Goal: Task Accomplishment & Management: Use online tool/utility

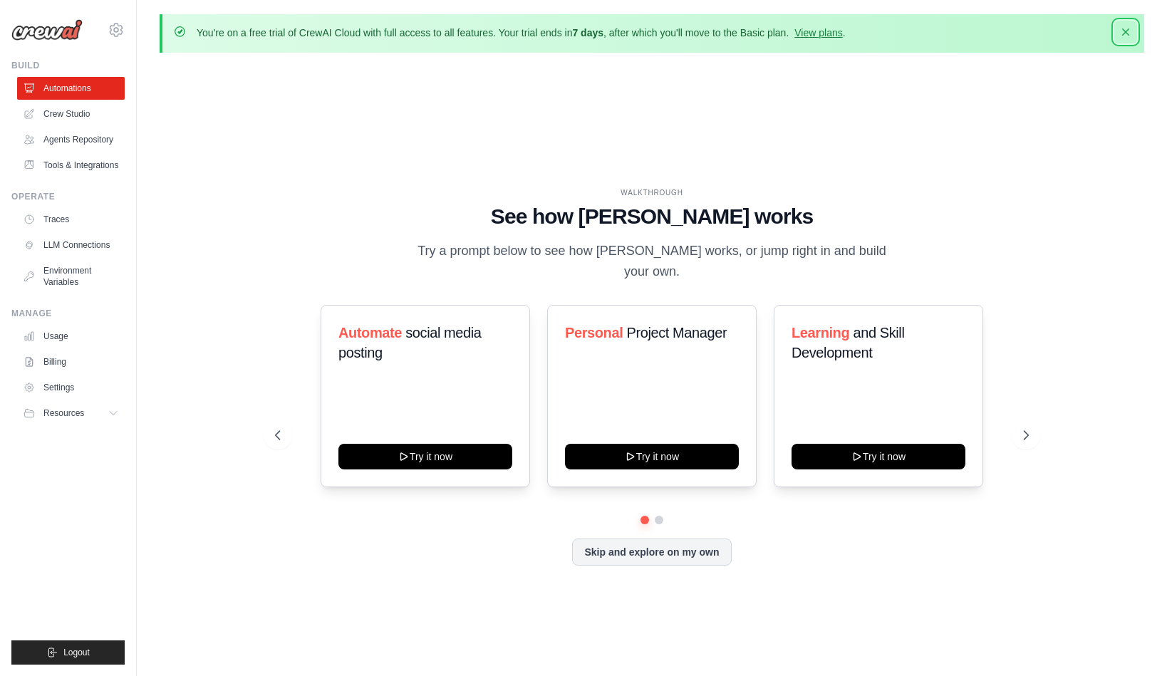
click at [1118, 39] on icon "button" at bounding box center [1125, 32] width 14 height 14
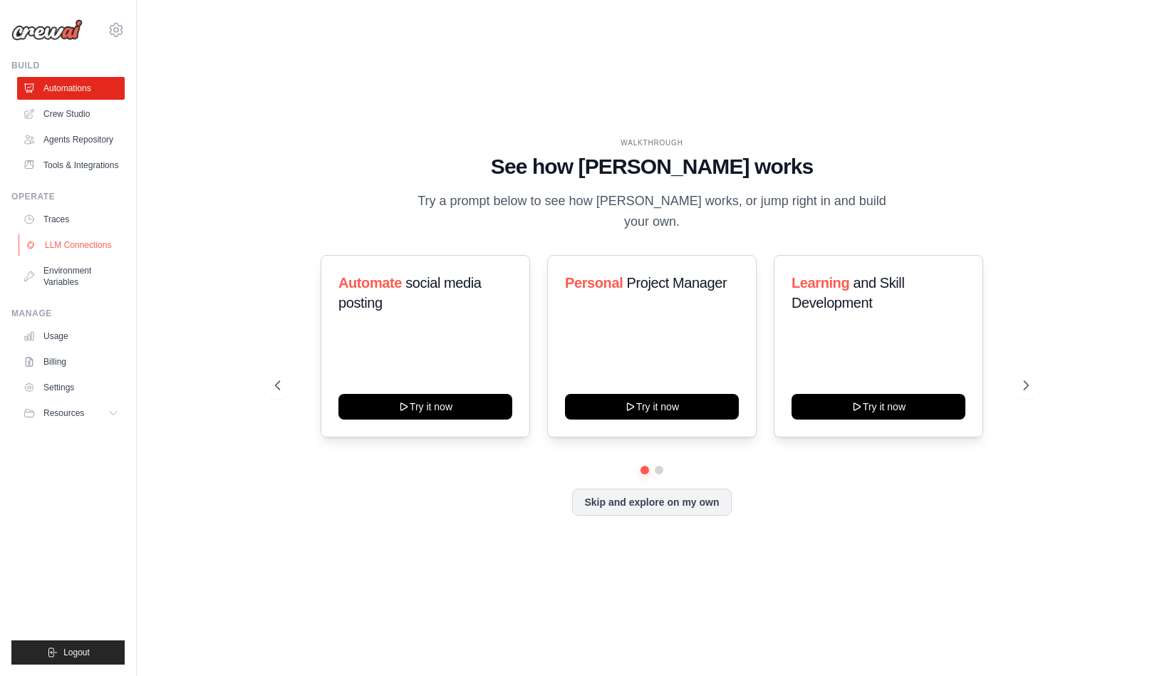
click at [126, 256] on link "LLM Connections" at bounding box center [73, 245] width 108 height 23
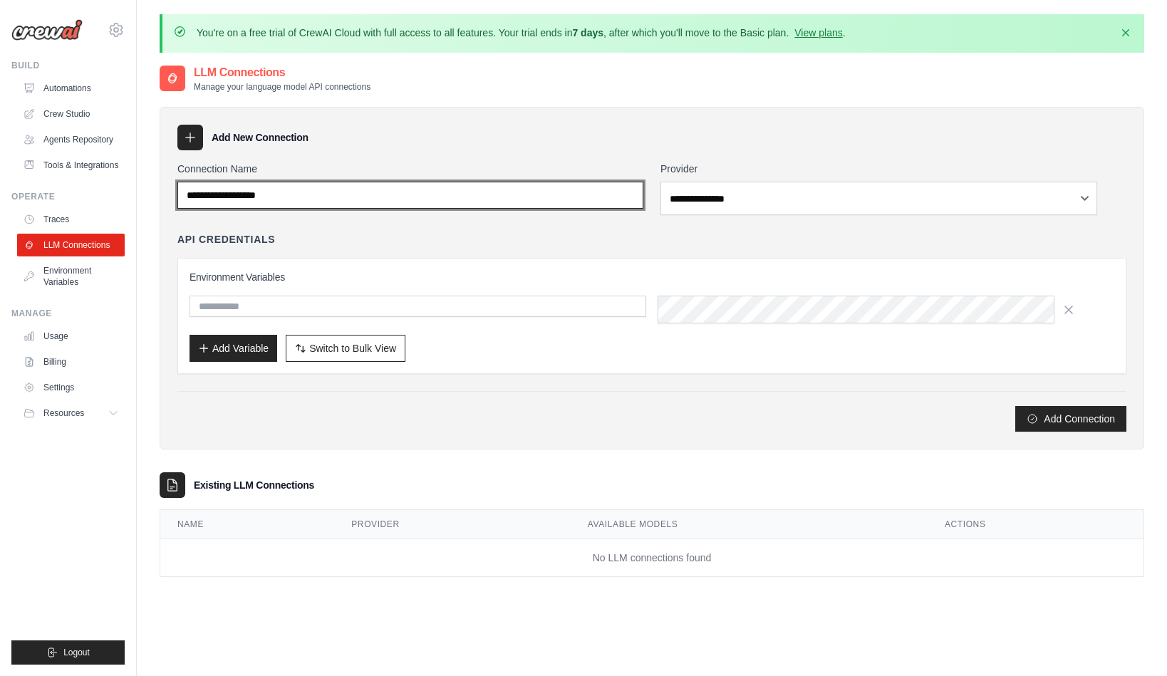
click at [429, 209] on input "Connection Name" at bounding box center [410, 195] width 466 height 27
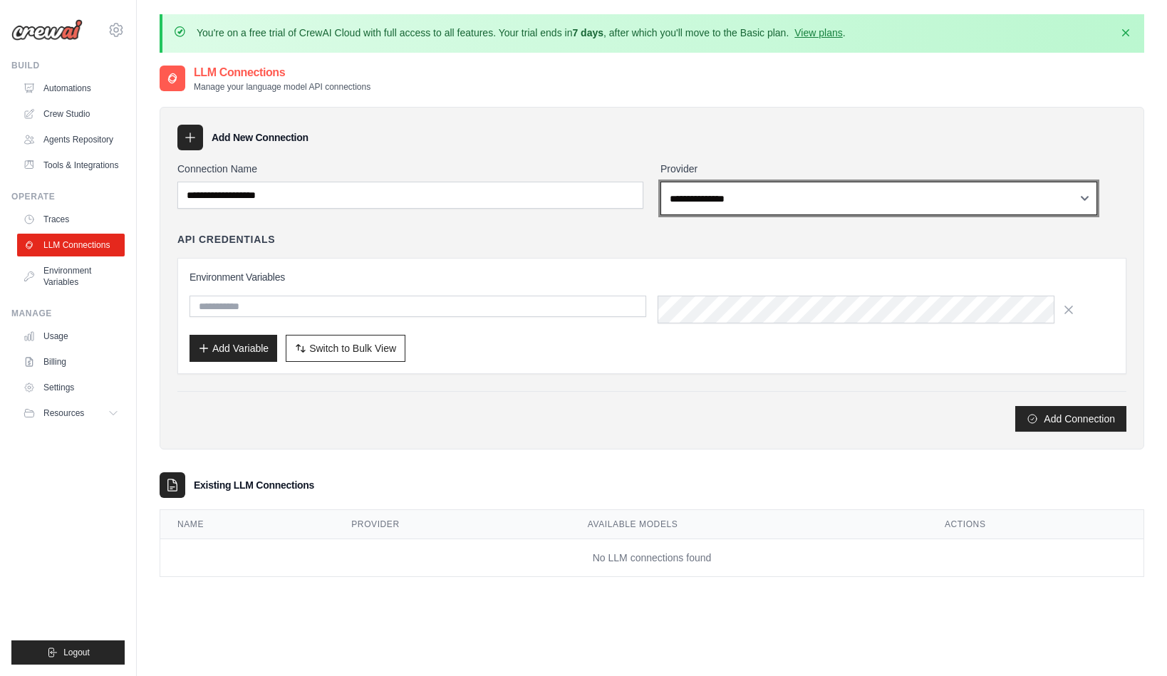
click at [660, 182] on select "**********" at bounding box center [878, 198] width 437 height 33
click option "******" at bounding box center [0, 0] width 0 height 0
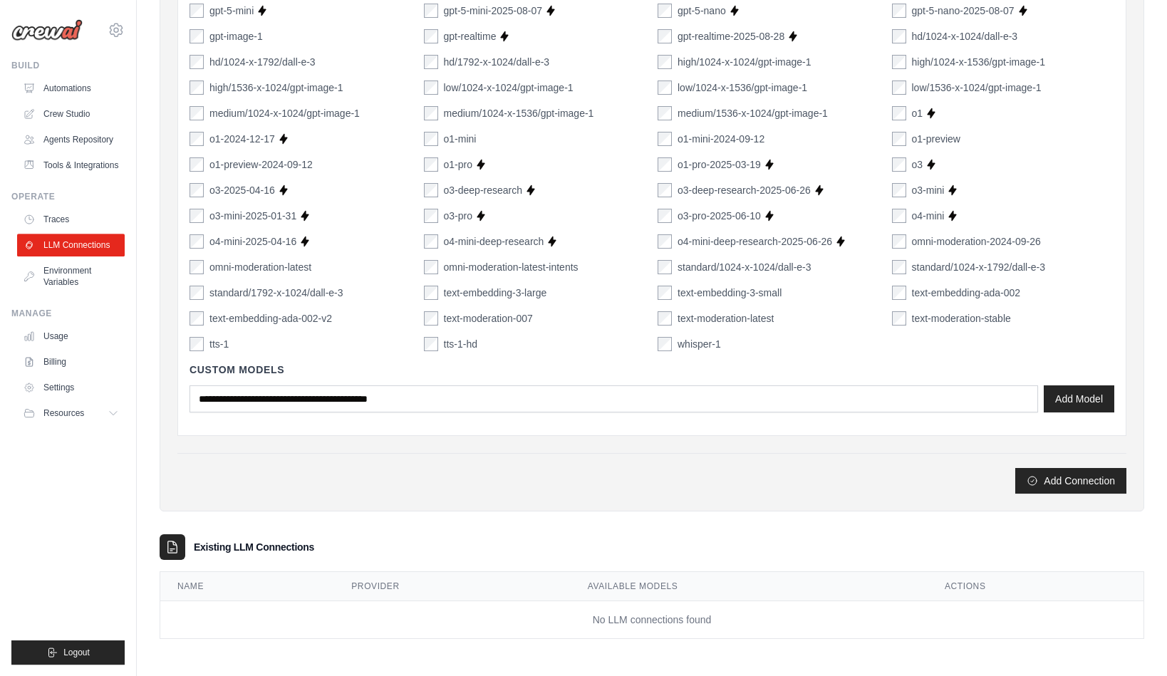
scroll to position [1293, 0]
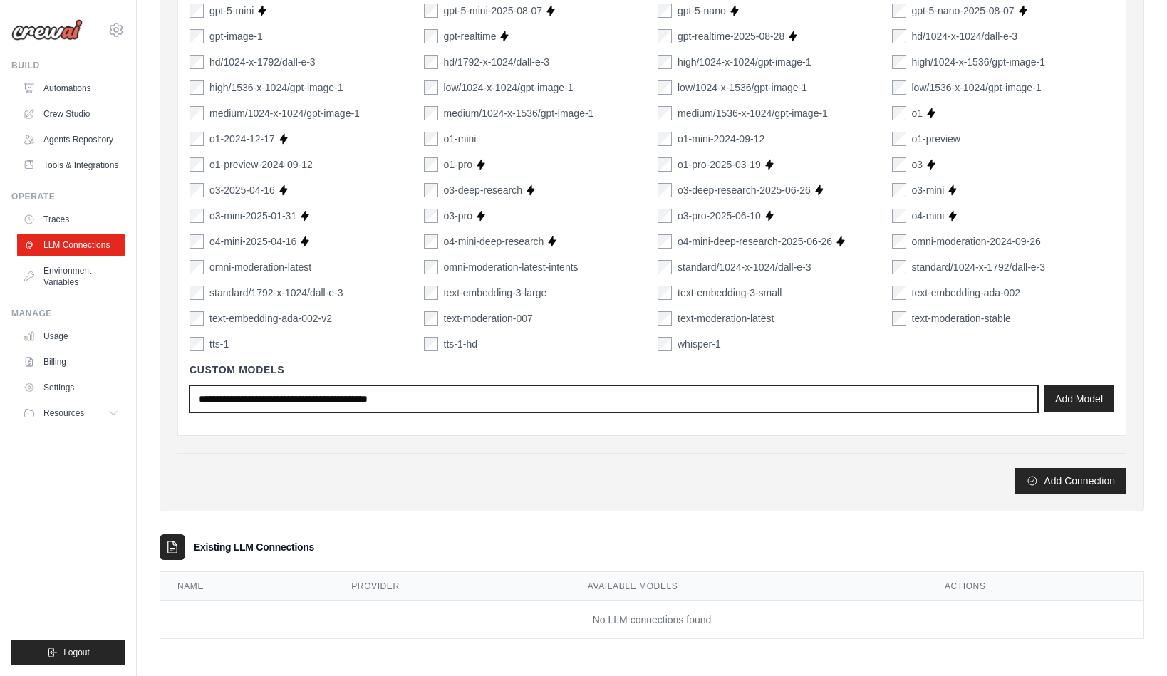
click at [612, 385] on input "text" at bounding box center [613, 398] width 848 height 27
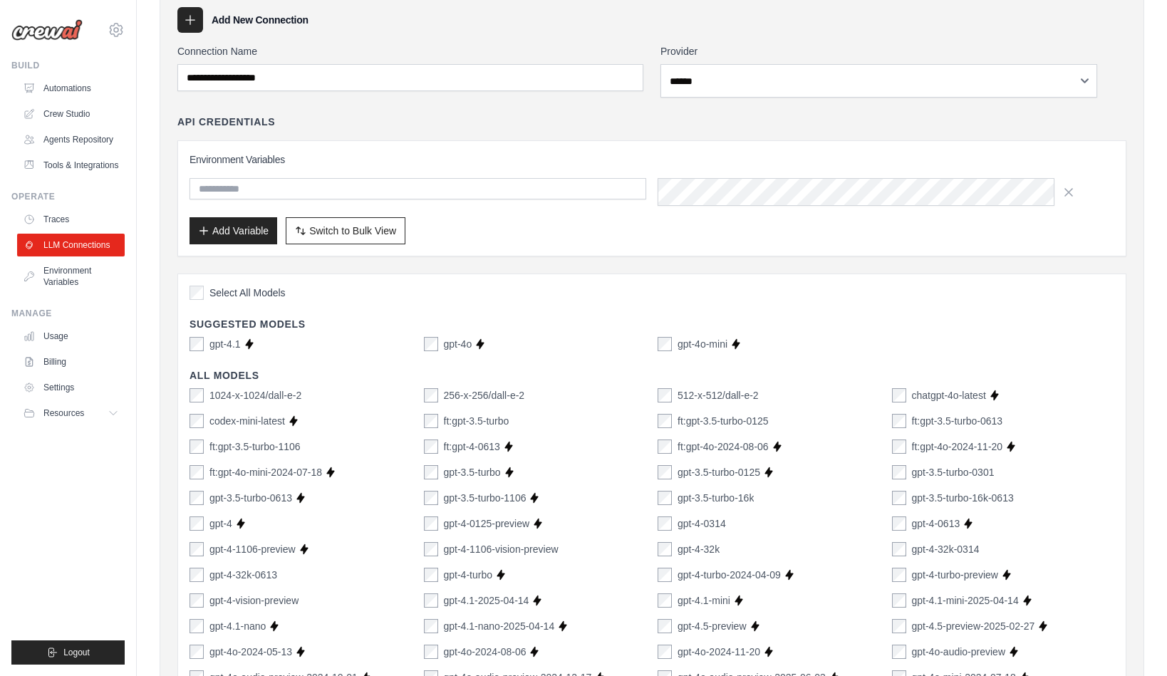
scroll to position [0, 0]
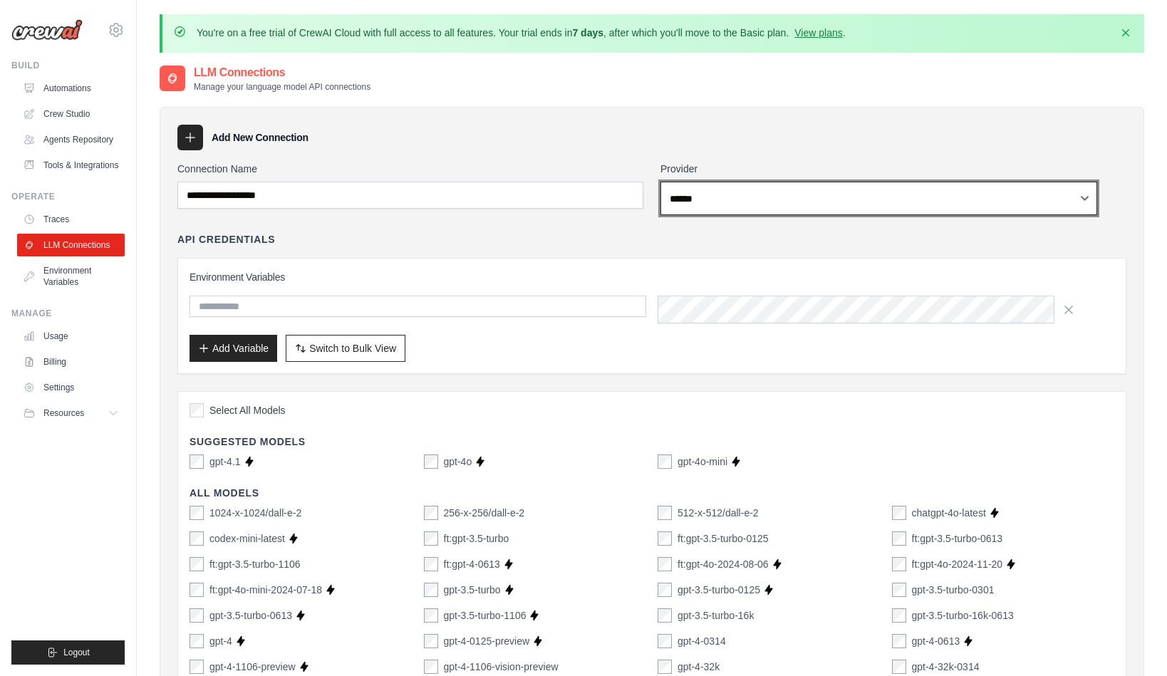
click at [660, 182] on select "**********" at bounding box center [878, 198] width 437 height 33
select select "*********"
click option "*********" at bounding box center [0, 0] width 0 height 0
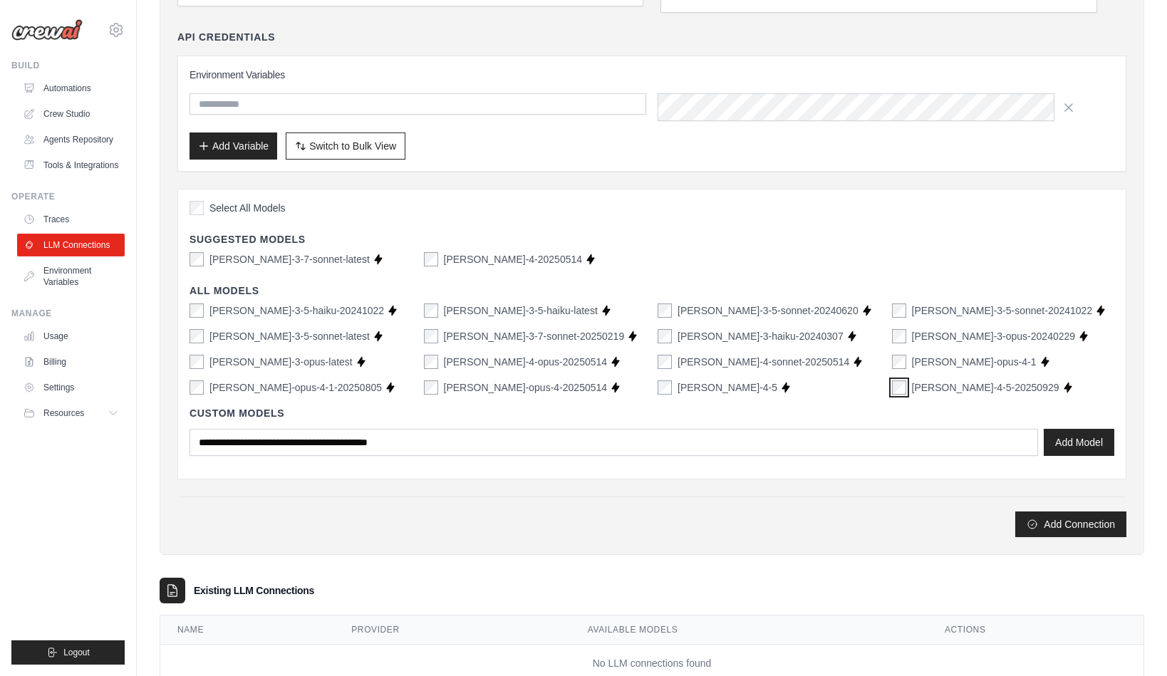
scroll to position [235, 0]
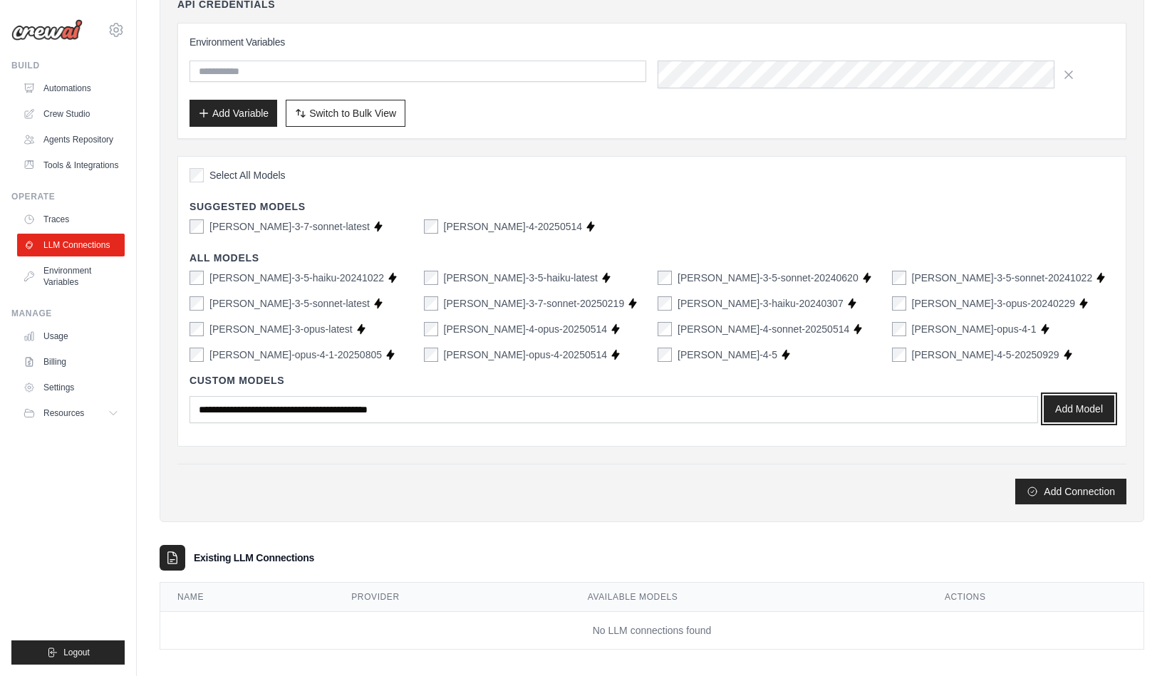
click at [1044, 422] on button "Add Model" at bounding box center [1079, 408] width 71 height 27
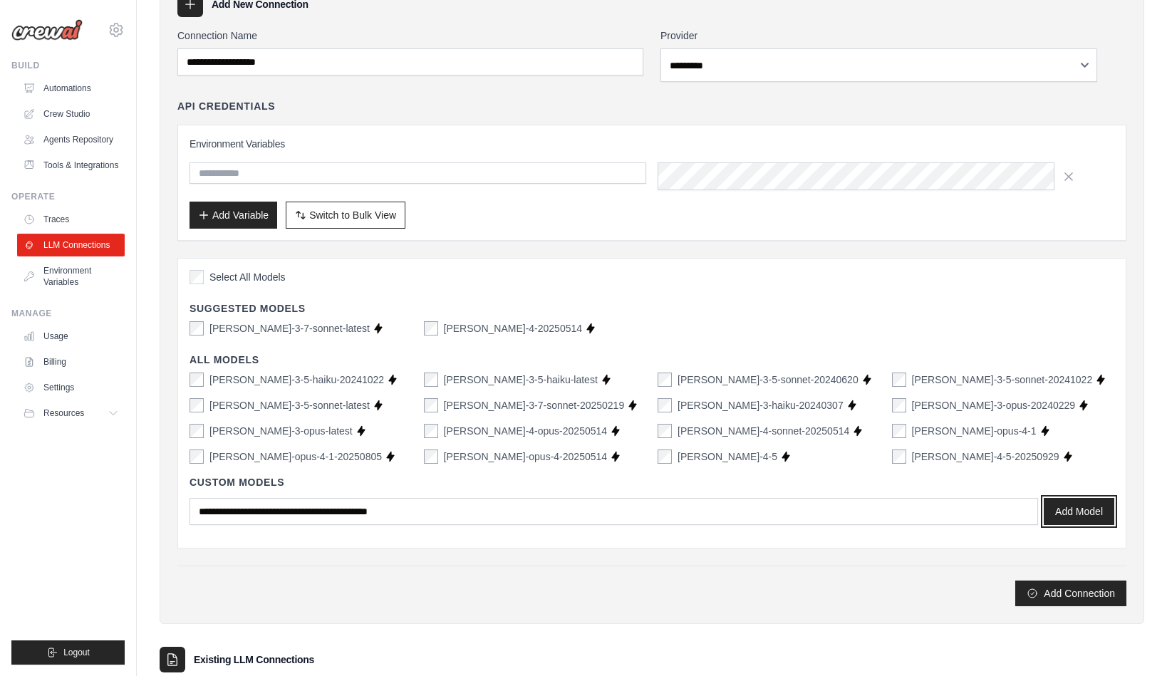
scroll to position [118, 0]
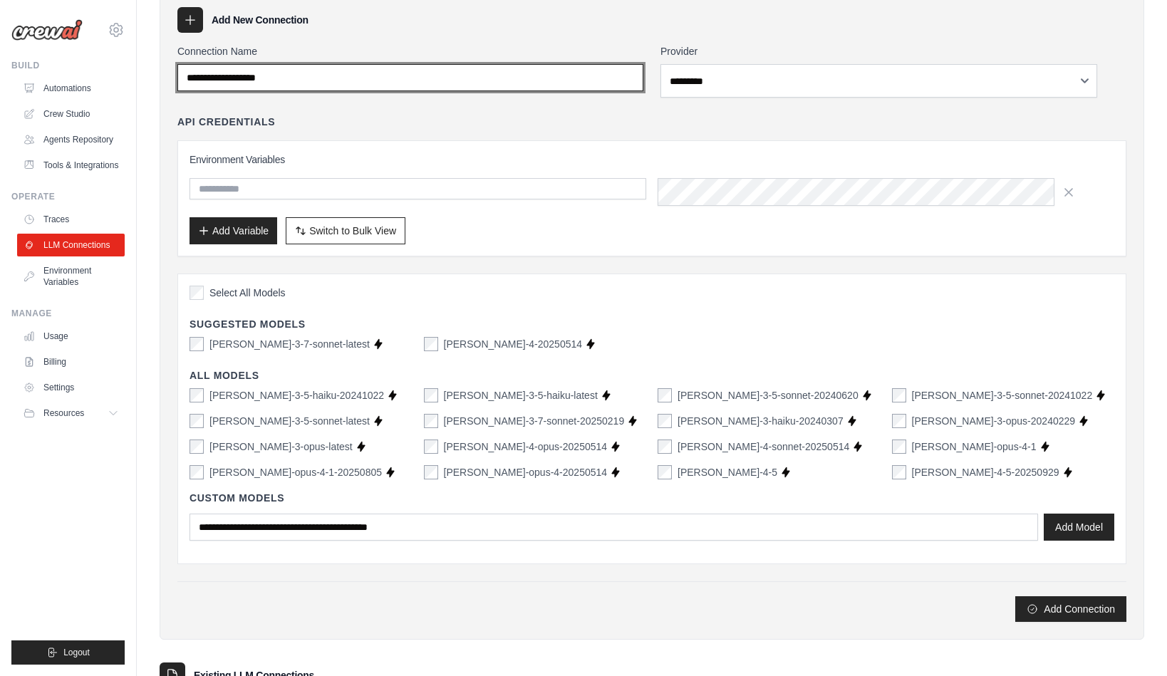
drag, startPoint x: 373, startPoint y: 145, endPoint x: 189, endPoint y: 145, distance: 183.8
click at [189, 91] on input "Connection Name" at bounding box center [410, 77] width 466 height 27
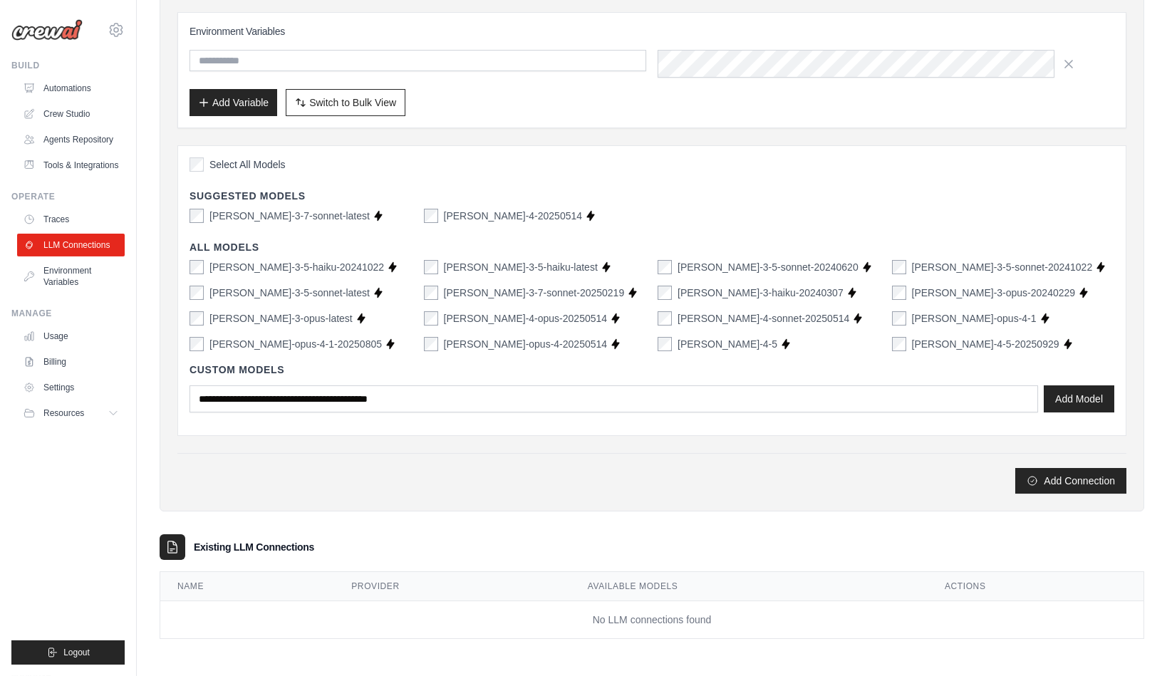
scroll to position [470, 0]
type input "**********"
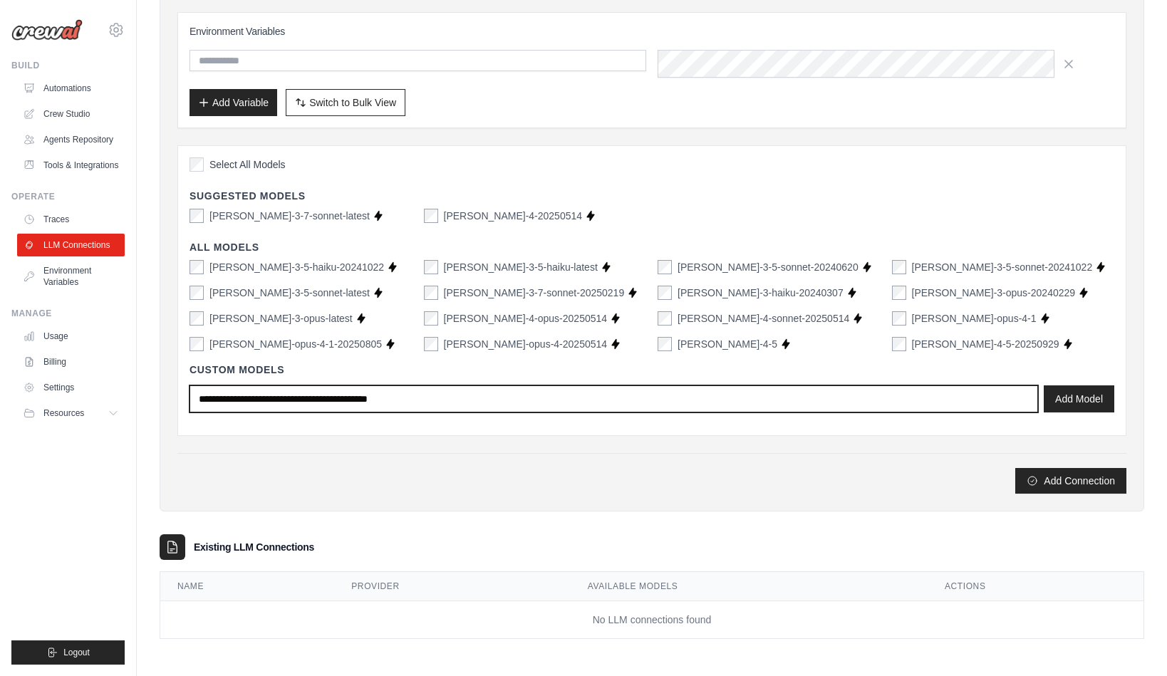
click at [583, 385] on input "text" at bounding box center [613, 398] width 848 height 27
type input "**********"
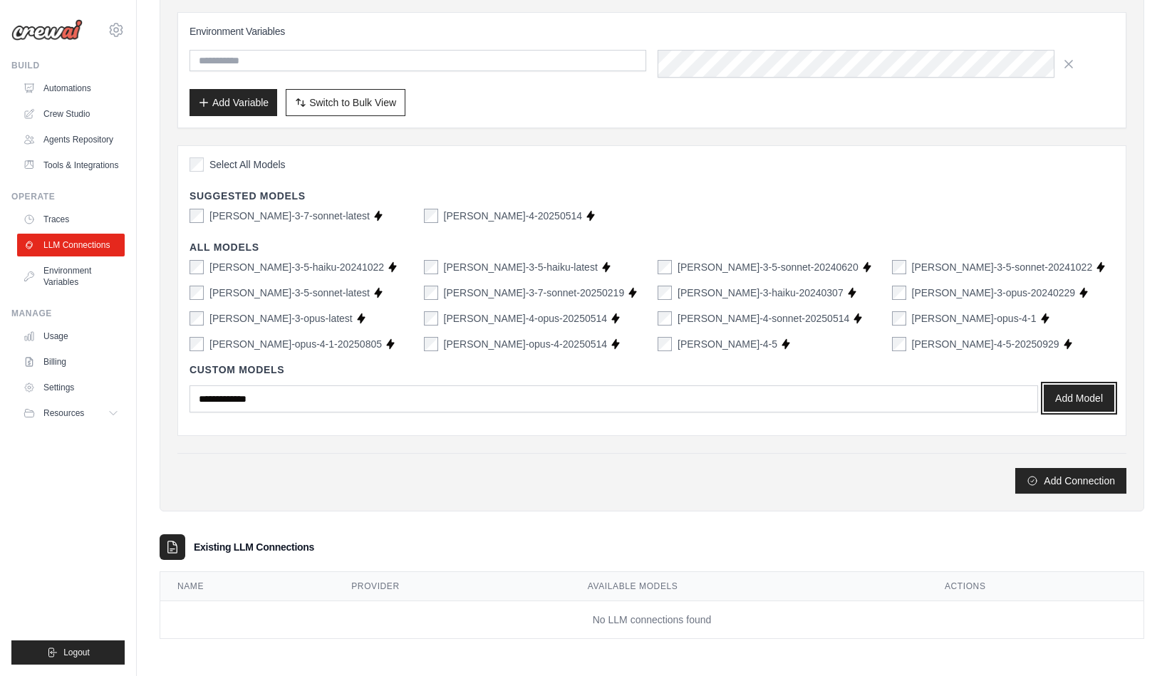
click at [1058, 385] on button "Add Model" at bounding box center [1079, 398] width 71 height 27
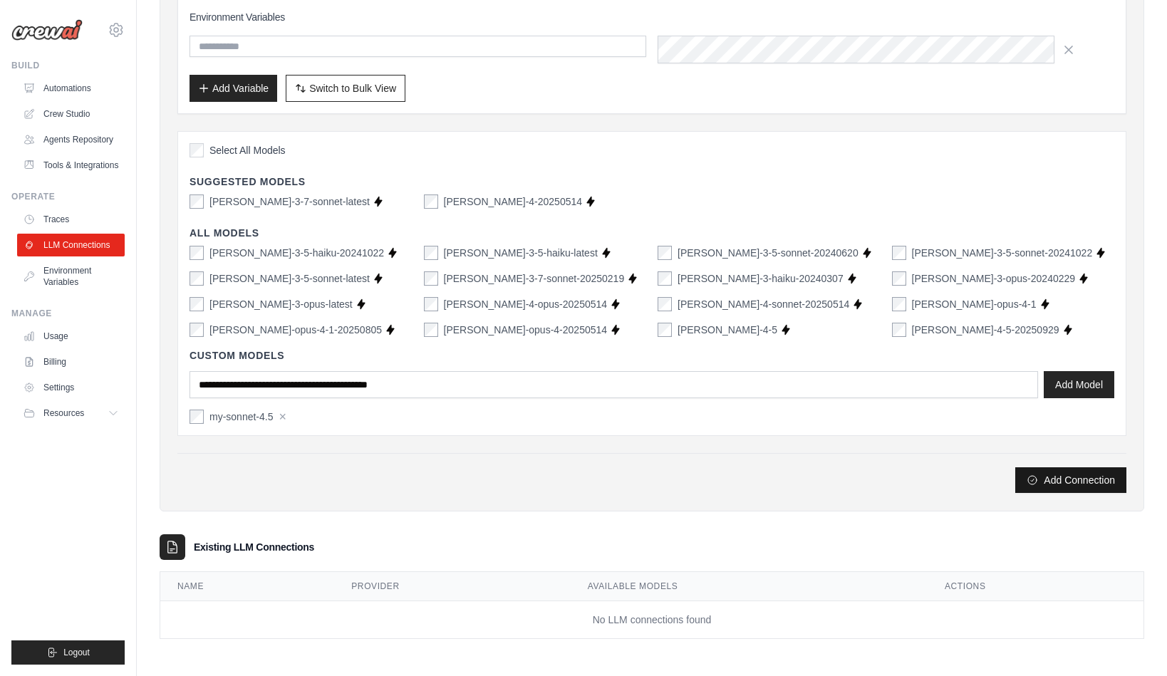
click at [1026, 474] on icon "submit" at bounding box center [1031, 479] width 11 height 11
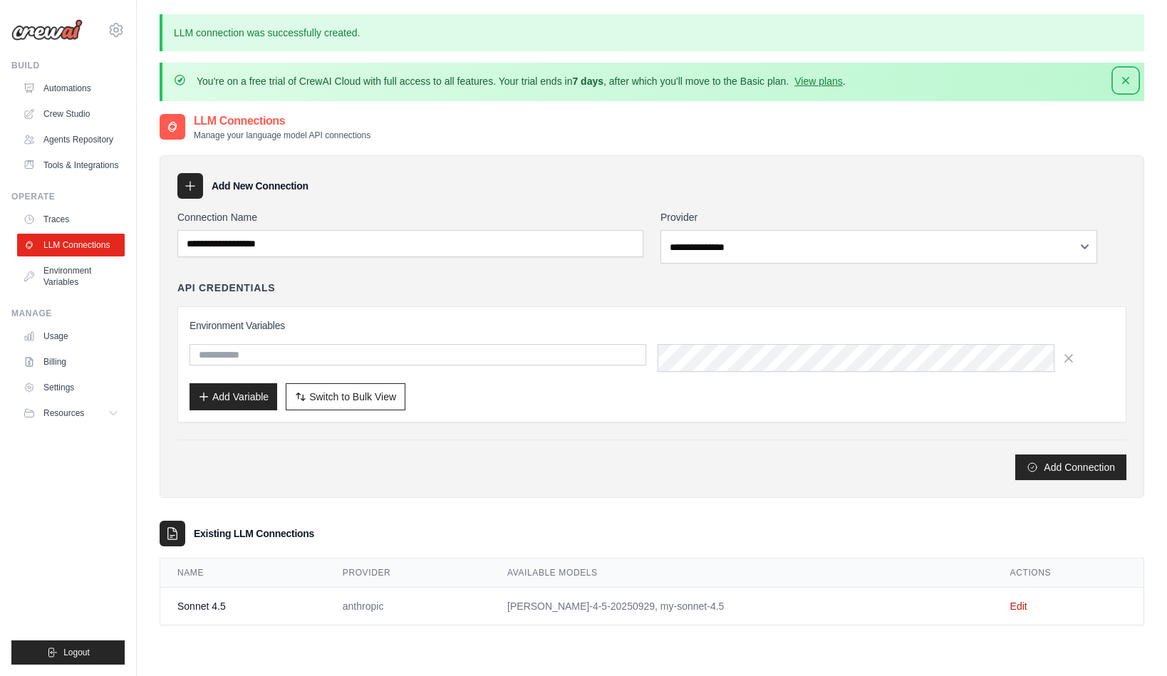
click at [1120, 88] on icon "button" at bounding box center [1125, 80] width 14 height 14
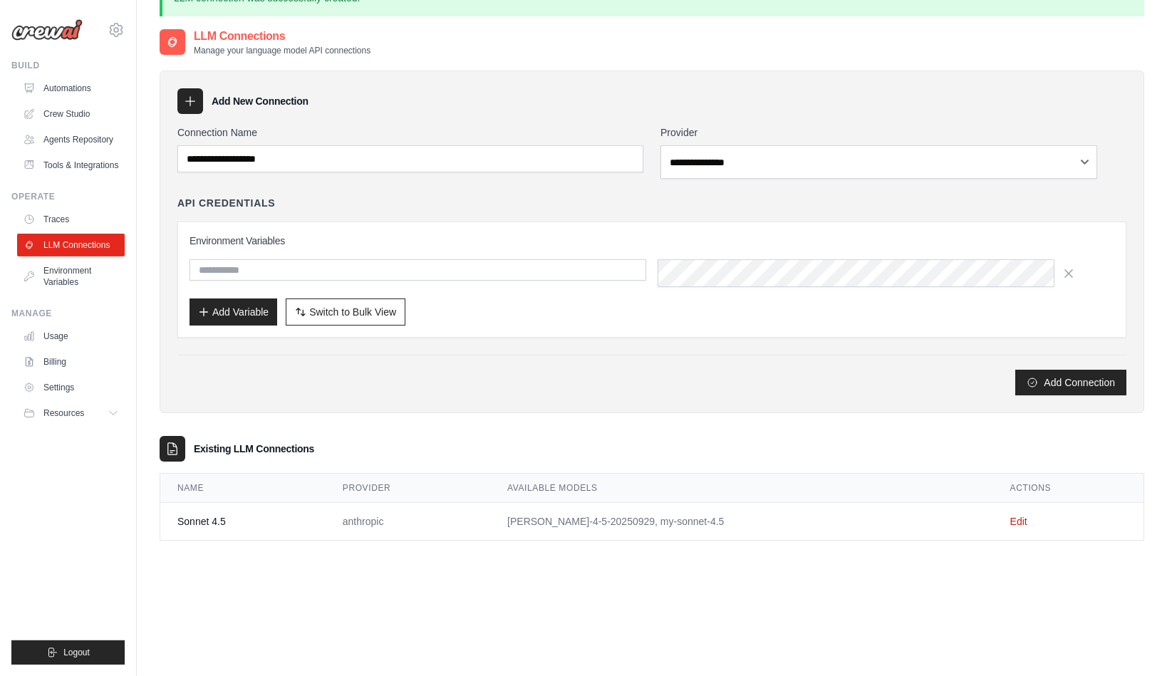
scroll to position [96, 0]
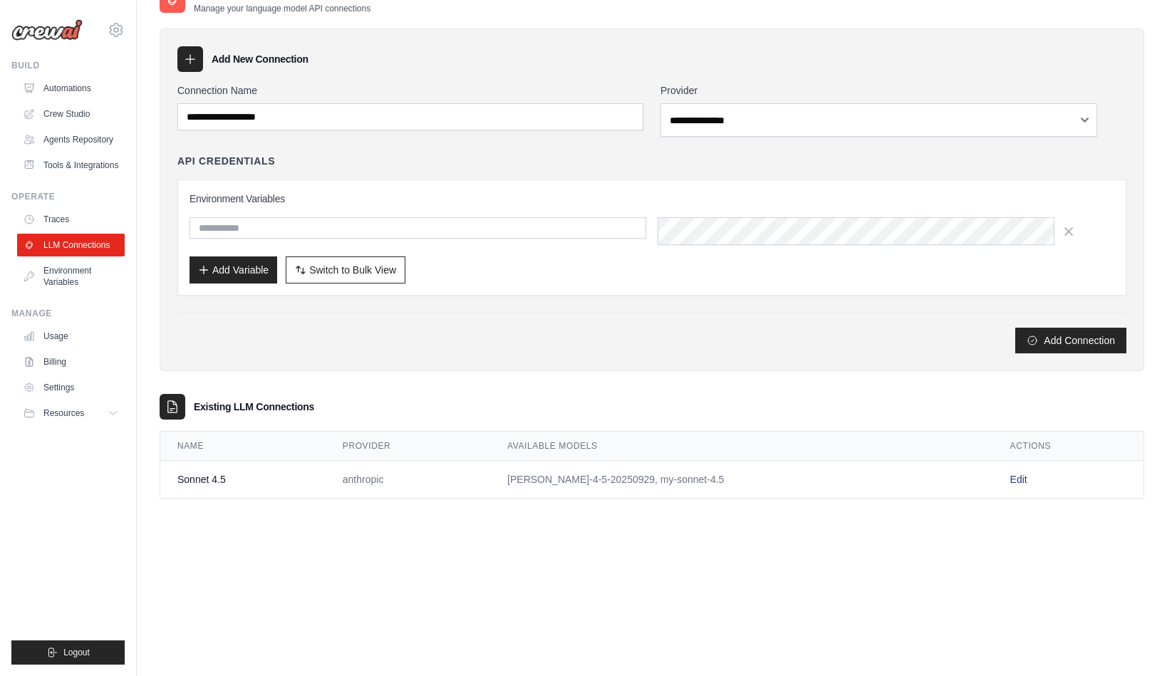
click at [1027, 485] on link "Edit" at bounding box center [1018, 479] width 17 height 11
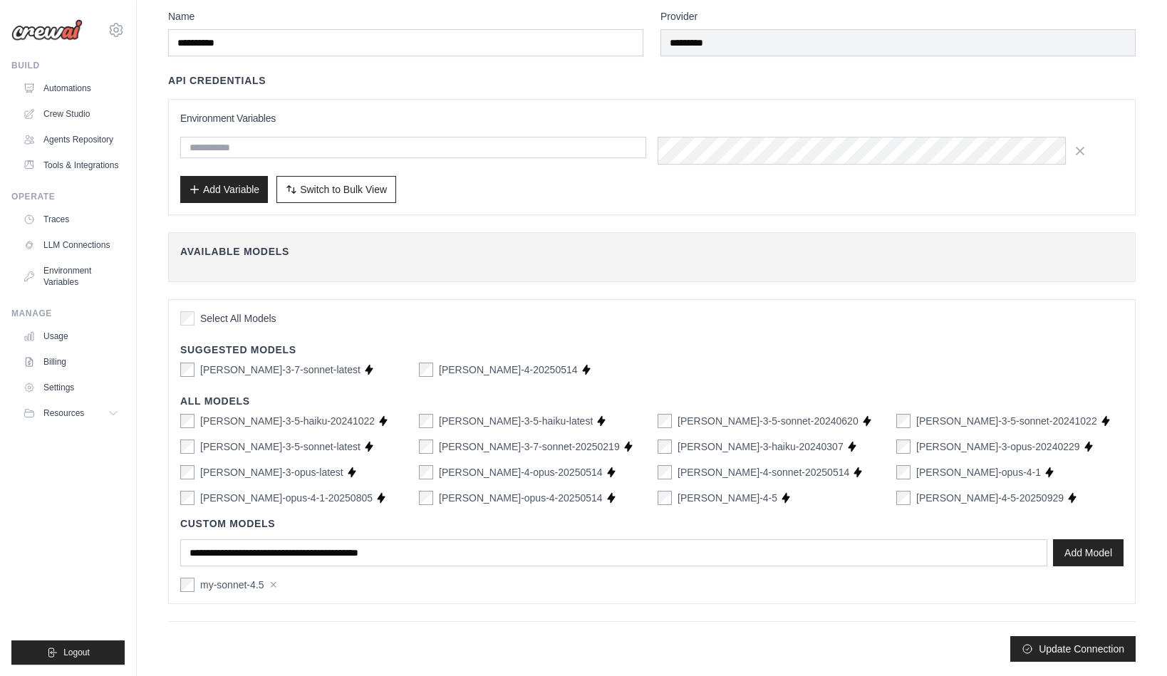
scroll to position [290, 0]
click at [899, 423] on div "claude-3-5-haiku-20241022 Supports Crew Studio claude-3-5-haiku-latest Supports…" at bounding box center [651, 459] width 943 height 91
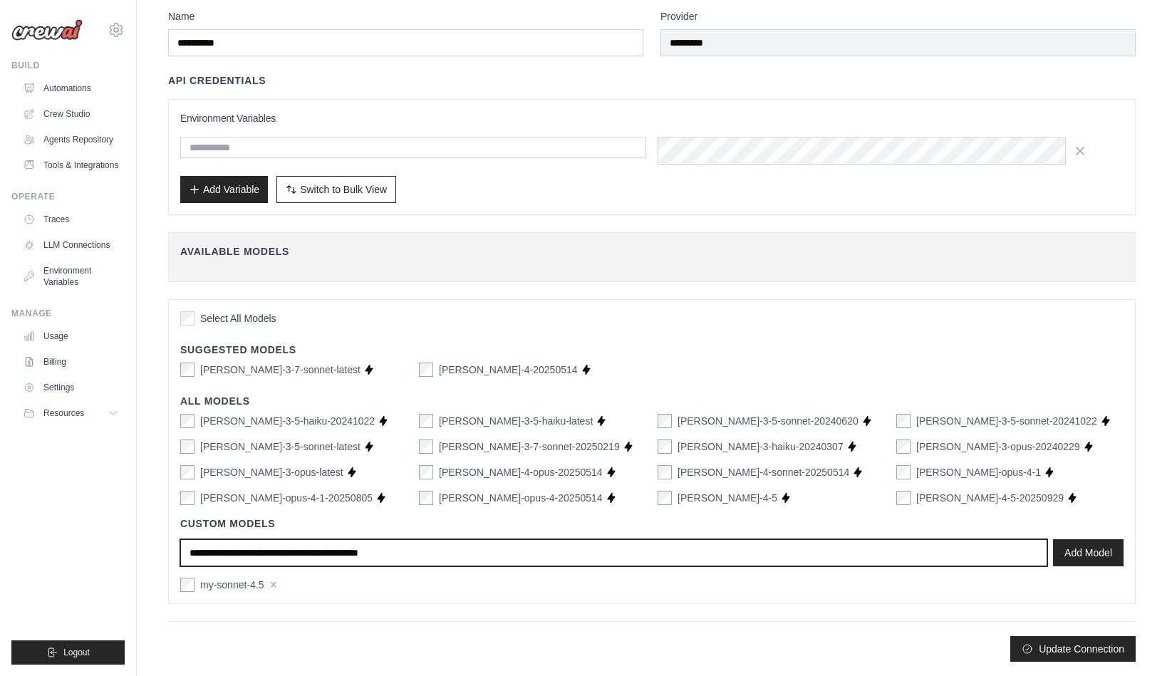
click at [893, 539] on input "text" at bounding box center [613, 552] width 867 height 27
type input "**********"
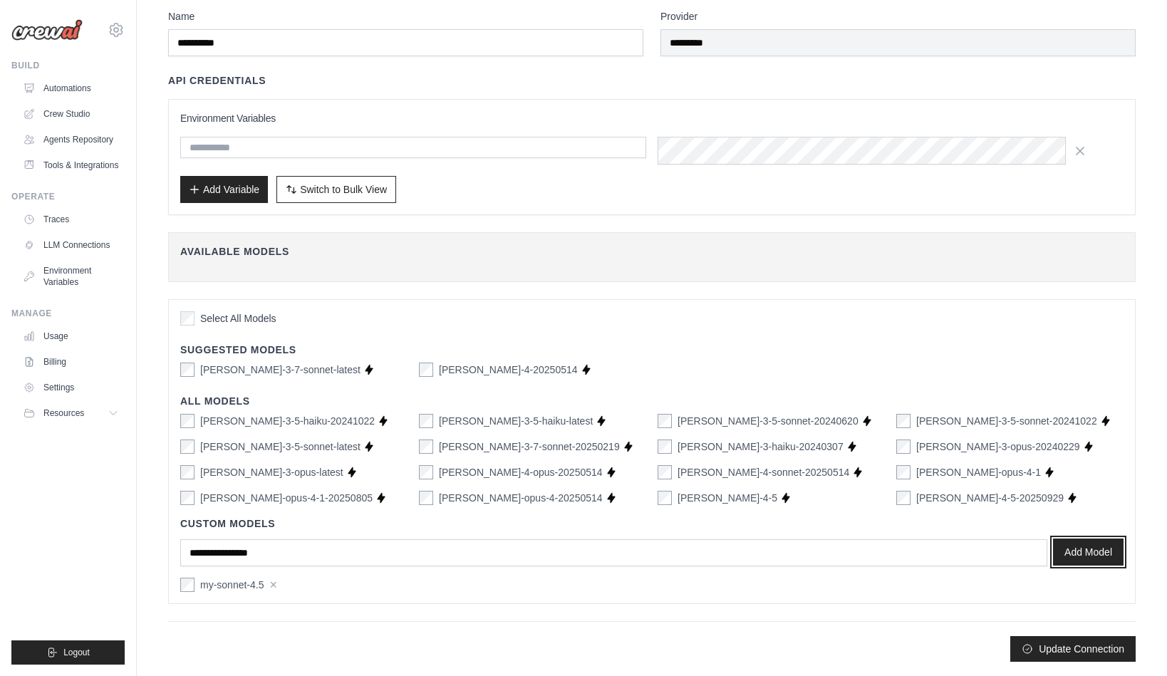
click at [1072, 539] on button "Add Model" at bounding box center [1088, 552] width 71 height 27
click at [1030, 642] on button "Update Connection" at bounding box center [1072, 648] width 125 height 26
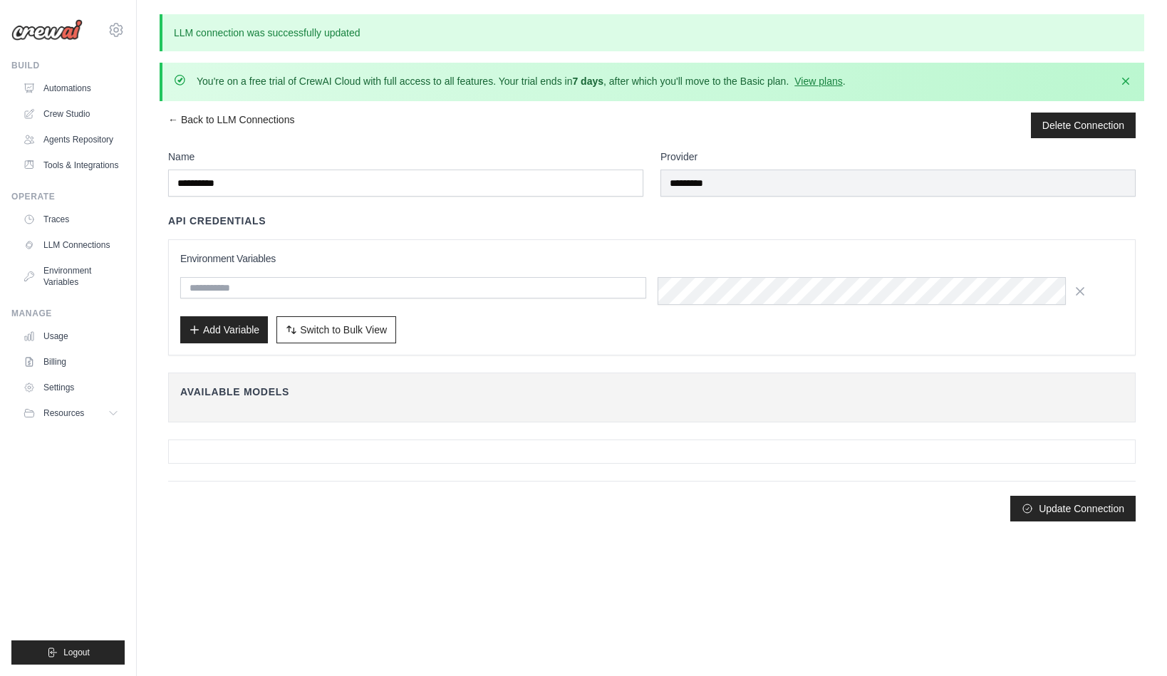
scroll to position [0, 0]
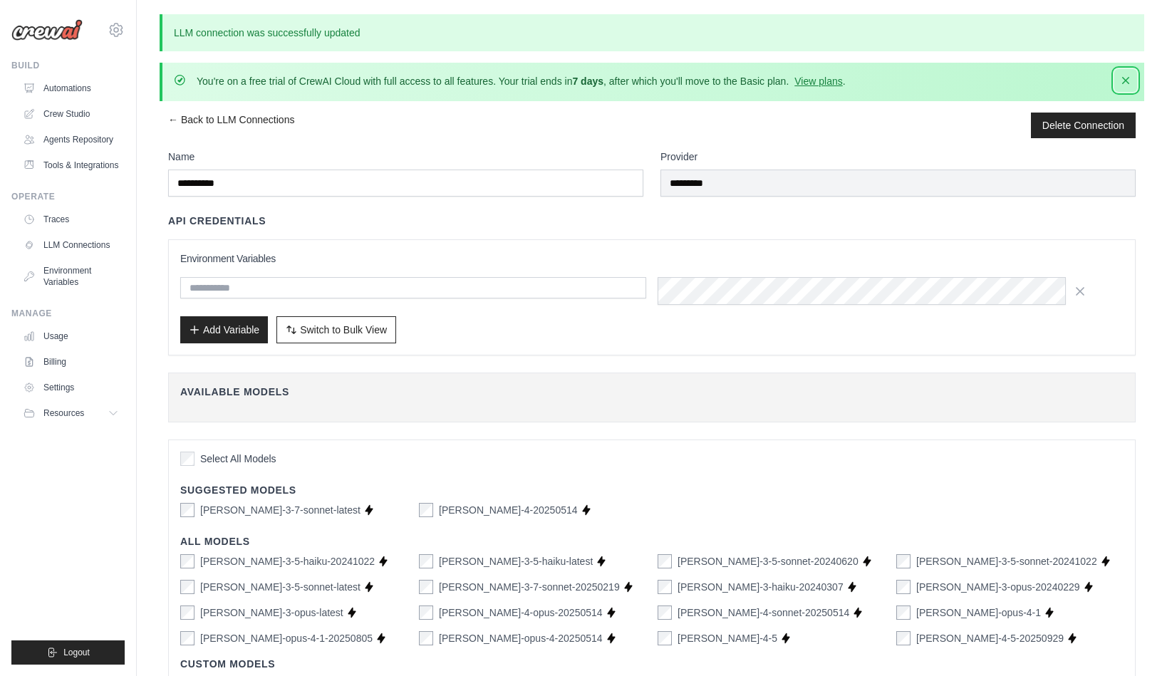
click at [1118, 88] on icon "button" at bounding box center [1125, 80] width 14 height 14
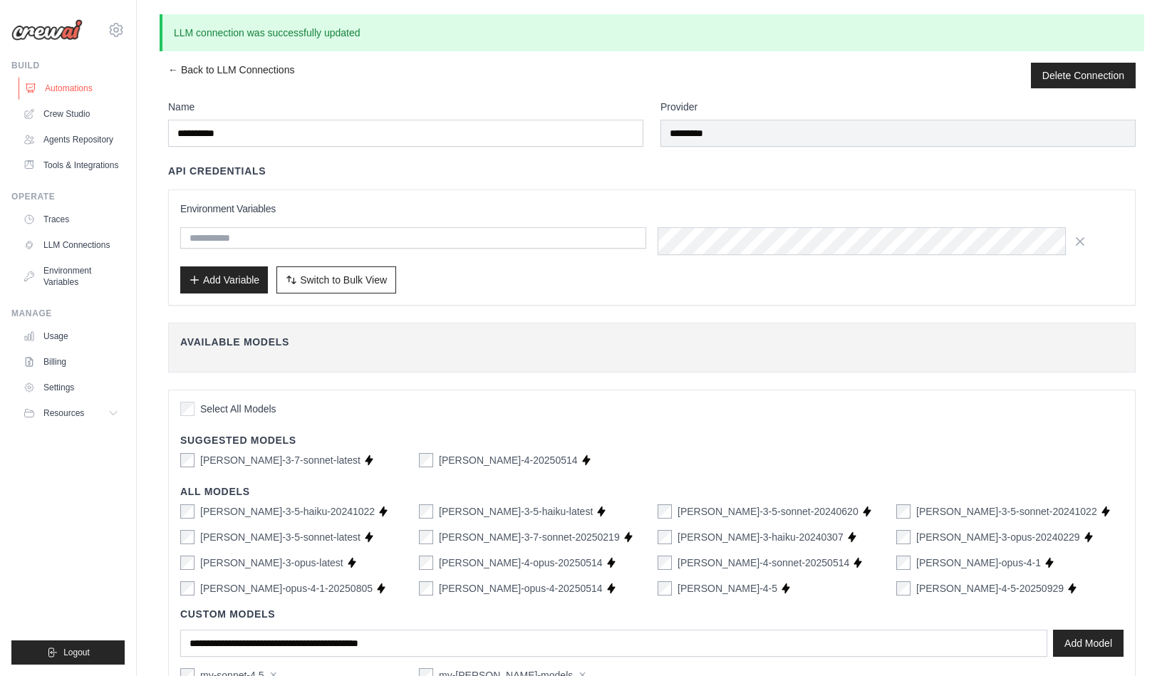
click at [116, 100] on link "Automations" at bounding box center [73, 88] width 108 height 23
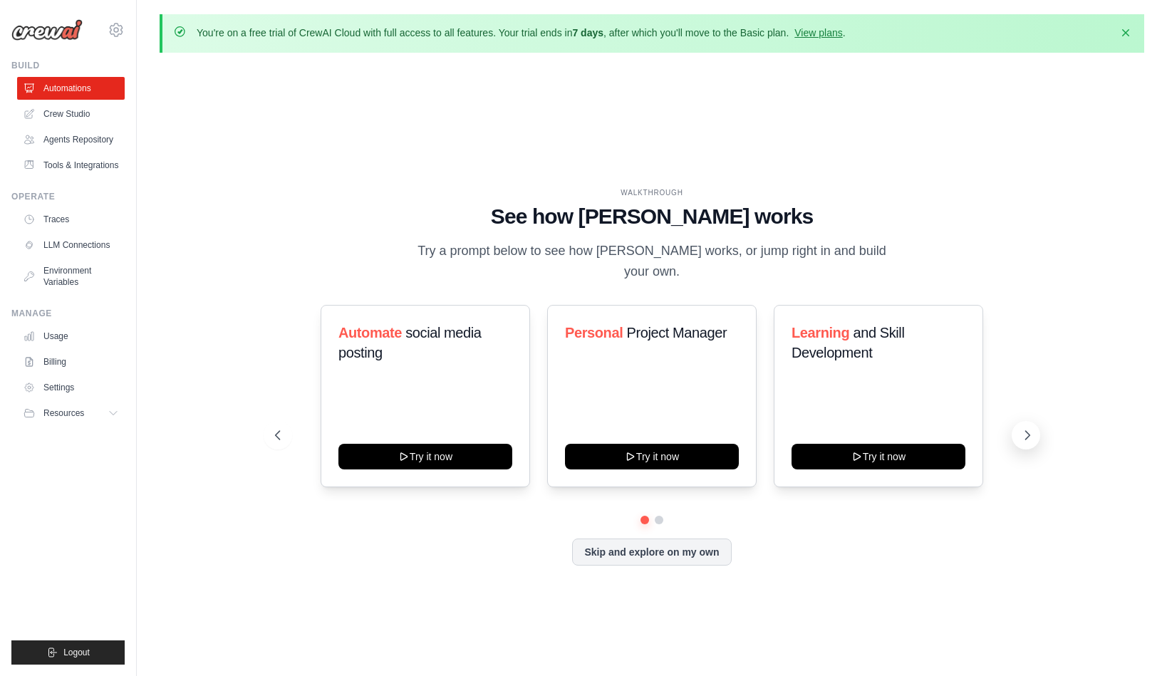
click at [1020, 442] on icon at bounding box center [1027, 435] width 14 height 14
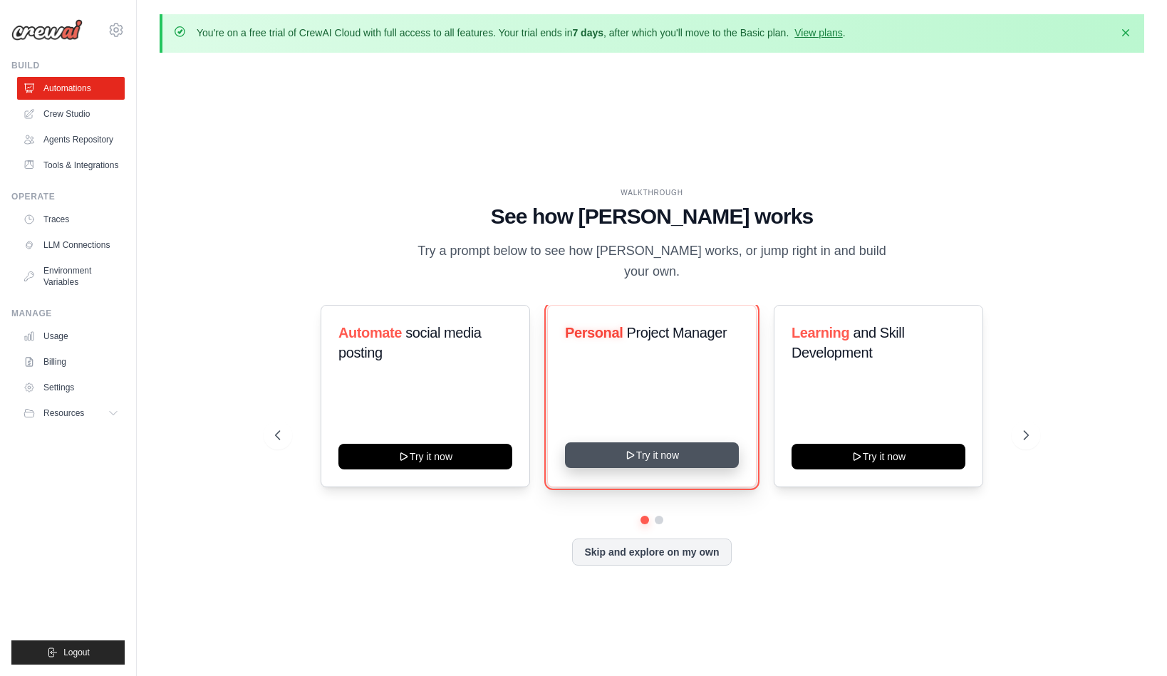
click at [673, 468] on button "Try it now" at bounding box center [652, 455] width 174 height 26
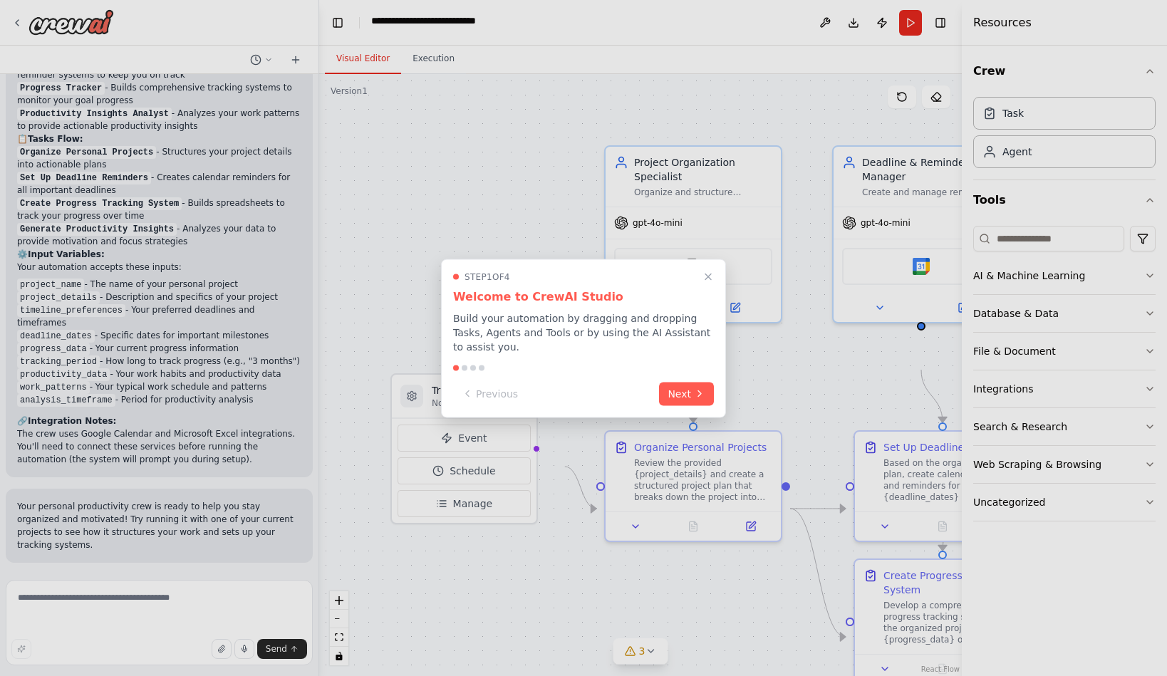
scroll to position [2049, 0]
click at [669, 404] on button "Next" at bounding box center [686, 392] width 55 height 24
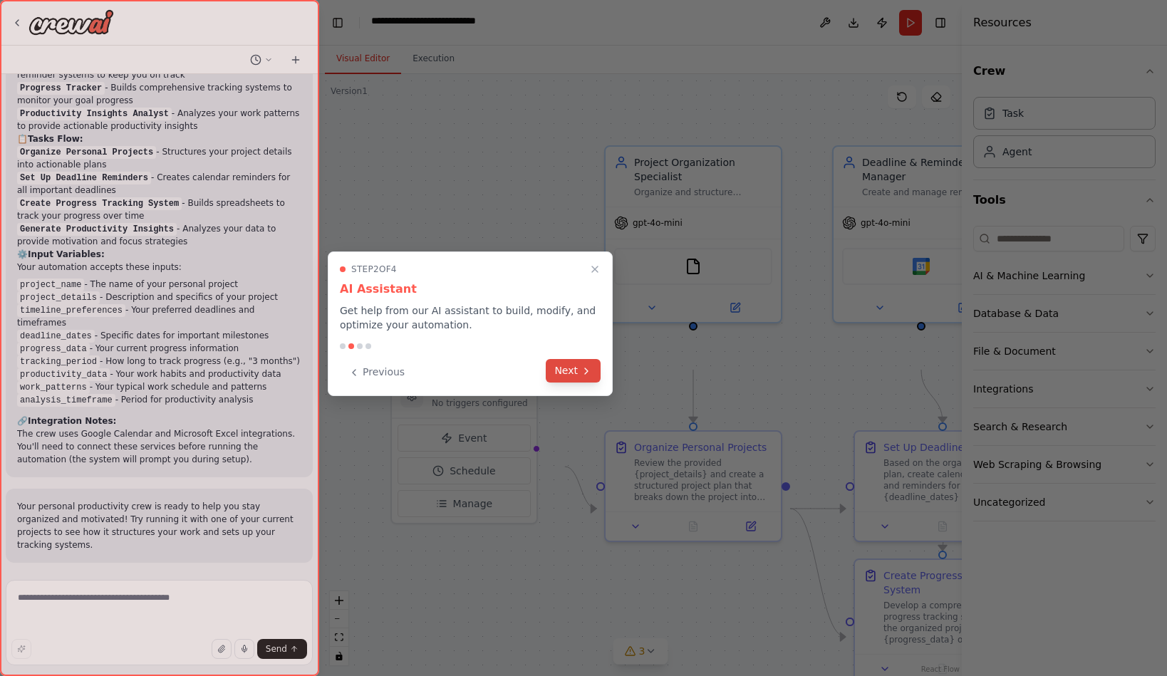
click at [581, 377] on icon at bounding box center [586, 370] width 11 height 11
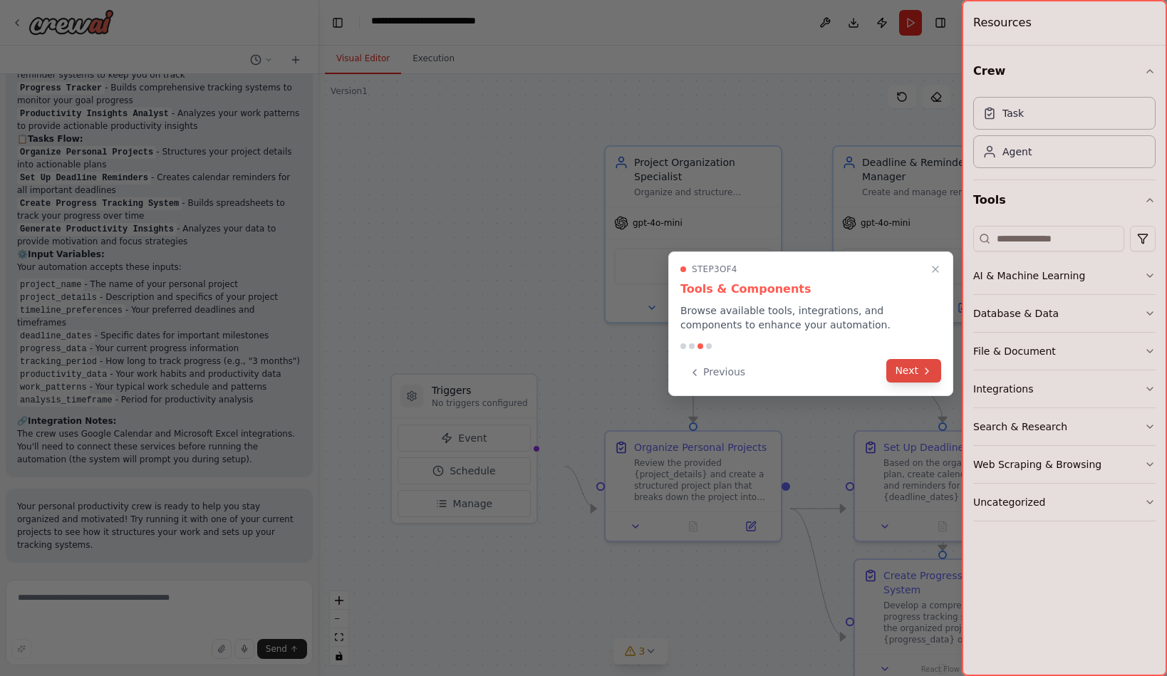
click at [909, 383] on button "Next" at bounding box center [913, 371] width 55 height 24
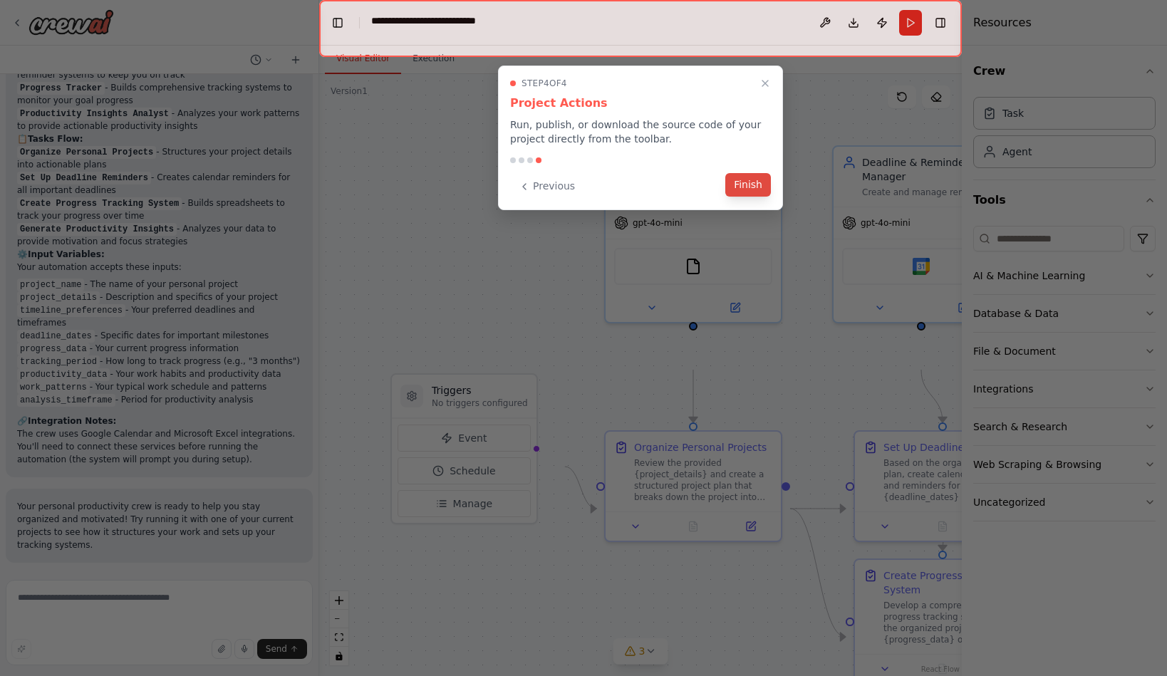
click at [749, 197] on button "Finish" at bounding box center [748, 185] width 46 height 24
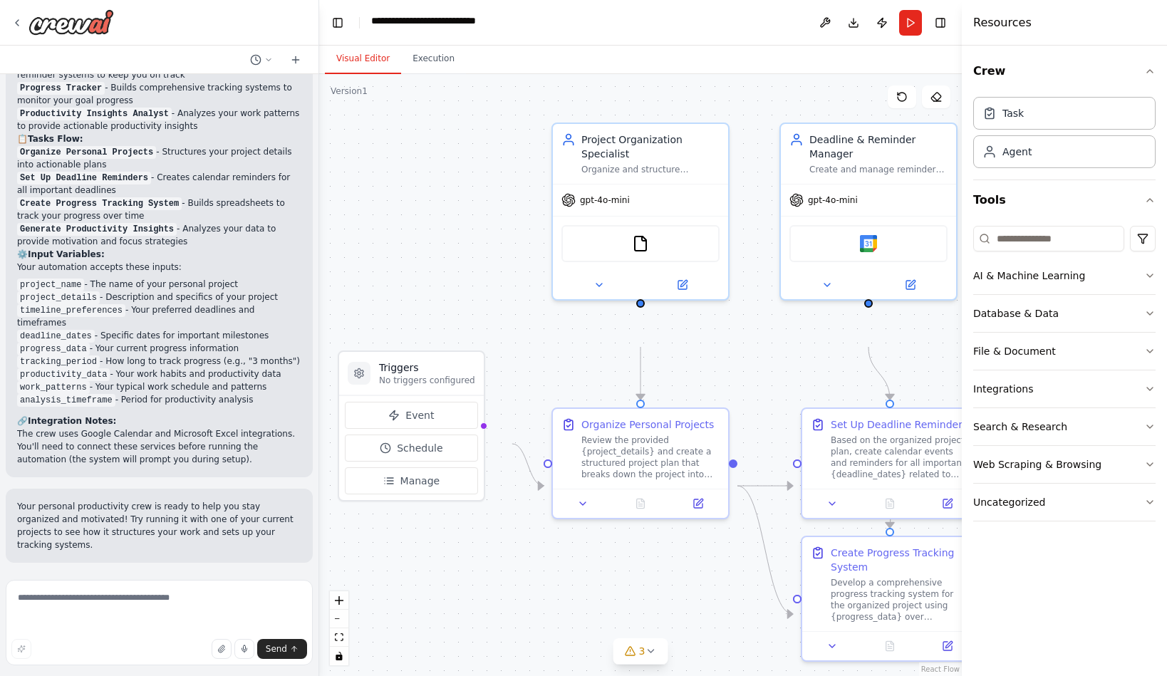
drag, startPoint x: 500, startPoint y: 246, endPoint x: 437, endPoint y: 209, distance: 73.2
click at [443, 213] on div ".deletable-edge-delete-btn { width: 20px; height: 20px; border: 0px solid #ffff…" at bounding box center [640, 375] width 642 height 602
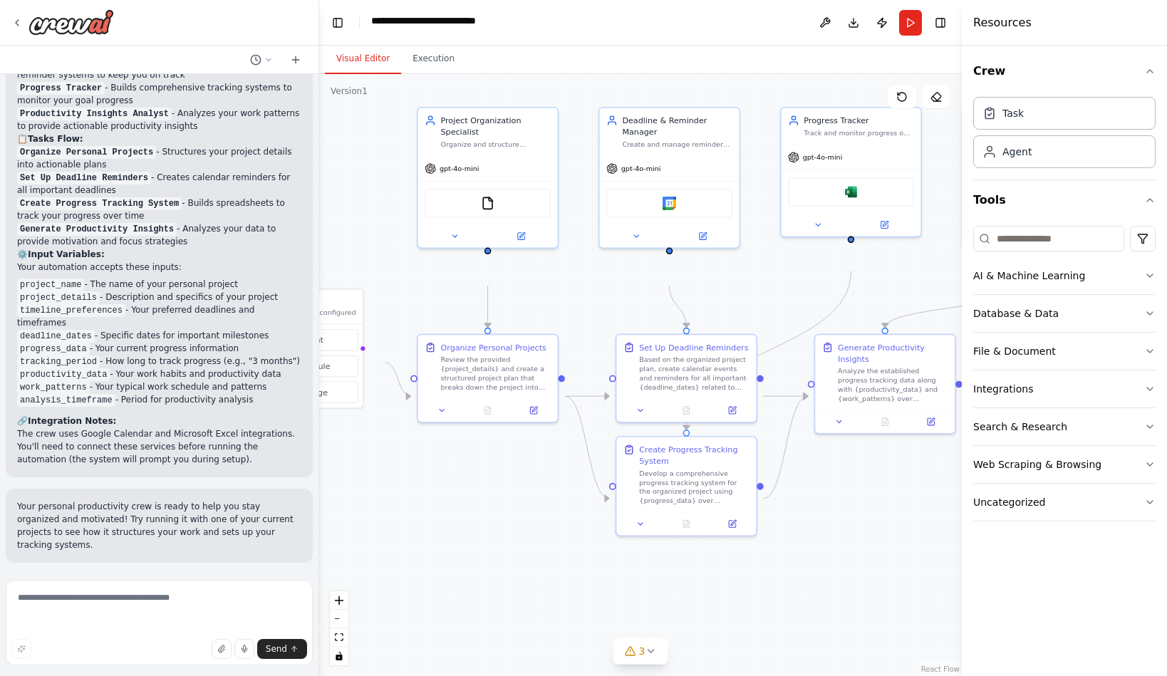
drag, startPoint x: 462, startPoint y: 227, endPoint x: 352, endPoint y: 202, distance: 112.5
click at [351, 202] on div ".deletable-edge-delete-btn { width: 20px; height: 20px; border: 0px solid #ffff…" at bounding box center [640, 375] width 642 height 602
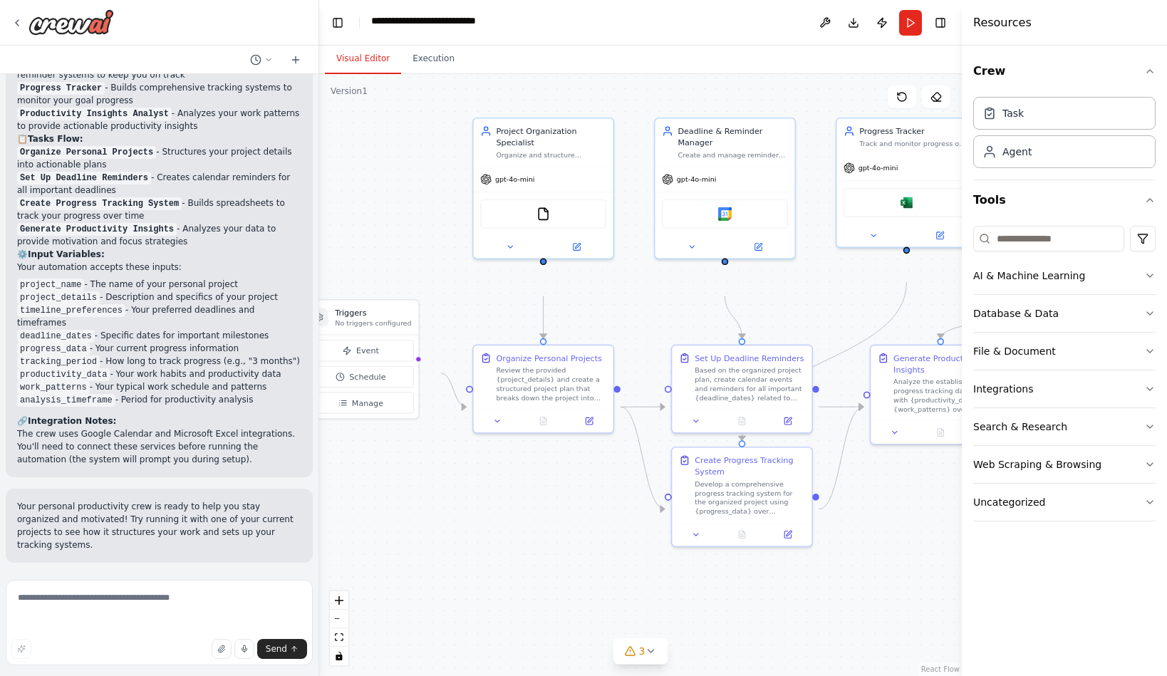
drag, startPoint x: 346, startPoint y: 186, endPoint x: 404, endPoint y: 195, distance: 58.4
click at [404, 195] on div ".deletable-edge-delete-btn { width: 20px; height: 20px; border: 0px solid #ffff…" at bounding box center [640, 375] width 642 height 602
click at [899, 36] on button "Run" at bounding box center [910, 23] width 23 height 26
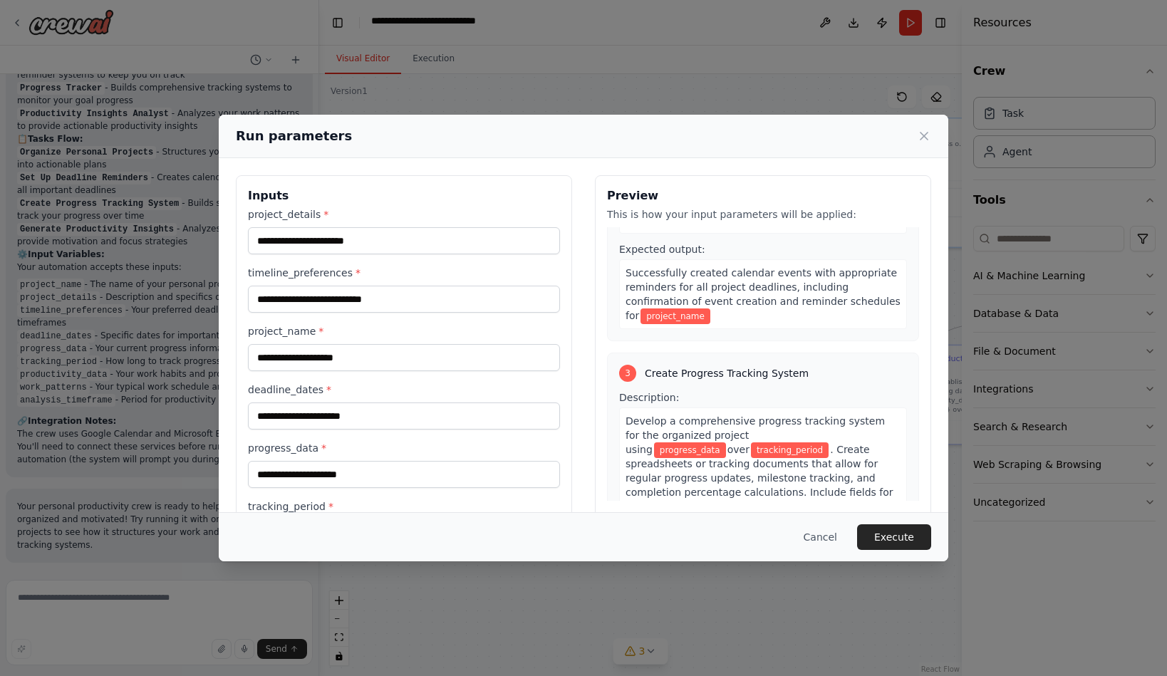
scroll to position [615, 0]
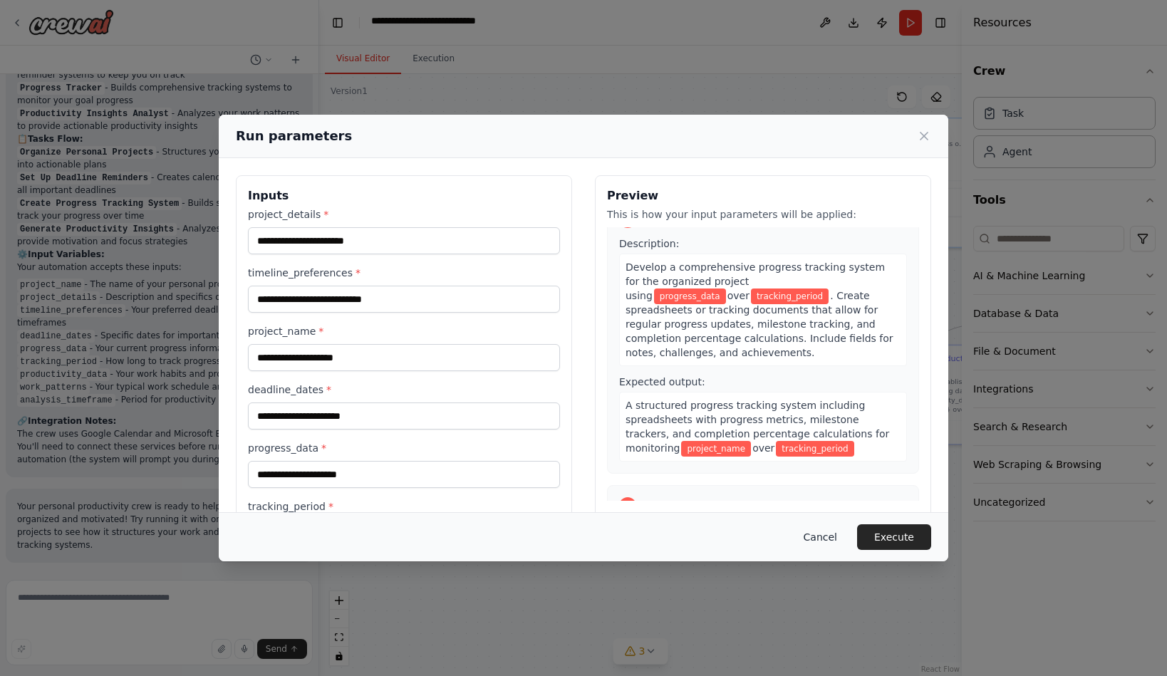
click at [848, 524] on button "Cancel" at bounding box center [820, 537] width 56 height 26
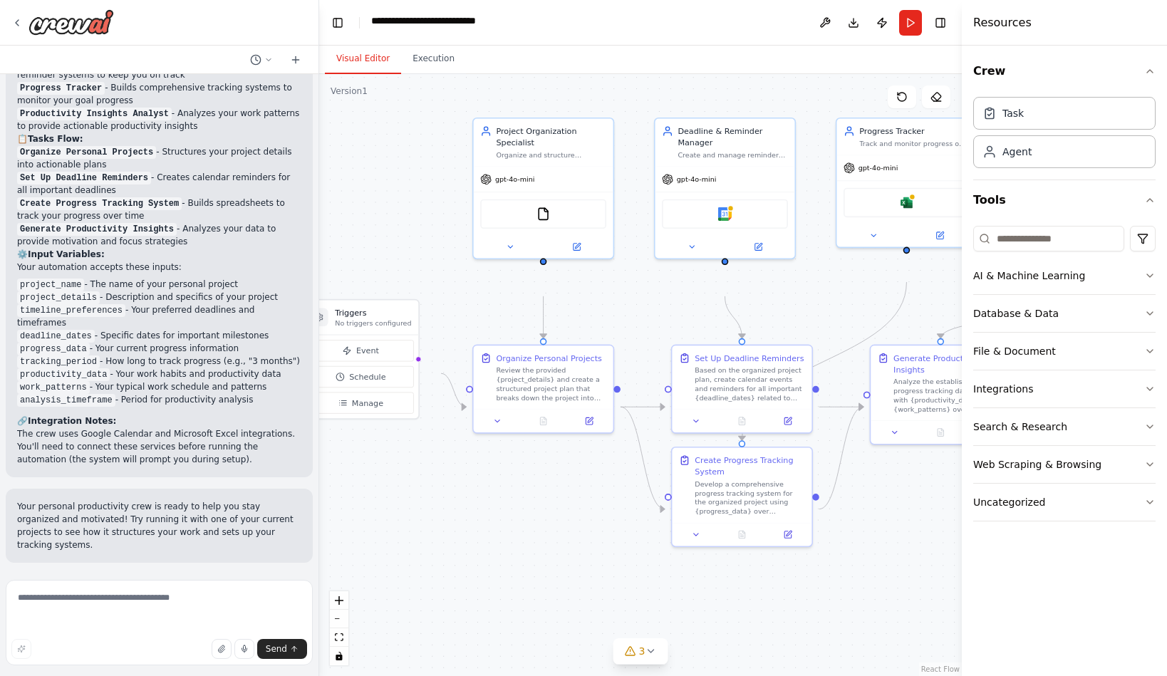
scroll to position [2049, 0]
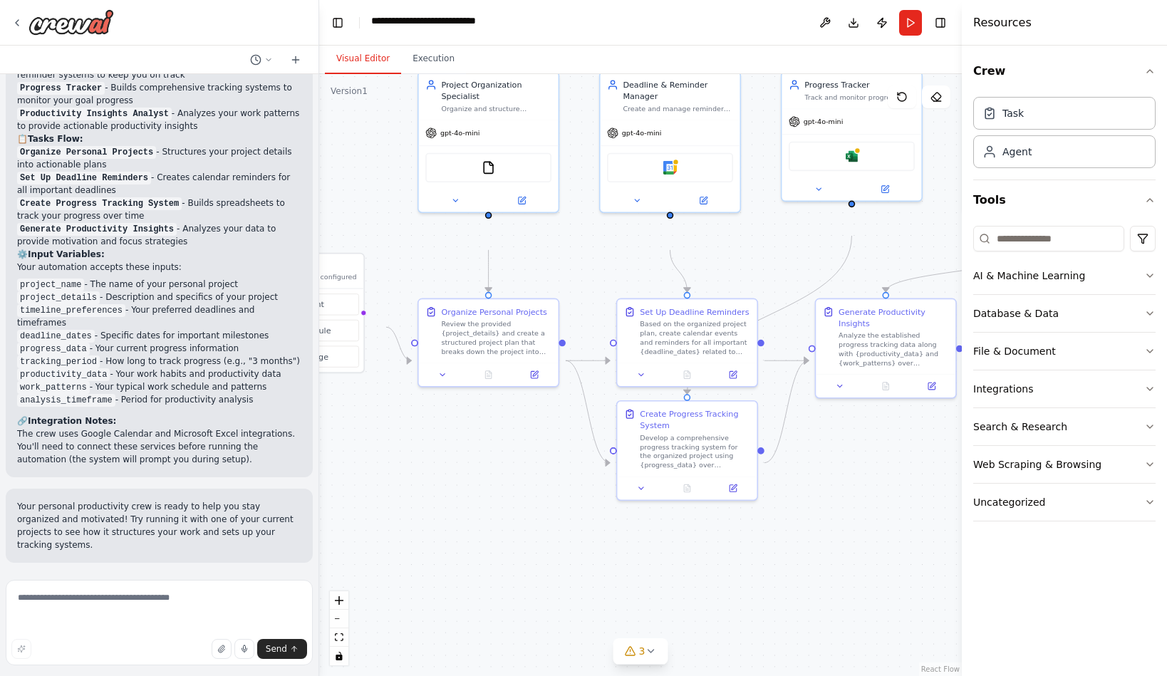
drag, startPoint x: 573, startPoint y: 580, endPoint x: 521, endPoint y: 533, distance: 70.6
click at [526, 539] on div ".deletable-edge-delete-btn { width: 20px; height: 20px; border: 0px solid #ffff…" at bounding box center [640, 375] width 642 height 602
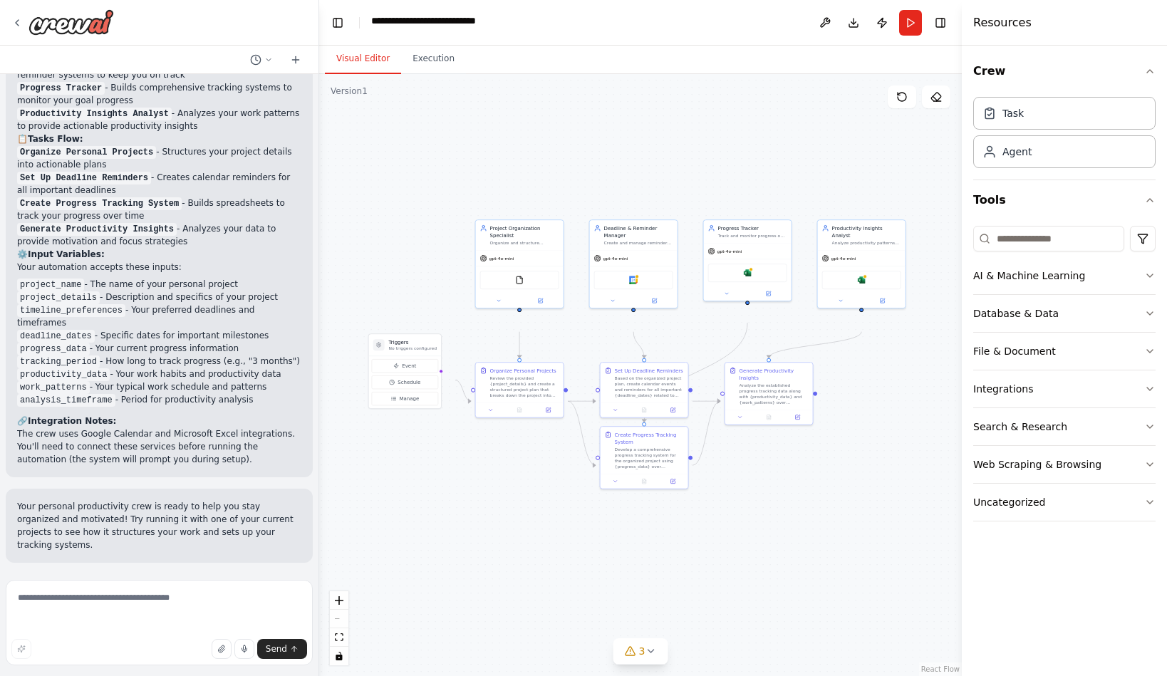
drag, startPoint x: 524, startPoint y: 526, endPoint x: 548, endPoint y: 514, distance: 27.1
click at [548, 514] on div ".deletable-edge-delete-btn { width: 20px; height: 20px; border: 0px solid #ffff…" at bounding box center [640, 375] width 642 height 602
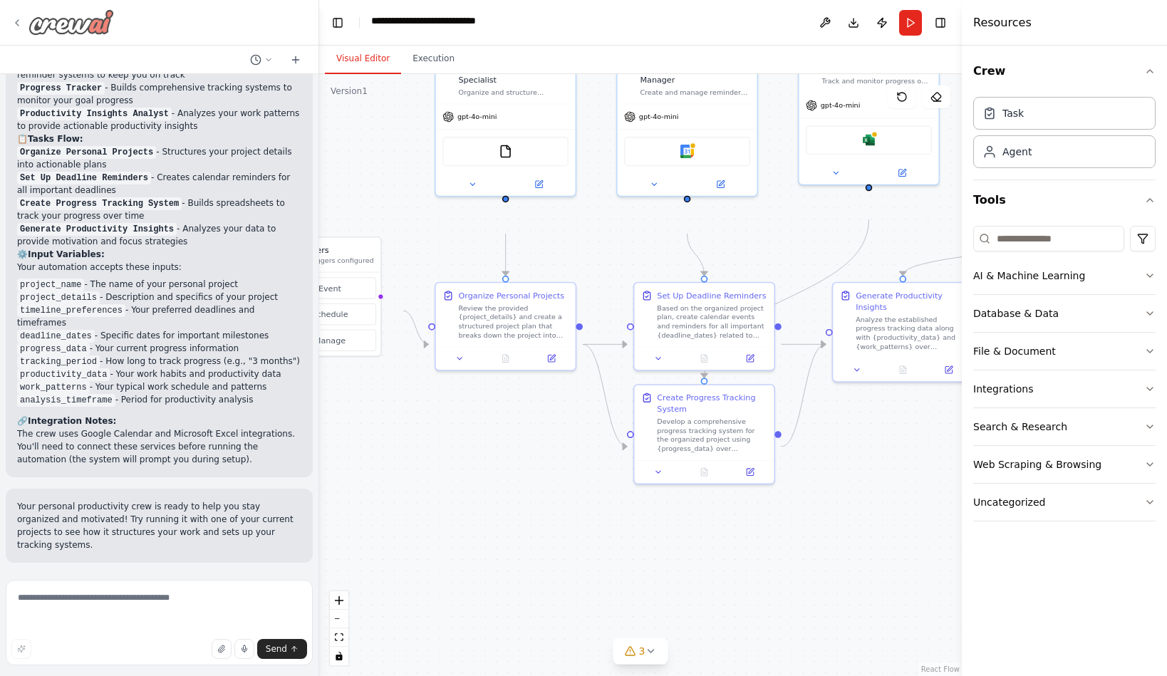
click at [19, 28] on icon at bounding box center [16, 22] width 11 height 11
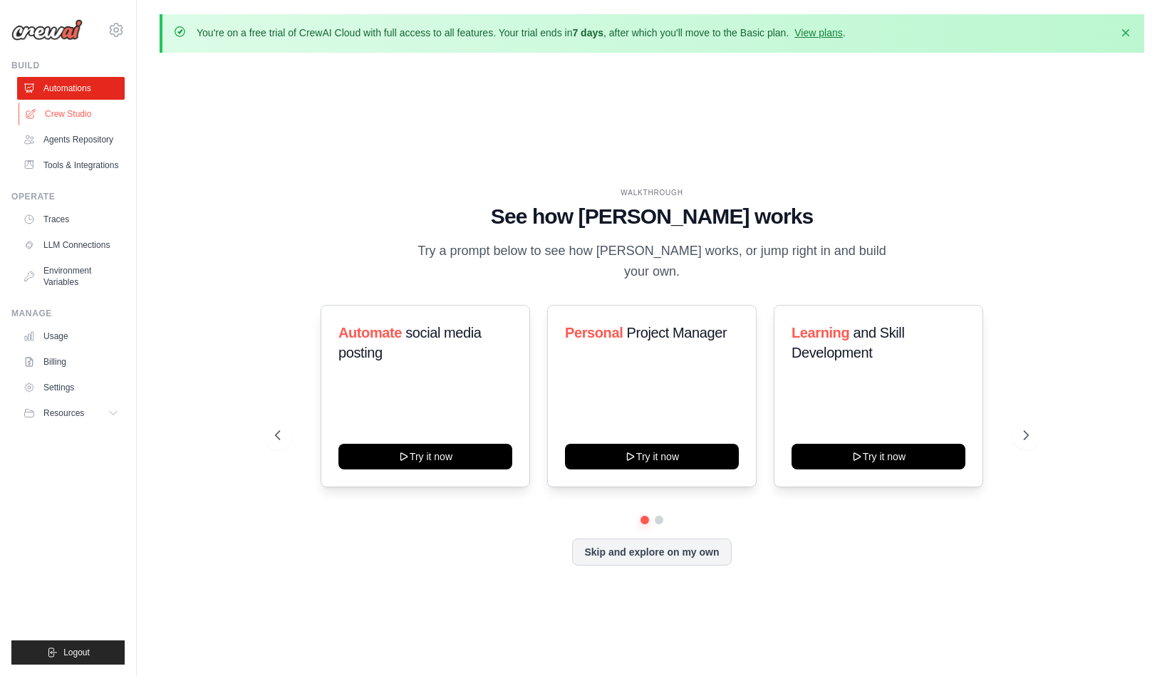
click at [98, 125] on link "Crew Studio" at bounding box center [73, 114] width 108 height 23
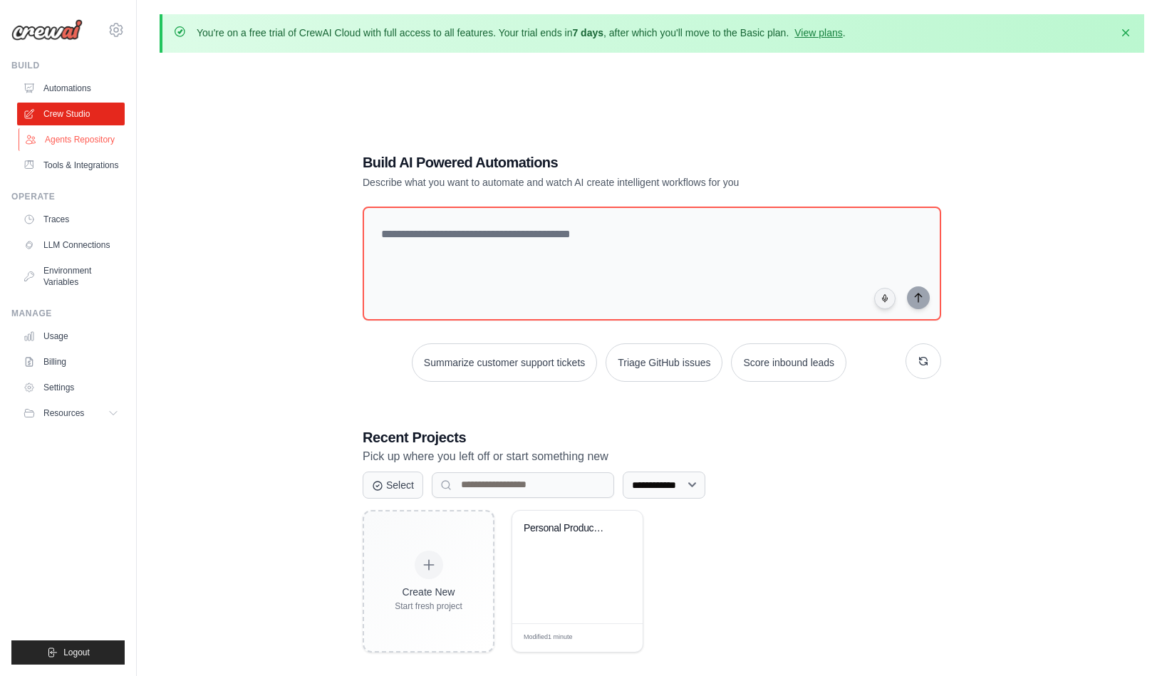
click at [96, 151] on link "Agents Repository" at bounding box center [73, 139] width 108 height 23
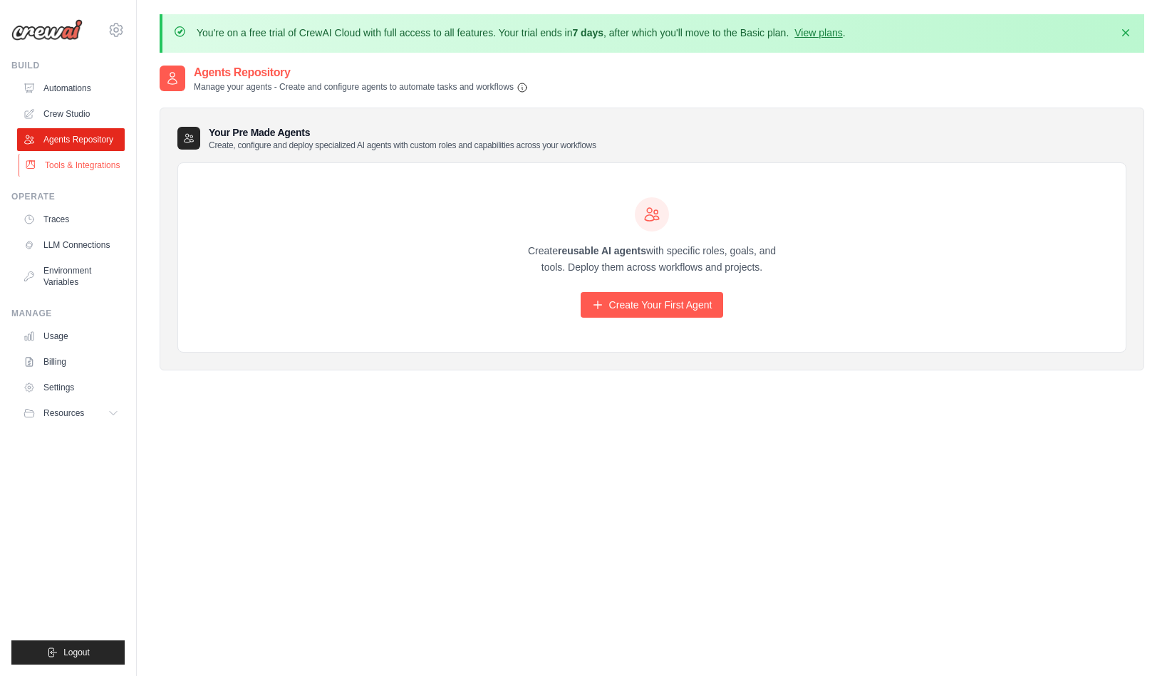
click at [78, 177] on link "Tools & Integrations" at bounding box center [73, 165] width 108 height 23
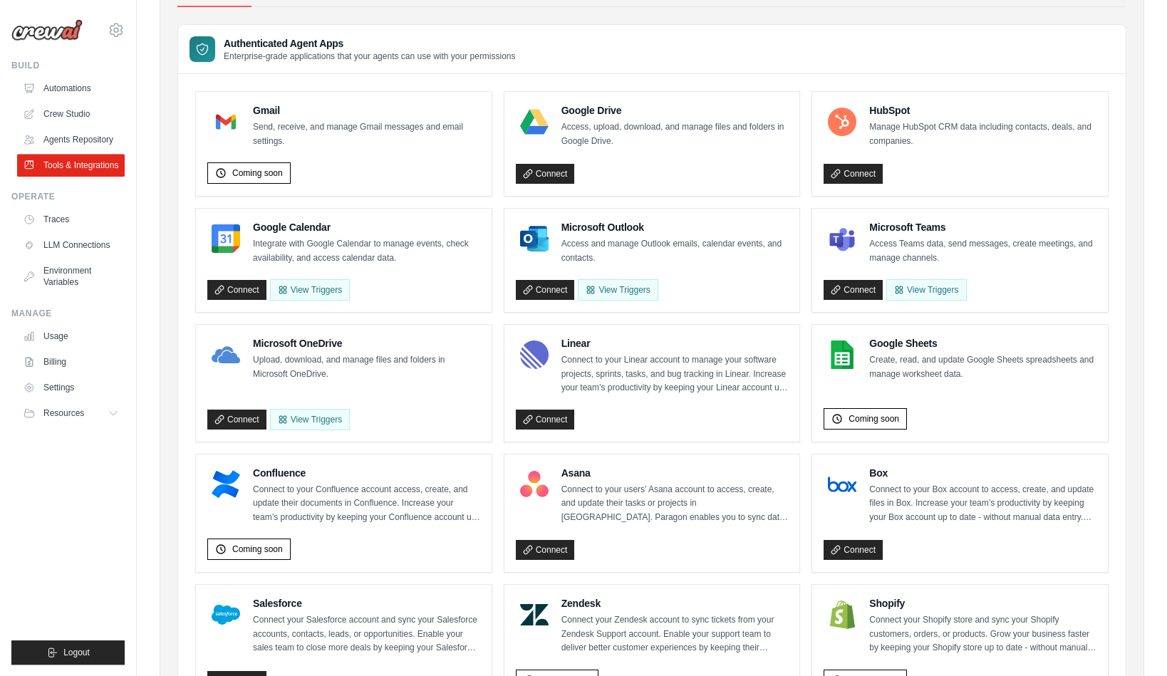
scroll to position [146, 0]
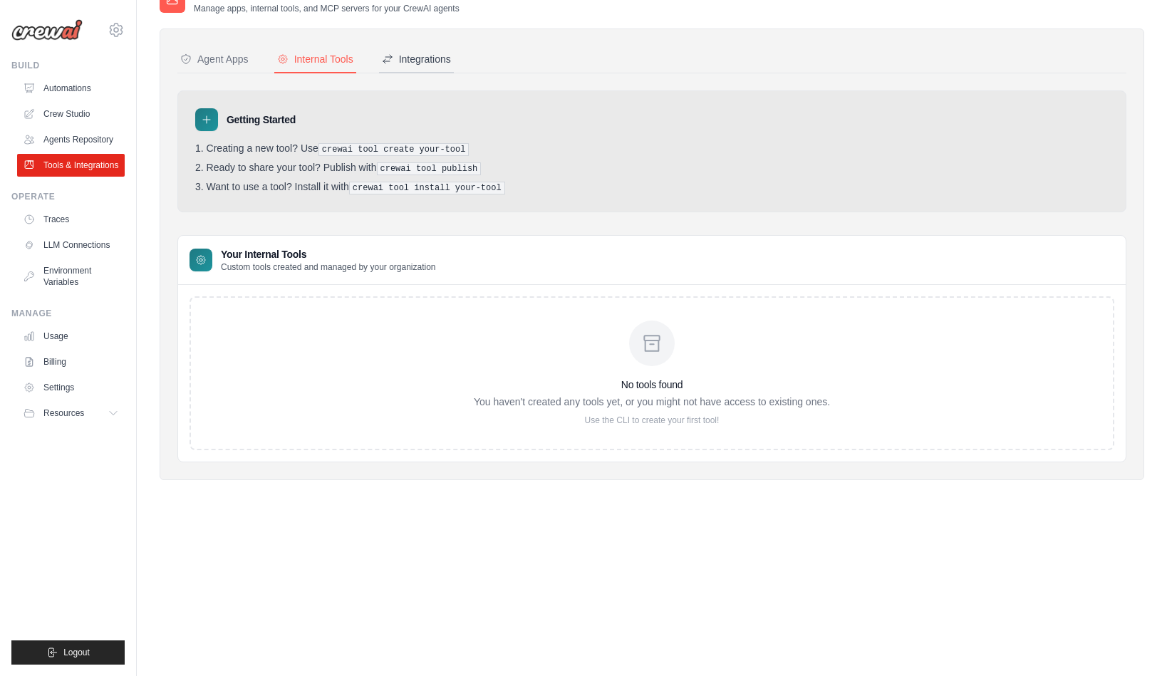
click at [451, 66] on div "Integrations" at bounding box center [416, 59] width 69 height 14
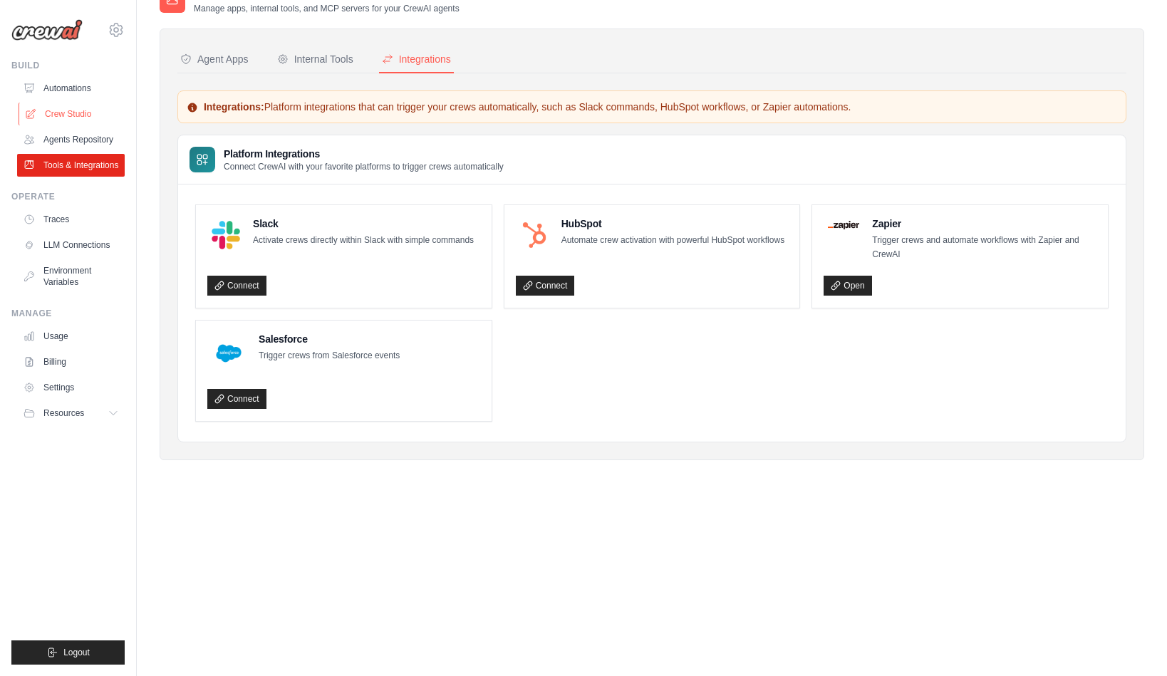
click at [108, 125] on link "Crew Studio" at bounding box center [73, 114] width 108 height 23
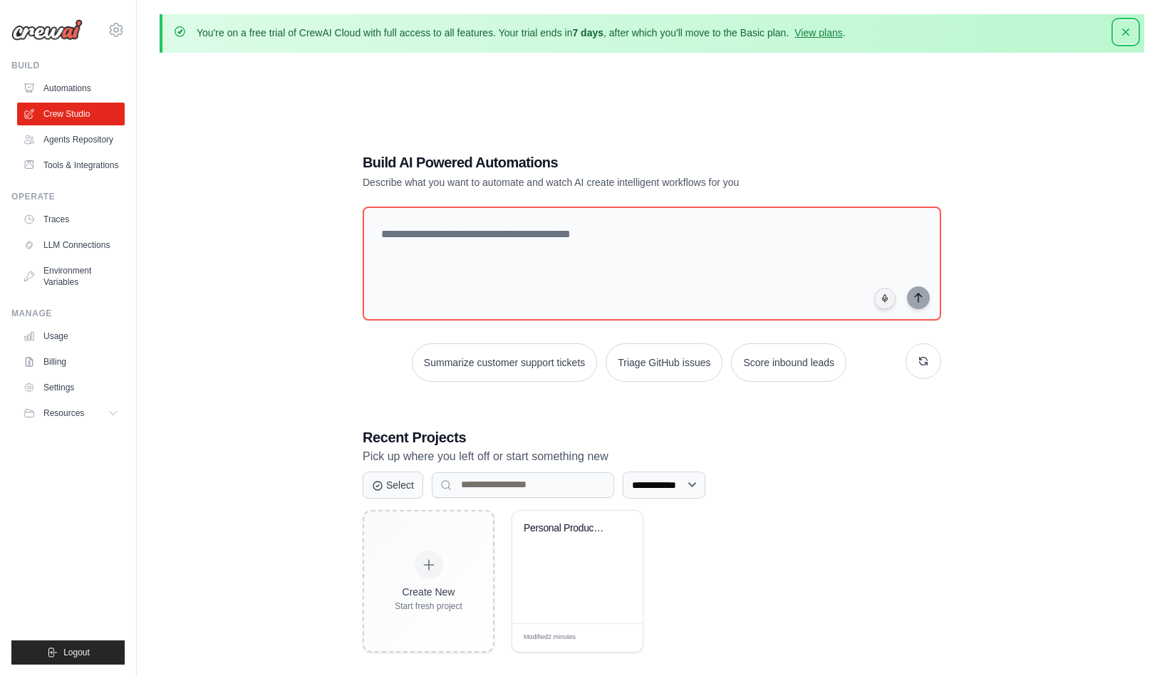
click at [1118, 35] on icon "button" at bounding box center [1125, 32] width 14 height 14
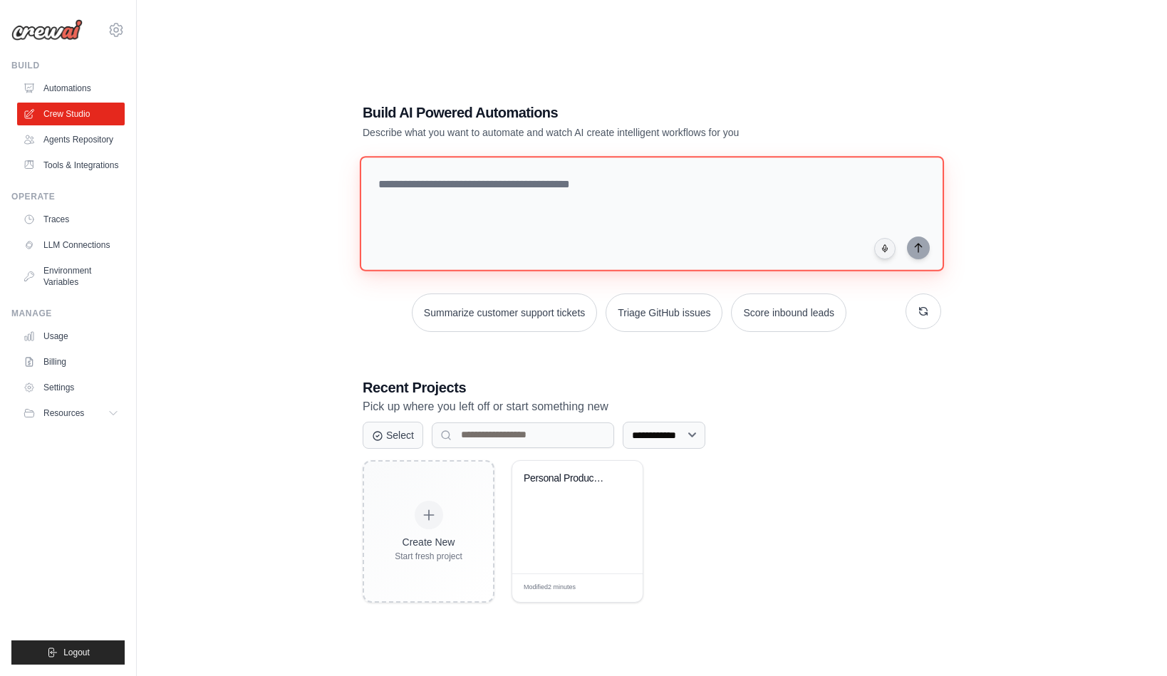
click at [574, 172] on textarea at bounding box center [652, 213] width 584 height 115
click at [717, 156] on textarea at bounding box center [652, 213] width 584 height 115
paste textarea "**********"
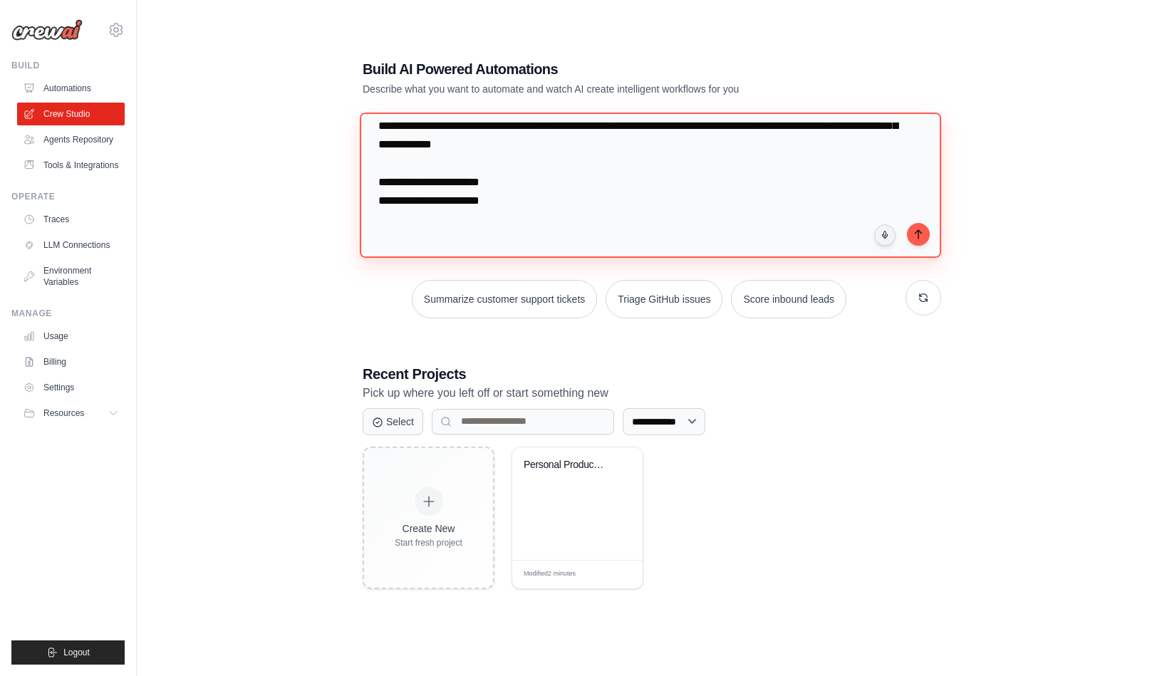
scroll to position [286, 0]
paste textarea "**********"
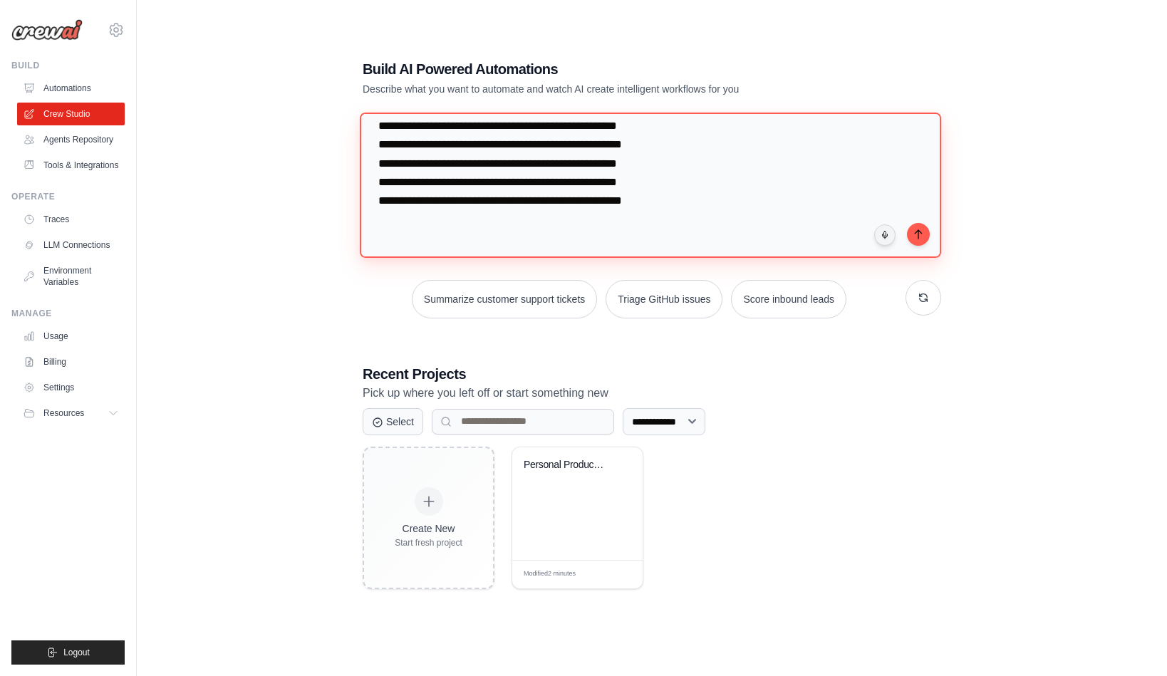
scroll to position [1026, 0]
click at [577, 155] on textarea at bounding box center [650, 184] width 581 height 145
paste textarea "**********"
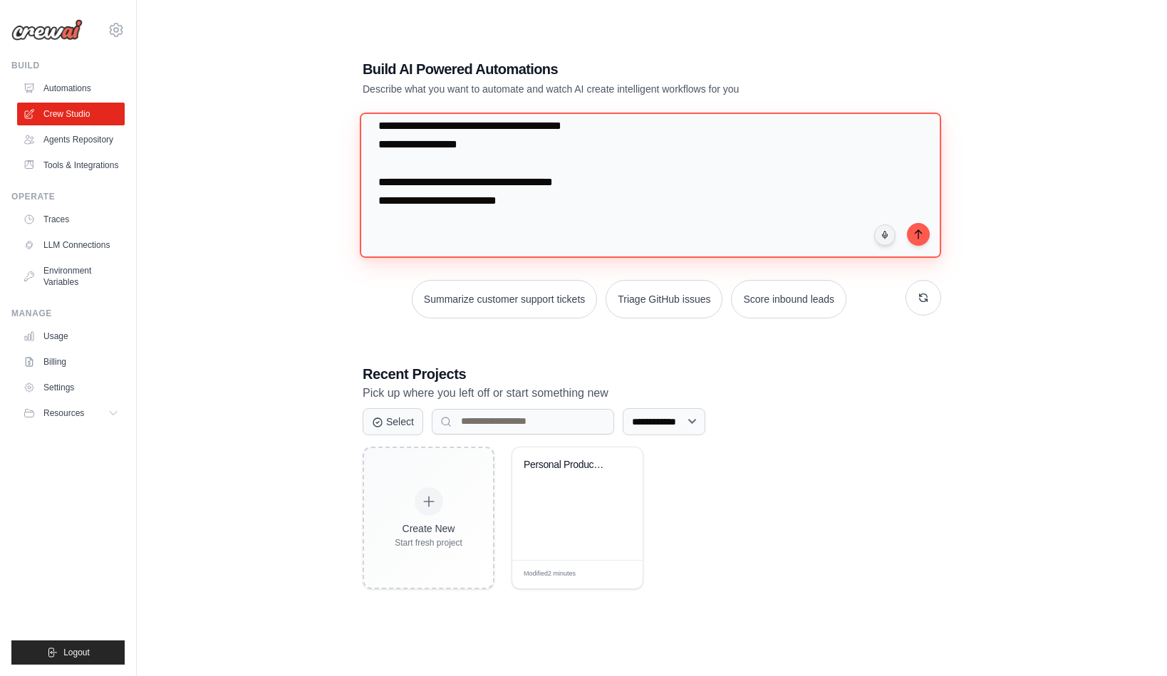
scroll to position [6086, 0]
paste textarea "**********"
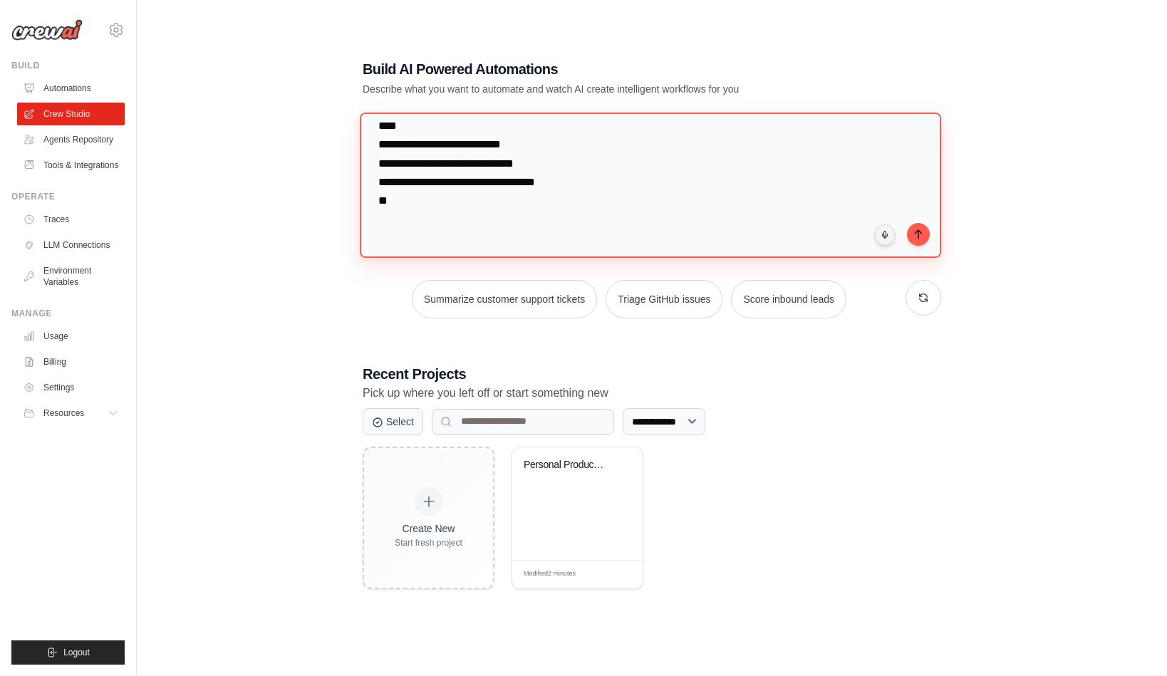
scroll to position [6456, 0]
paste textarea "**********"
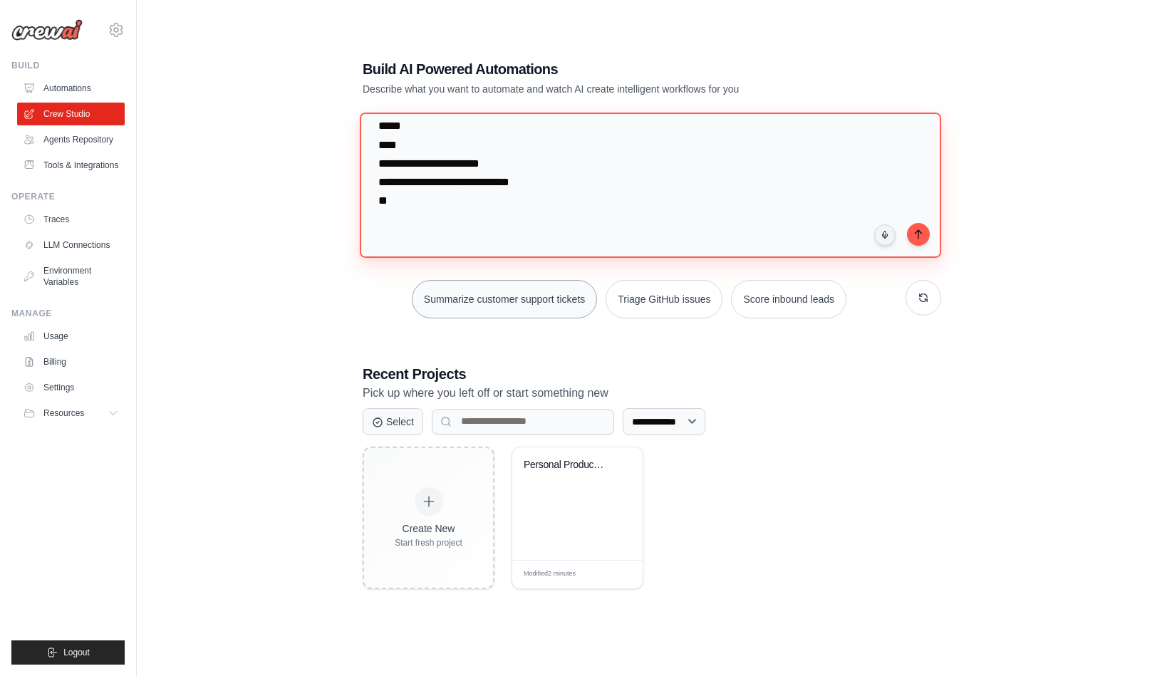
paste textarea "**********"
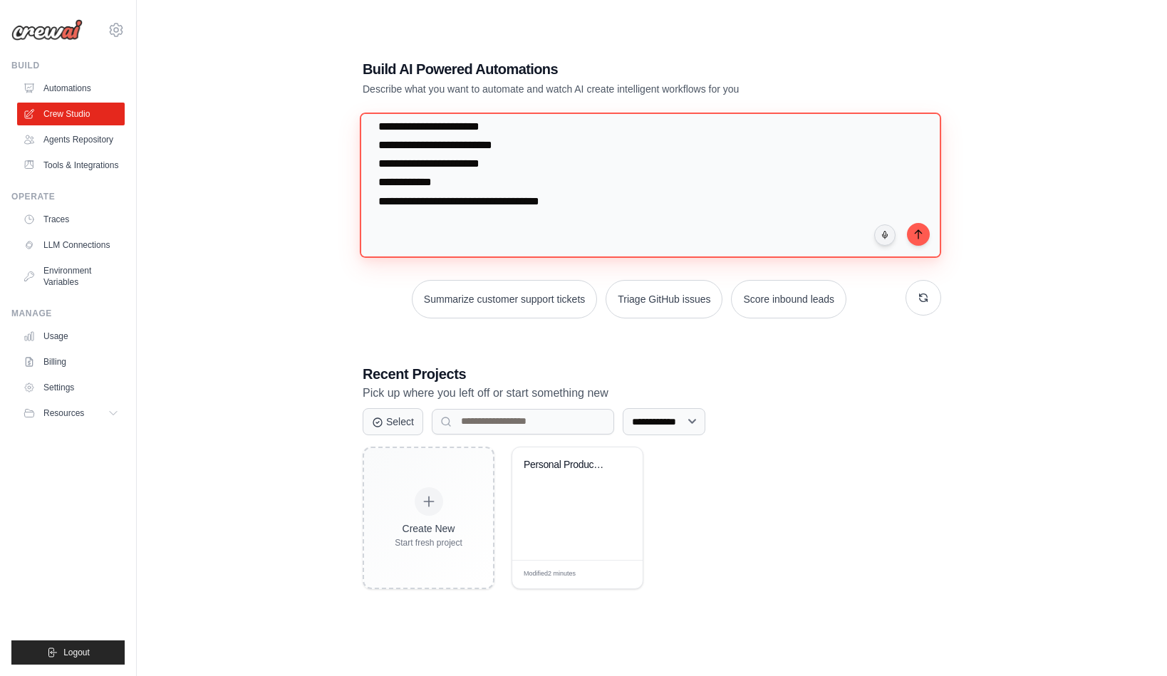
scroll to position [11757, 0]
paste textarea "**********"
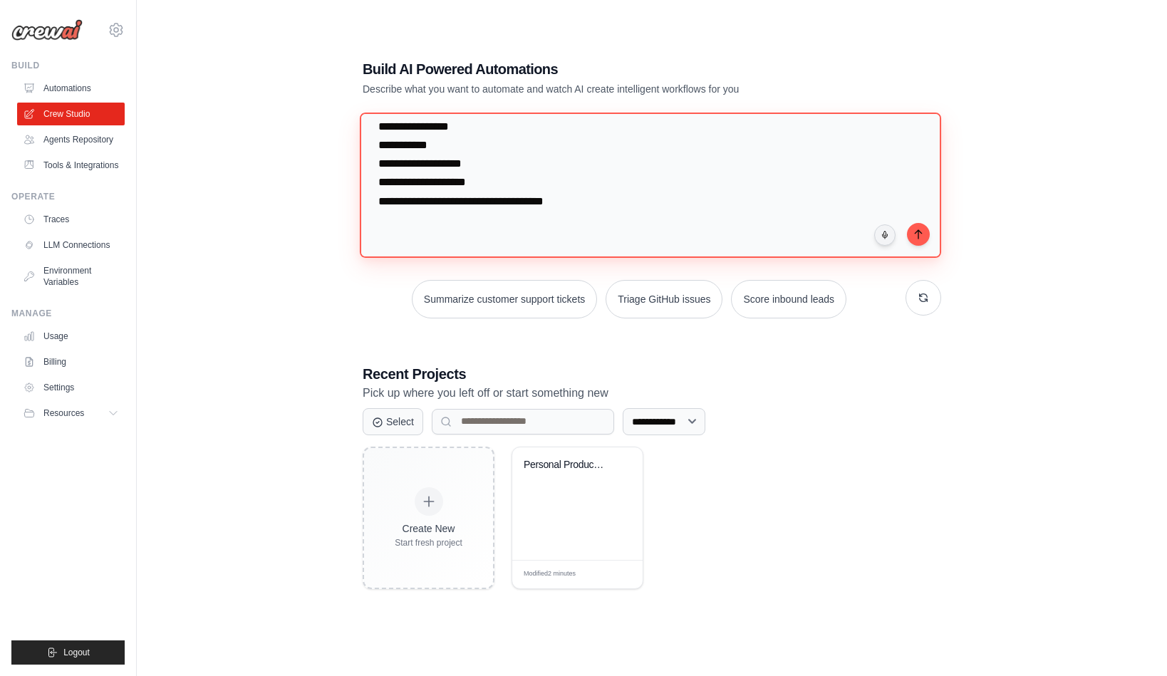
paste textarea "**********"
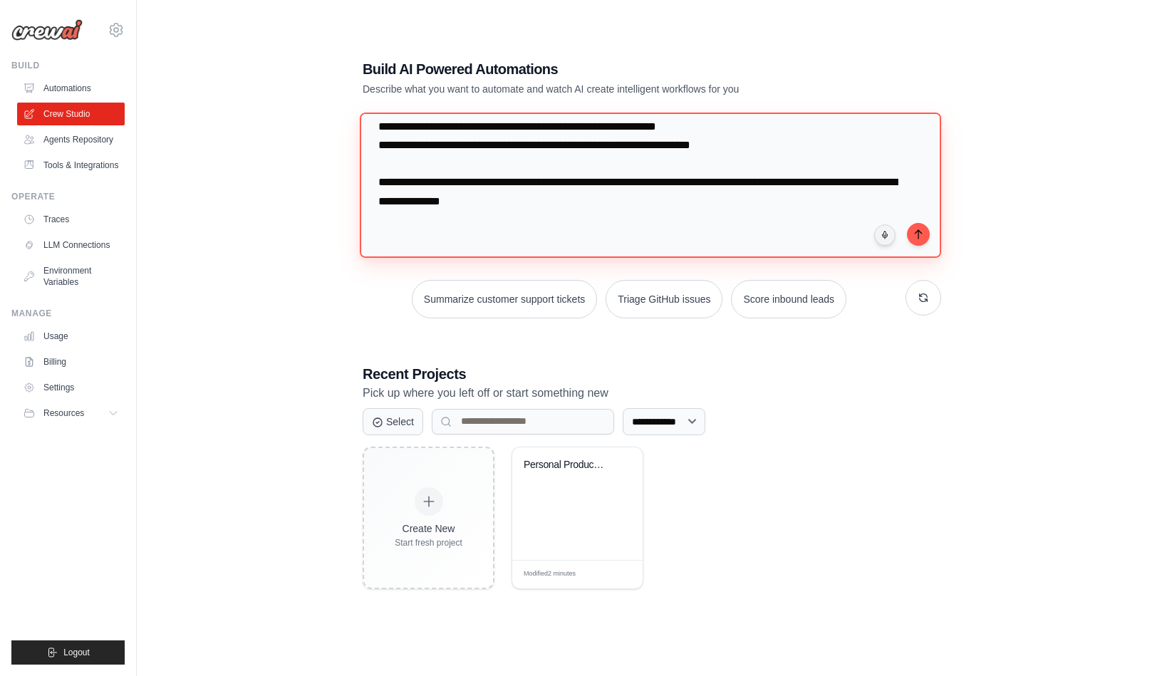
scroll to position [19418, 0]
type textarea "**********"
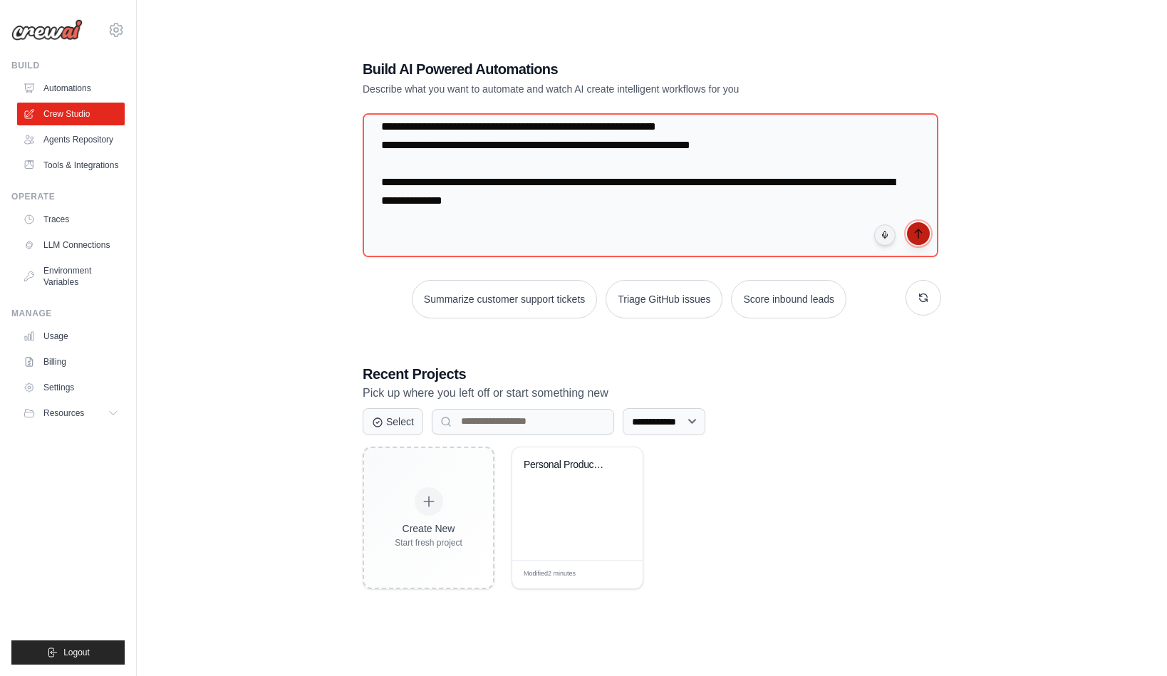
click at [919, 228] on icon "submit" at bounding box center [917, 233] width 11 height 11
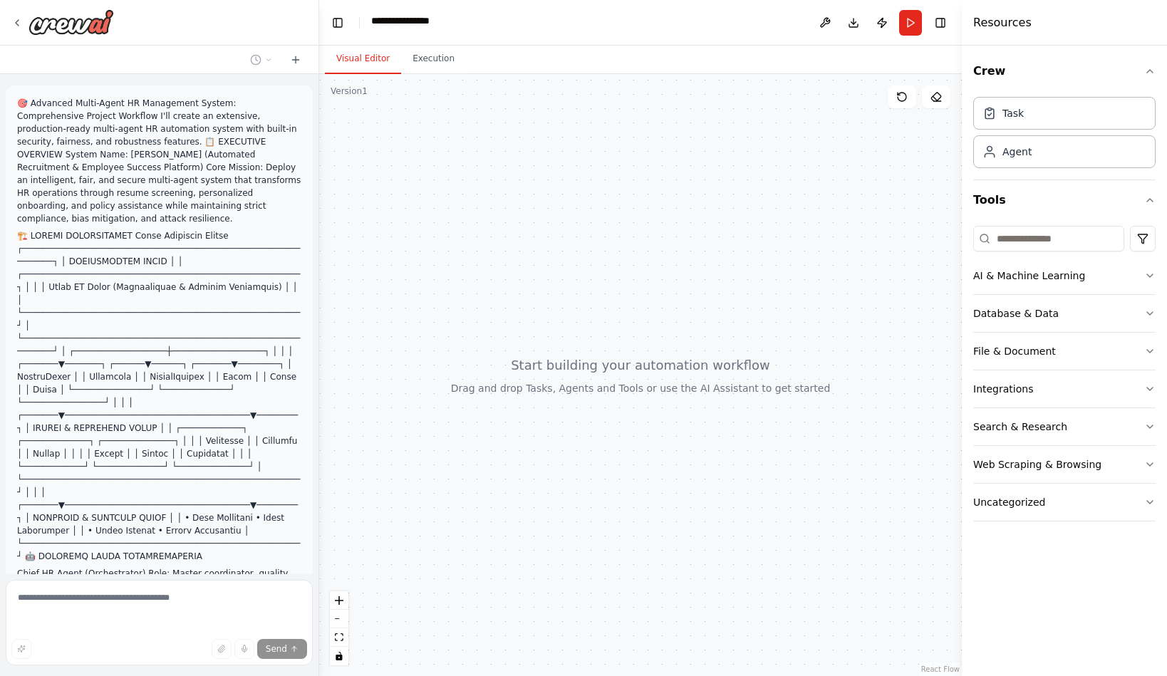
drag, startPoint x: 320, startPoint y: 104, endPoint x: 328, endPoint y: 103, distance: 8.6
click at [328, 103] on div at bounding box center [640, 375] width 642 height 602
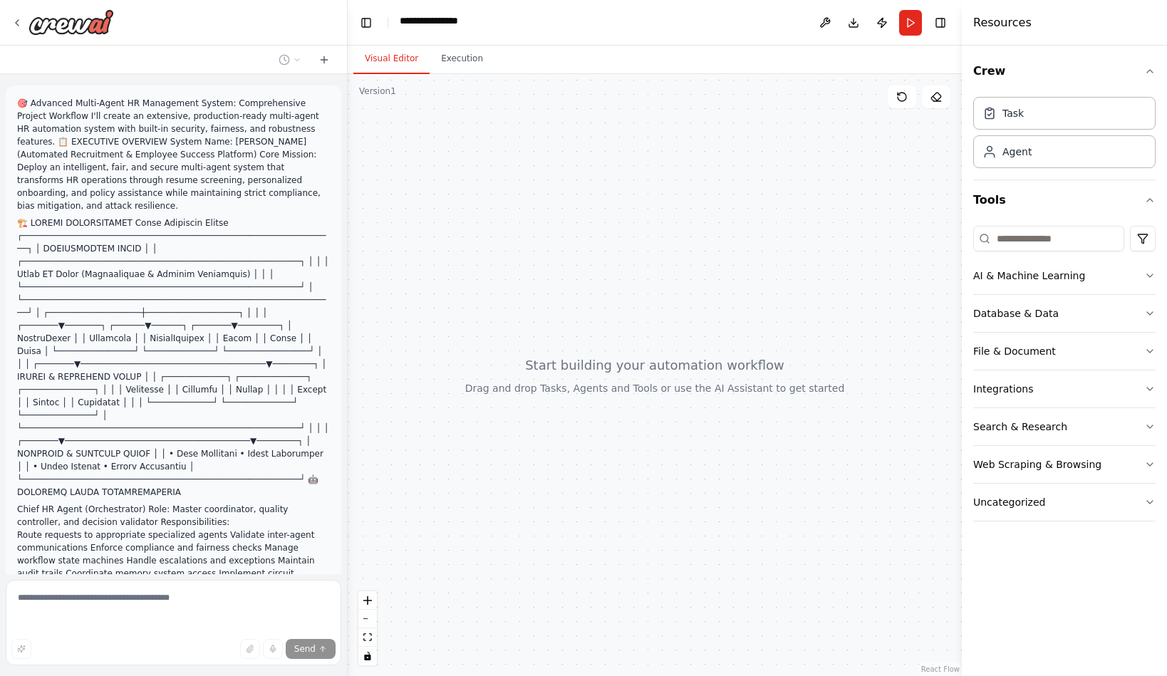
drag, startPoint x: 318, startPoint y: 105, endPoint x: 348, endPoint y: 98, distance: 30.1
click at [348, 98] on div at bounding box center [345, 338] width 6 height 676
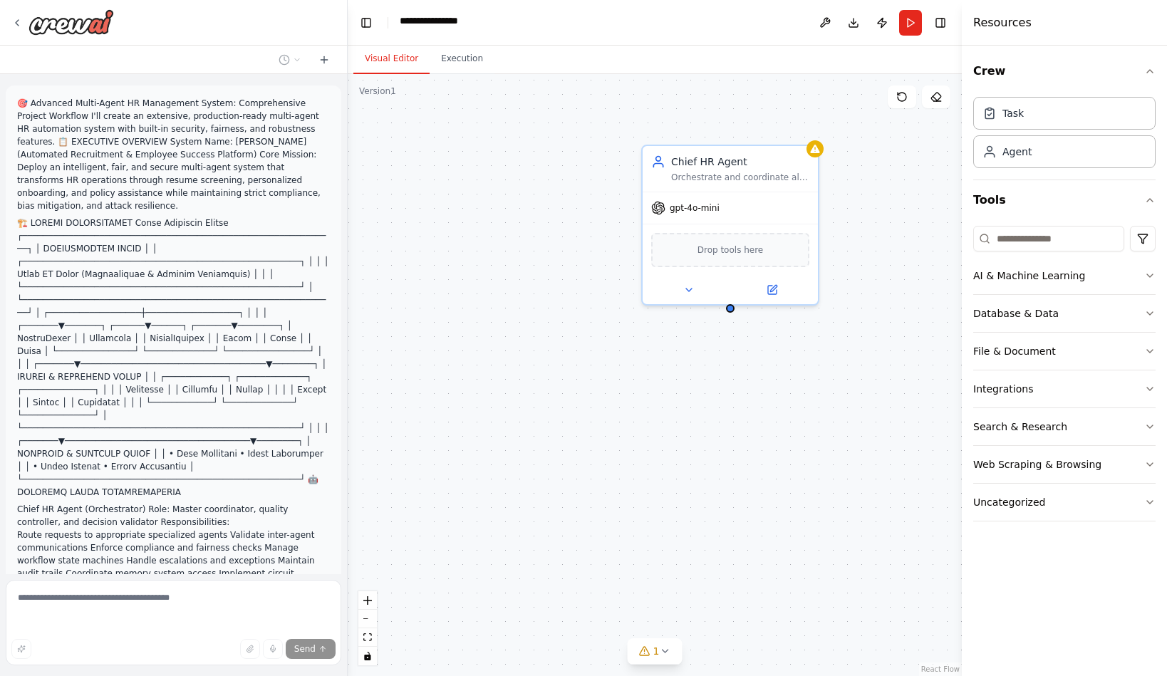
click at [346, 105] on div at bounding box center [345, 338] width 6 height 676
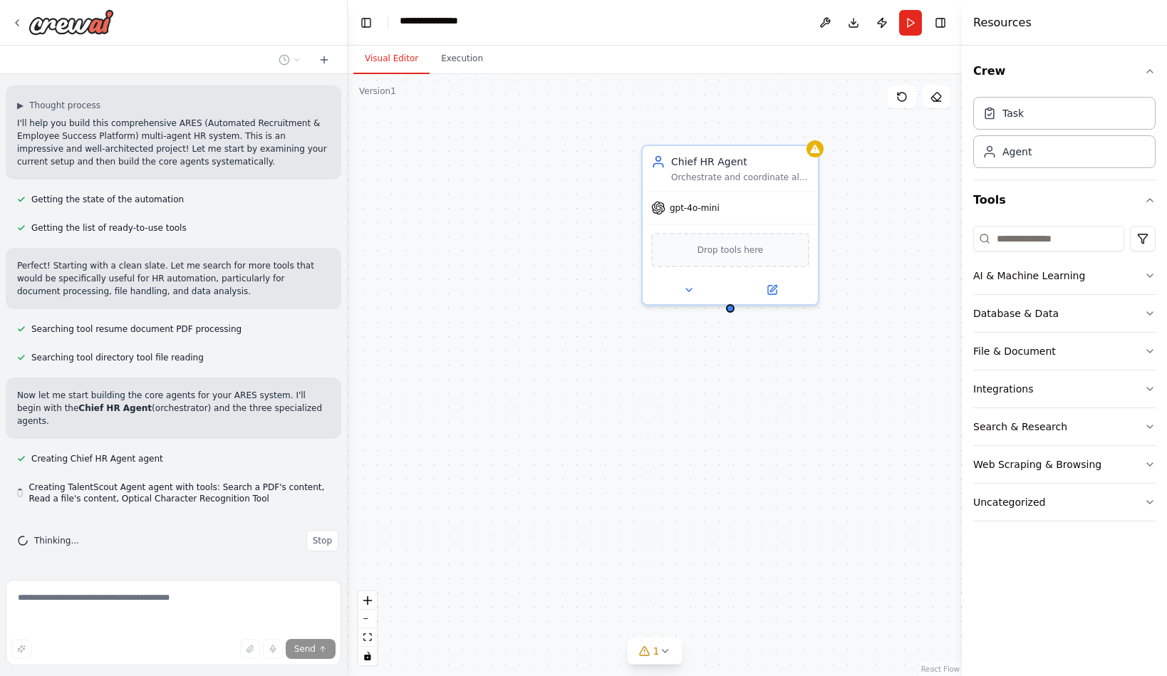
scroll to position [8107, 0]
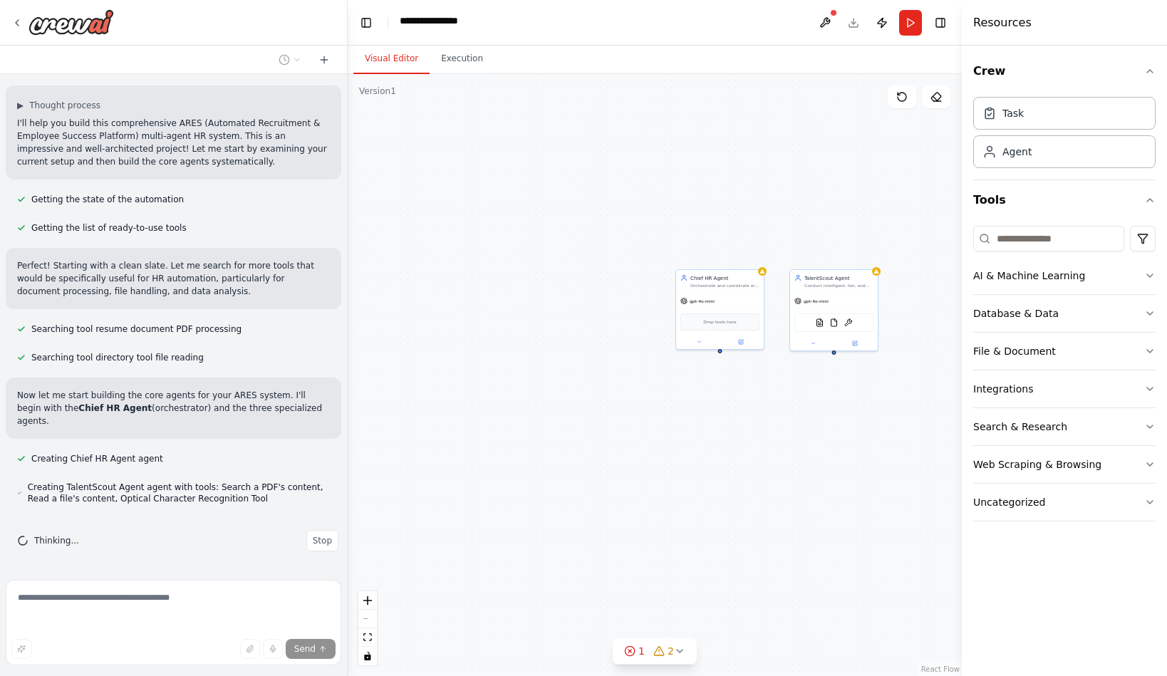
drag, startPoint x: 797, startPoint y: 464, endPoint x: 647, endPoint y: 409, distance: 160.2
click at [647, 409] on div "Chief HR Agent Orchestrate and coordinate all HR automation workflows by routin…" at bounding box center [655, 375] width 614 height 602
click at [700, 443] on div "Chief HR Agent Orchestrate and coordinate all HR automation workflows by routin…" at bounding box center [655, 375] width 614 height 602
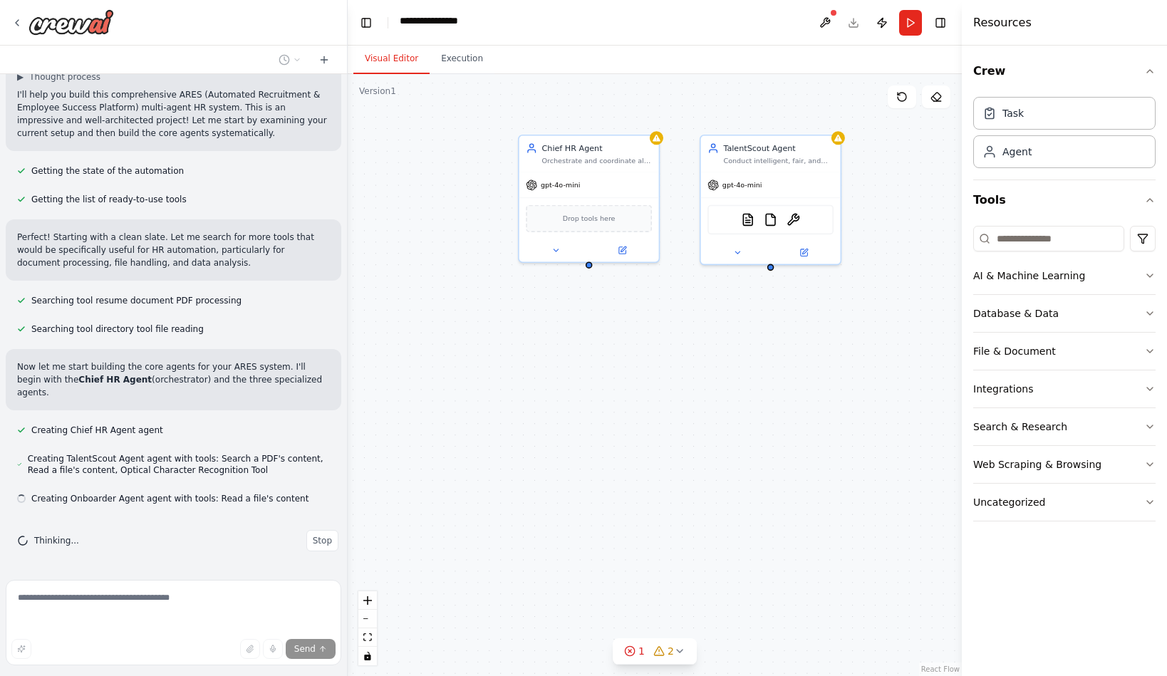
scroll to position [8157, 0]
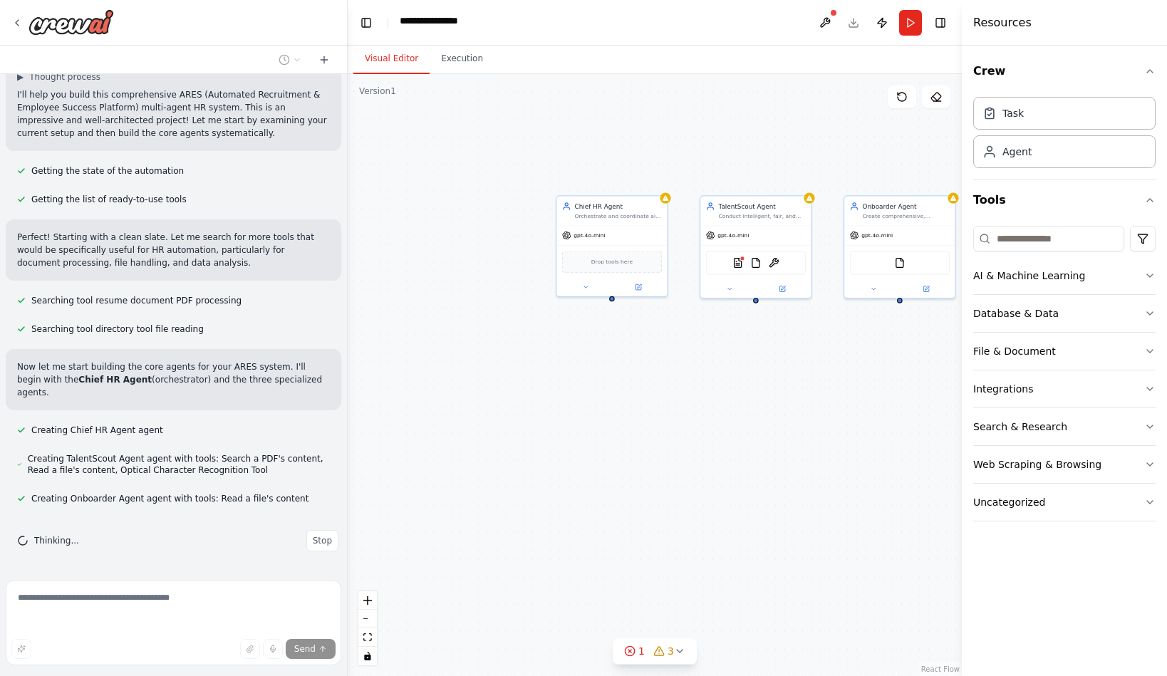
drag, startPoint x: 724, startPoint y: 447, endPoint x: 674, endPoint y: 433, distance: 51.7
click at [674, 433] on div "Chief HR Agent Orchestrate and coordinate all HR automation workflows by routin…" at bounding box center [655, 375] width 614 height 602
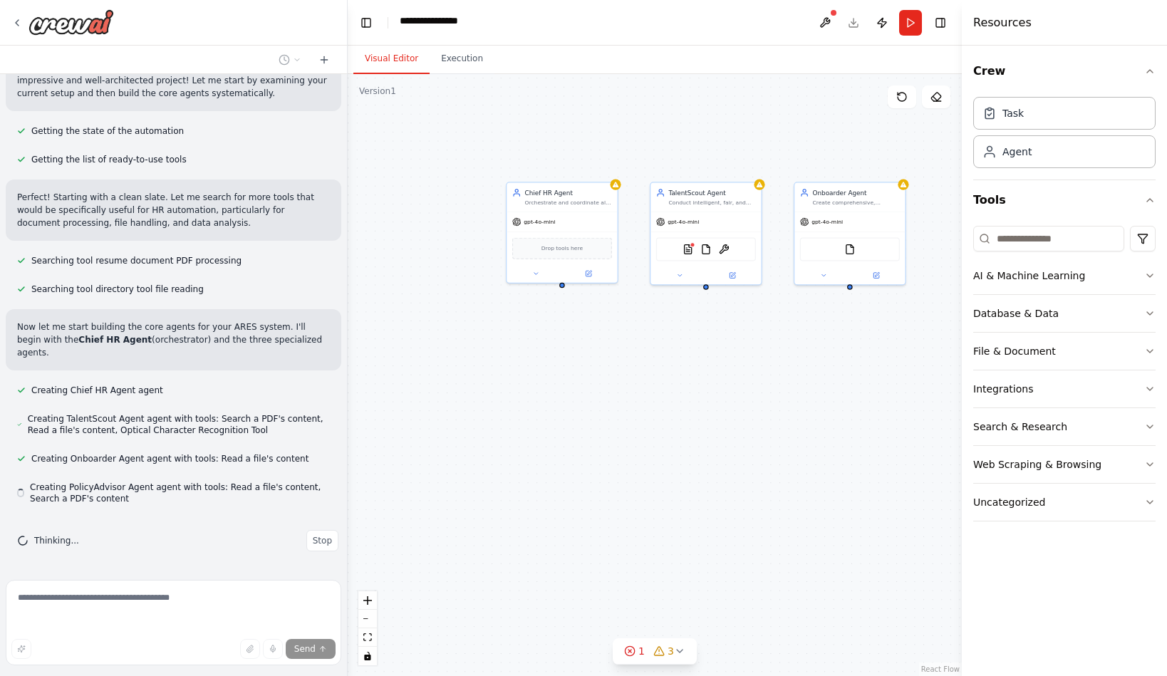
scroll to position [8206, 0]
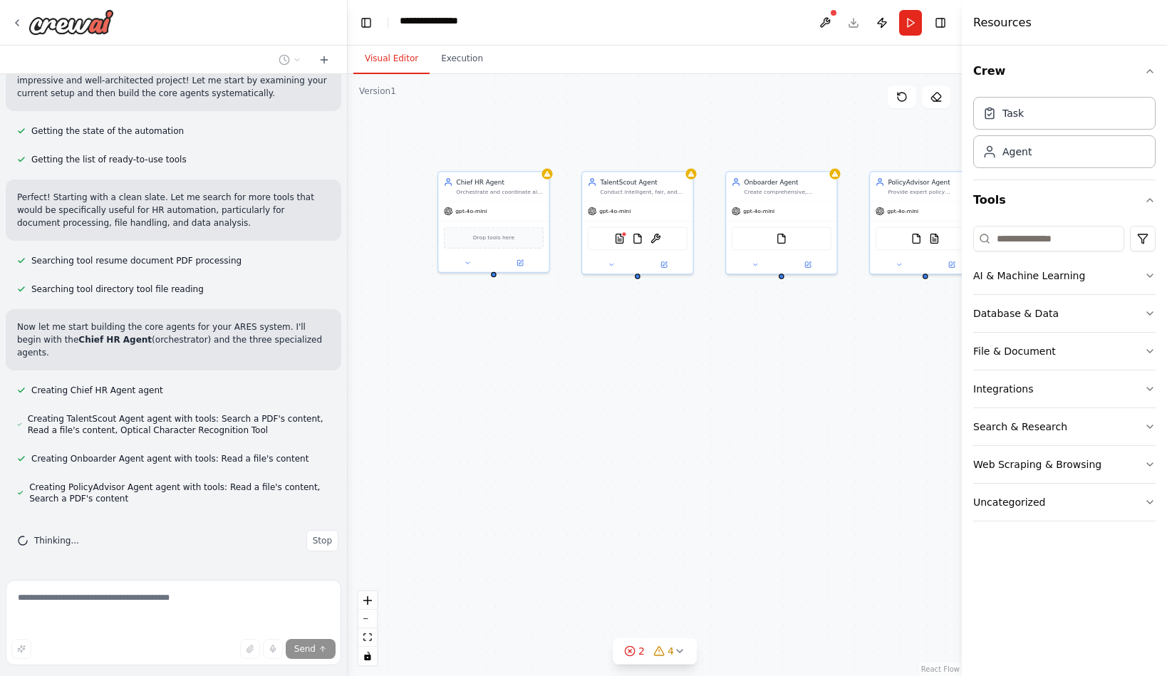
drag, startPoint x: 759, startPoint y: 402, endPoint x: 641, endPoint y: 382, distance: 119.3
click at [641, 382] on div "Chief HR Agent Orchestrate and coordinate all HR automation workflows by routin…" at bounding box center [655, 375] width 614 height 602
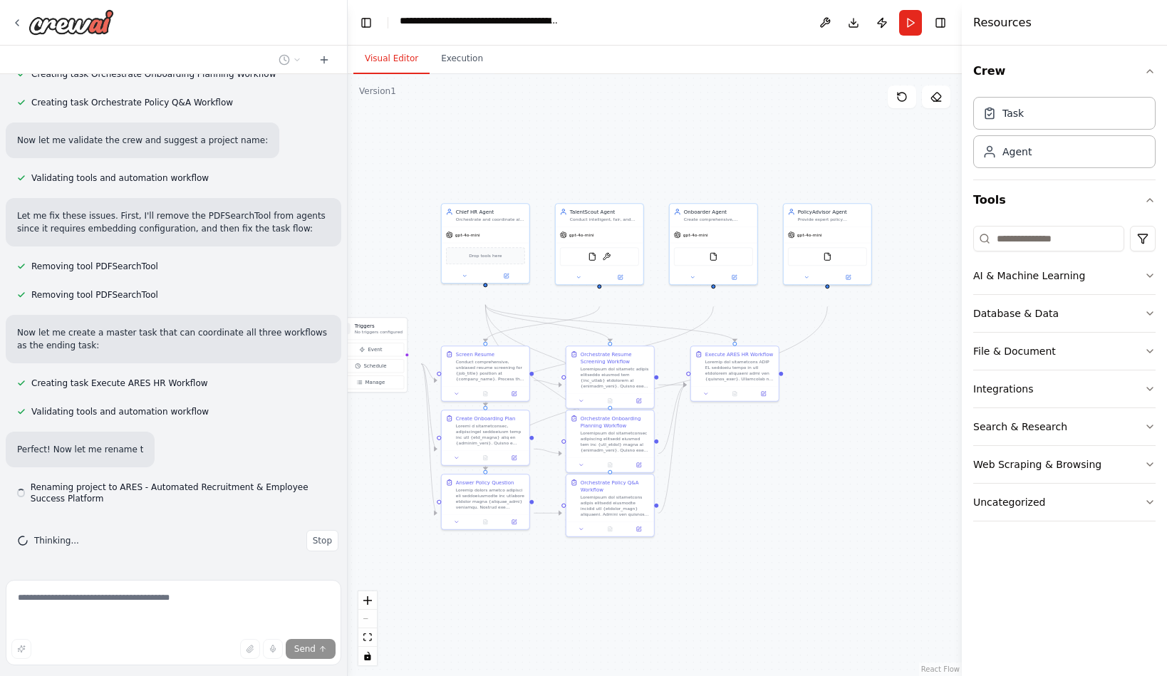
scroll to position [9047, 0]
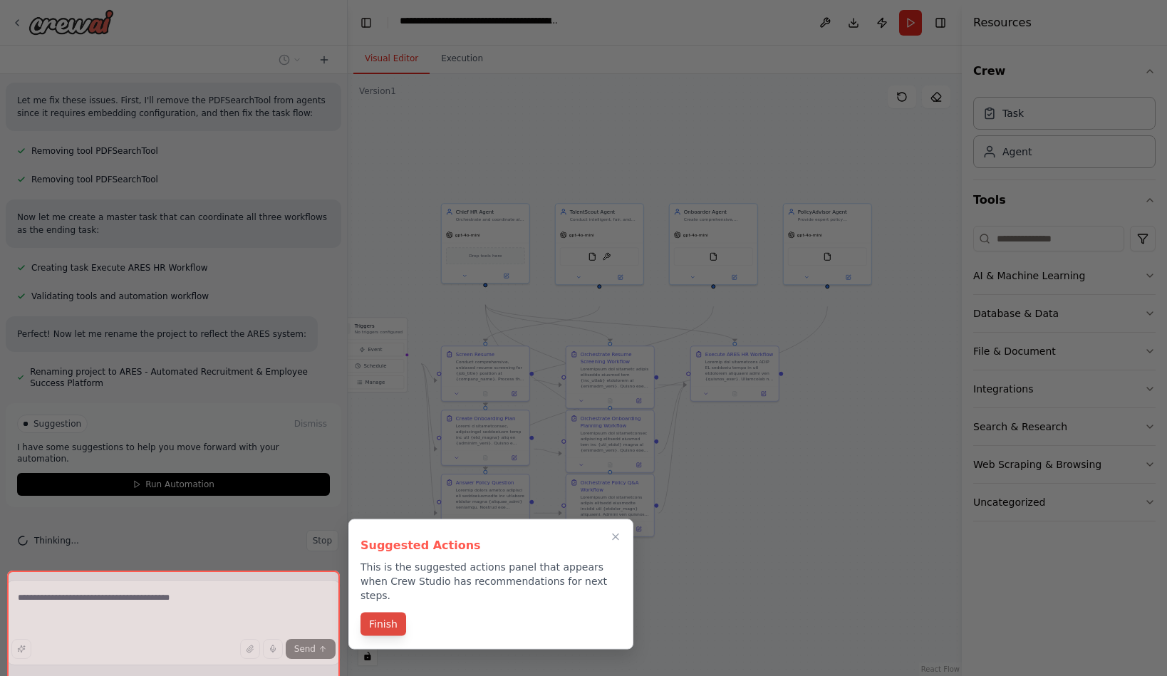
click at [387, 636] on button "Finish" at bounding box center [383, 625] width 46 height 24
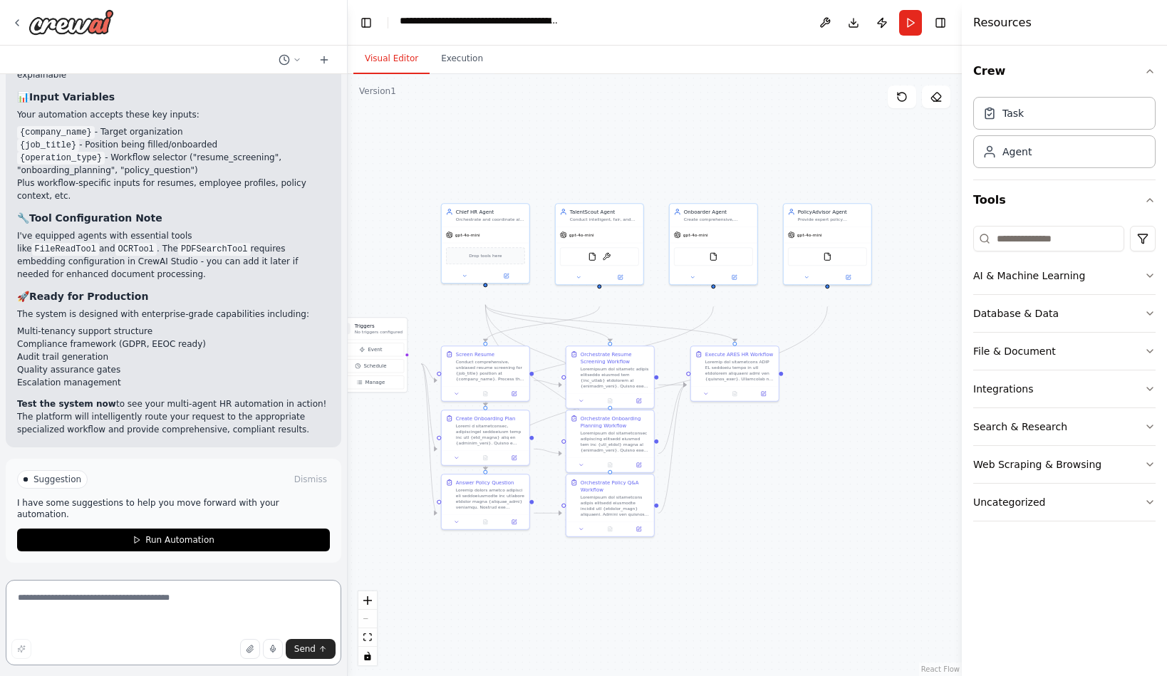
scroll to position [10229, 0]
click at [179, 534] on span "Run Automation" at bounding box center [179, 539] width 69 height 11
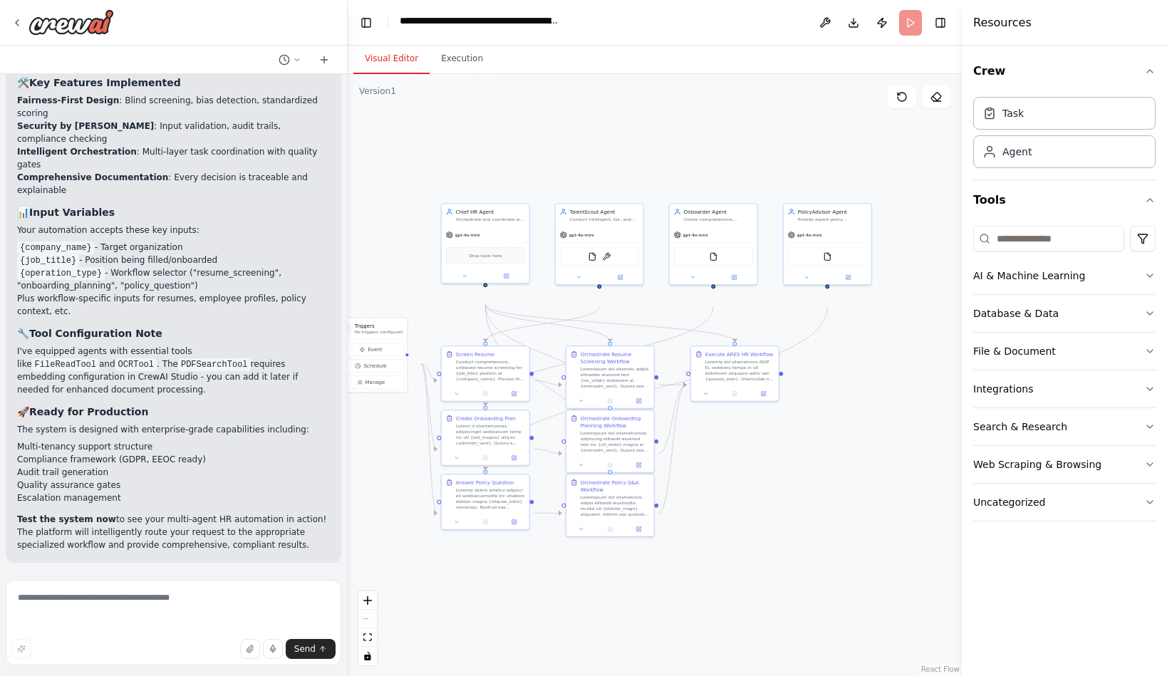
scroll to position [10086, 0]
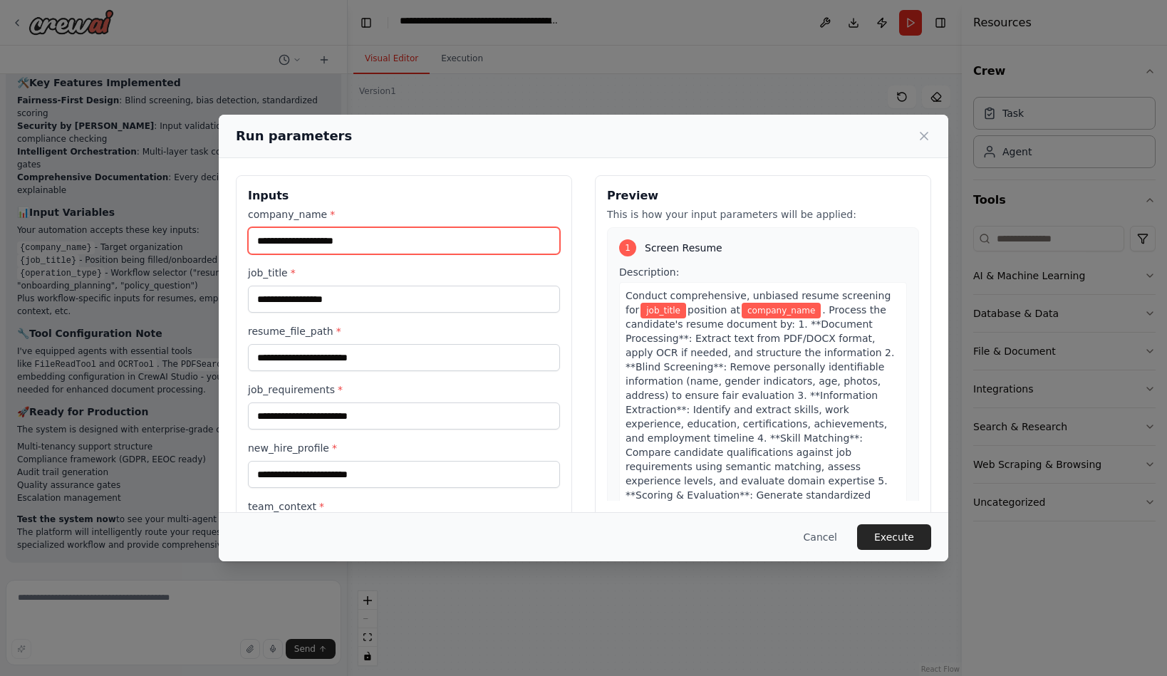
click at [307, 254] on input "company_name *" at bounding box center [404, 240] width 312 height 27
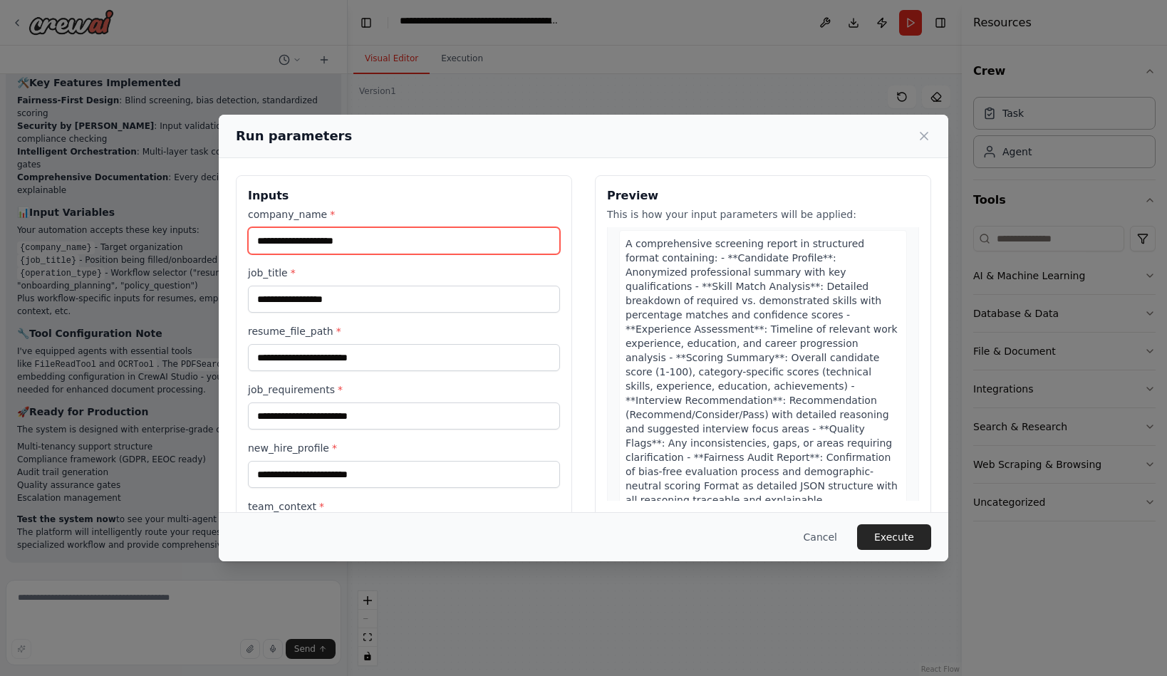
scroll to position [0, 0]
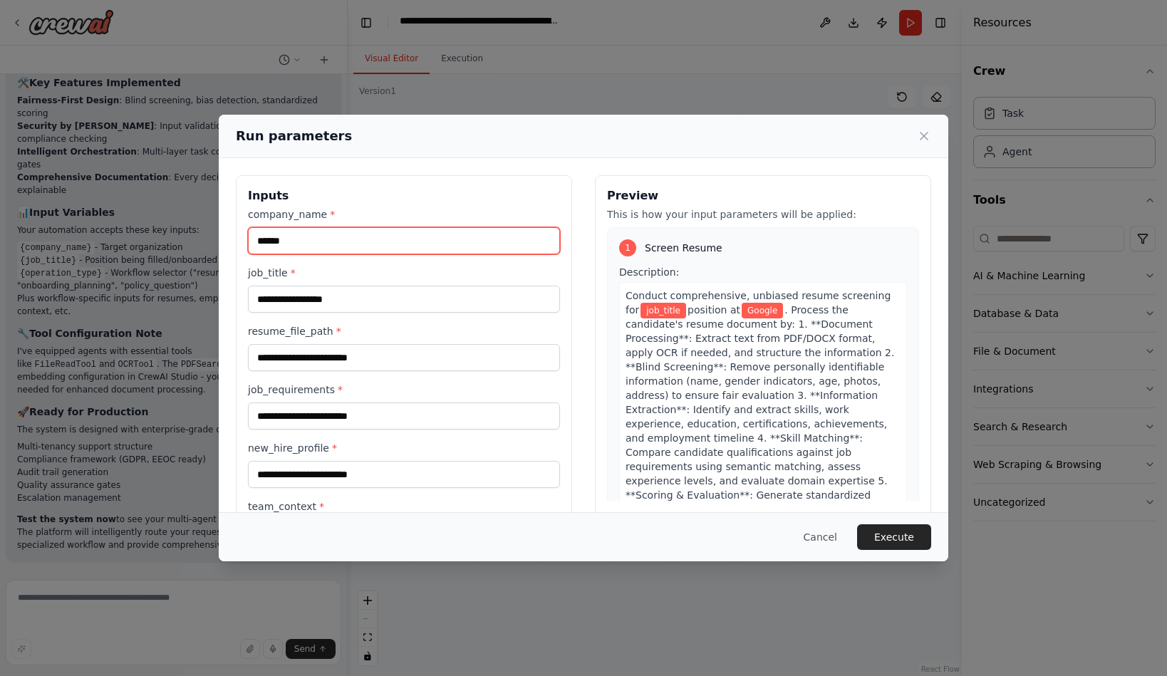
type input "******"
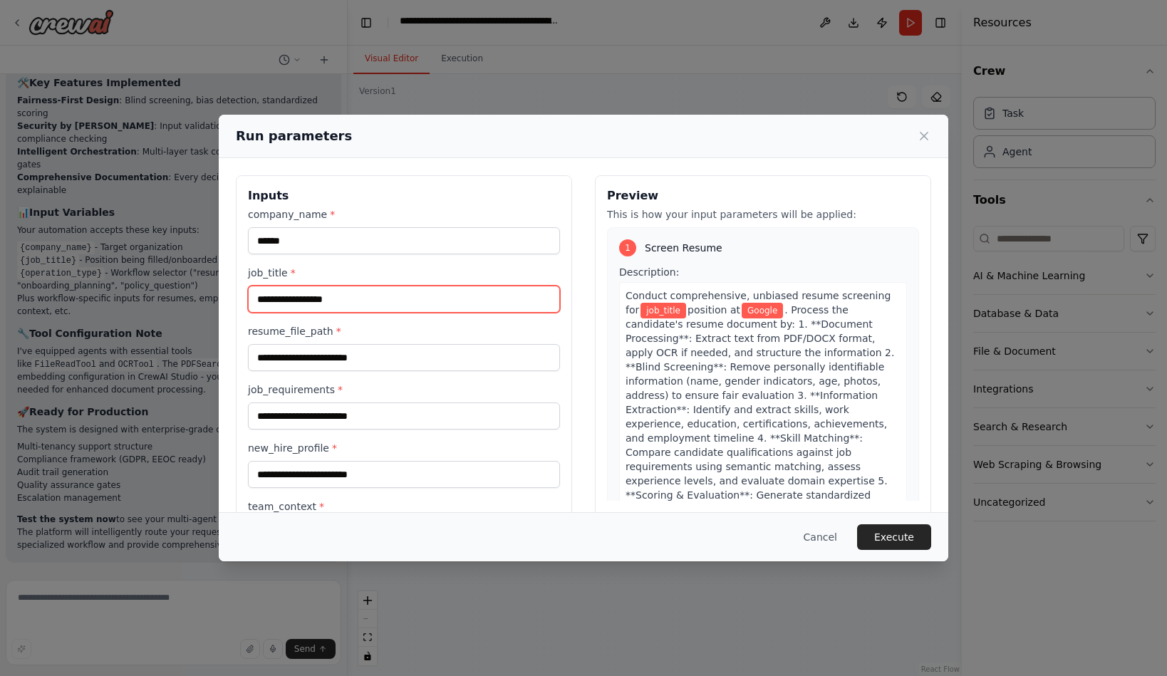
click at [250, 313] on input "job_title *" at bounding box center [404, 299] width 312 height 27
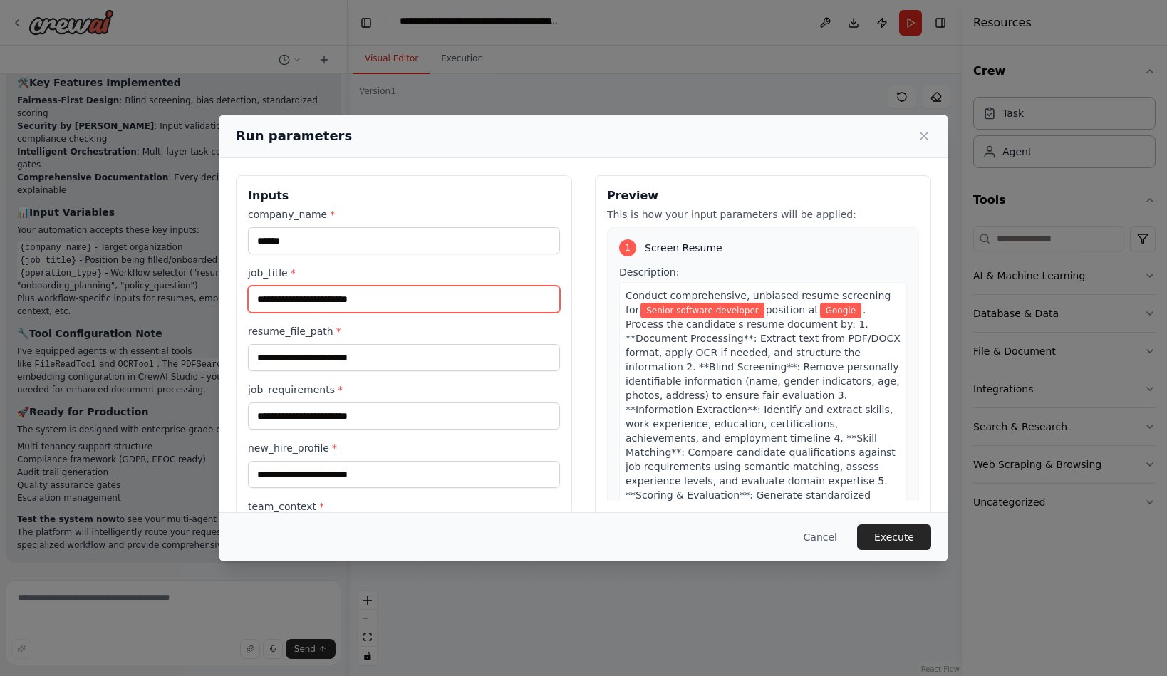
type input "**********"
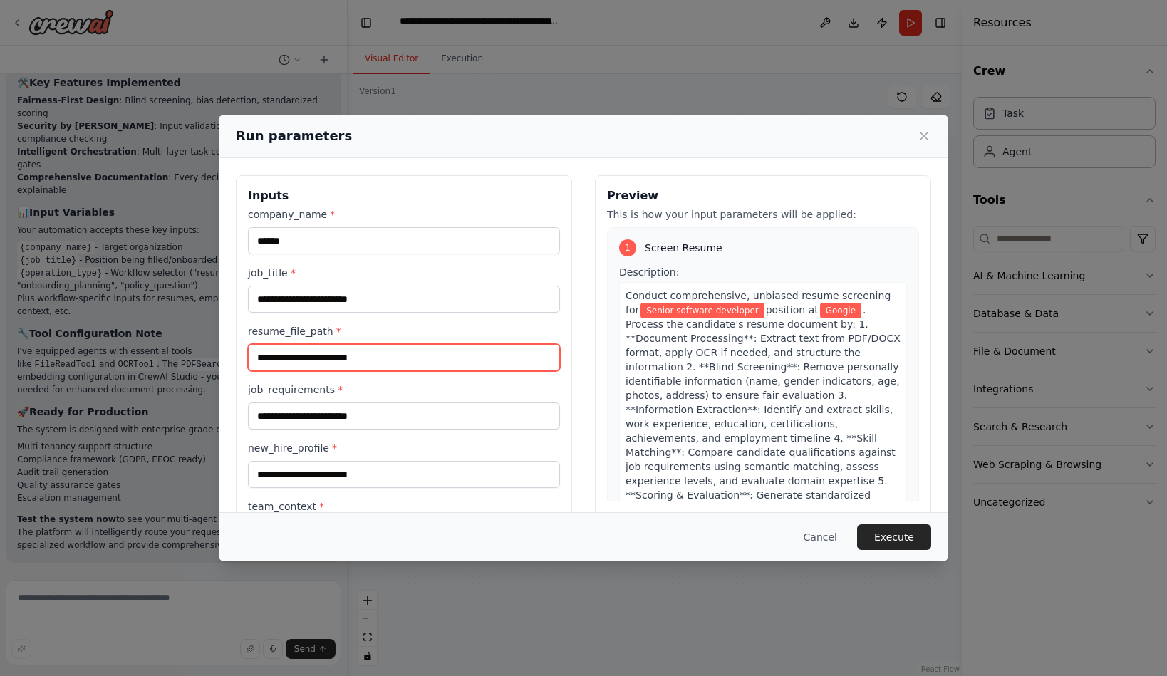
click at [316, 371] on input "resume_file_path *" at bounding box center [404, 357] width 312 height 27
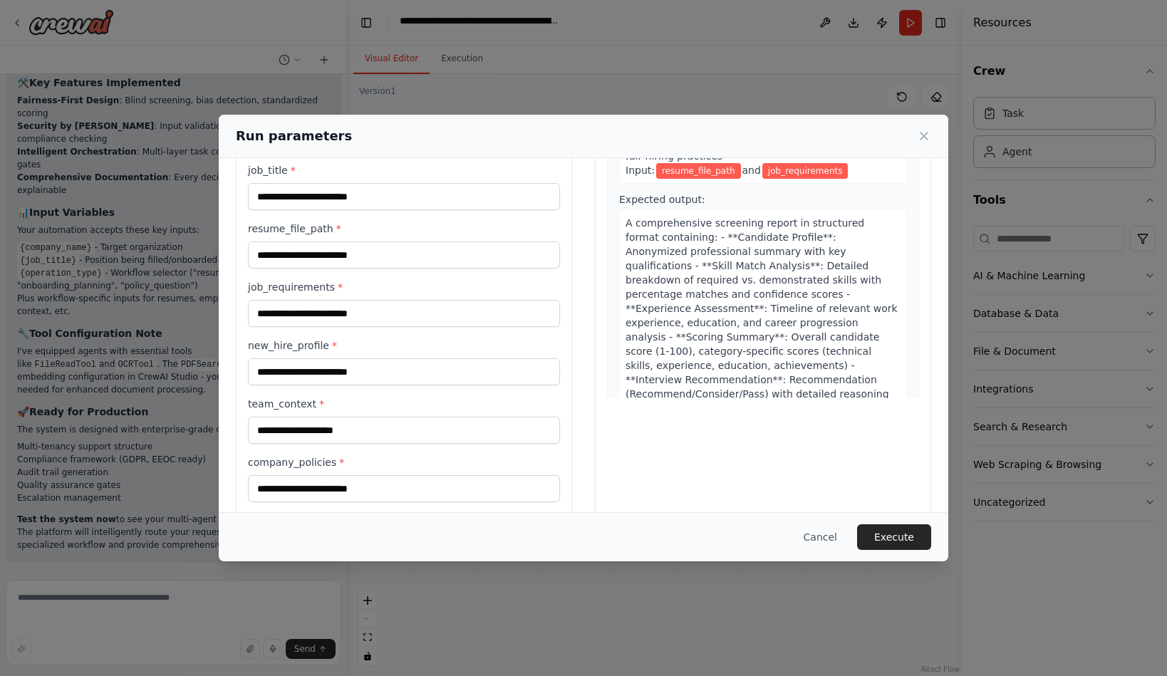
scroll to position [205, 0]
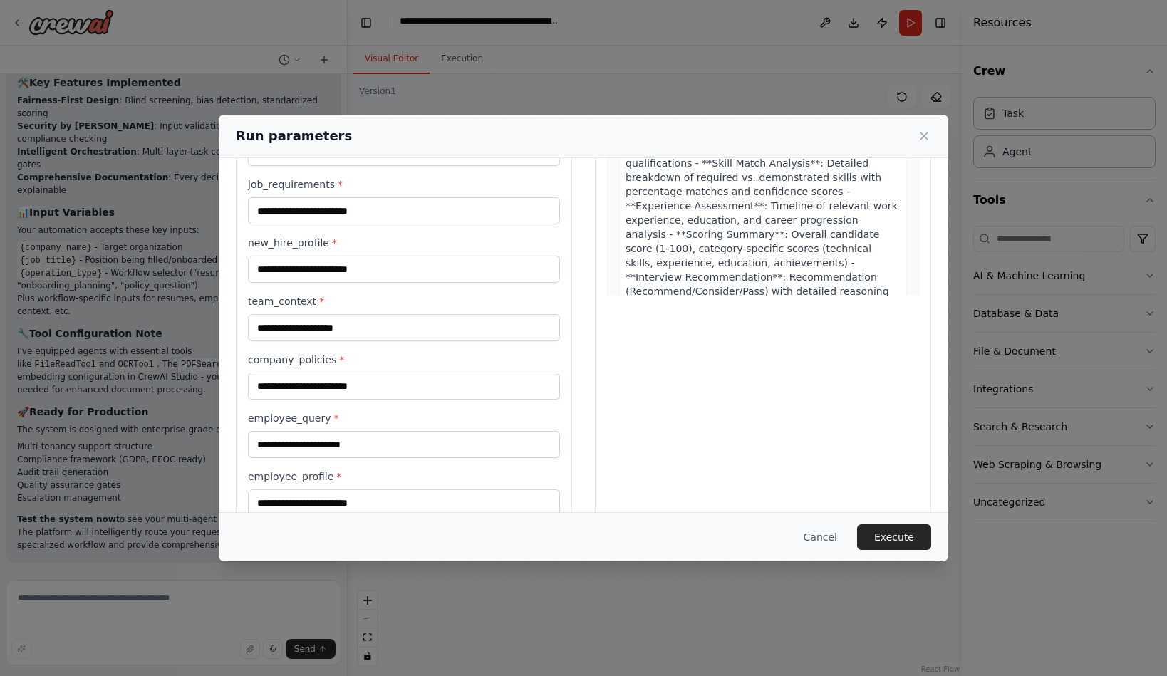
click at [633, 306] on div "A comprehensive screening report in structured format containing: - **Candidate…" at bounding box center [763, 248] width 288 height 283
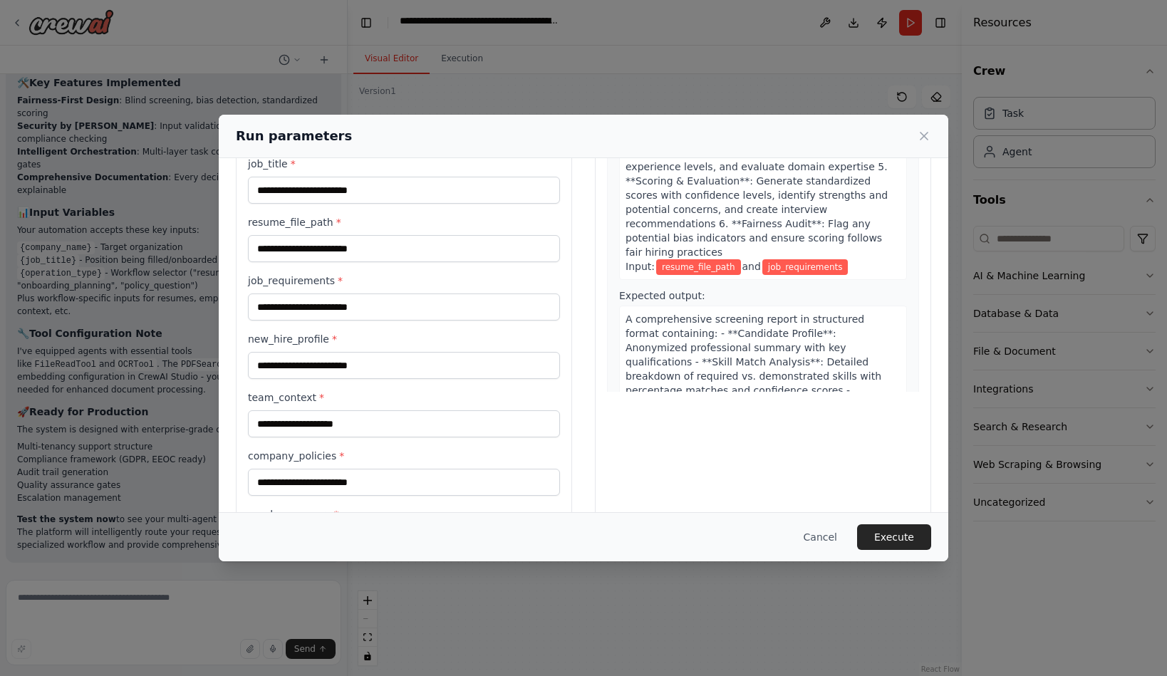
scroll to position [103, 0]
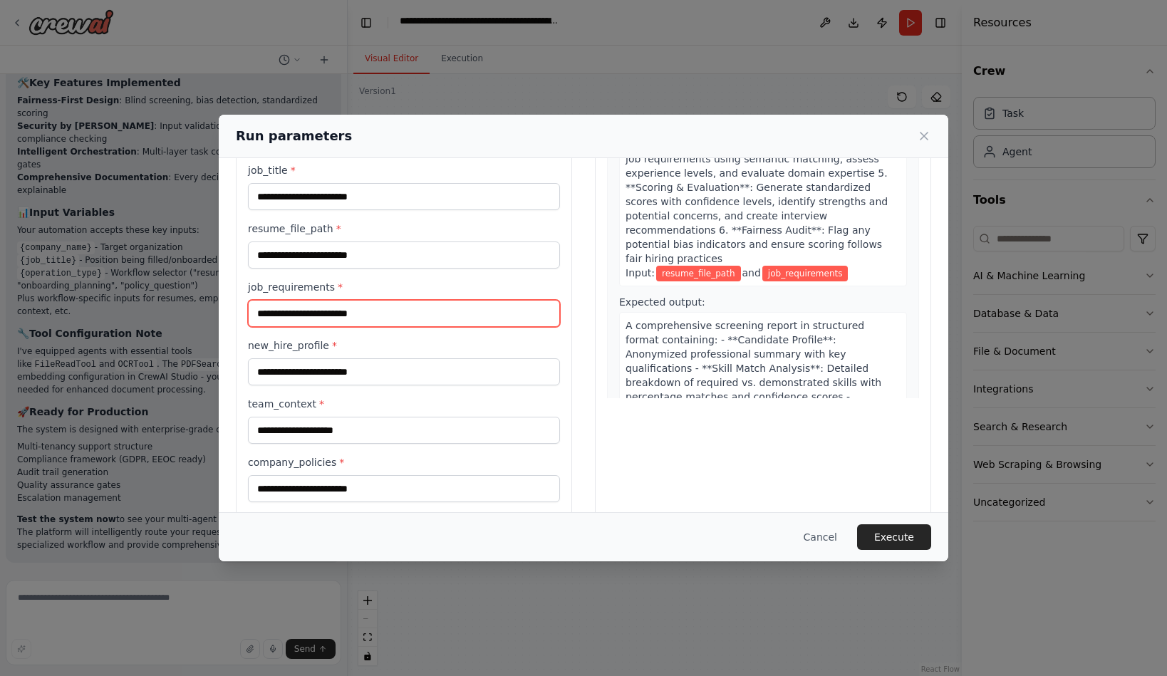
click at [340, 327] on input "job_requirements *" at bounding box center [404, 313] width 312 height 27
click at [507, 327] on input "job_requirements *" at bounding box center [404, 313] width 312 height 27
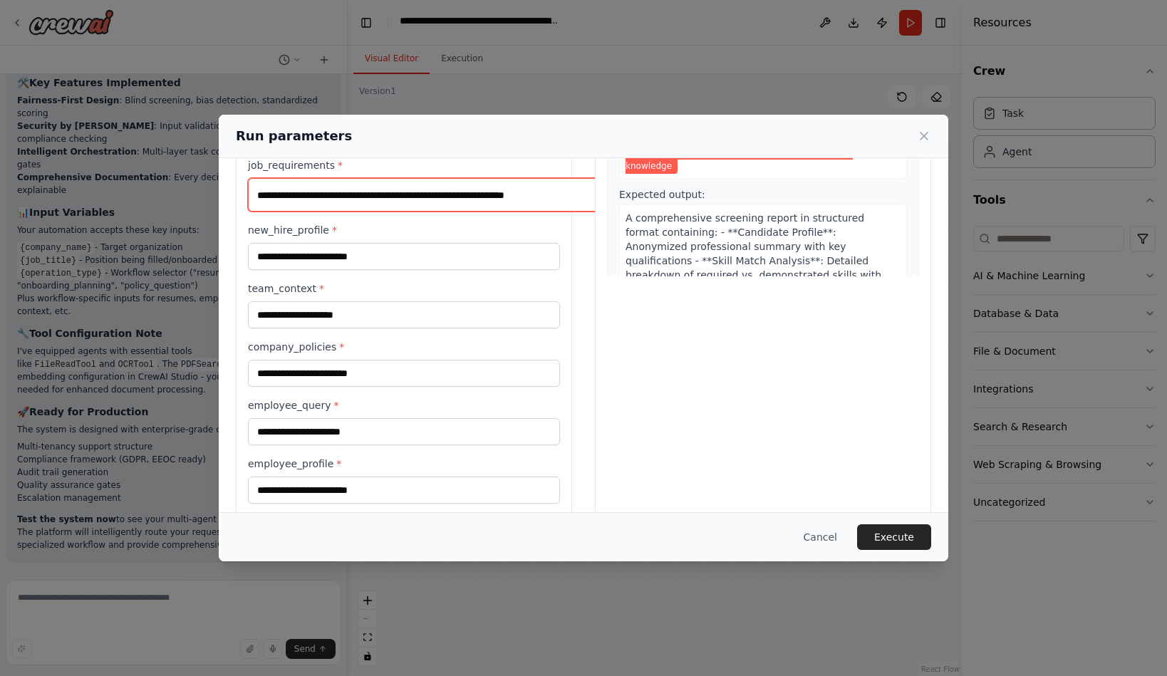
scroll to position [205, 0]
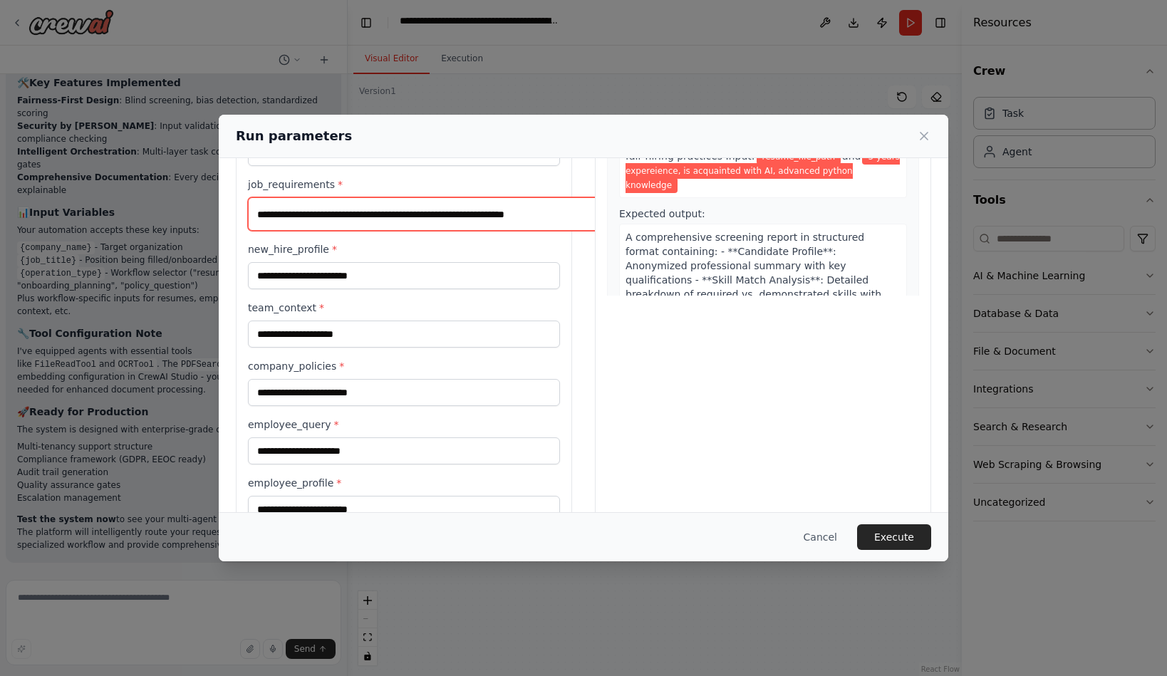
type input "**********"
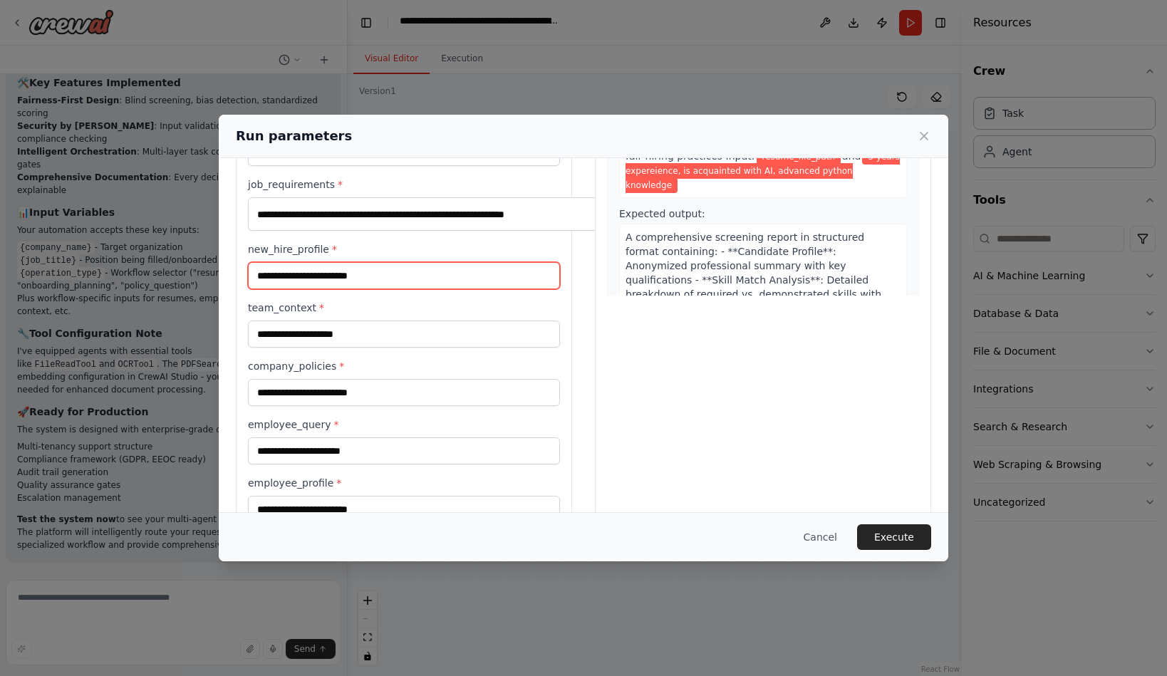
click at [388, 289] on input "new_hire_profile *" at bounding box center [404, 275] width 312 height 27
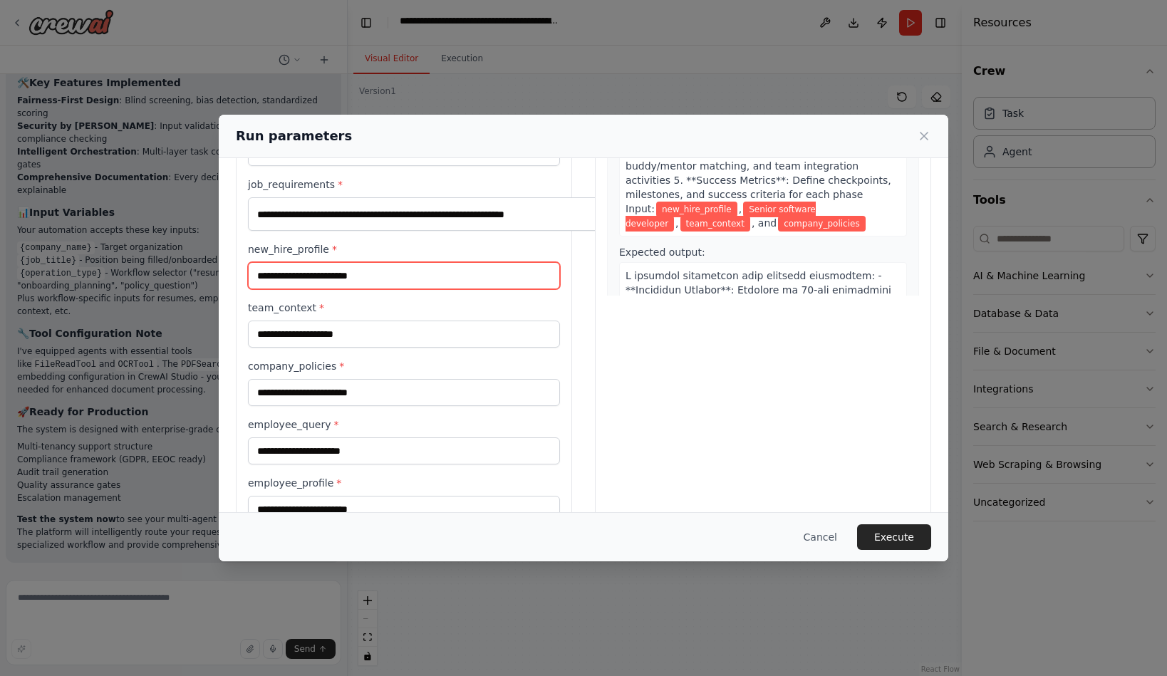
scroll to position [941, 0]
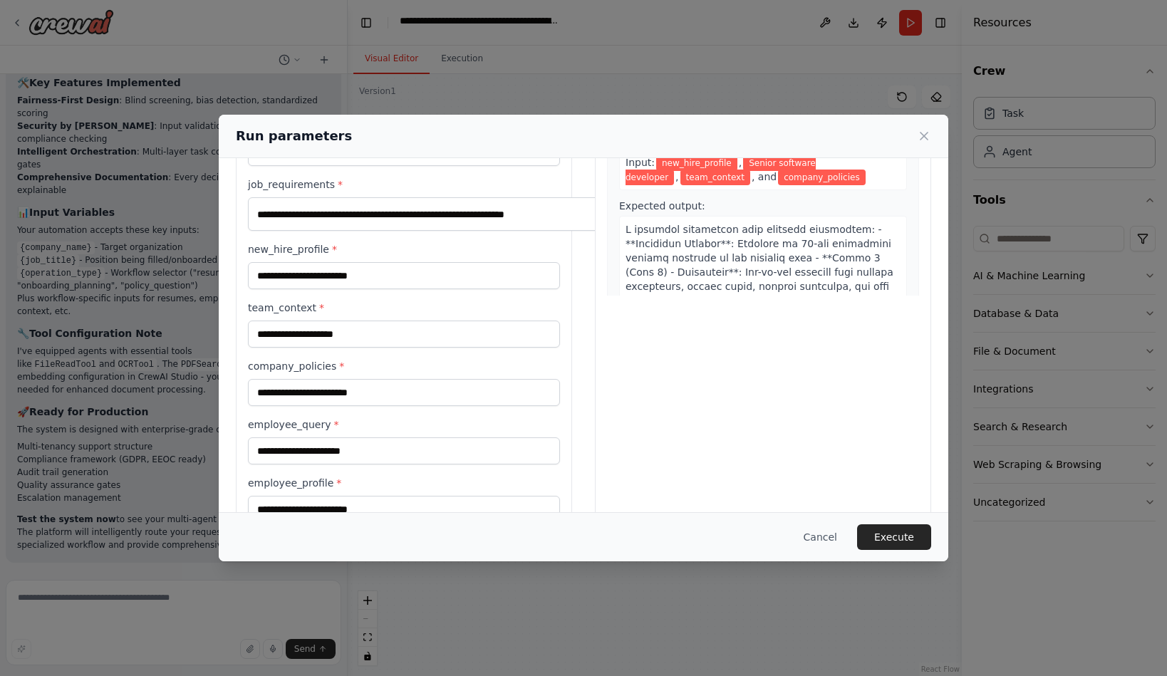
click at [514, 381] on div "**********" at bounding box center [404, 496] width 312 height 988
click at [439, 289] on input "new_hire_profile *" at bounding box center [404, 275] width 312 height 27
type input "**********"
click at [446, 348] on input "team_context *" at bounding box center [404, 334] width 312 height 27
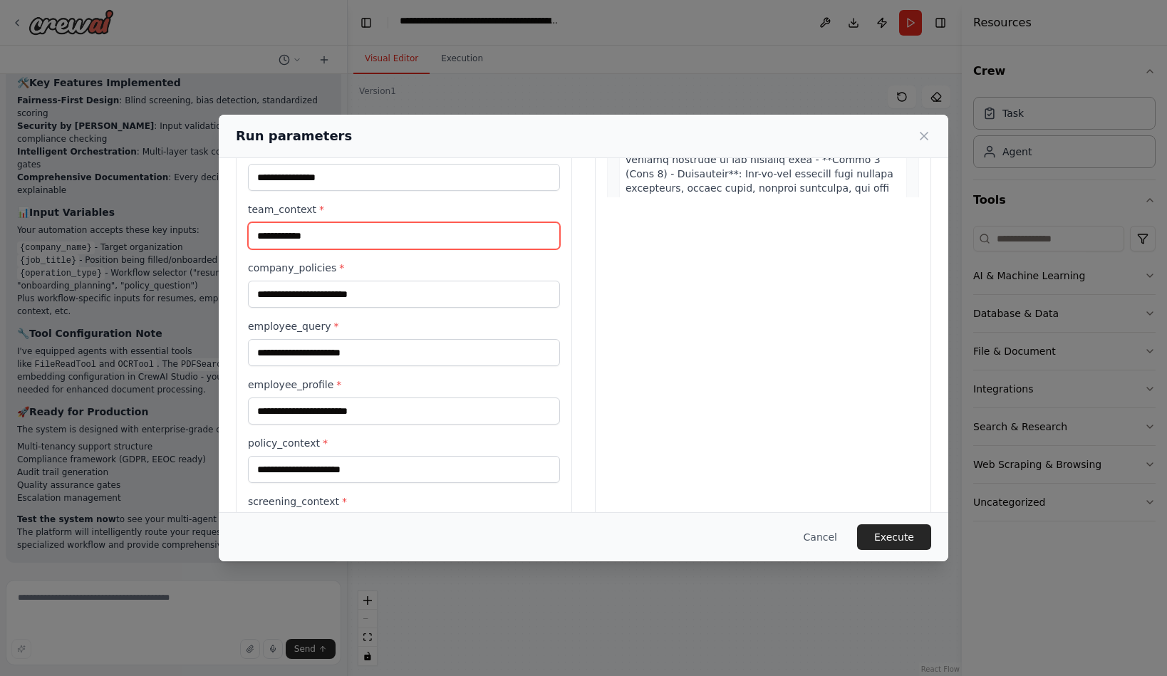
scroll to position [308, 0]
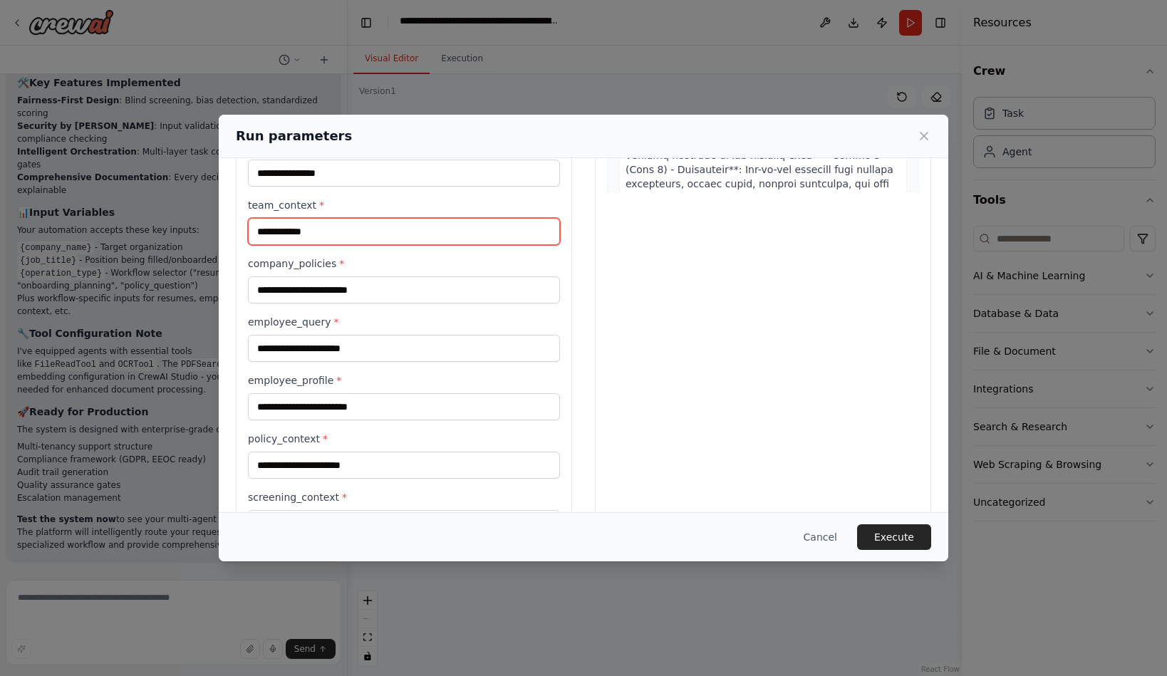
type input "**********"
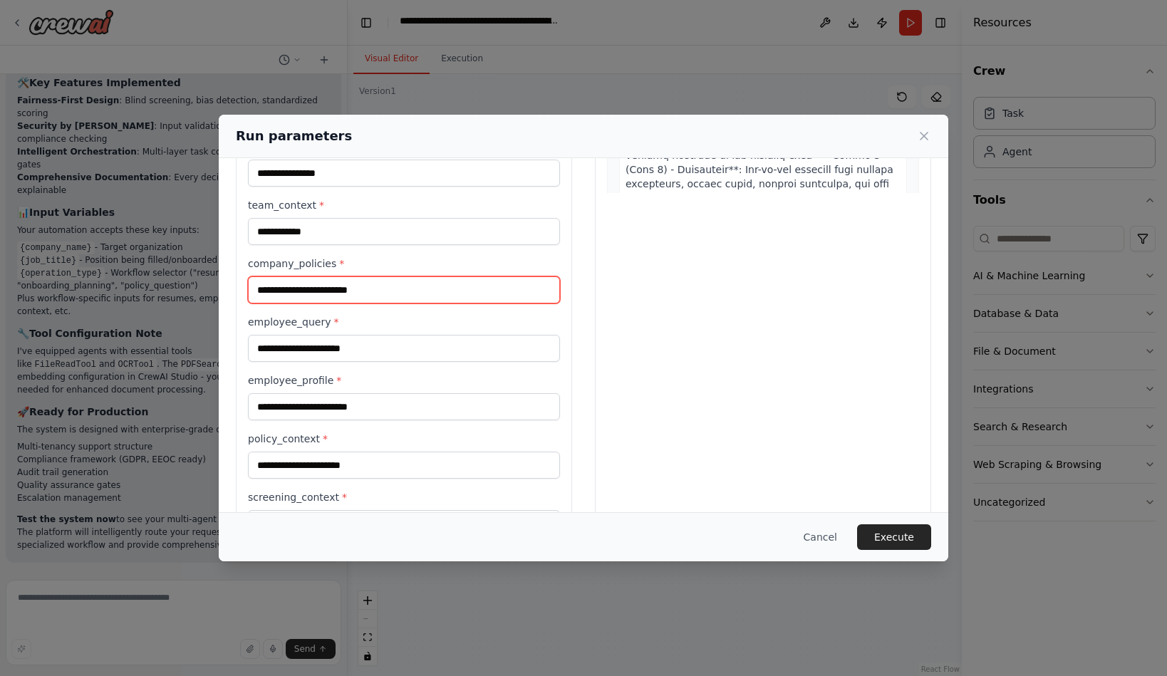
click at [321, 303] on input "company_policies *" at bounding box center [404, 289] width 312 height 27
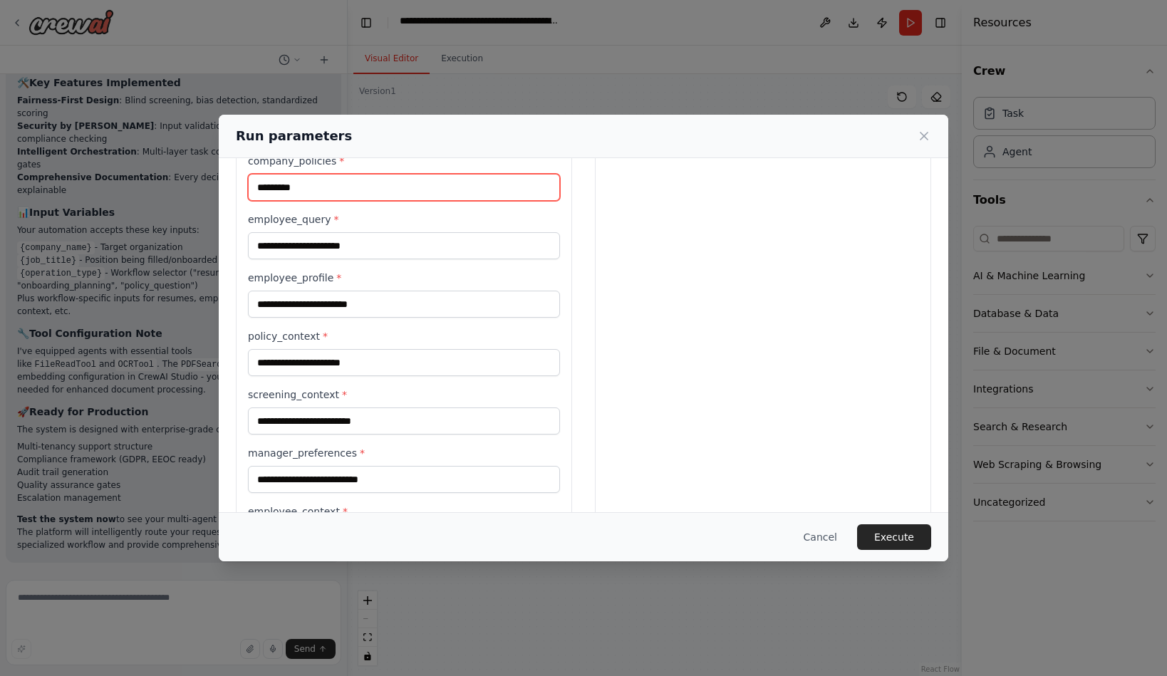
type input "*********"
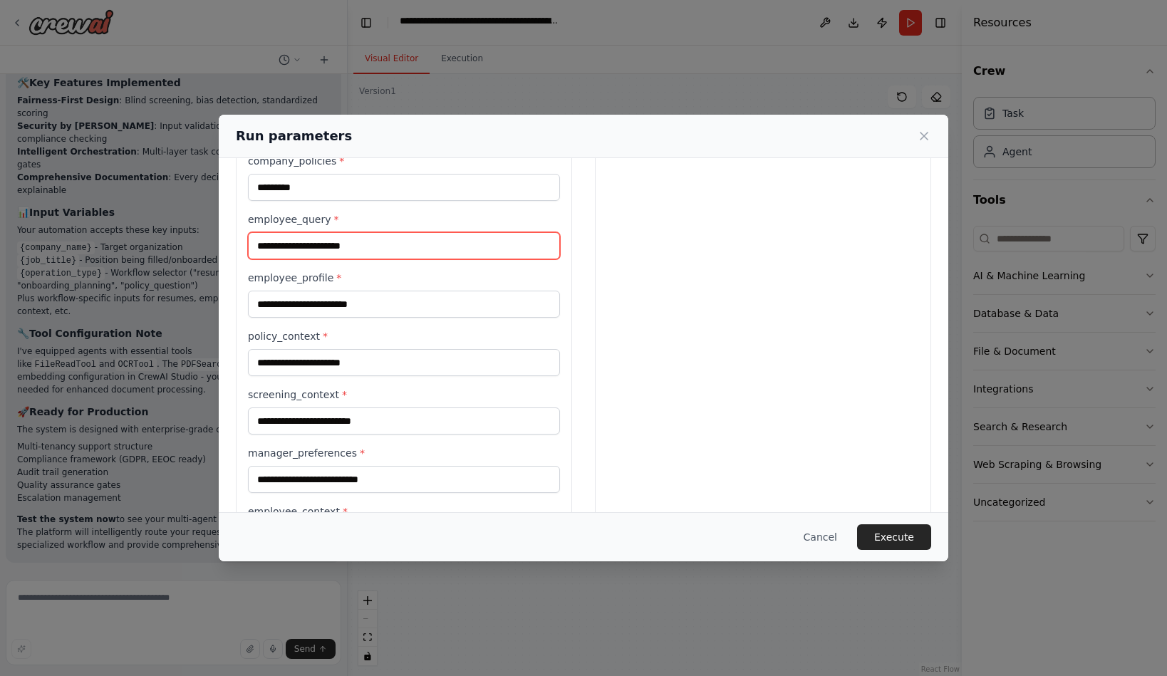
click at [303, 259] on input "employee_query *" at bounding box center [404, 245] width 312 height 27
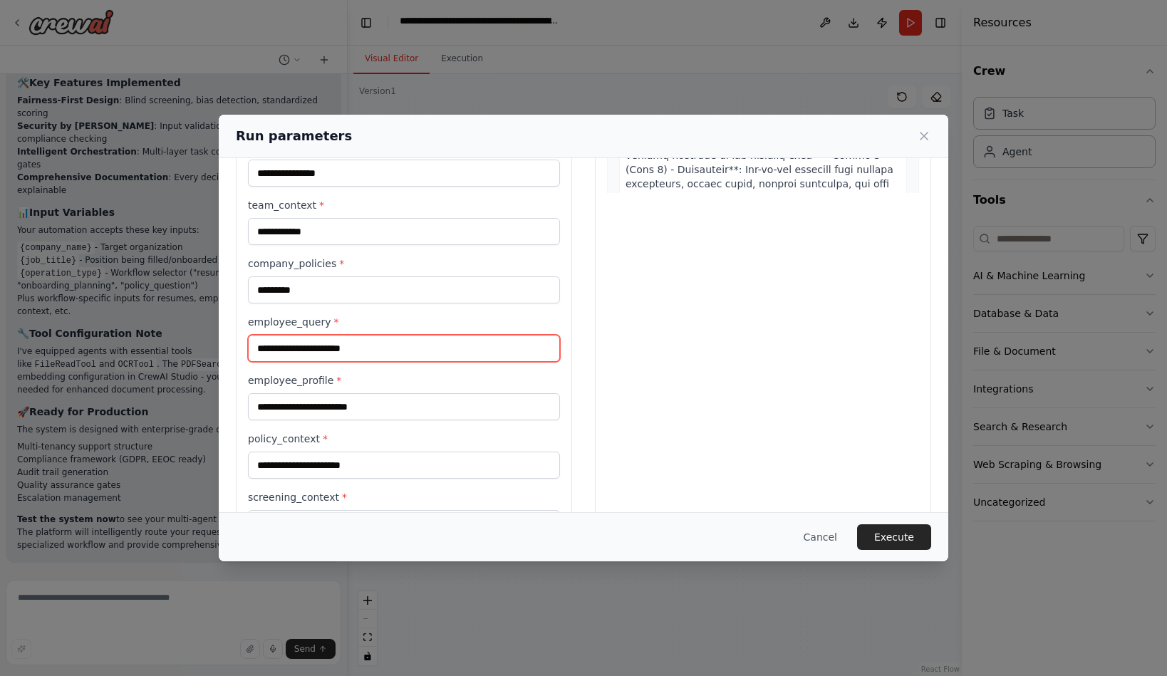
type input "*"
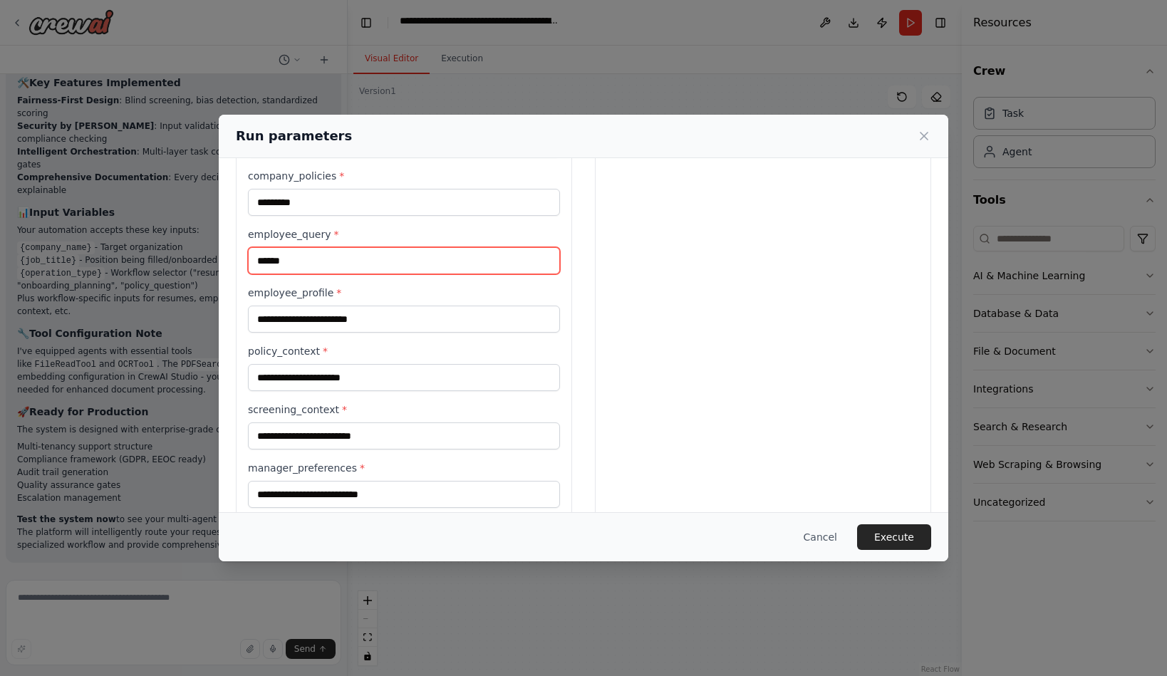
scroll to position [513, 0]
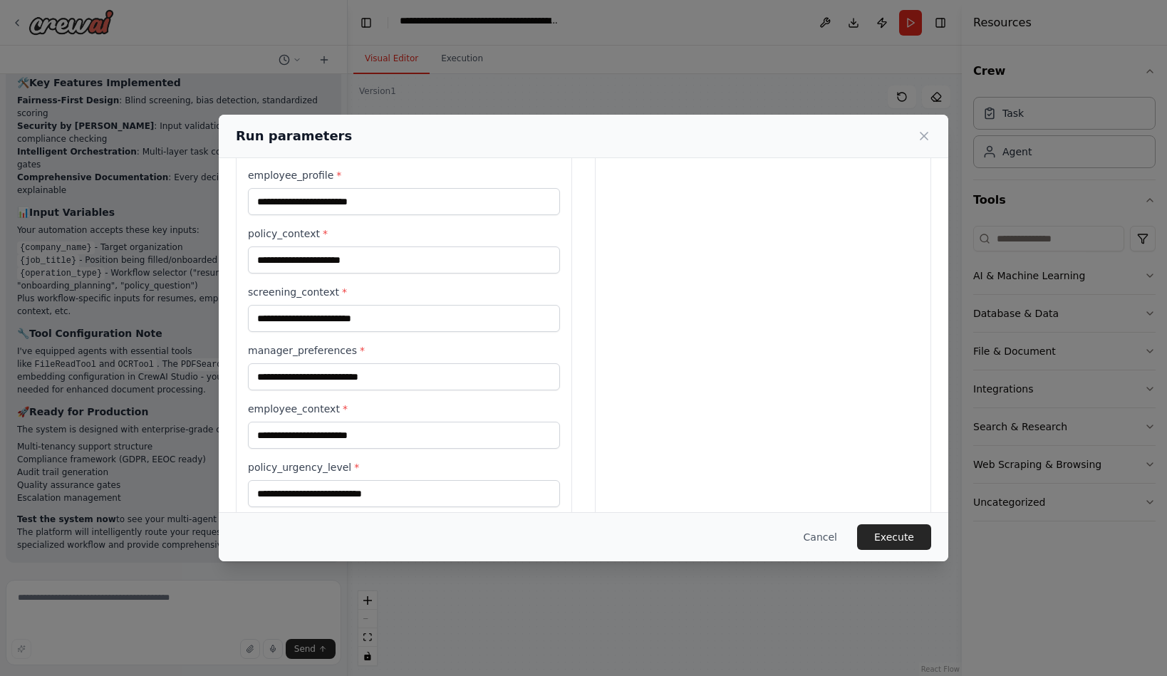
type input "******"
click at [303, 215] on input "employee_profile *" at bounding box center [404, 201] width 312 height 27
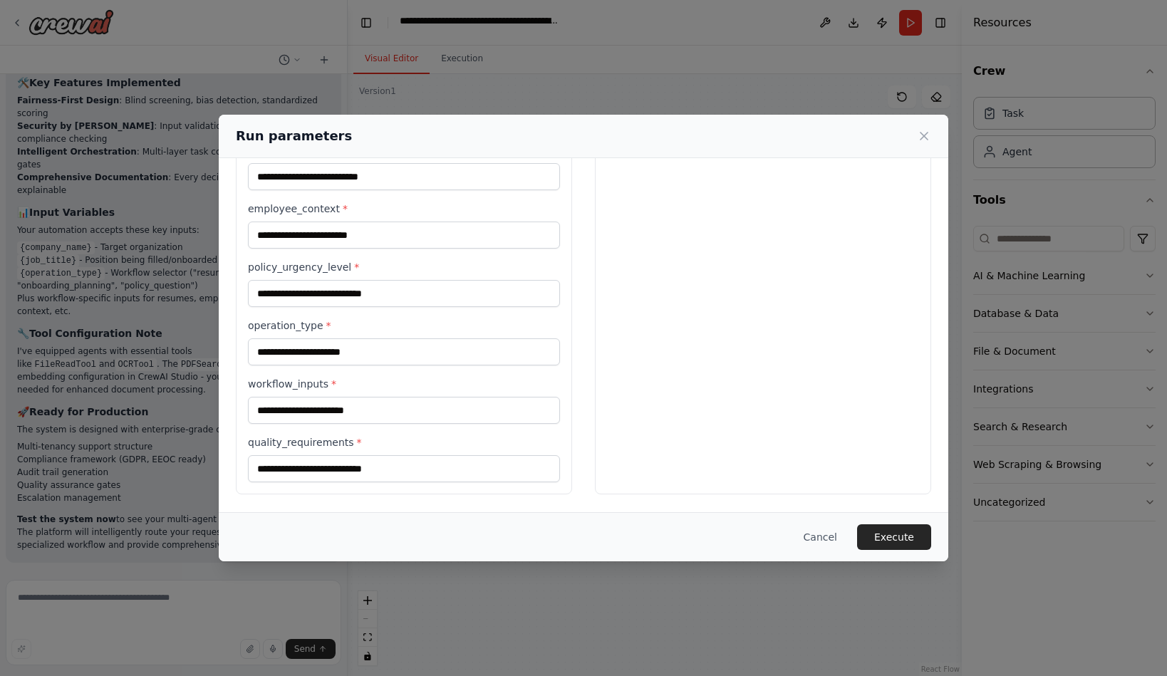
scroll to position [988, 0]
click at [373, 455] on input "quality_requirements *" at bounding box center [404, 468] width 312 height 27
click at [335, 397] on input "workflow_inputs *" at bounding box center [404, 410] width 312 height 27
type input "*"
click at [284, 455] on input "quality_requirements *" at bounding box center [404, 468] width 312 height 27
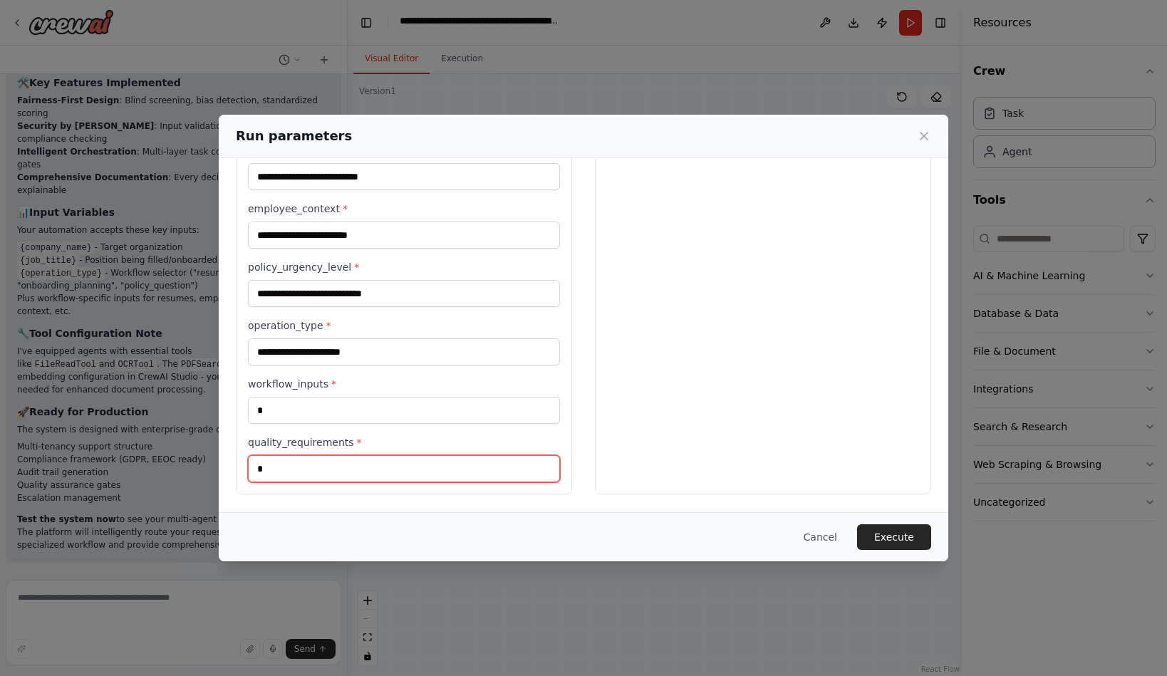
type input "*"
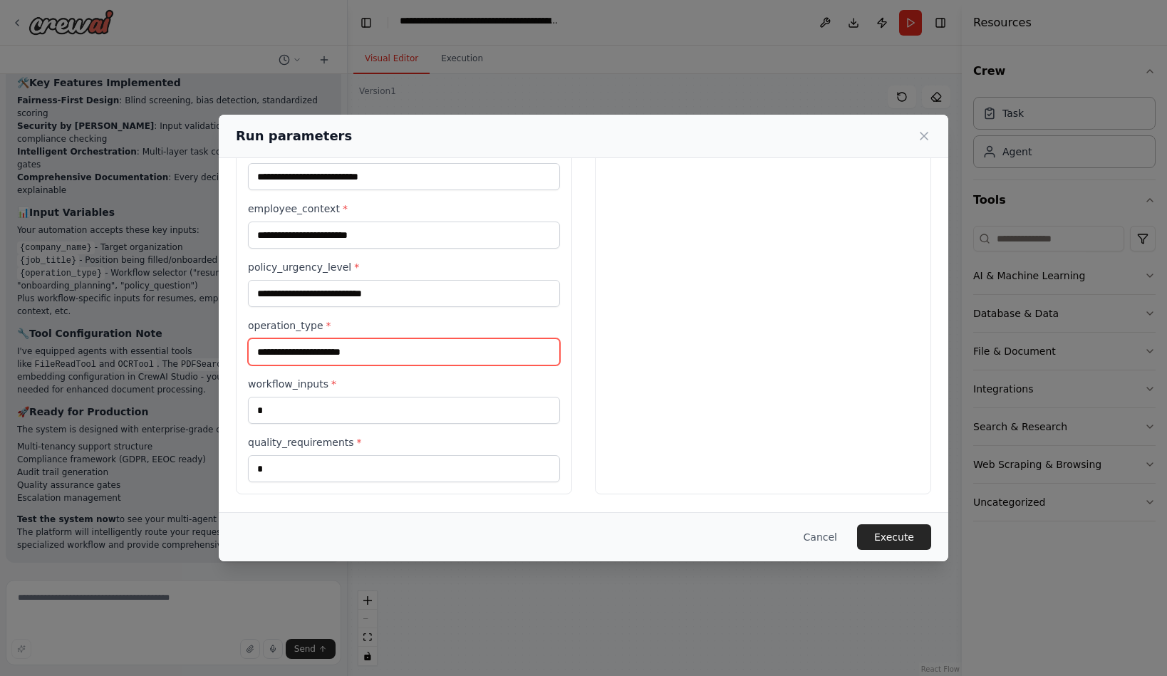
click at [279, 338] on input "operation_type *" at bounding box center [404, 351] width 312 height 27
type input "*"
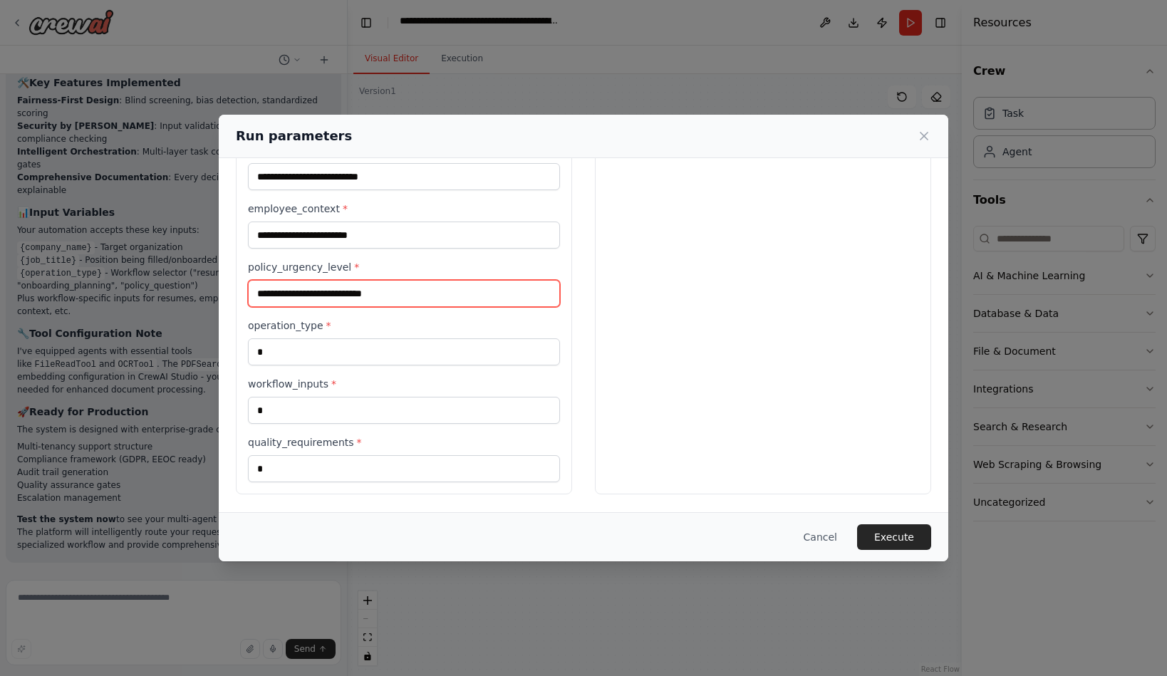
click at [257, 307] on input "policy_urgency_level *" at bounding box center [404, 293] width 312 height 27
type input "*"
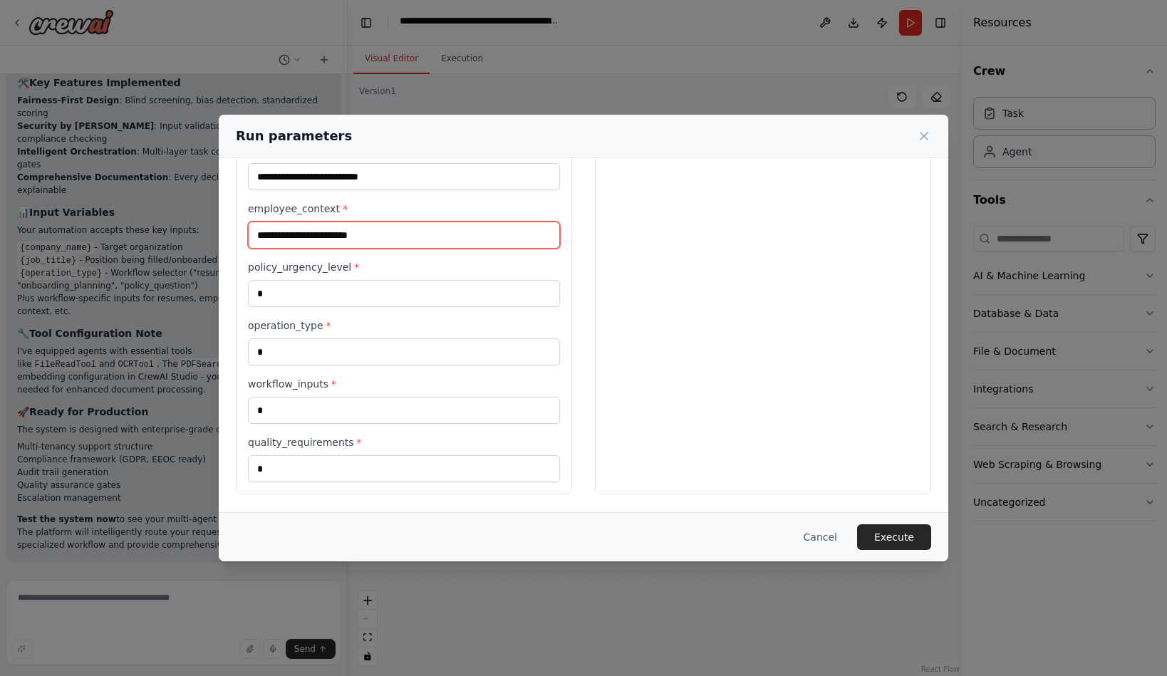
click at [259, 249] on input "employee_context *" at bounding box center [404, 235] width 312 height 27
type input "*"
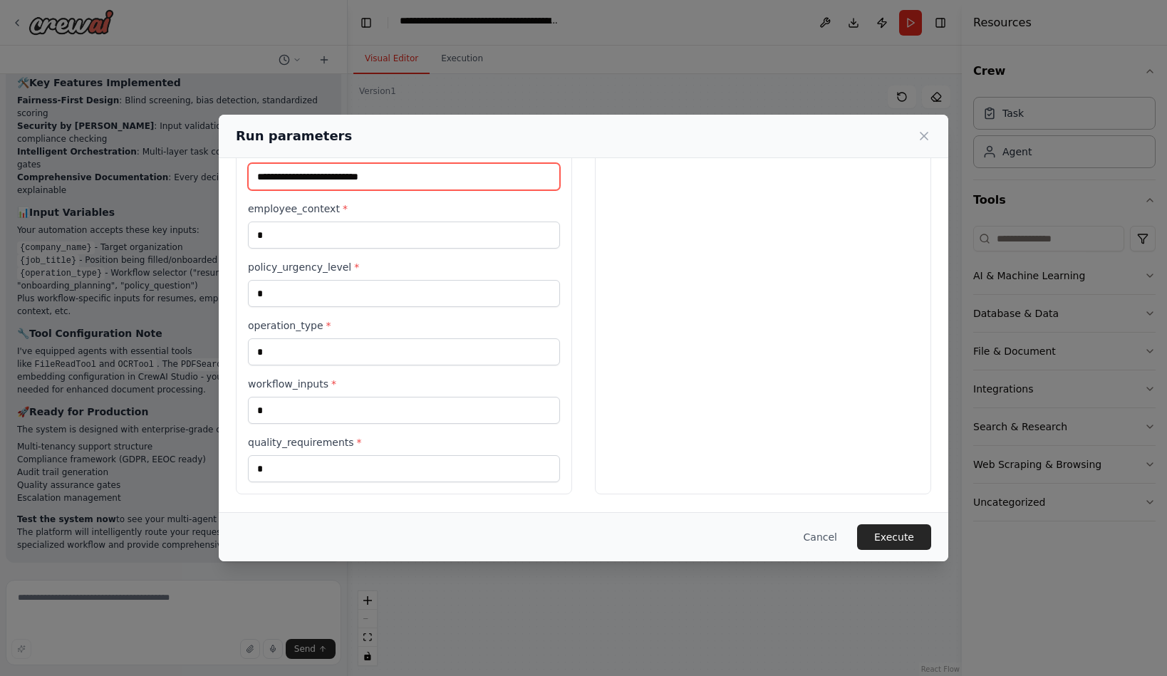
click at [281, 190] on input "manager_preferences *" at bounding box center [404, 176] width 312 height 27
type input "*"
click at [293, 132] on input "screening_context *" at bounding box center [404, 118] width 312 height 27
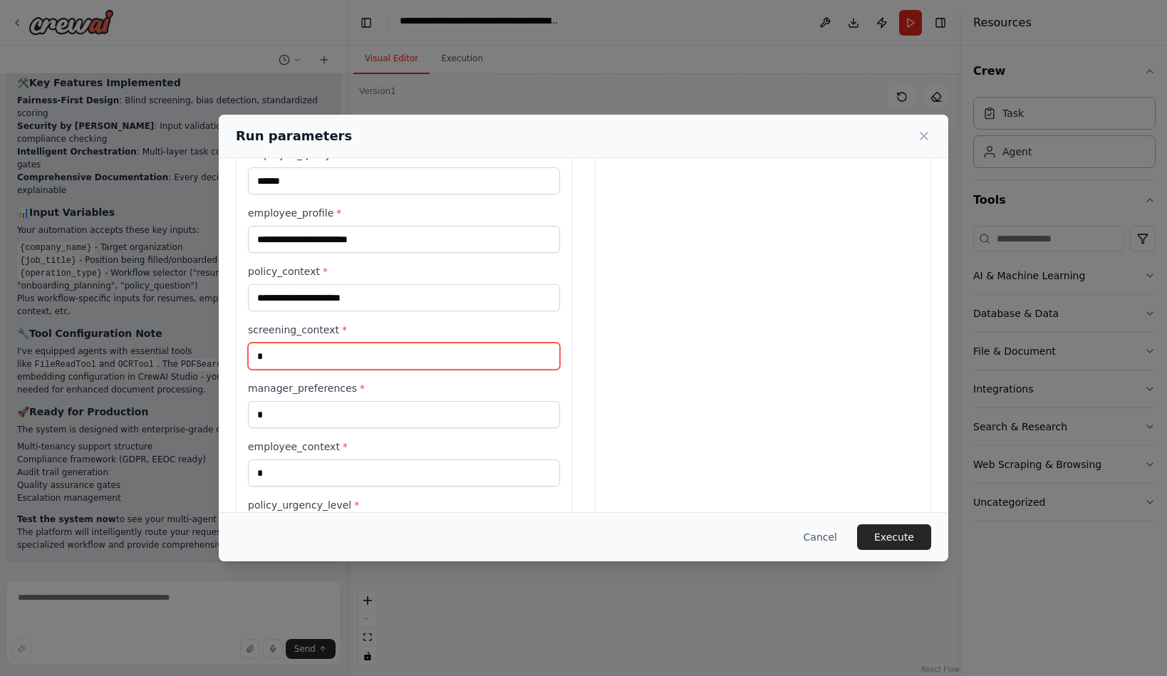
scroll to position [506, 0]
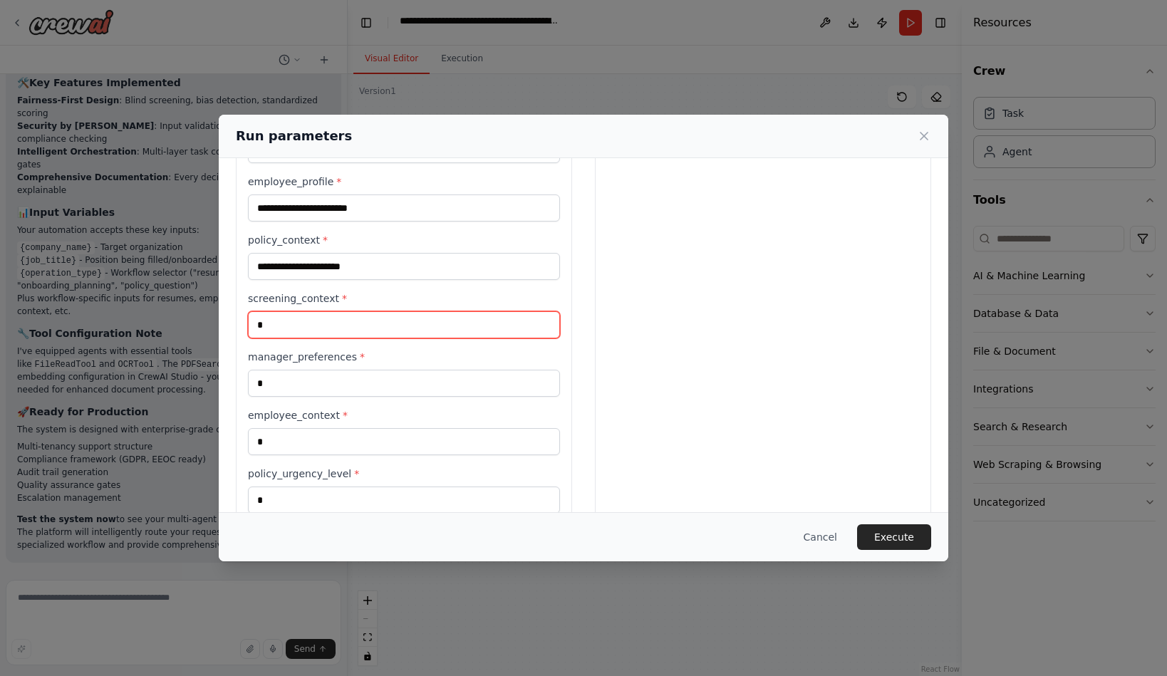
type input "*"
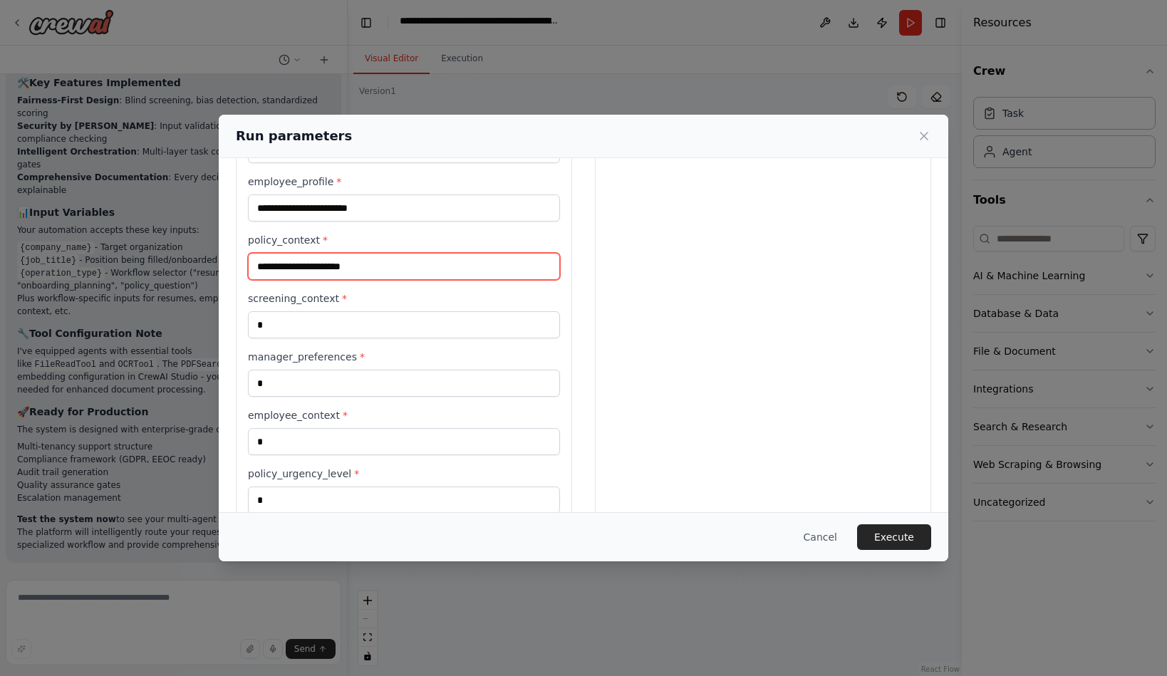
click at [329, 280] on input "policy_context *" at bounding box center [404, 266] width 312 height 27
type input "*"
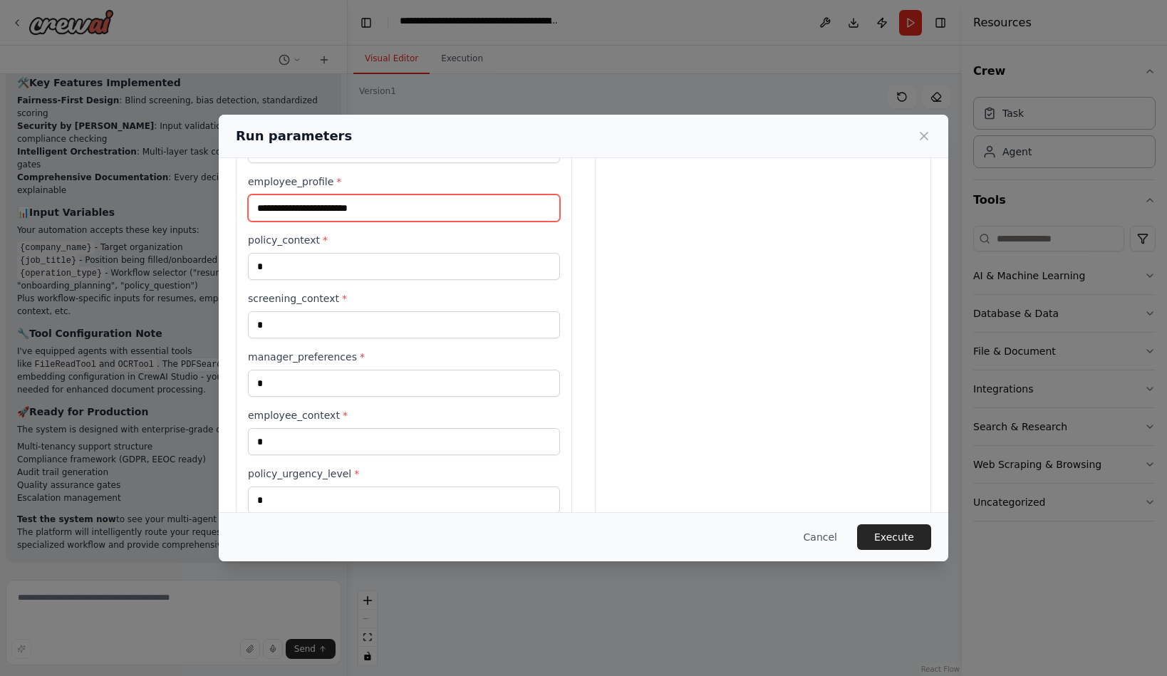
click at [328, 222] on input "employee_profile *" at bounding box center [404, 207] width 312 height 27
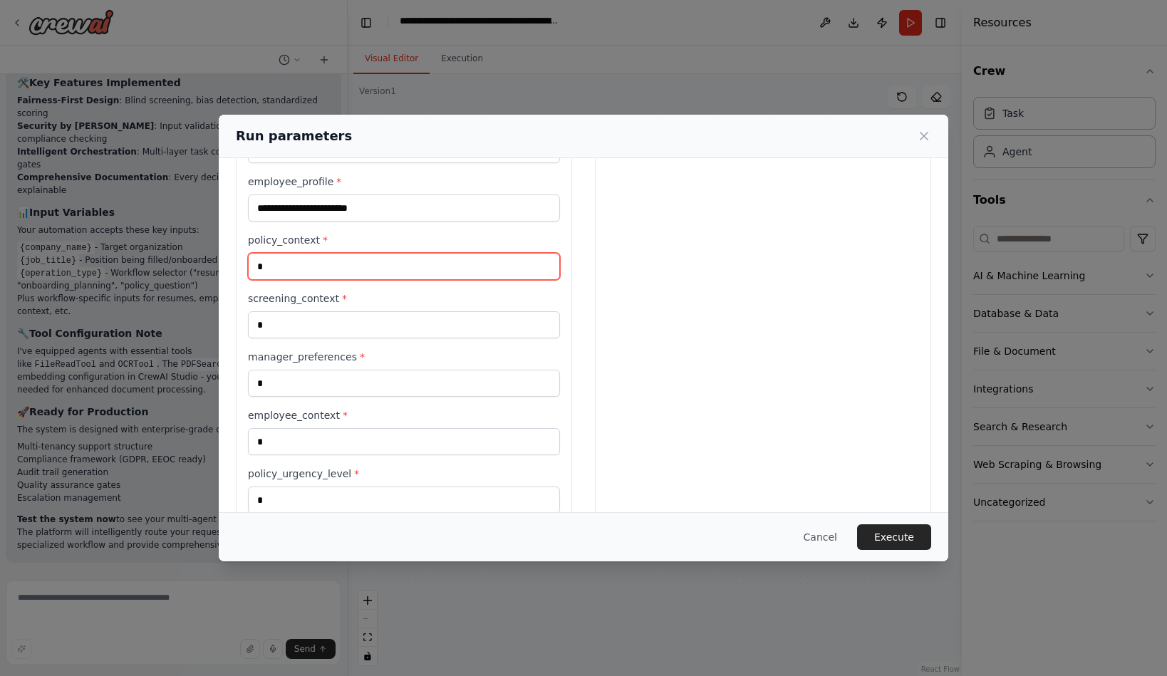
click at [314, 280] on input "*" at bounding box center [404, 266] width 312 height 27
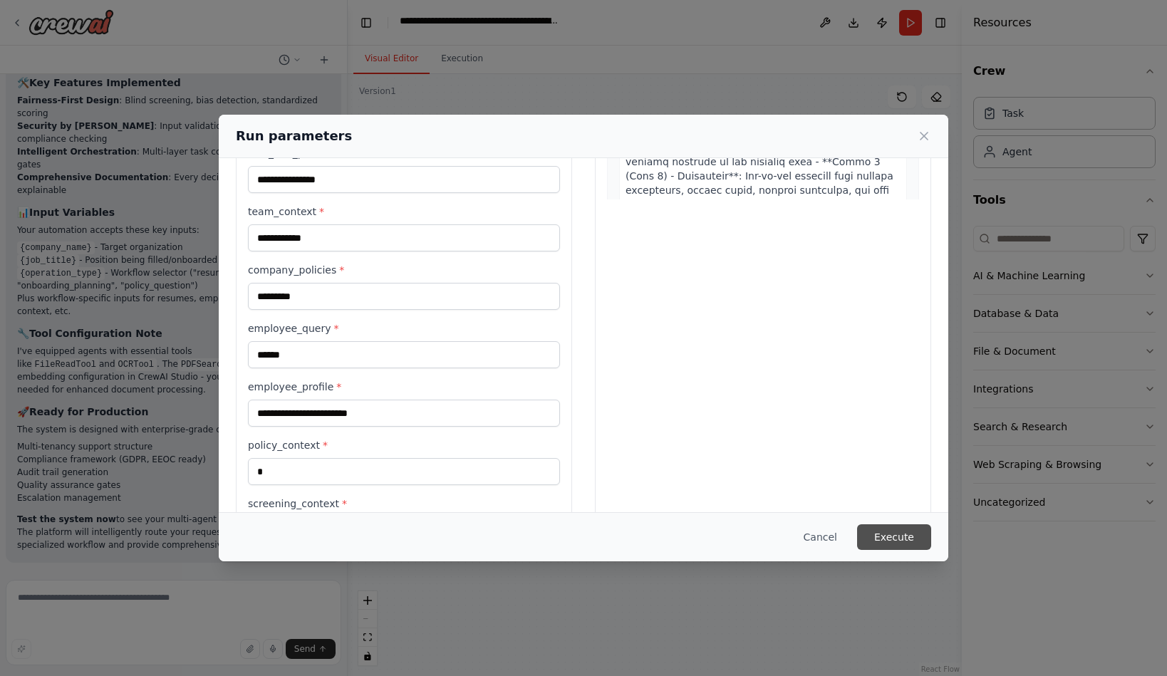
click at [931, 529] on button "Execute" at bounding box center [894, 537] width 74 height 26
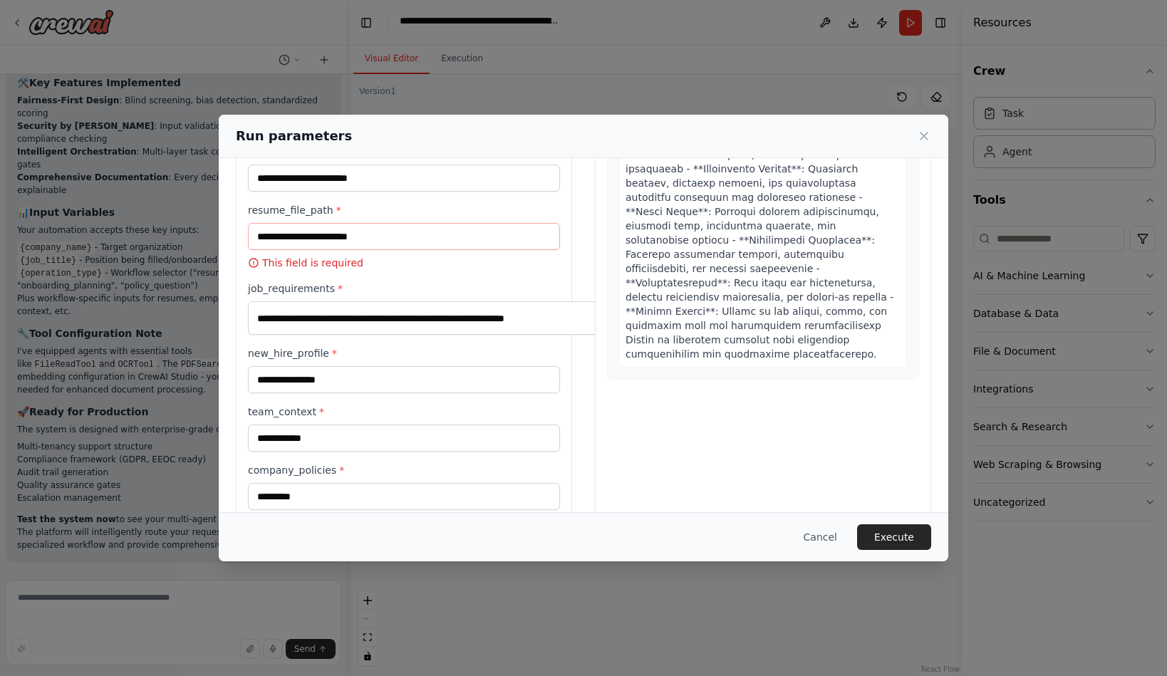
scroll to position [0, 0]
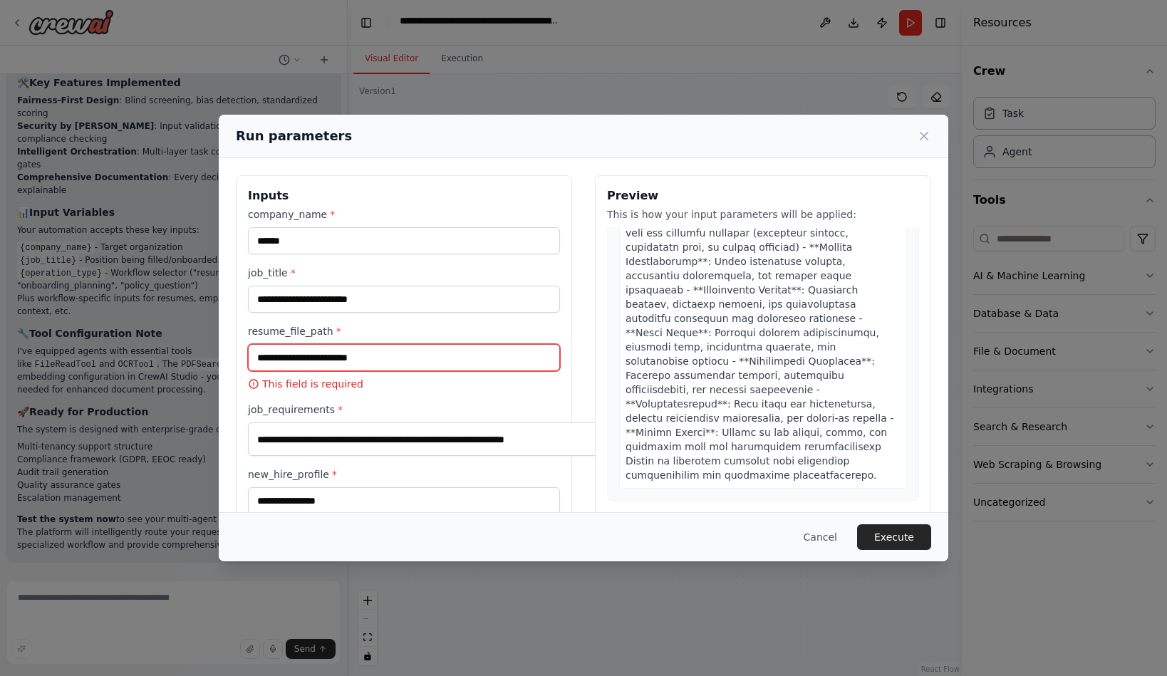
click at [353, 371] on input "resume_file_path *" at bounding box center [404, 357] width 312 height 27
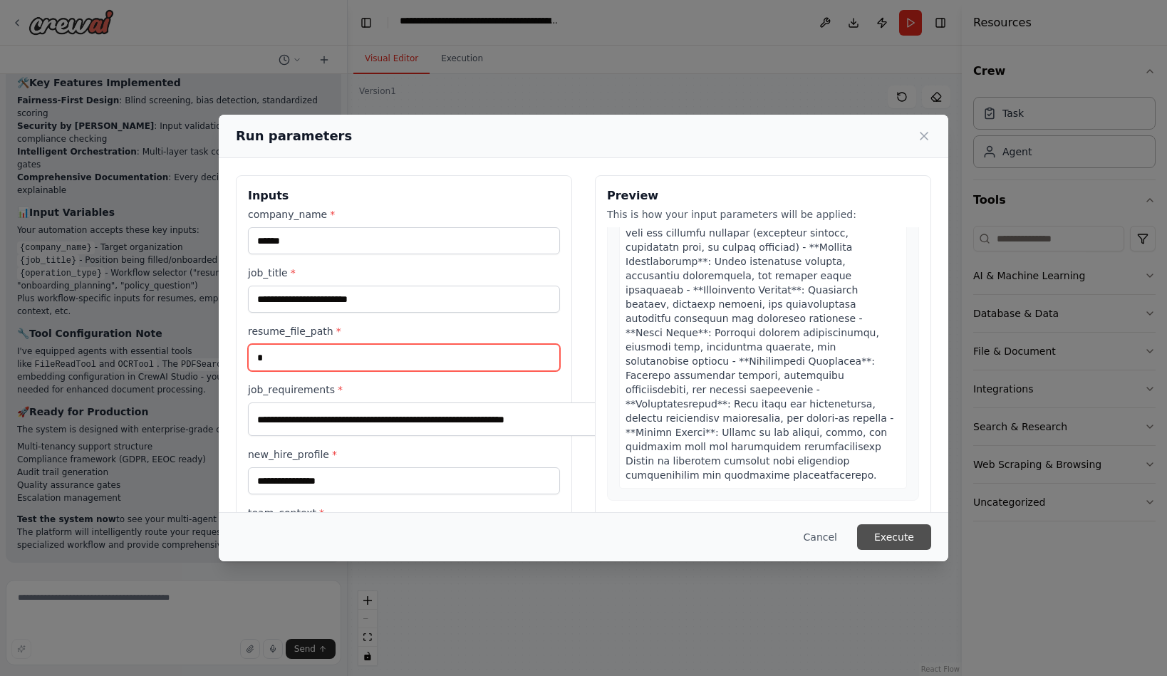
type input "*"
click at [931, 529] on button "Execute" at bounding box center [894, 537] width 74 height 26
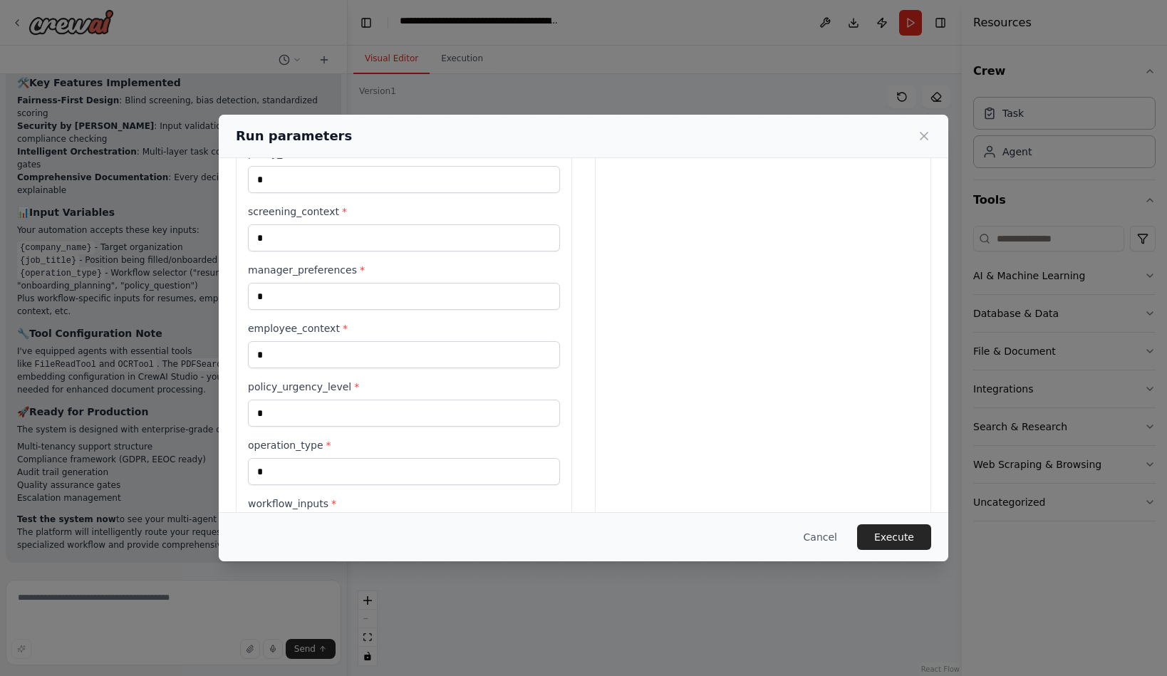
scroll to position [603, 0]
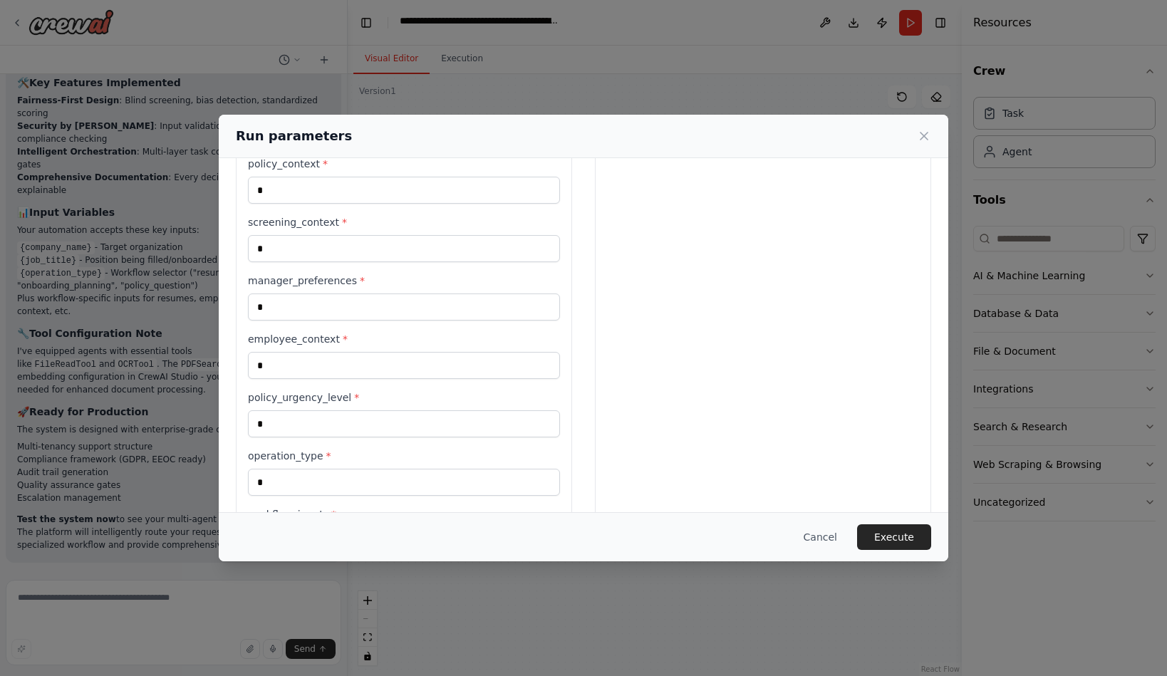
click at [302, 125] on input "employee_profile *" at bounding box center [404, 111] width 312 height 27
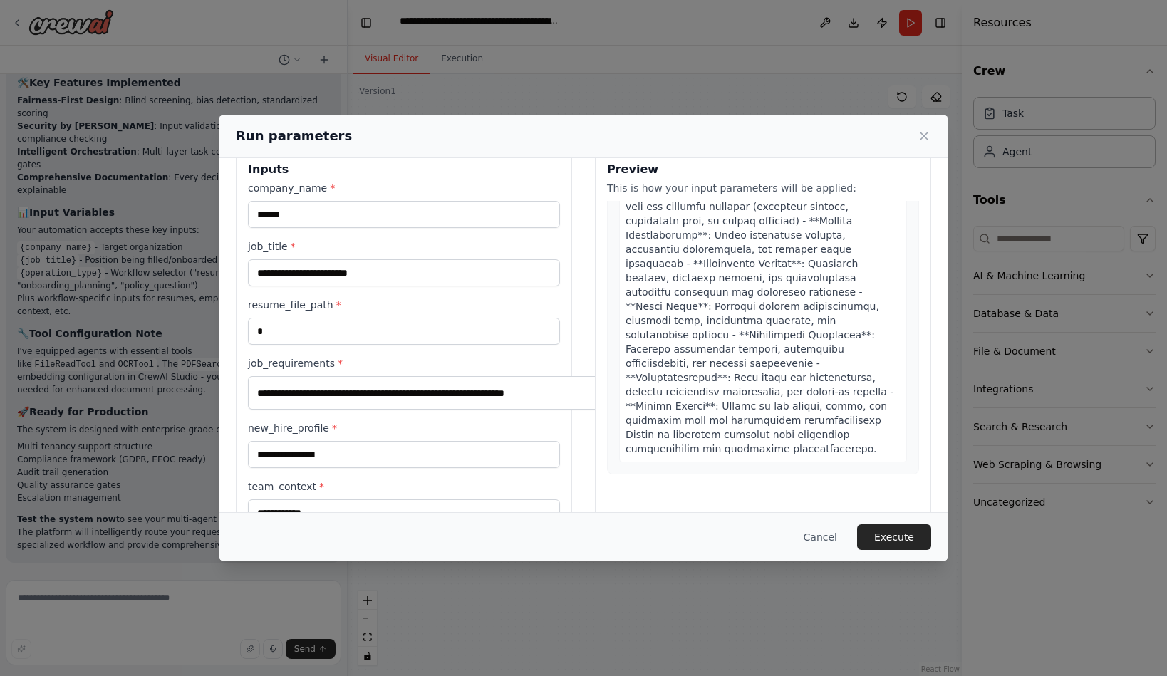
scroll to position [0, 0]
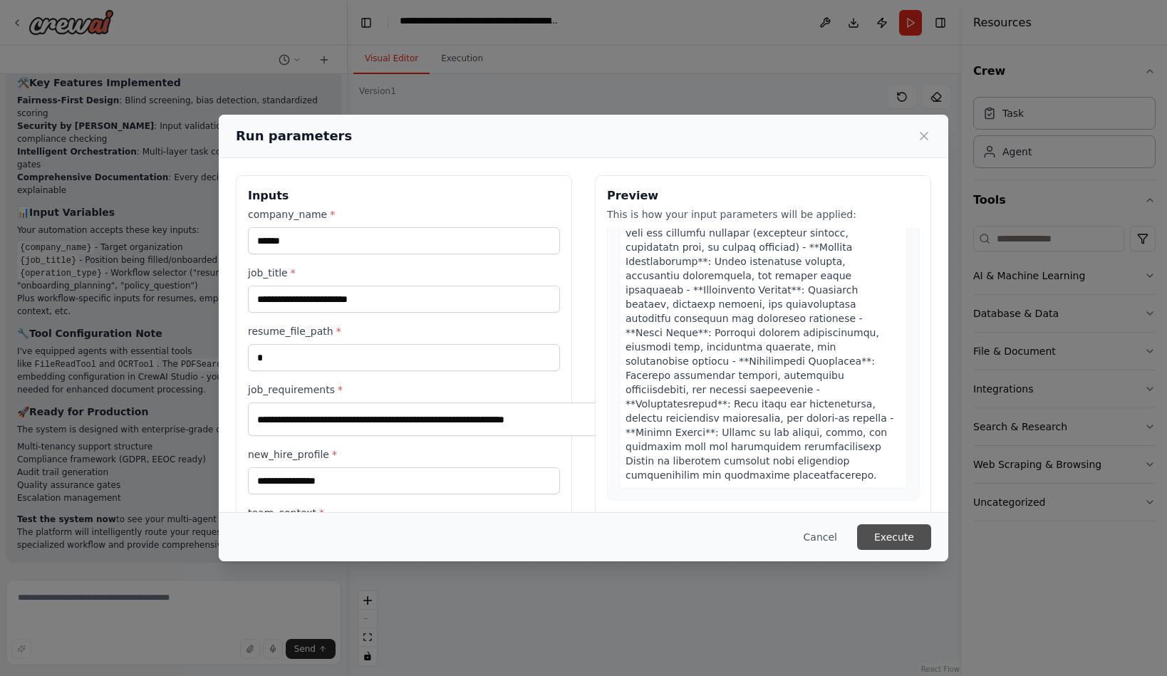
type input "*"
click at [931, 530] on button "Execute" at bounding box center [894, 537] width 74 height 26
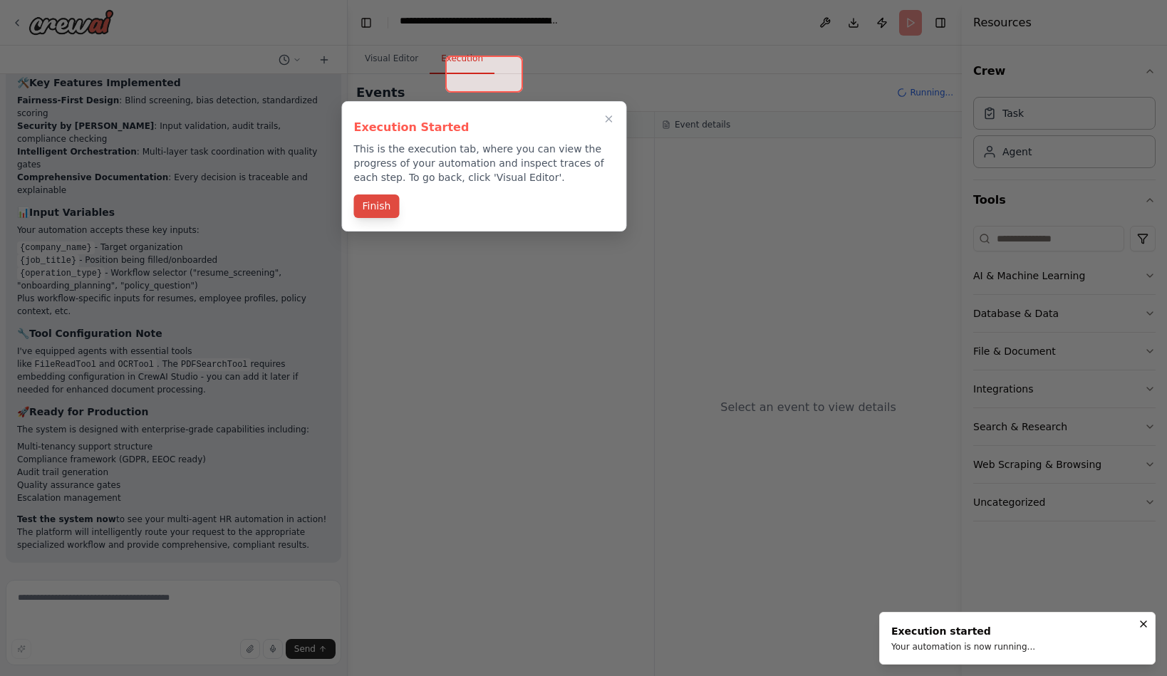
click at [387, 218] on button "Finish" at bounding box center [377, 206] width 46 height 24
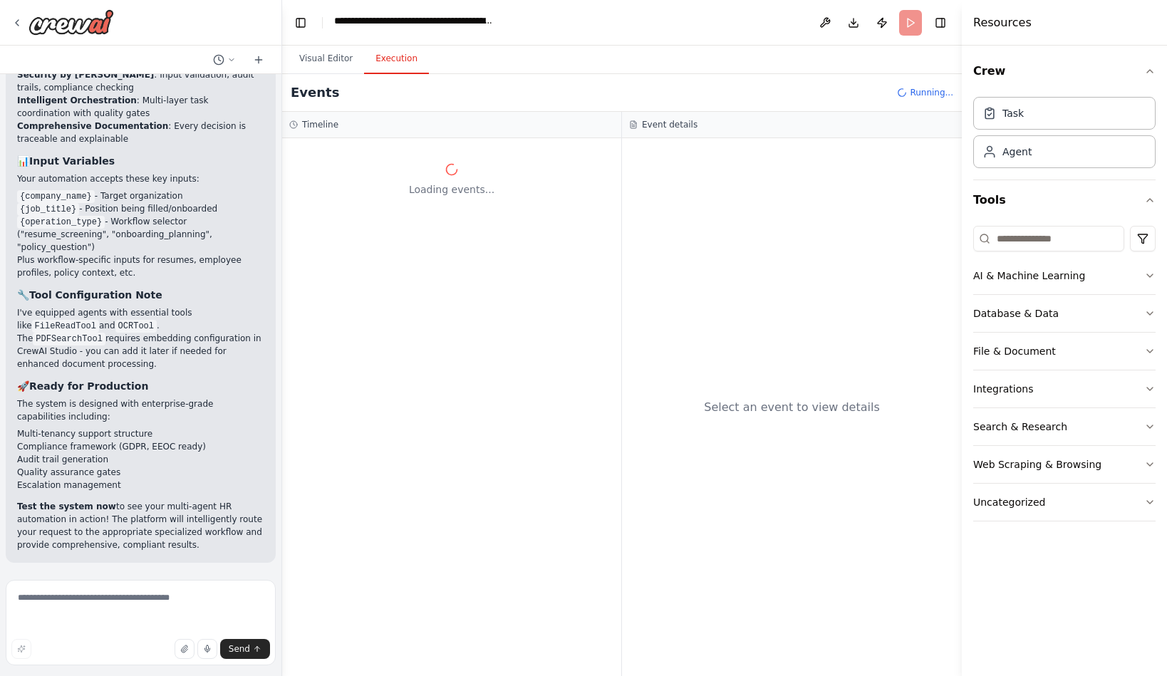
scroll to position [12002, 0]
drag, startPoint x: 347, startPoint y: 229, endPoint x: 281, endPoint y: 210, distance: 69.0
click at [281, 210] on div at bounding box center [279, 338] width 6 height 676
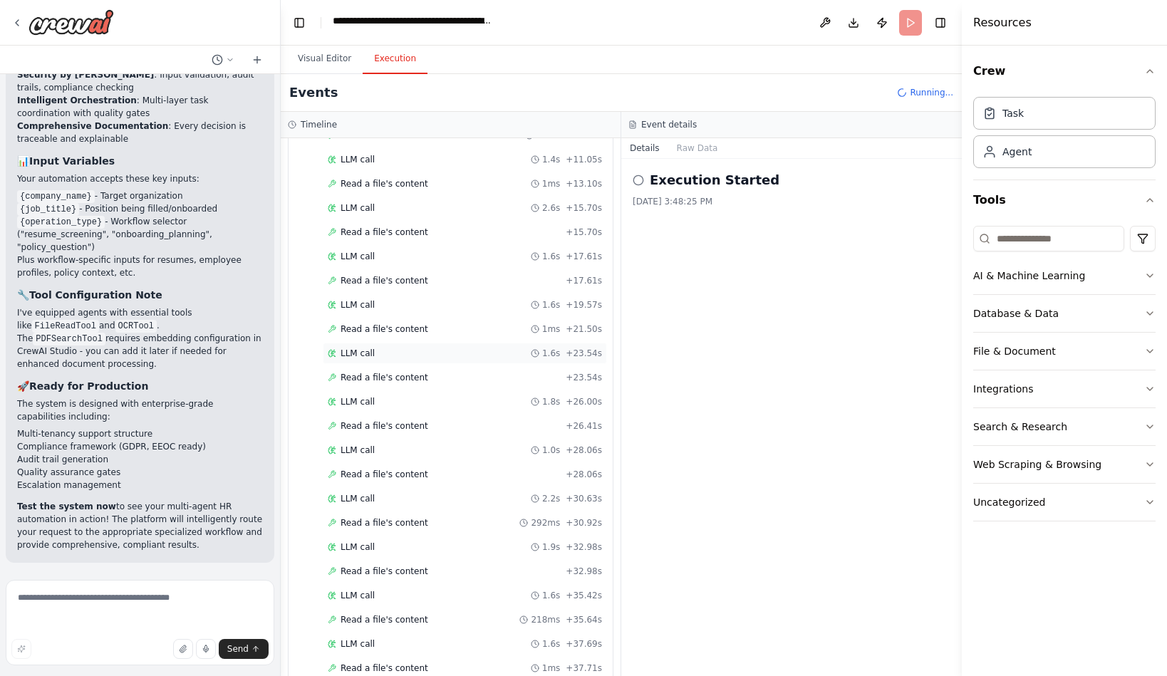
scroll to position [73, 0]
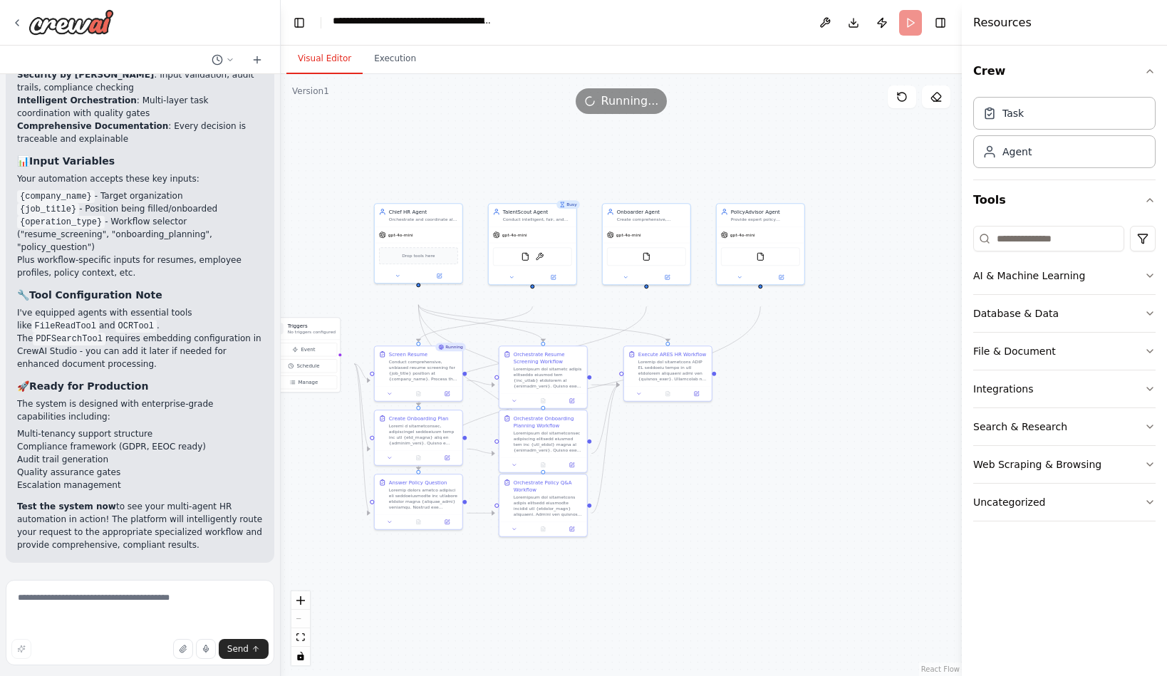
click at [316, 74] on button "Visual Editor" at bounding box center [324, 59] width 76 height 30
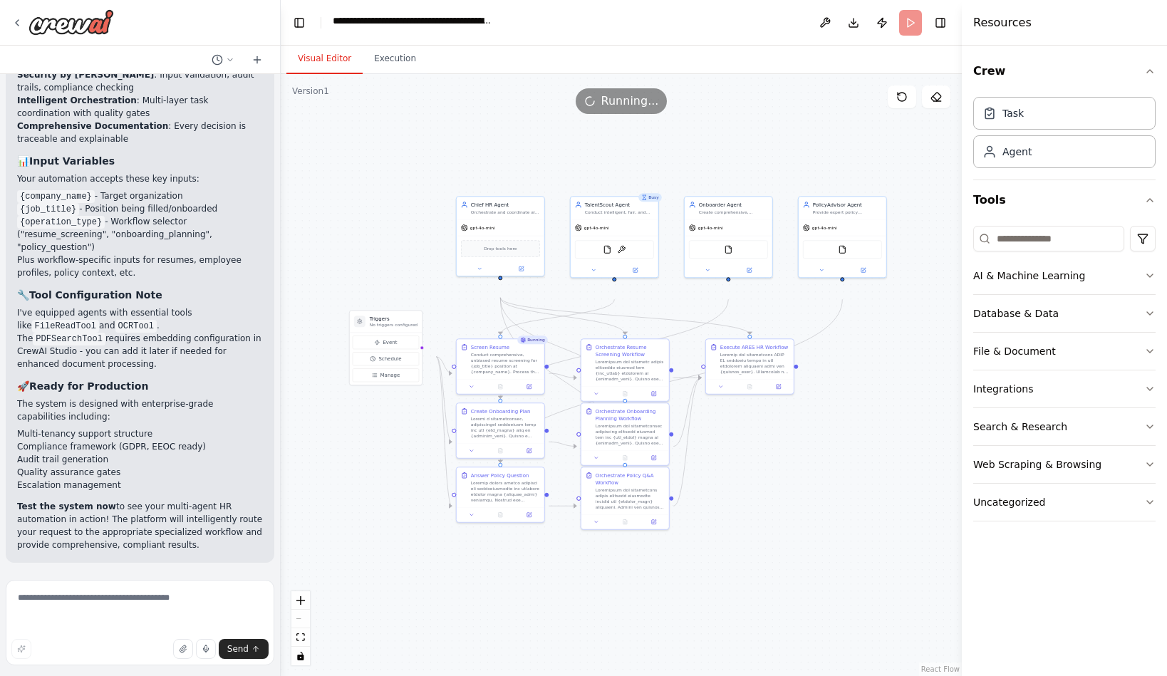
drag, startPoint x: 782, startPoint y: 550, endPoint x: 865, endPoint y: 542, distance: 83.0
click at [865, 542] on div ".deletable-edge-delete-btn { width: 20px; height: 20px; border: 0px solid #ffff…" at bounding box center [621, 375] width 681 height 602
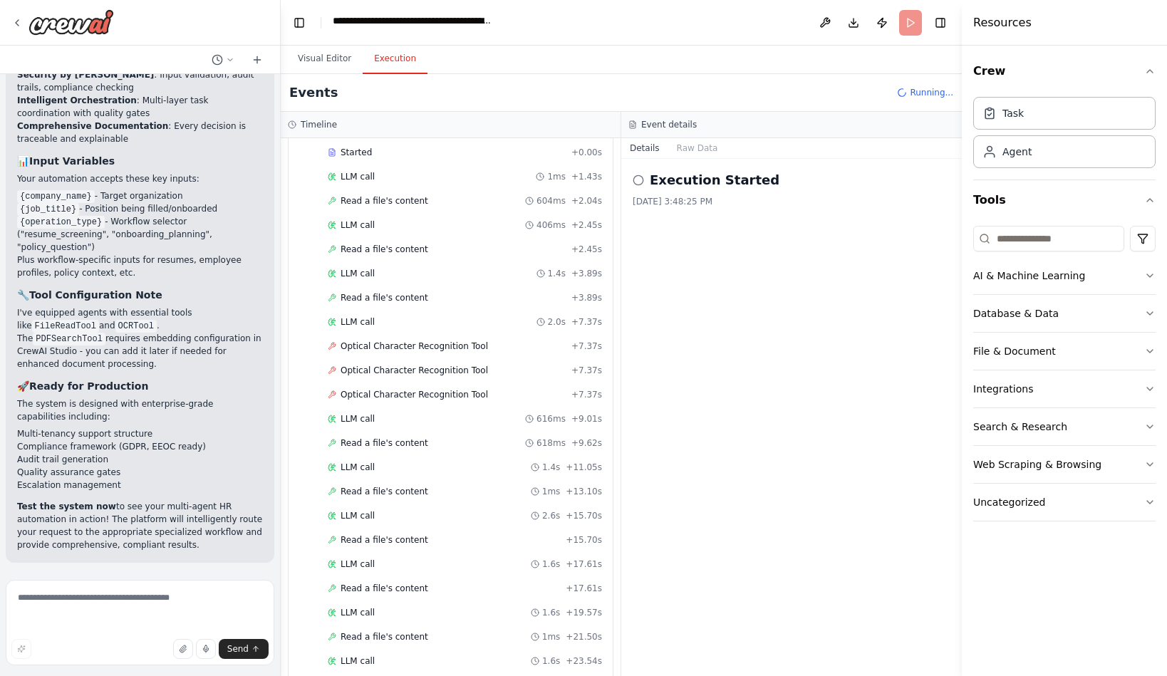
click at [421, 74] on button "Execution" at bounding box center [395, 59] width 65 height 30
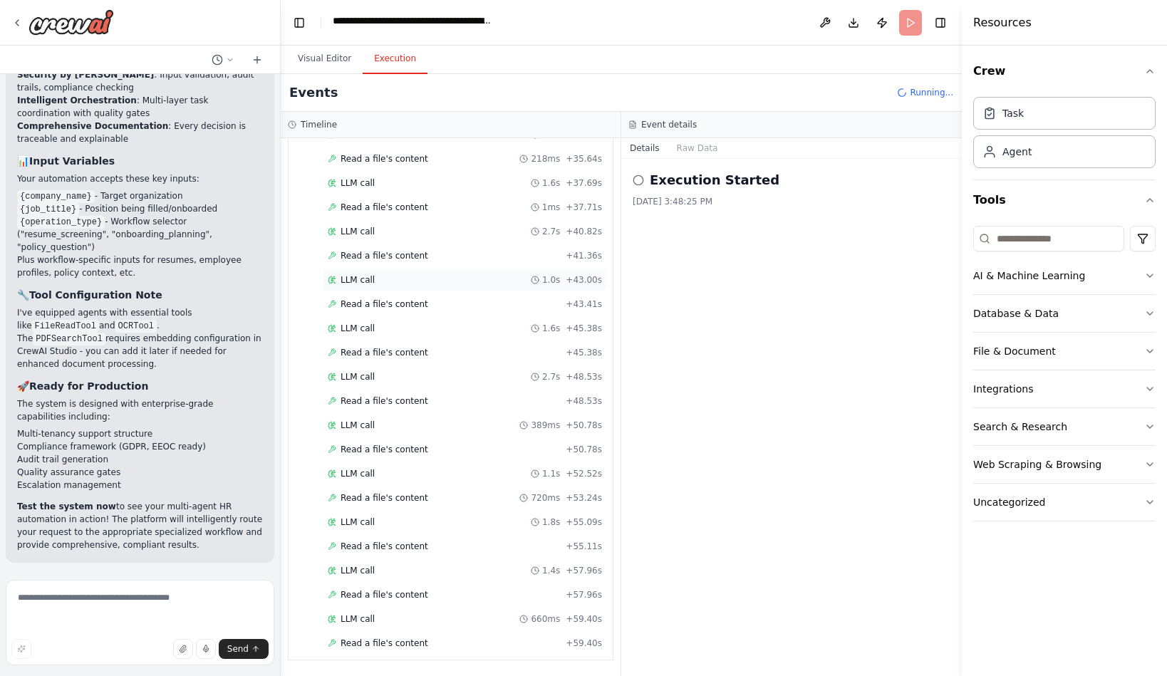
scroll to position [1201, 0]
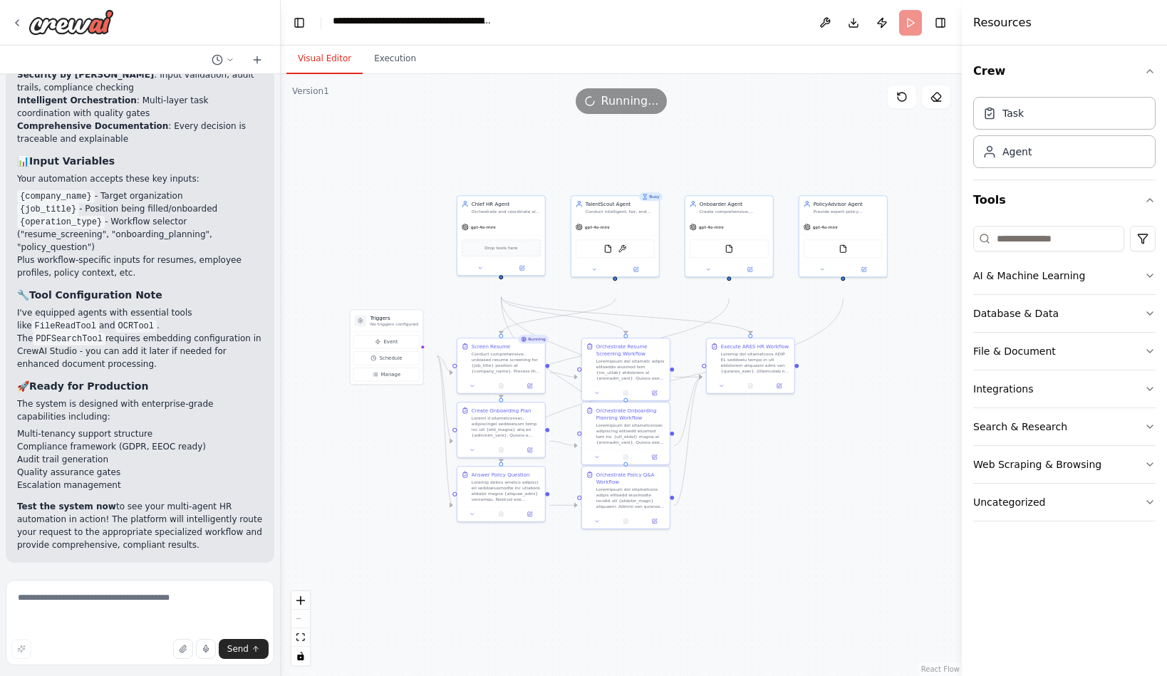
click at [315, 74] on button "Visual Editor" at bounding box center [324, 59] width 76 height 30
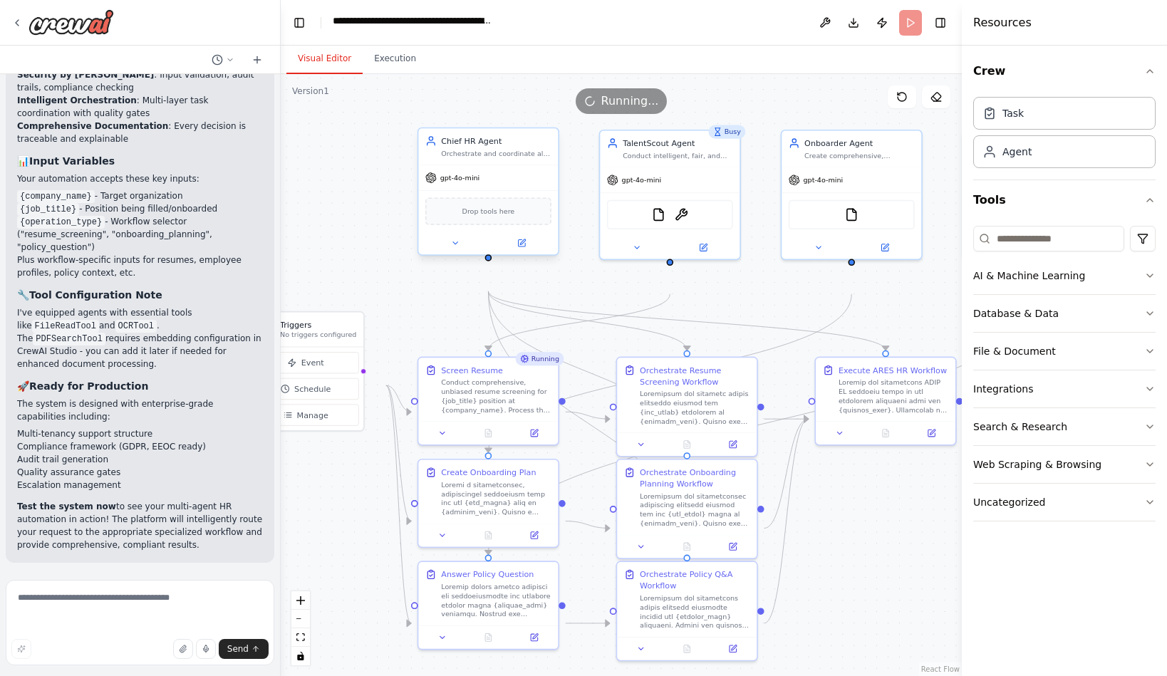
click at [467, 182] on span "gpt-4o-mini" at bounding box center [460, 177] width 40 height 9
click at [519, 246] on icon at bounding box center [521, 242] width 7 height 7
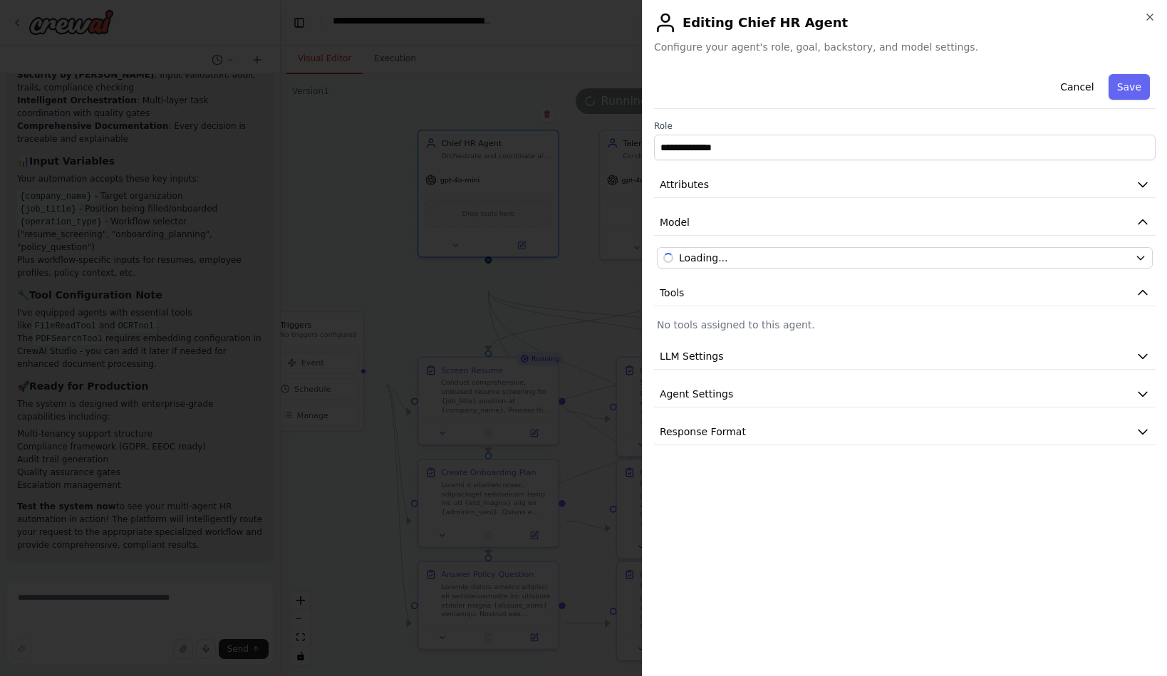
click at [1138, 21] on h2 "Editing Chief HR Agent" at bounding box center [904, 22] width 501 height 23
click at [1148, 23] on icon "button" at bounding box center [1149, 16] width 11 height 11
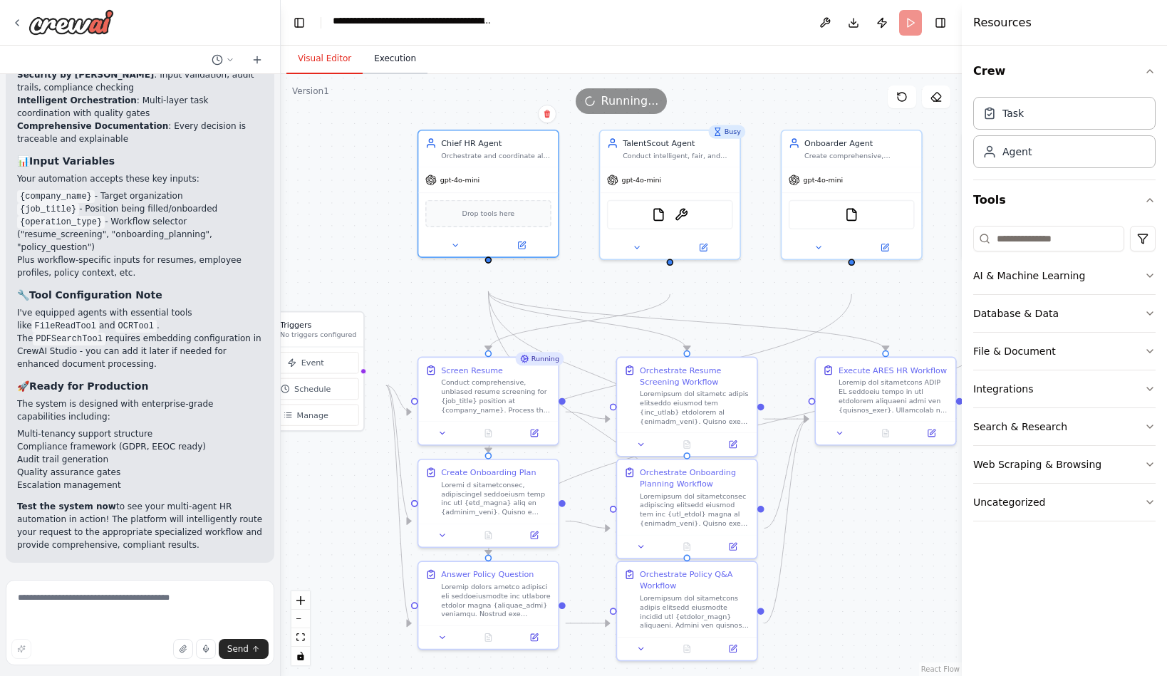
click at [427, 74] on button "Execution" at bounding box center [395, 59] width 65 height 30
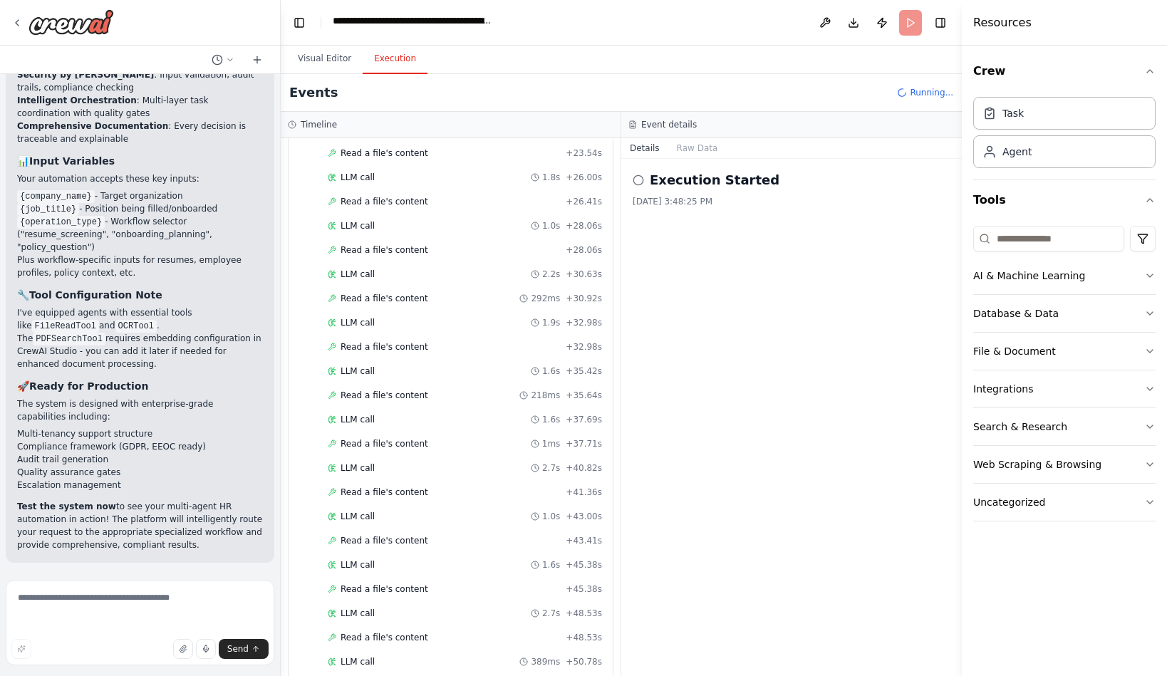
scroll to position [0, 0]
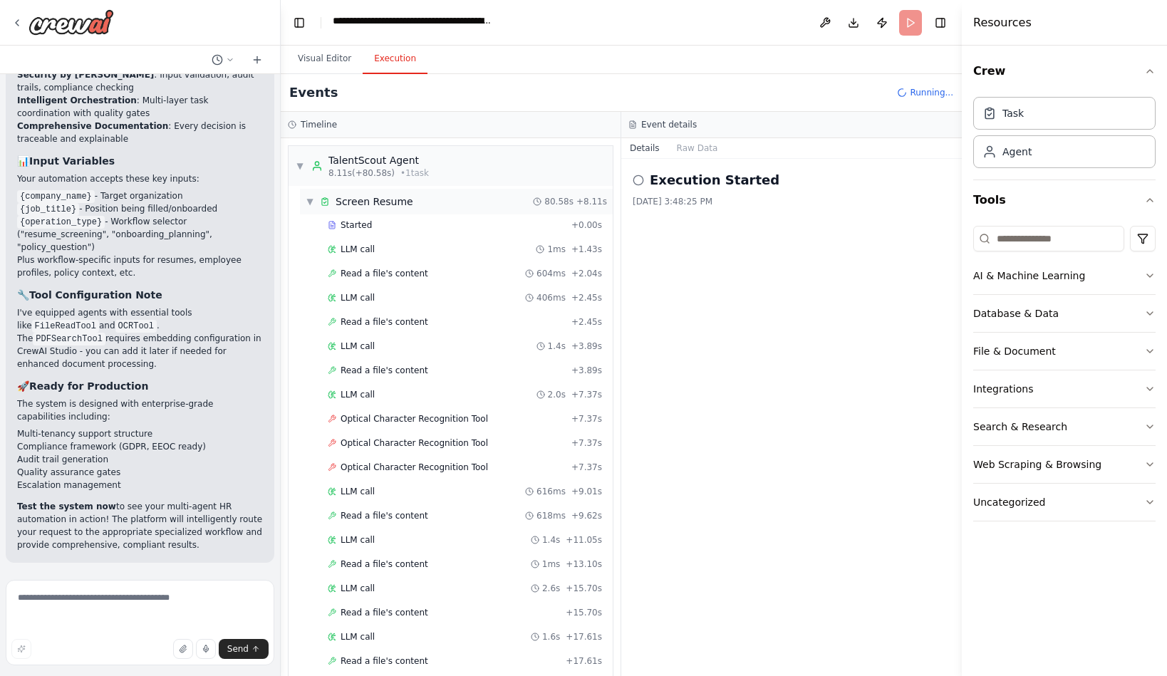
click at [314, 207] on span "▼" at bounding box center [310, 201] width 9 height 11
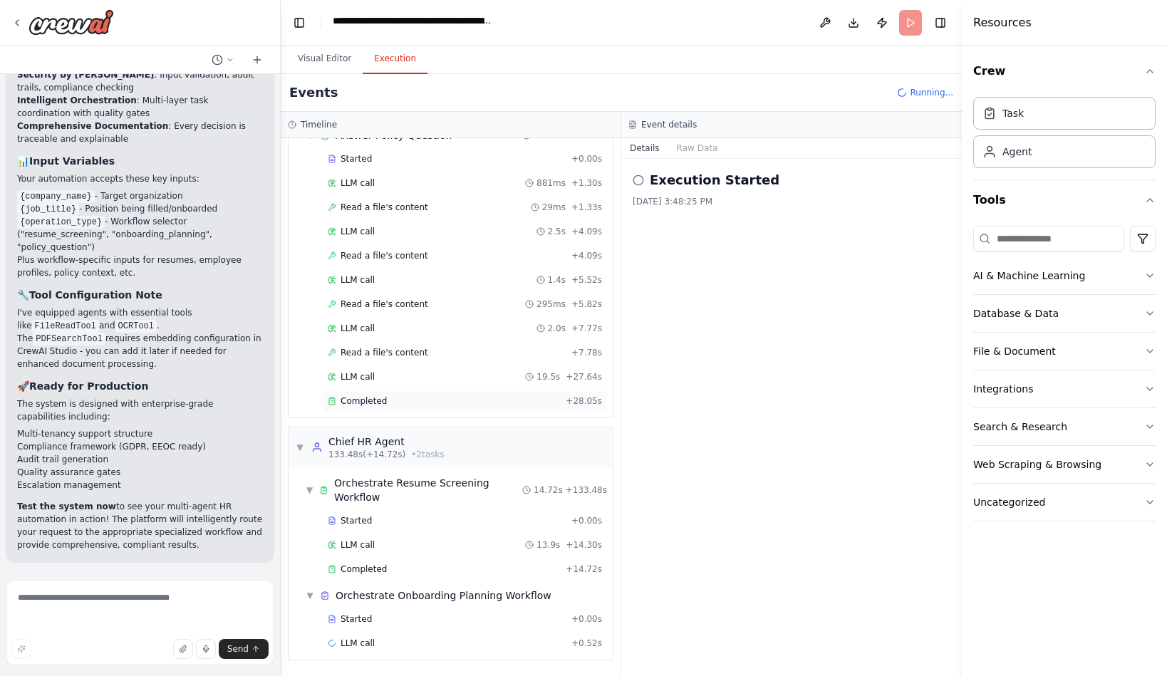
scroll to position [597, 0]
click at [402, 390] on div "Completed + 28.05s" at bounding box center [465, 400] width 284 height 21
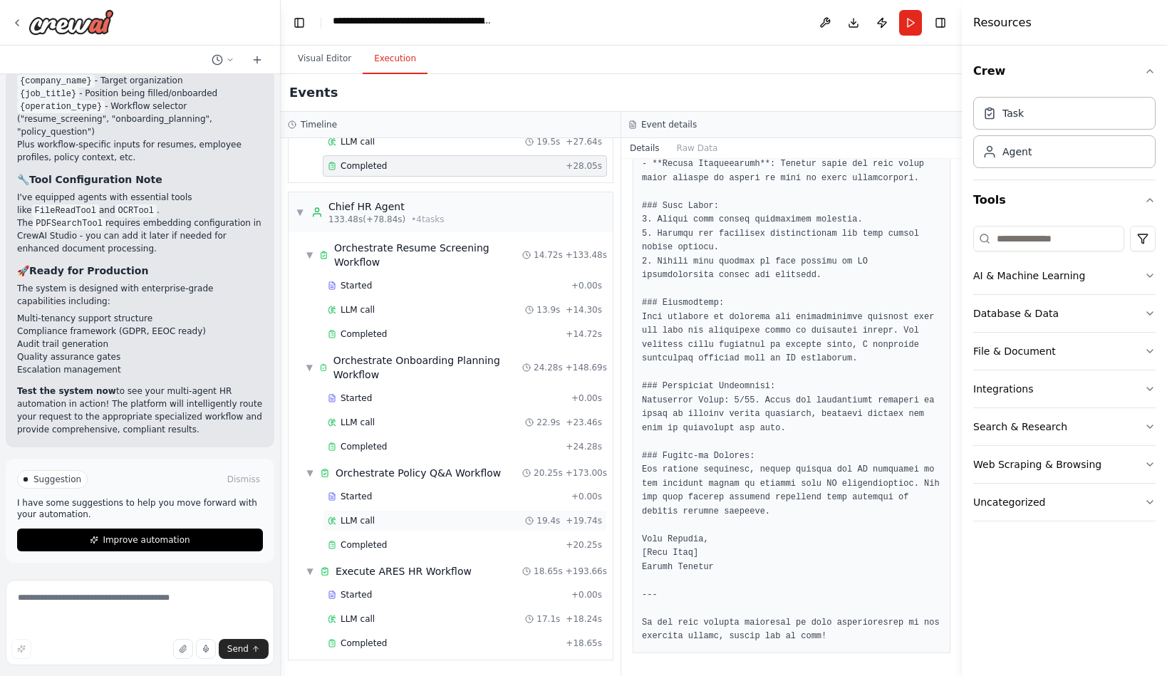
scroll to position [906, 0]
click at [454, 645] on div "Completed + 18.65s" at bounding box center [465, 643] width 284 height 21
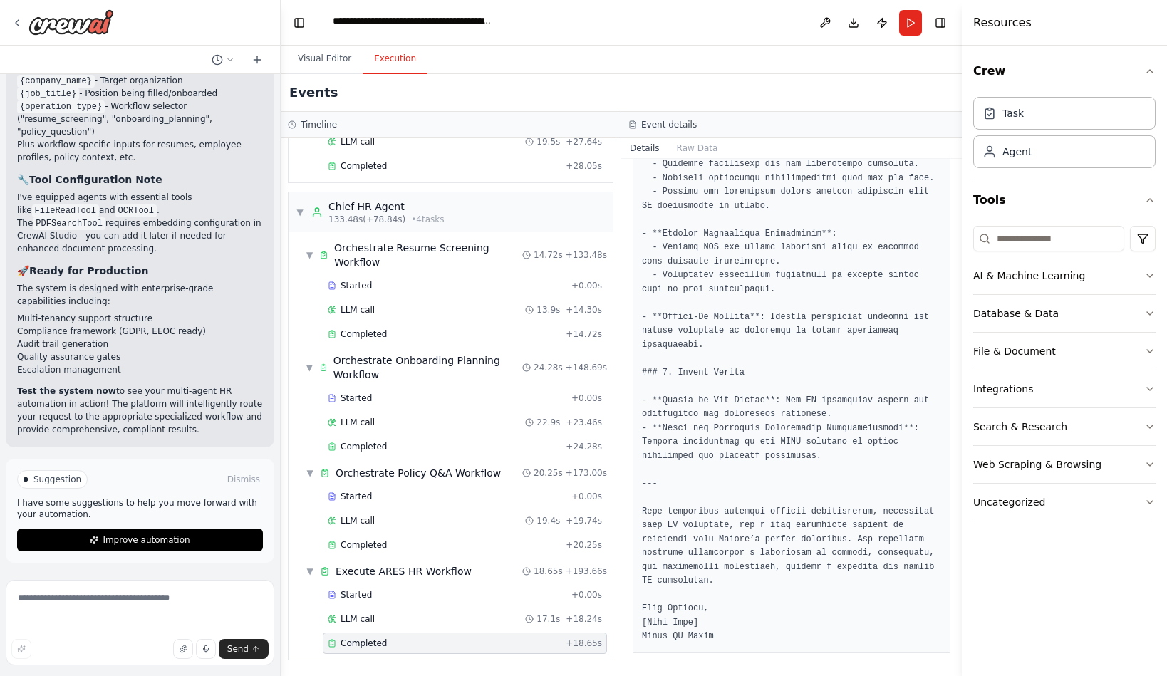
scroll to position [3230, 0]
click at [346, 74] on button "Visual Editor" at bounding box center [324, 59] width 76 height 30
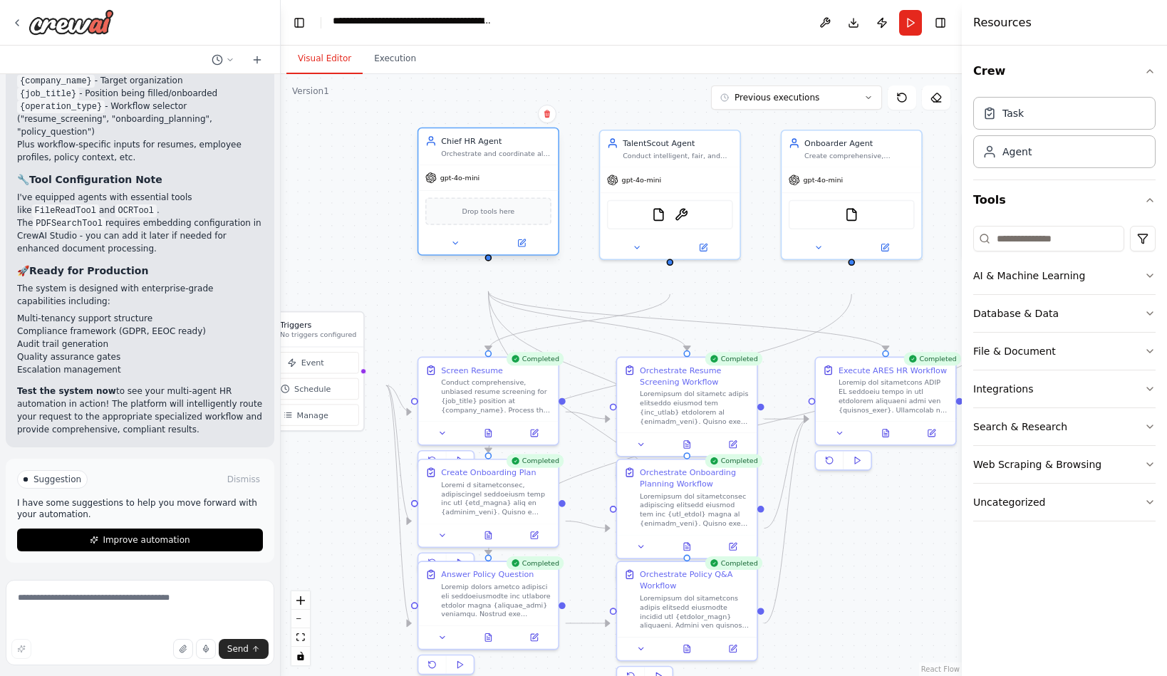
click at [476, 182] on span "gpt-4o-mini" at bounding box center [460, 177] width 40 height 9
click at [518, 246] on icon at bounding box center [521, 242] width 7 height 7
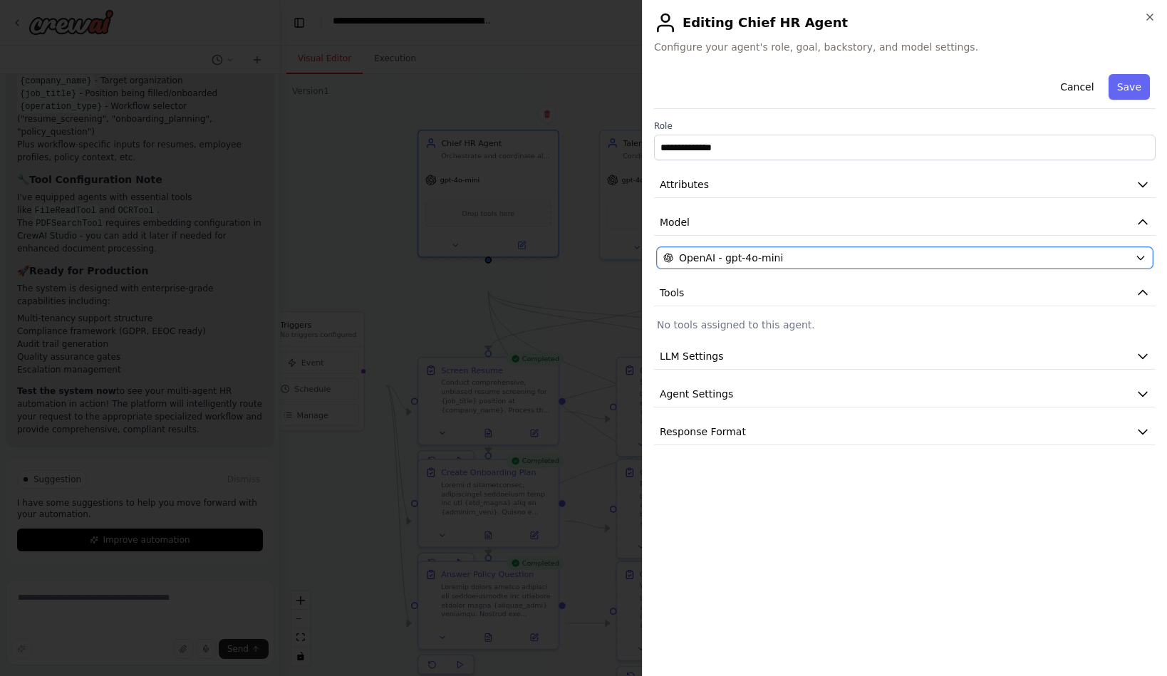
click at [756, 265] on span "OpenAI - gpt-4o-mini" at bounding box center [731, 258] width 104 height 14
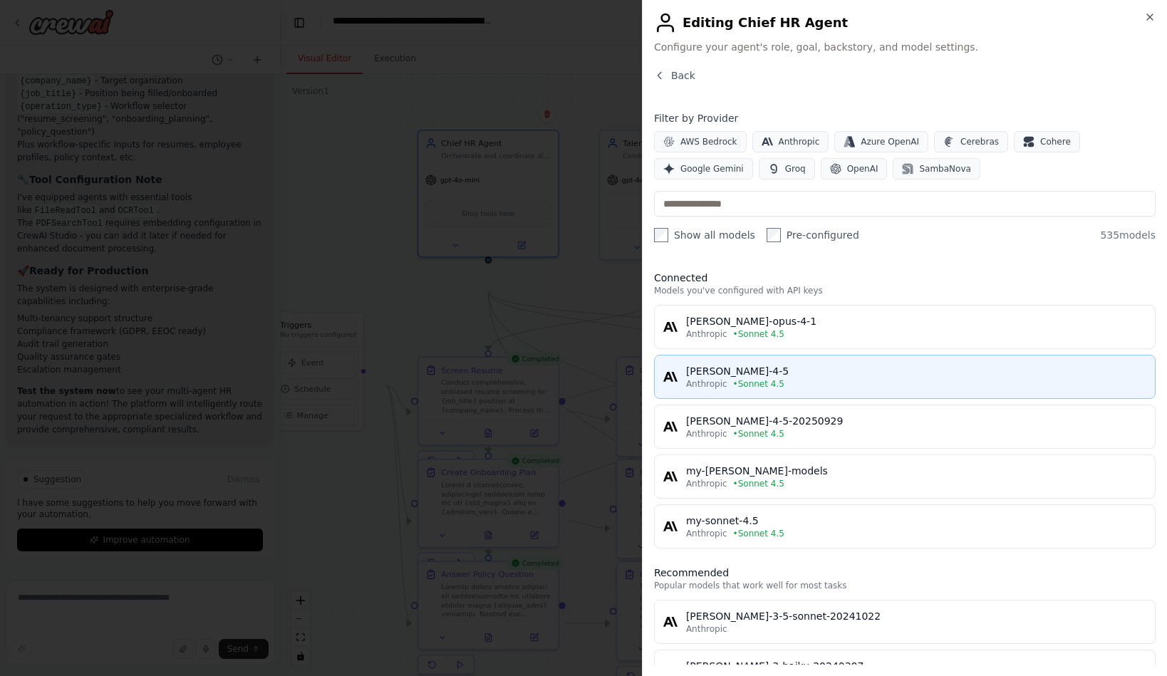
click at [819, 390] on div "Anthropic • Sonnet 4.5" at bounding box center [916, 383] width 460 height 11
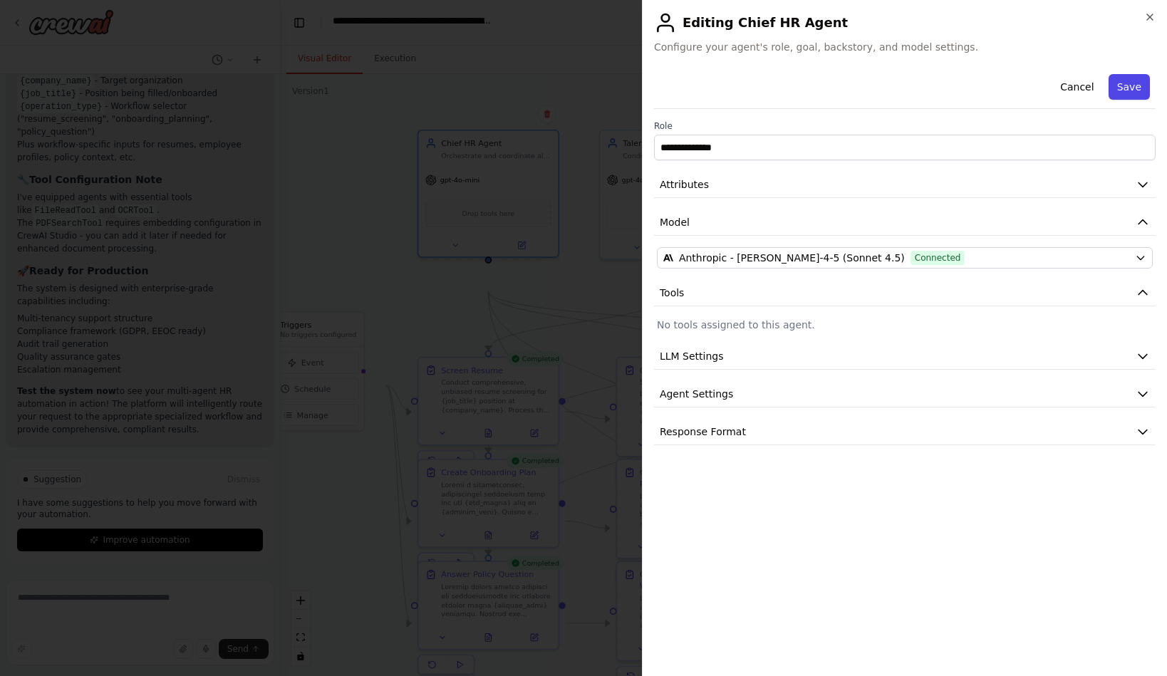
click at [1109, 100] on button "Save" at bounding box center [1128, 87] width 41 height 26
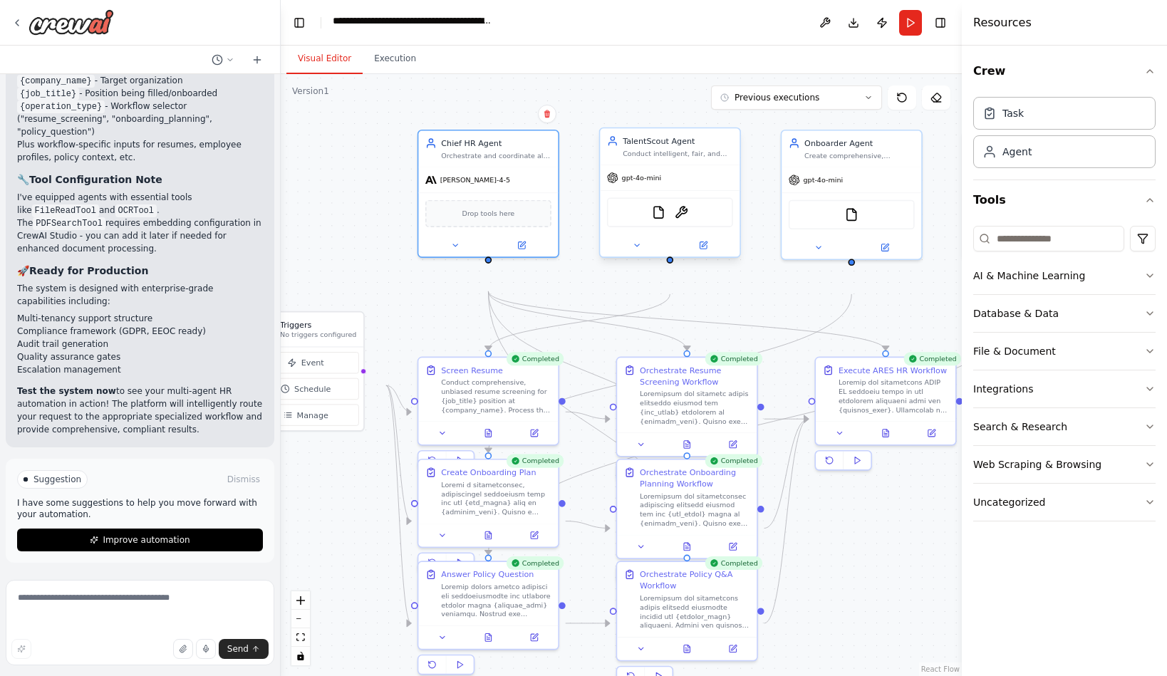
click at [650, 182] on span "gpt-4o-mini" at bounding box center [642, 177] width 40 height 9
click at [631, 252] on button at bounding box center [637, 246] width 64 height 14
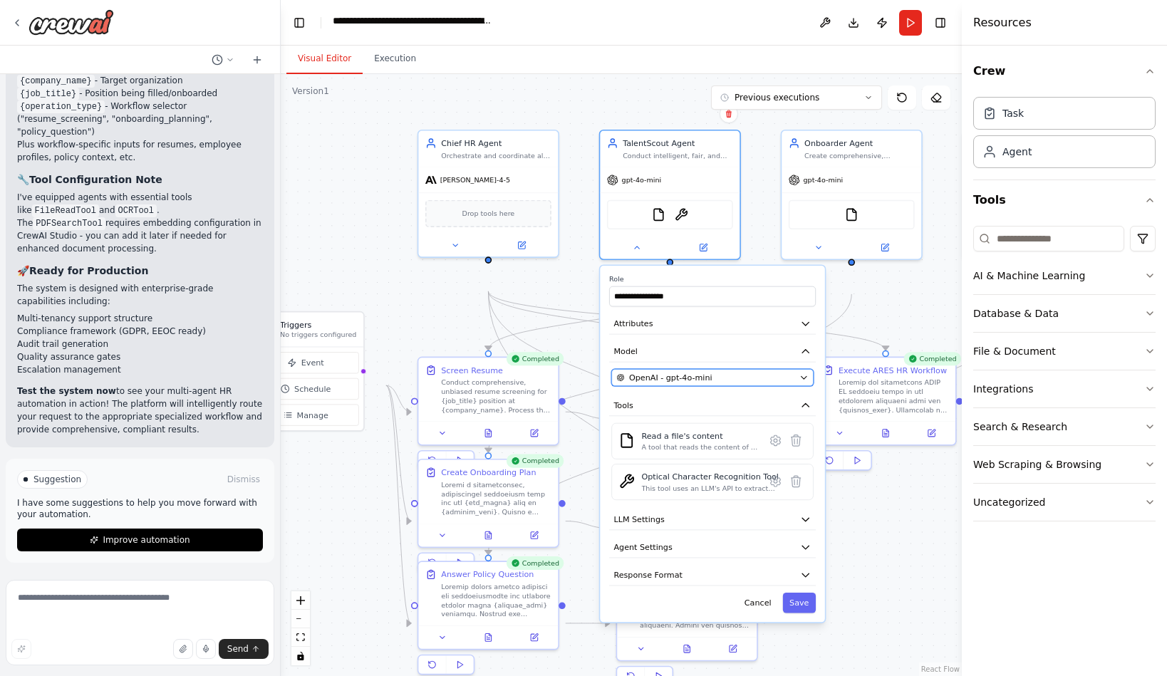
click at [689, 383] on span "OpenAI - gpt-4o-mini" at bounding box center [670, 377] width 83 height 11
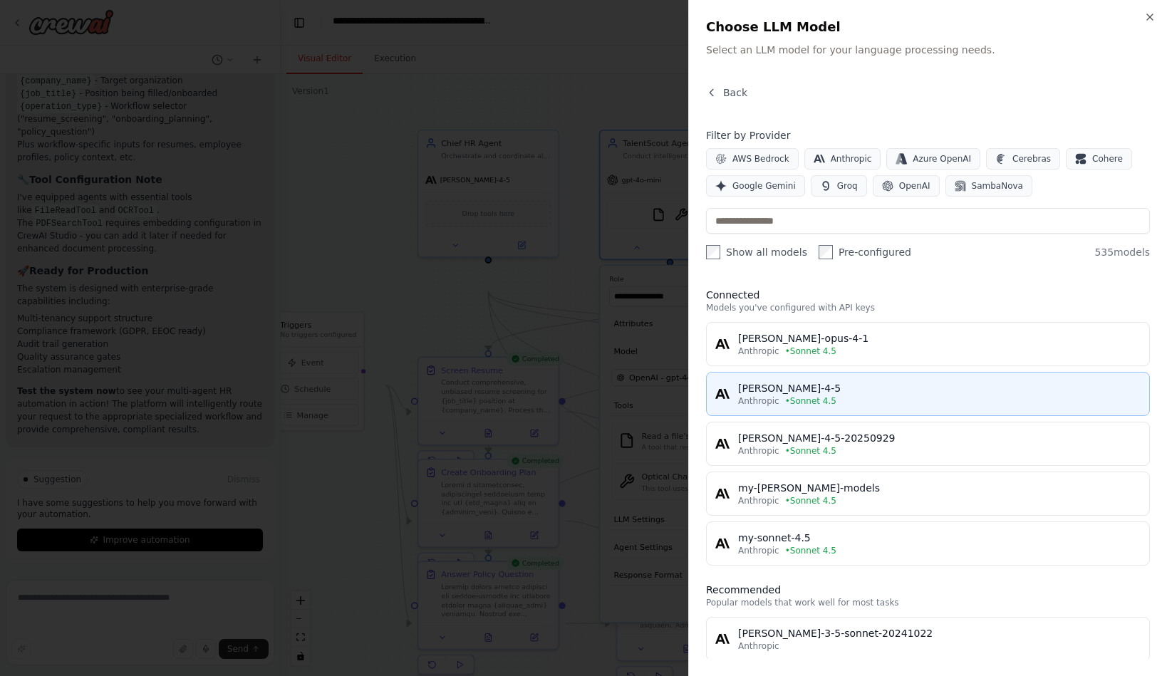
click at [738, 395] on div "[PERSON_NAME]-4-5" at bounding box center [939, 388] width 402 height 14
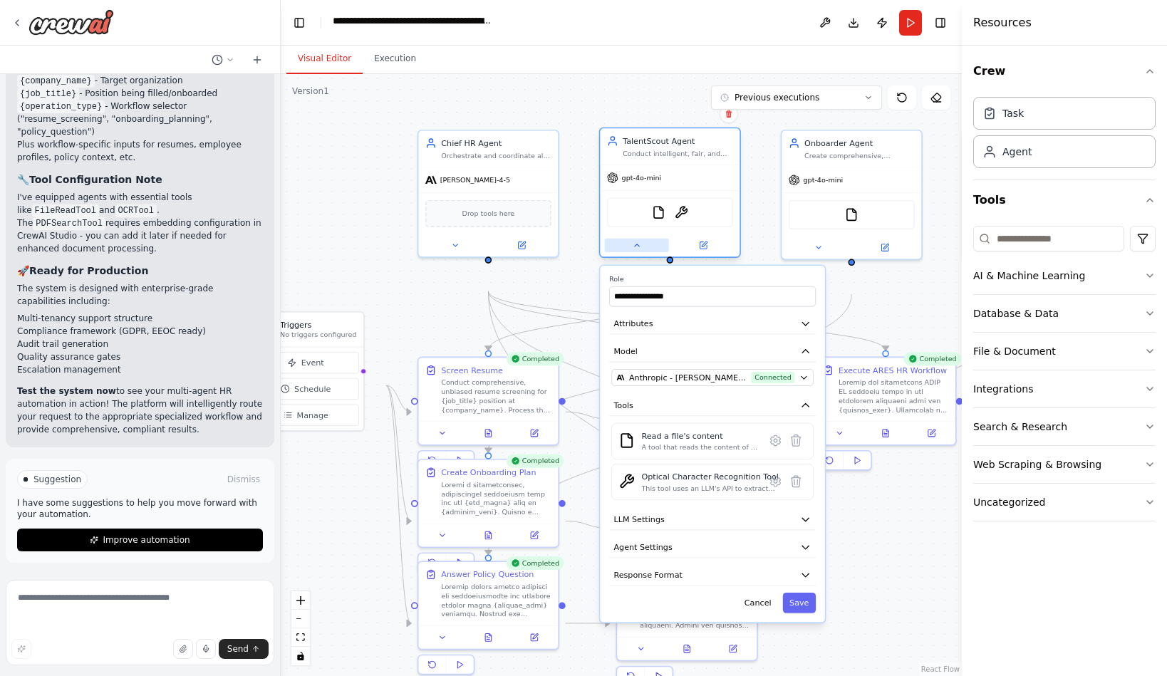
click at [640, 250] on icon at bounding box center [636, 245] width 9 height 9
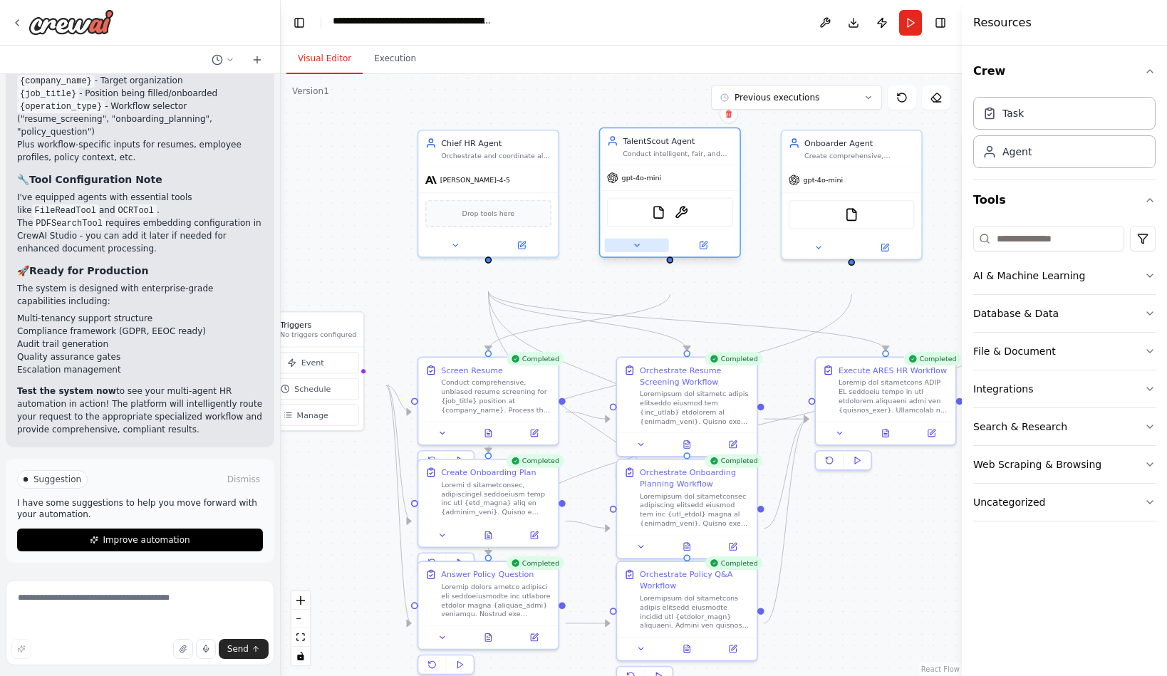
click at [628, 252] on button at bounding box center [637, 246] width 64 height 14
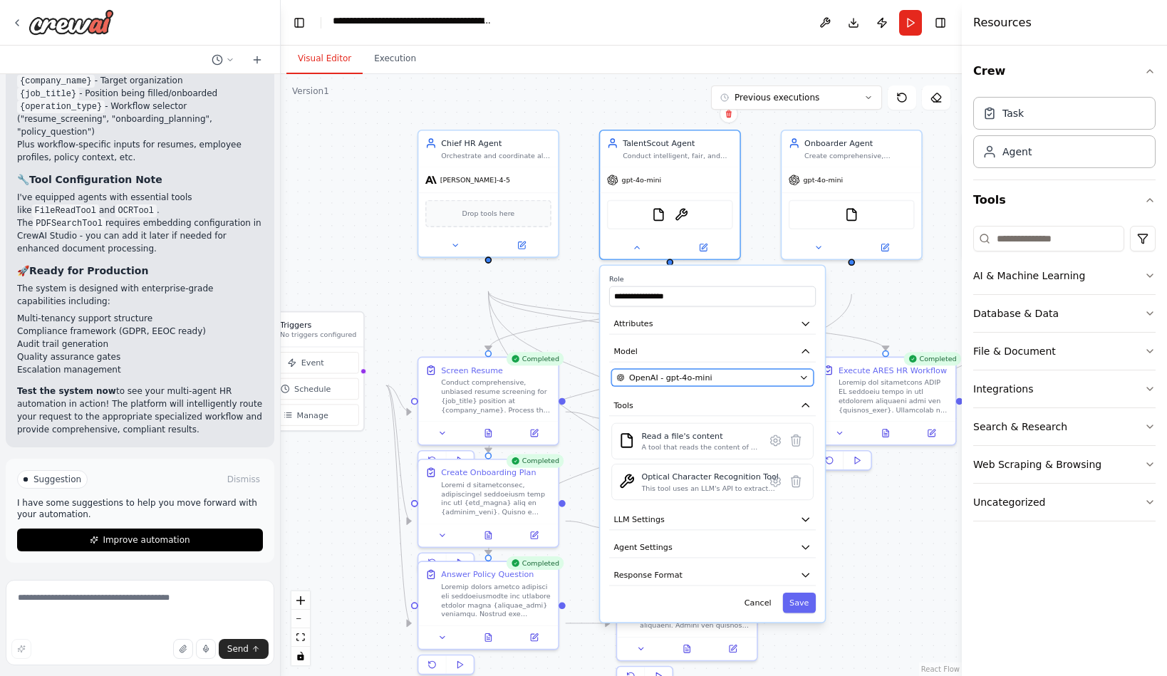
click at [697, 383] on span "OpenAI - gpt-4o-mini" at bounding box center [670, 377] width 83 height 11
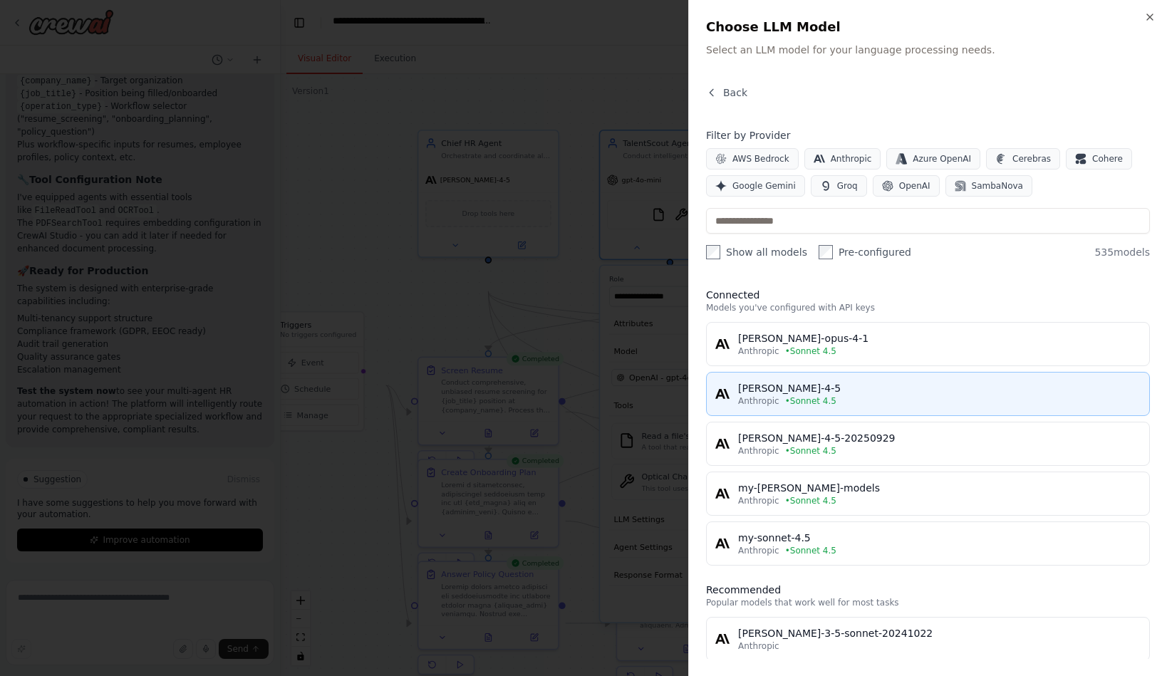
click at [785, 407] on span "• Sonnet 4.5" at bounding box center [810, 400] width 51 height 11
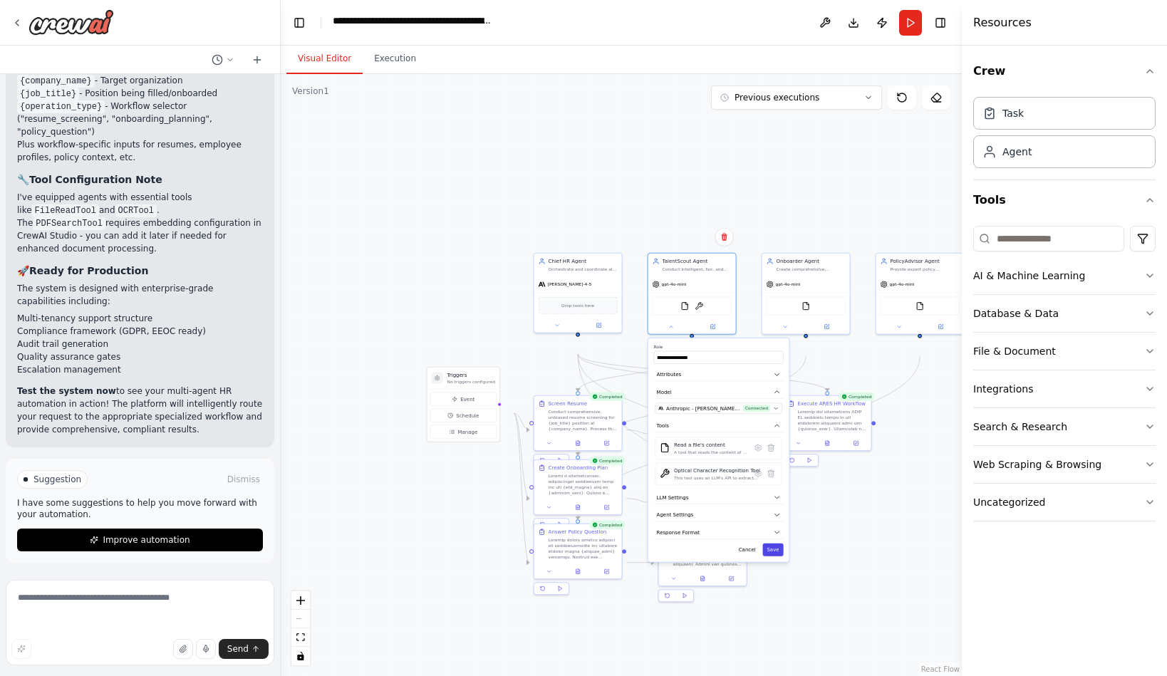
click at [770, 556] on button "Save" at bounding box center [772, 549] width 21 height 13
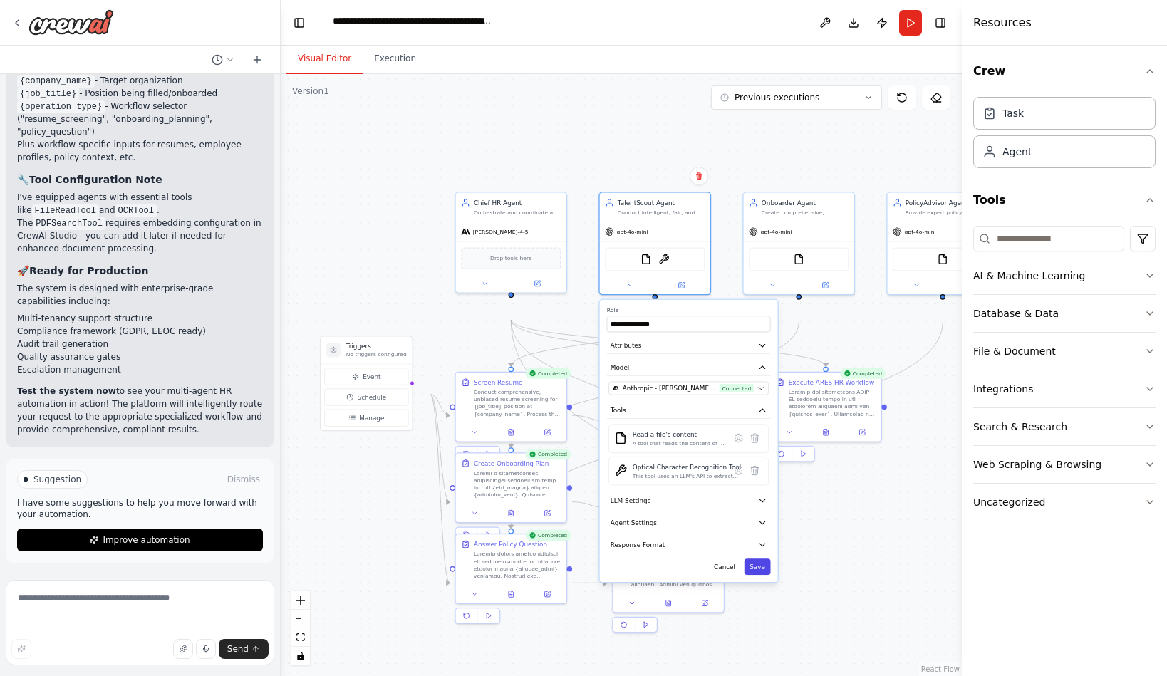
click at [756, 575] on button "Save" at bounding box center [757, 566] width 26 height 16
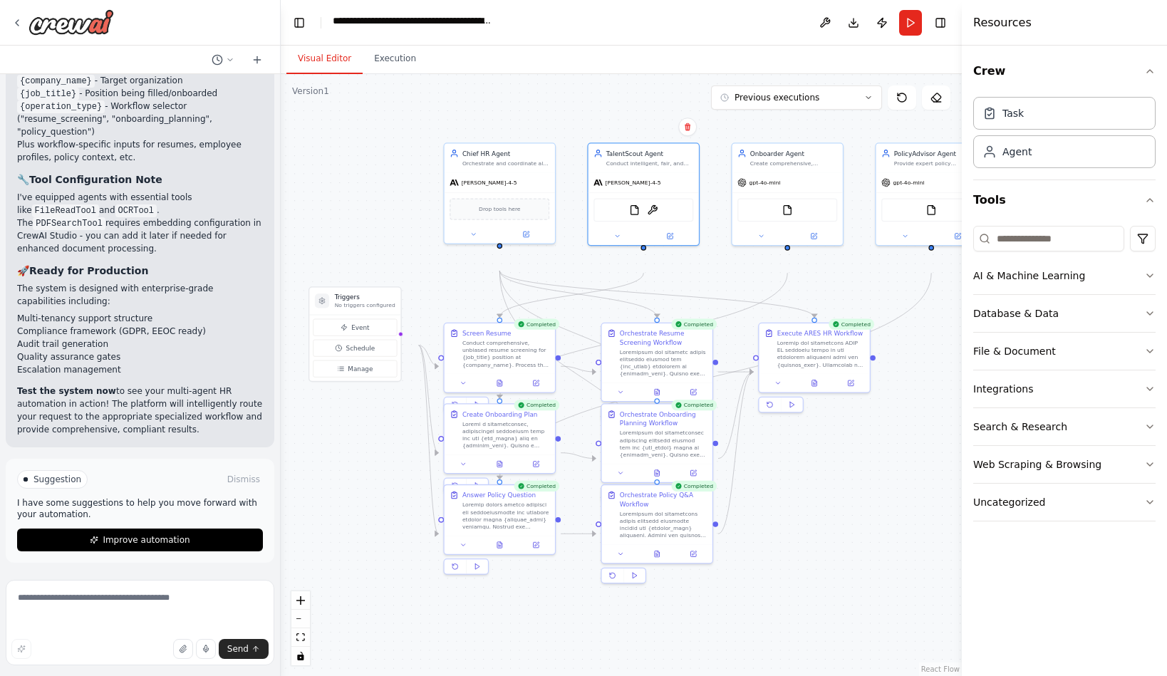
drag, startPoint x: 372, startPoint y: 602, endPoint x: 362, endPoint y: 553, distance: 49.5
click at [362, 553] on div ".deletable-edge-delete-btn { width: 20px; height: 20px; border: 0px solid #ffff…" at bounding box center [621, 375] width 681 height 602
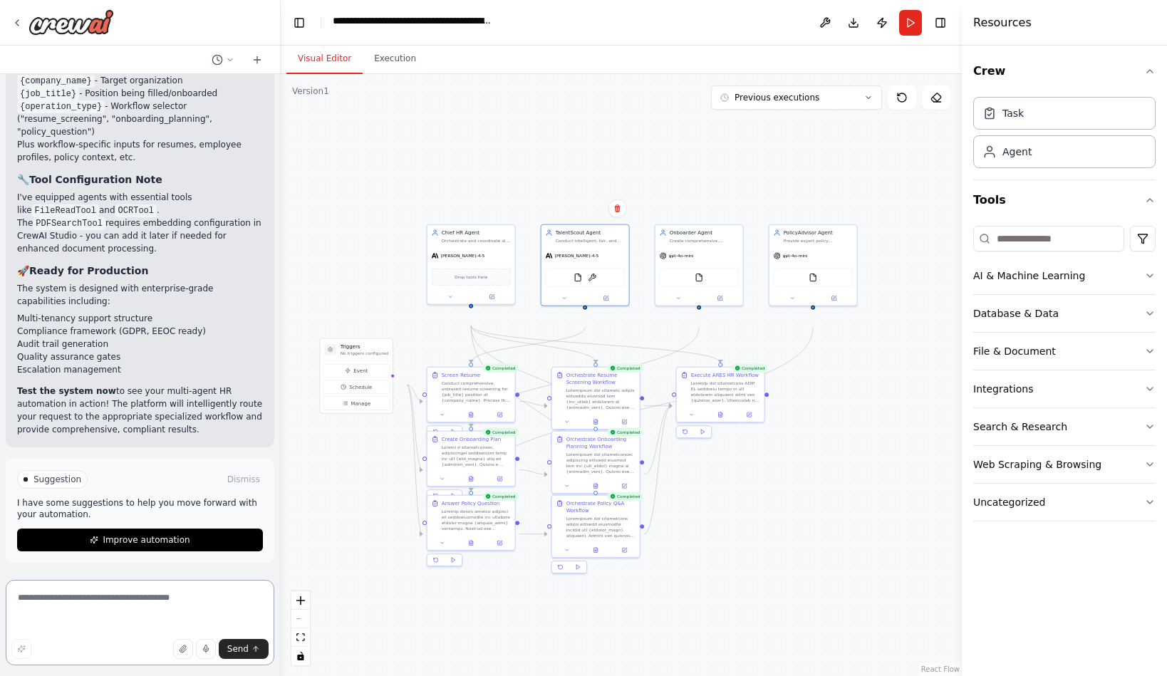
click at [122, 604] on textarea at bounding box center [140, 622] width 269 height 85
type textarea "**********"
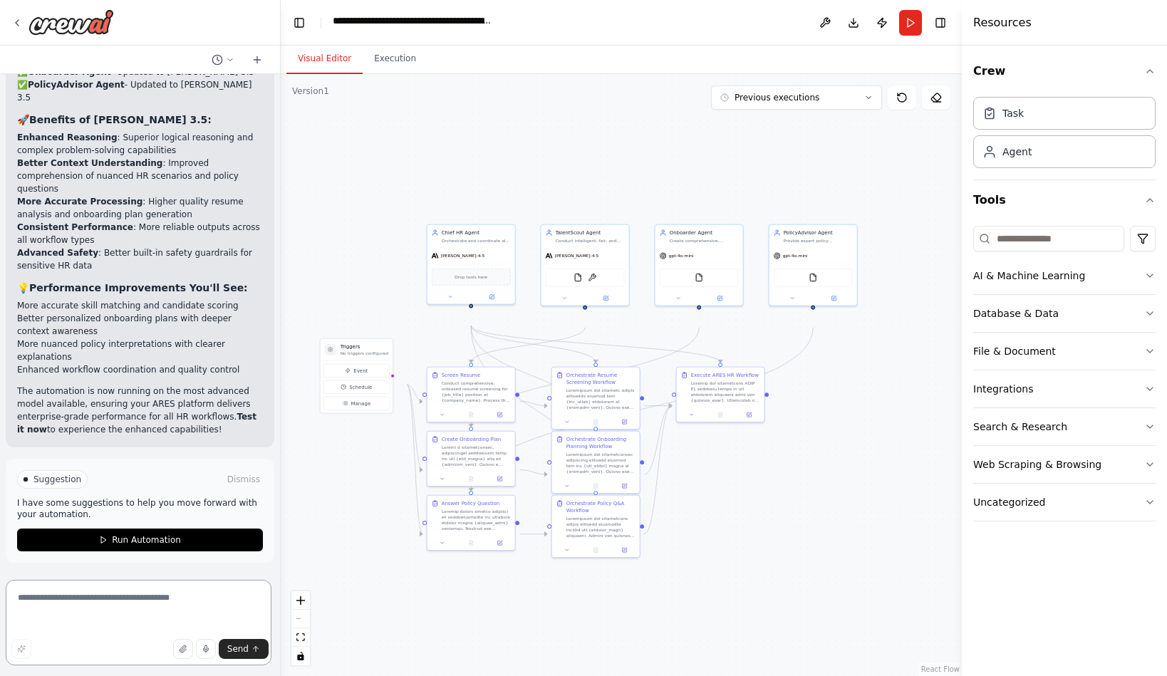
scroll to position [13460, 0]
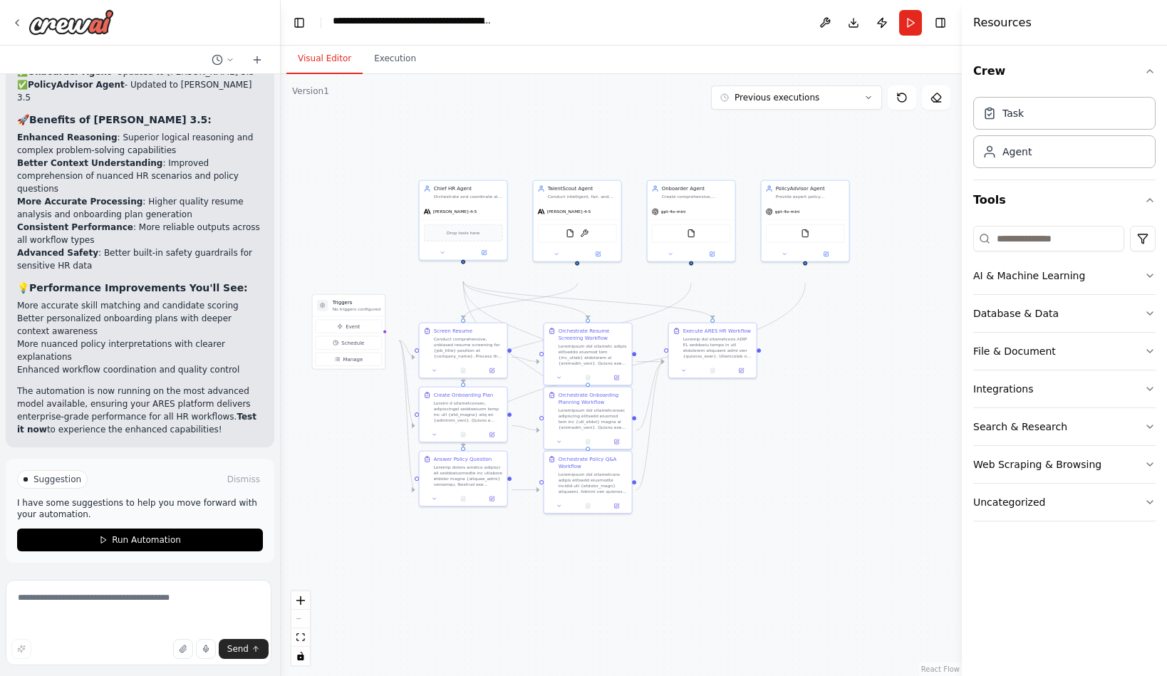
drag, startPoint x: 834, startPoint y: 381, endPoint x: 843, endPoint y: 373, distance: 11.6
click at [843, 373] on div ".deletable-edge-delete-btn { width: 20px; height: 20px; border: 0px solid #ffff…" at bounding box center [621, 375] width 681 height 602
click at [391, 73] on button "Execution" at bounding box center [395, 59] width 65 height 30
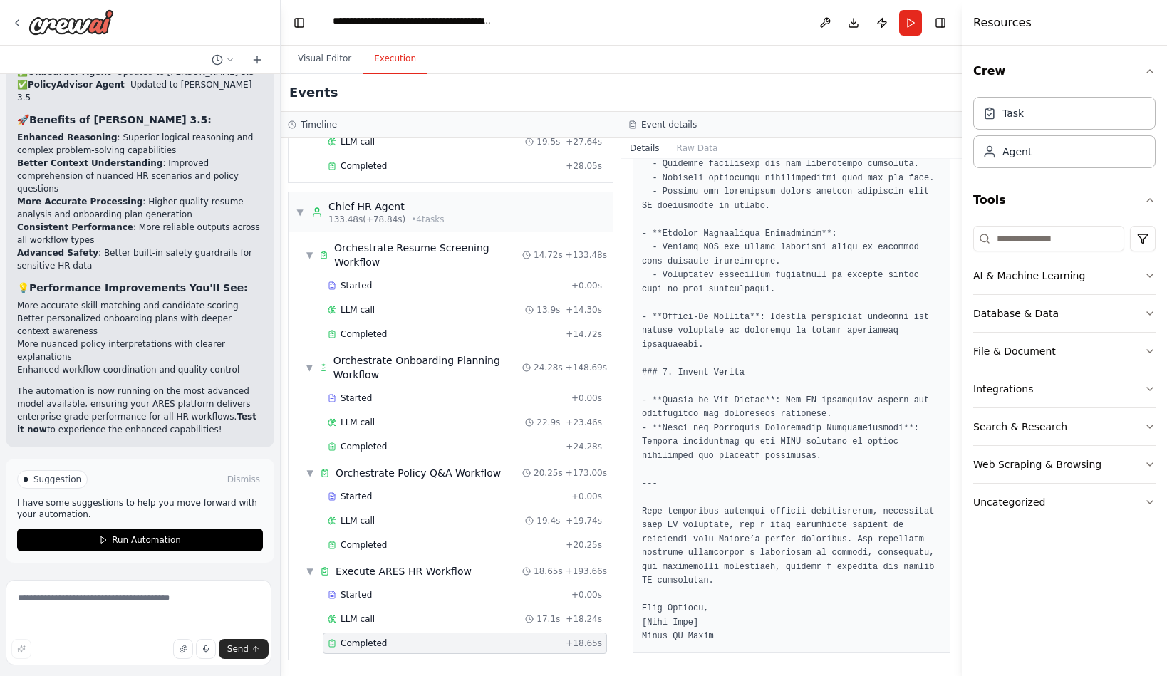
scroll to position [3230, 0]
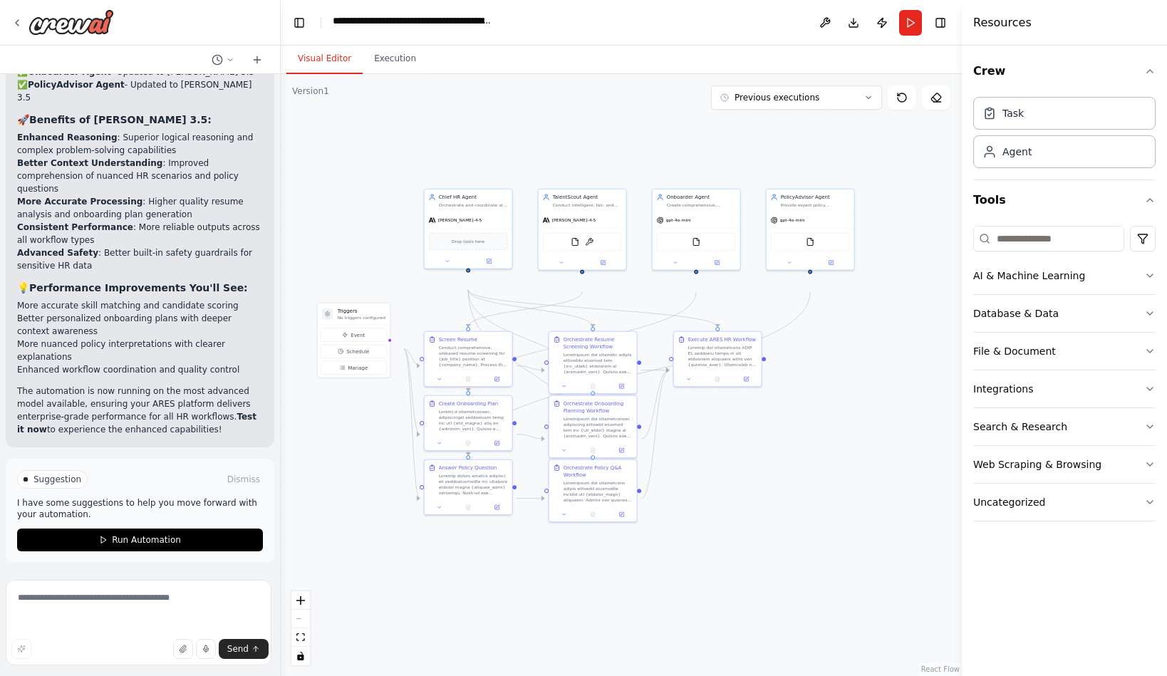
click at [343, 74] on button "Visual Editor" at bounding box center [324, 59] width 76 height 30
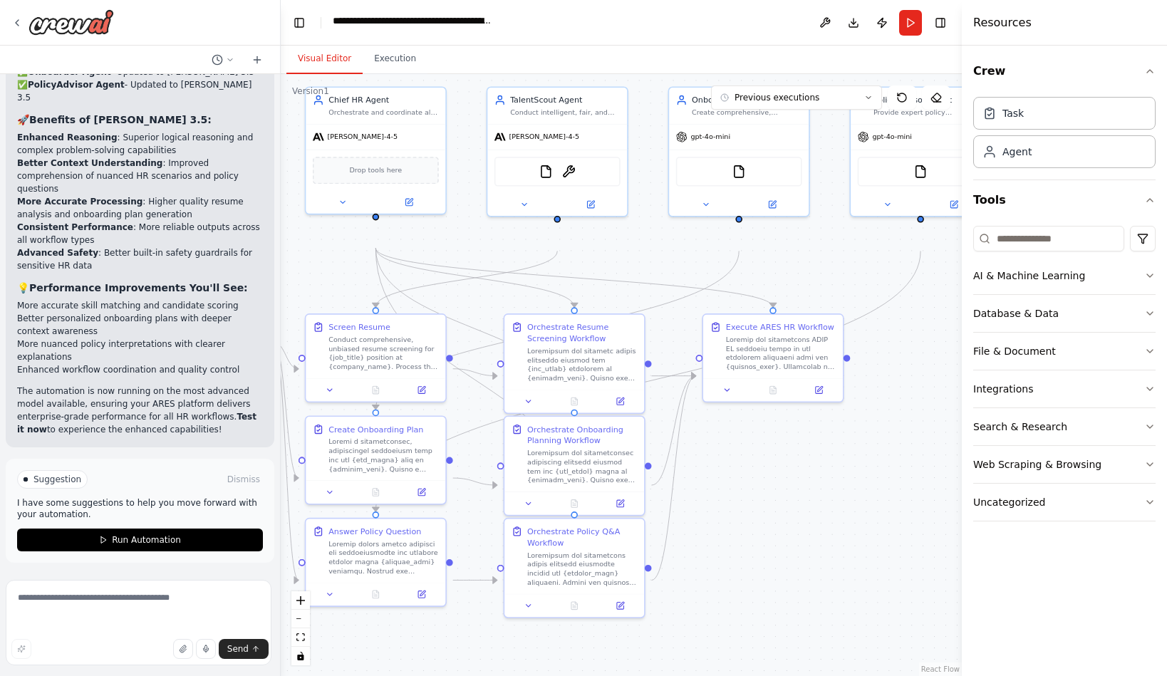
drag, startPoint x: 780, startPoint y: 600, endPoint x: 912, endPoint y: 589, distance: 132.9
click at [912, 589] on div ".deletable-edge-delete-btn { width: 20px; height: 20px; border: 0px solid #ffff…" at bounding box center [621, 375] width 681 height 602
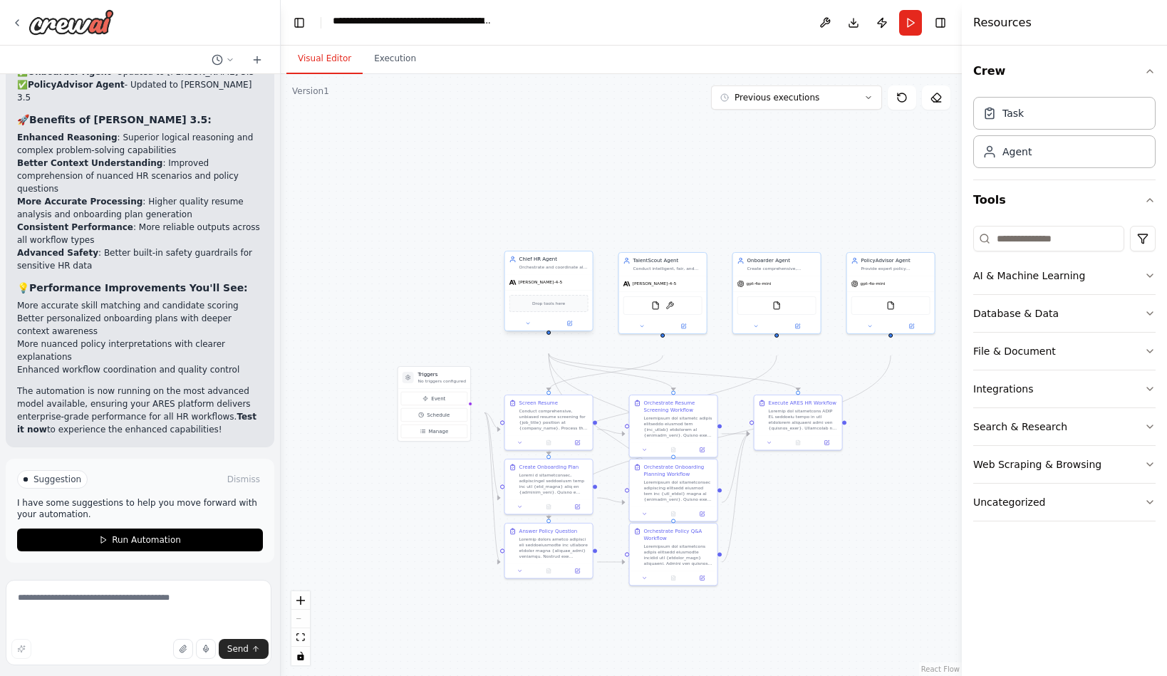
click at [546, 285] on span "[PERSON_NAME]-4-5" at bounding box center [541, 282] width 44 height 6
click at [745, 329] on button at bounding box center [756, 325] width 41 height 9
click at [789, 411] on span "OpenAI - gpt-4o-mini" at bounding box center [777, 407] width 52 height 7
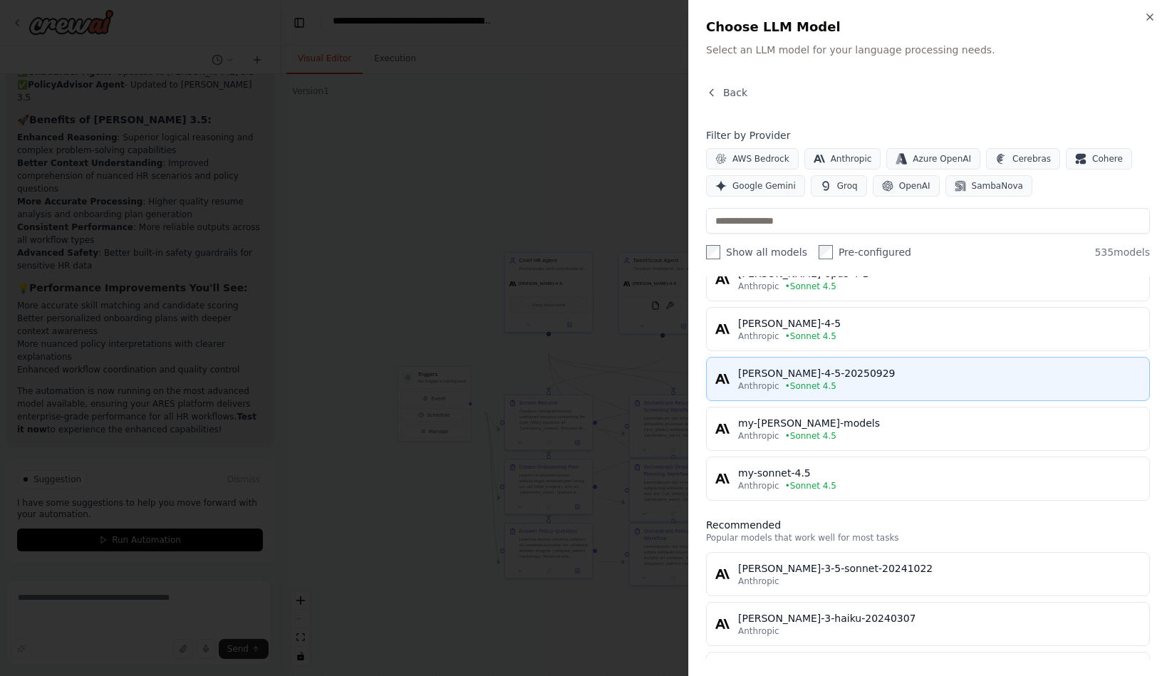
scroll to position [0, 0]
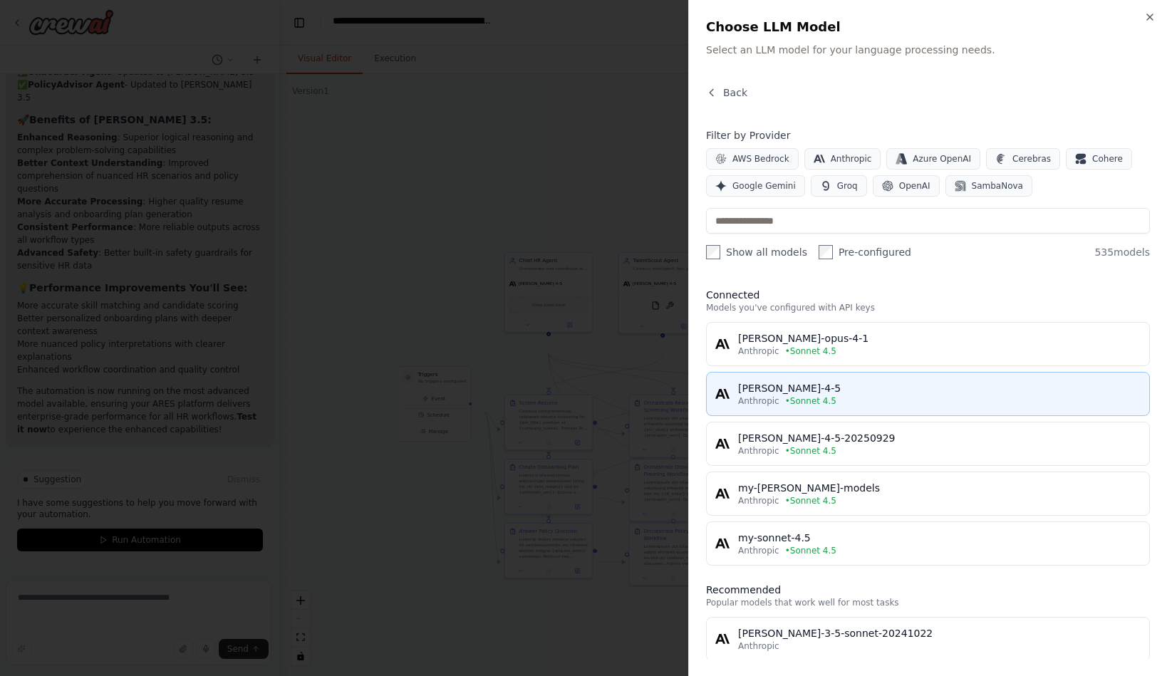
click at [738, 395] on div "[PERSON_NAME]-4-5" at bounding box center [939, 388] width 402 height 14
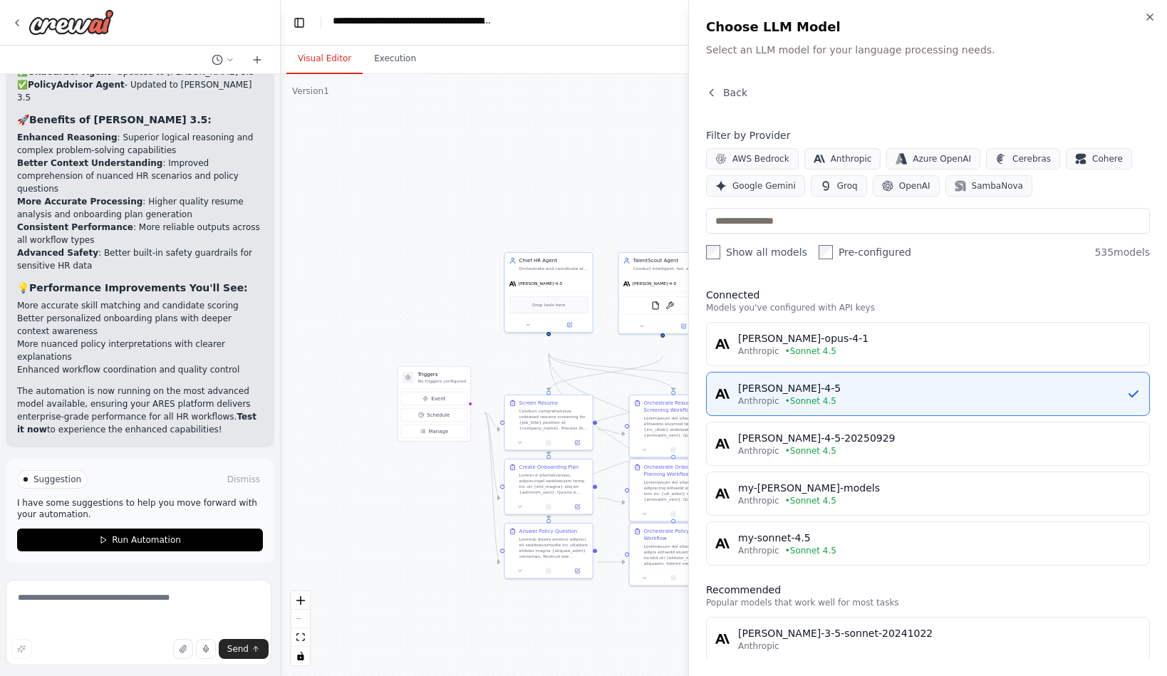
scroll to position [13460, 0]
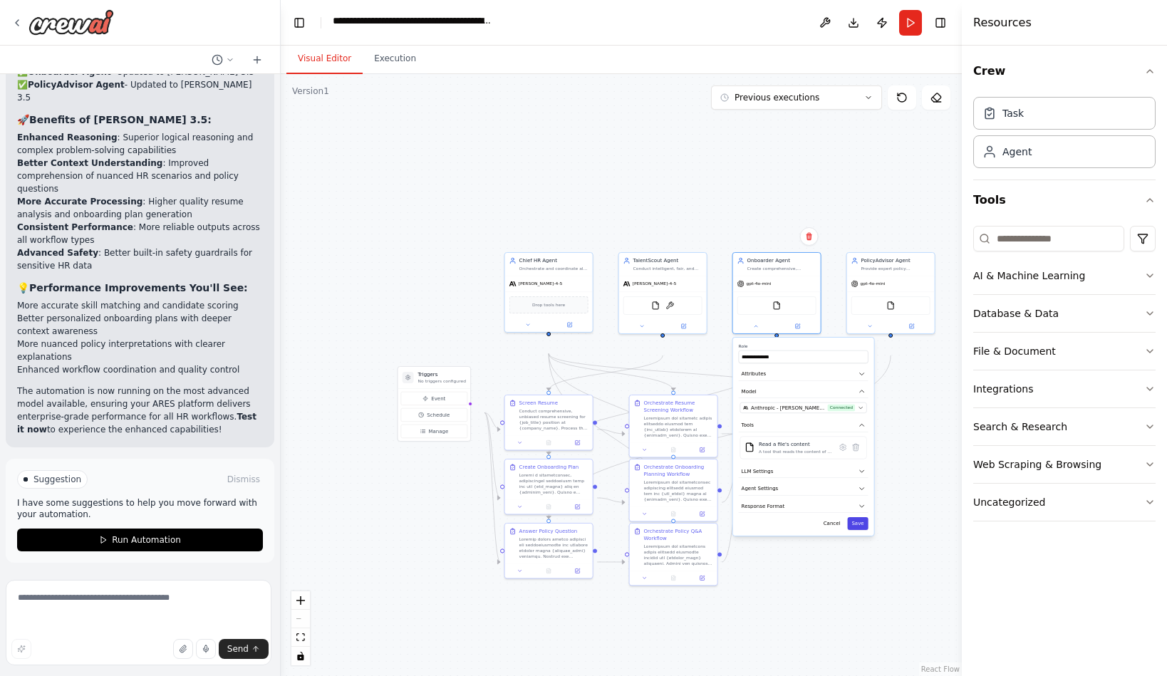
click at [855, 530] on button "Save" at bounding box center [857, 523] width 21 height 13
click at [907, 290] on div "gpt-4o-mini" at bounding box center [891, 282] width 88 height 16
click at [872, 328] on icon at bounding box center [870, 325] width 6 height 6
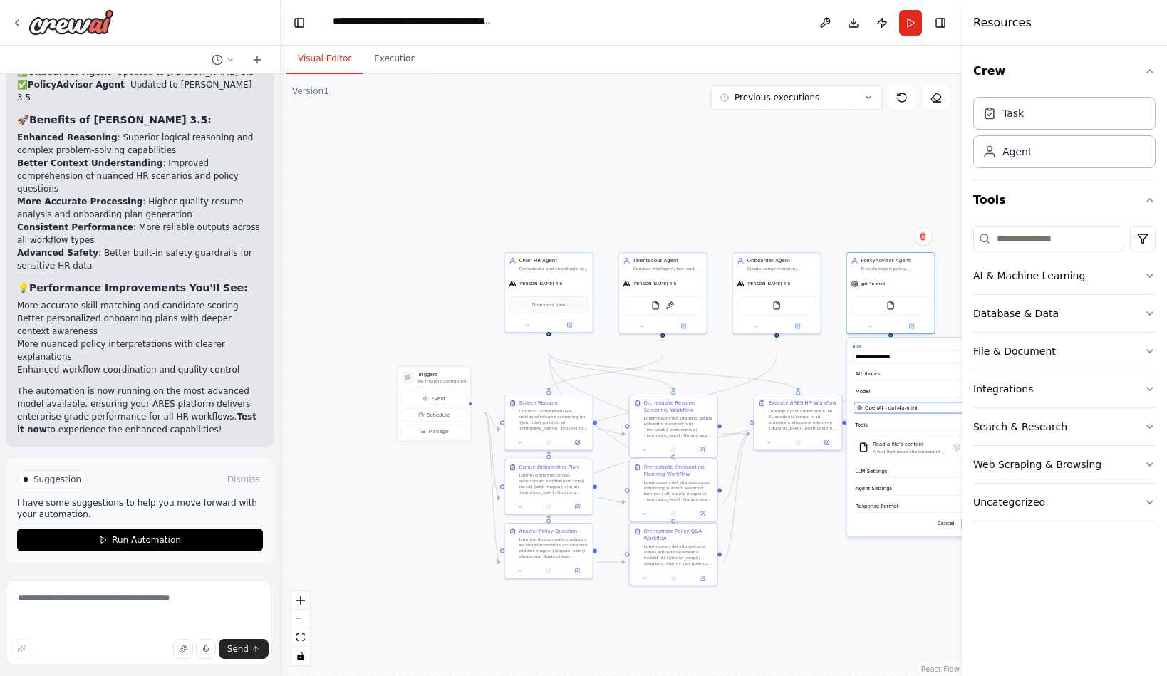
click at [893, 411] on span "OpenAI - gpt-4o-mini" at bounding box center [891, 407] width 52 height 7
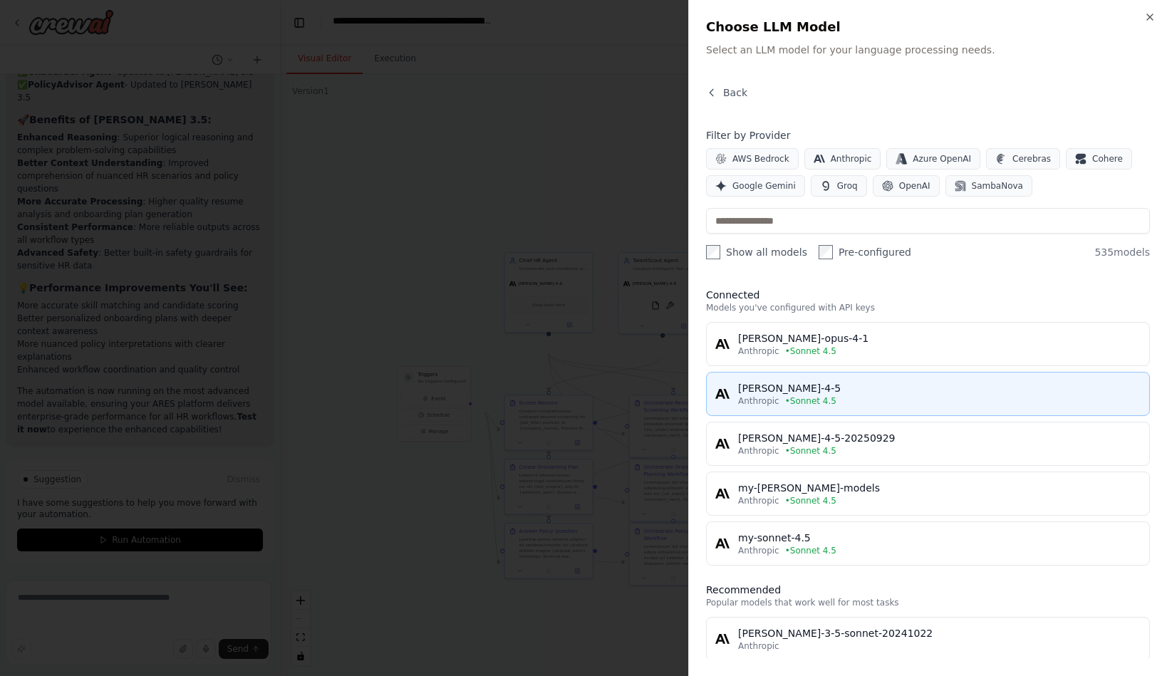
click at [751, 407] on div "Anthropic • Sonnet 4.5" at bounding box center [939, 400] width 402 height 11
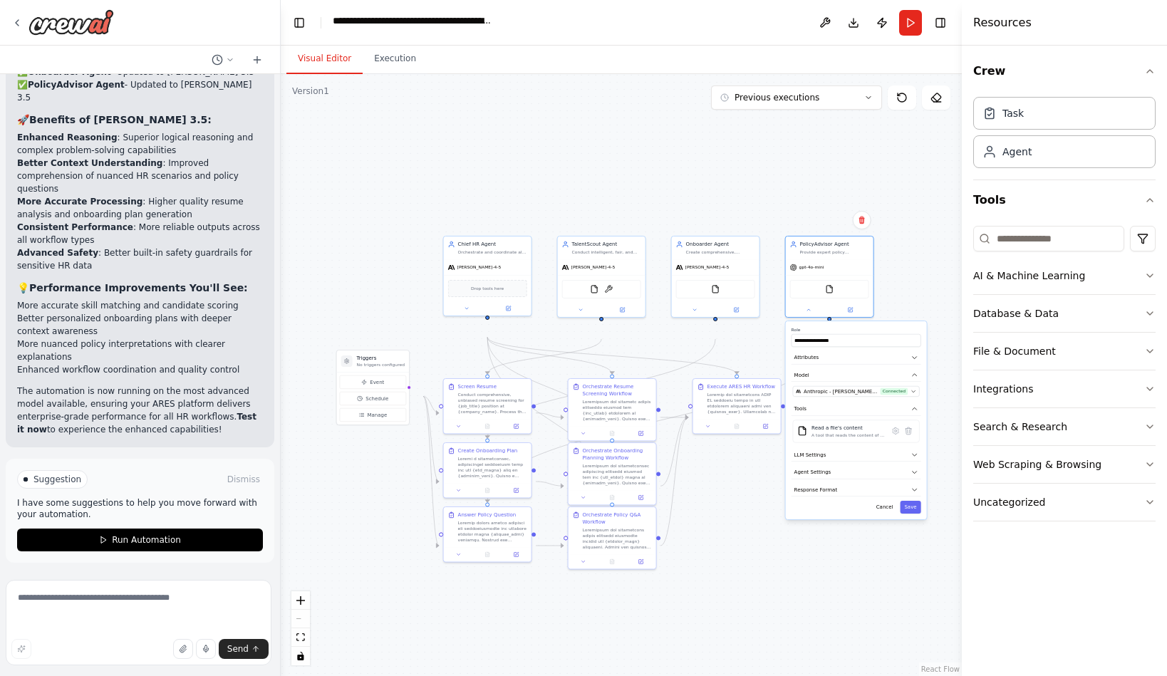
drag, startPoint x: 856, startPoint y: 654, endPoint x: 791, endPoint y: 635, distance: 68.1
click at [791, 635] on div ".deletable-edge-delete-btn { width: 20px; height: 20px; border: 0px solid #ffff…" at bounding box center [621, 375] width 681 height 602
click at [907, 511] on button "Save" at bounding box center [905, 505] width 21 height 13
click at [842, 26] on button "Download" at bounding box center [853, 23] width 23 height 26
click at [729, 411] on div at bounding box center [737, 399] width 69 height 23
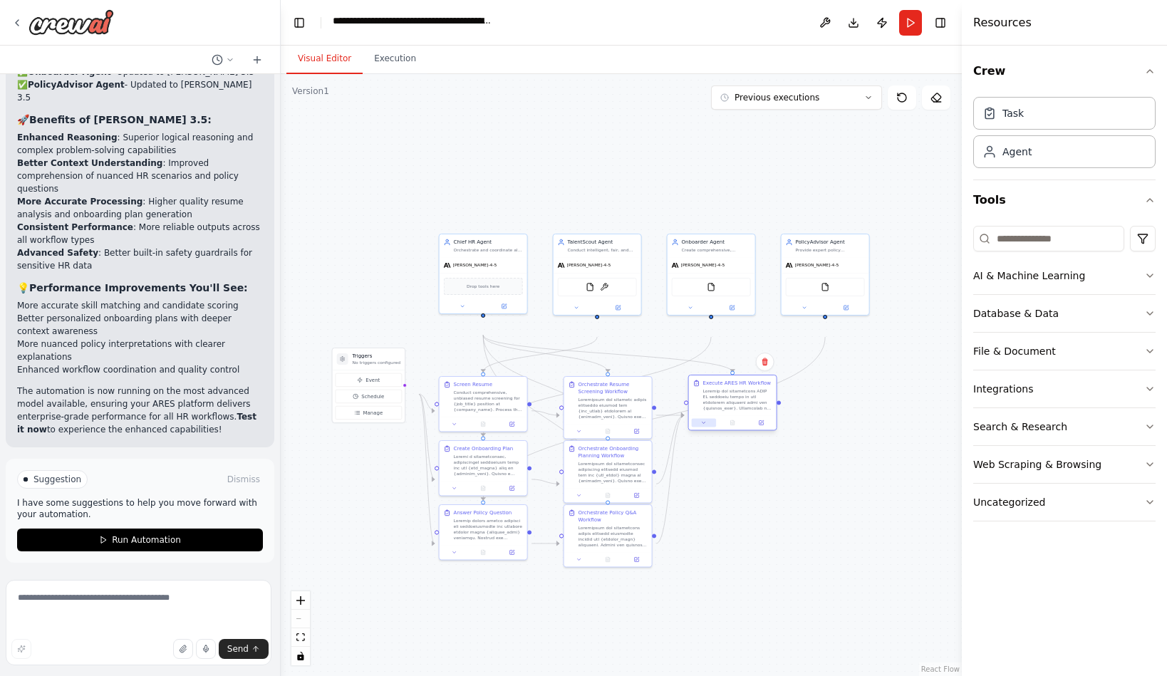
click at [695, 427] on button at bounding box center [704, 422] width 24 height 9
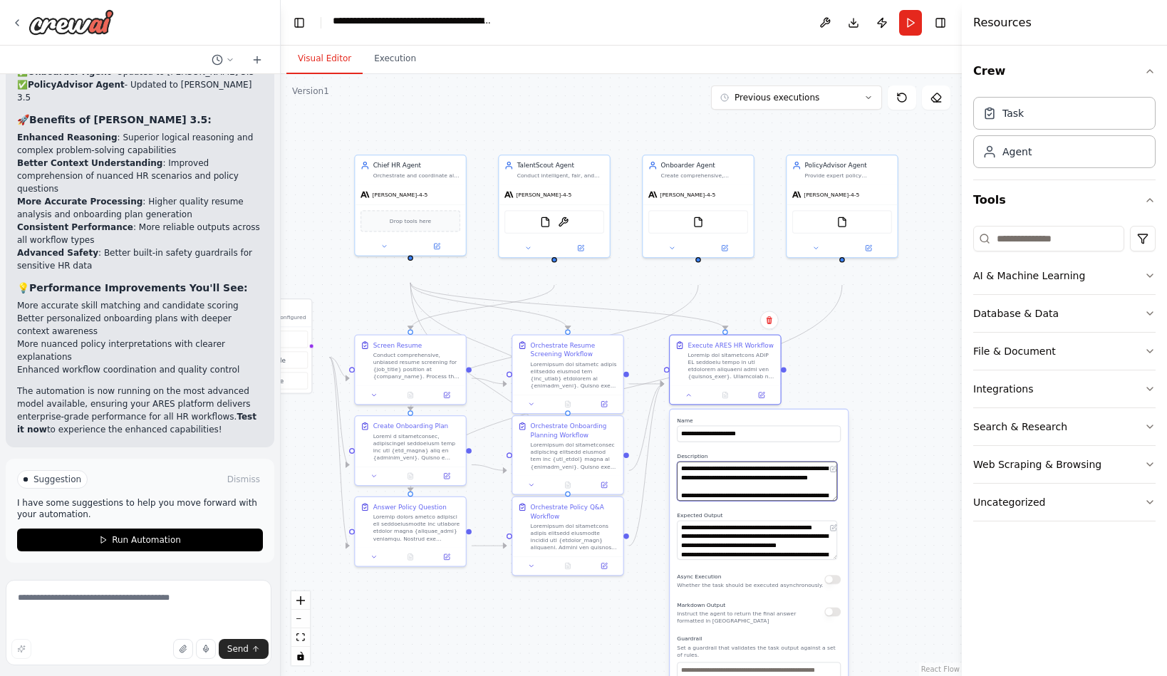
click at [806, 501] on textarea at bounding box center [757, 481] width 160 height 39
click at [690, 395] on icon at bounding box center [689, 394] width 4 height 2
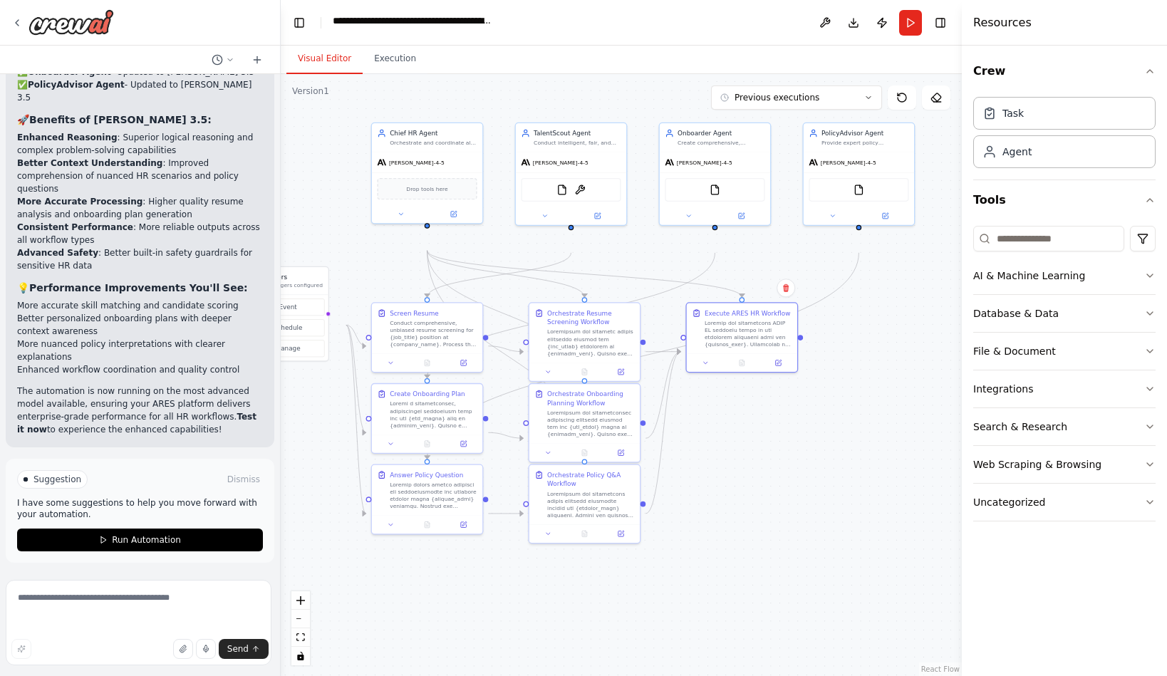
drag, startPoint x: 754, startPoint y: 556, endPoint x: 771, endPoint y: 523, distance: 37.0
click at [771, 523] on div ".deletable-edge-delete-btn { width: 20px; height: 20px; border: 0px solid #ffff…" at bounding box center [621, 375] width 681 height 602
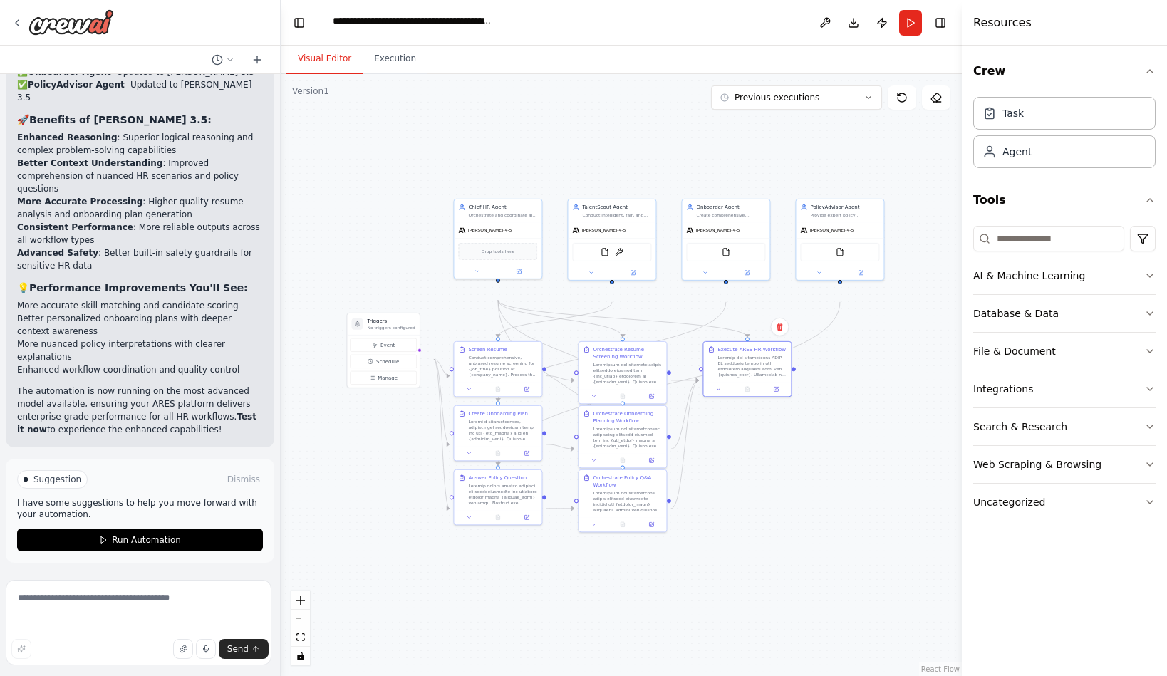
click at [771, 489] on div ".deletable-edge-delete-btn { width: 20px; height: 20px; border: 0px solid #ffff…" at bounding box center [621, 375] width 681 height 602
click at [492, 376] on div "Conduct comprehensive, unbiased resume screening for {job_title} position at {c…" at bounding box center [502, 364] width 69 height 23
click at [764, 521] on div ".deletable-edge-delete-btn { width: 20px; height: 20px; border: 0px solid #ffff…" at bounding box center [621, 375] width 681 height 602
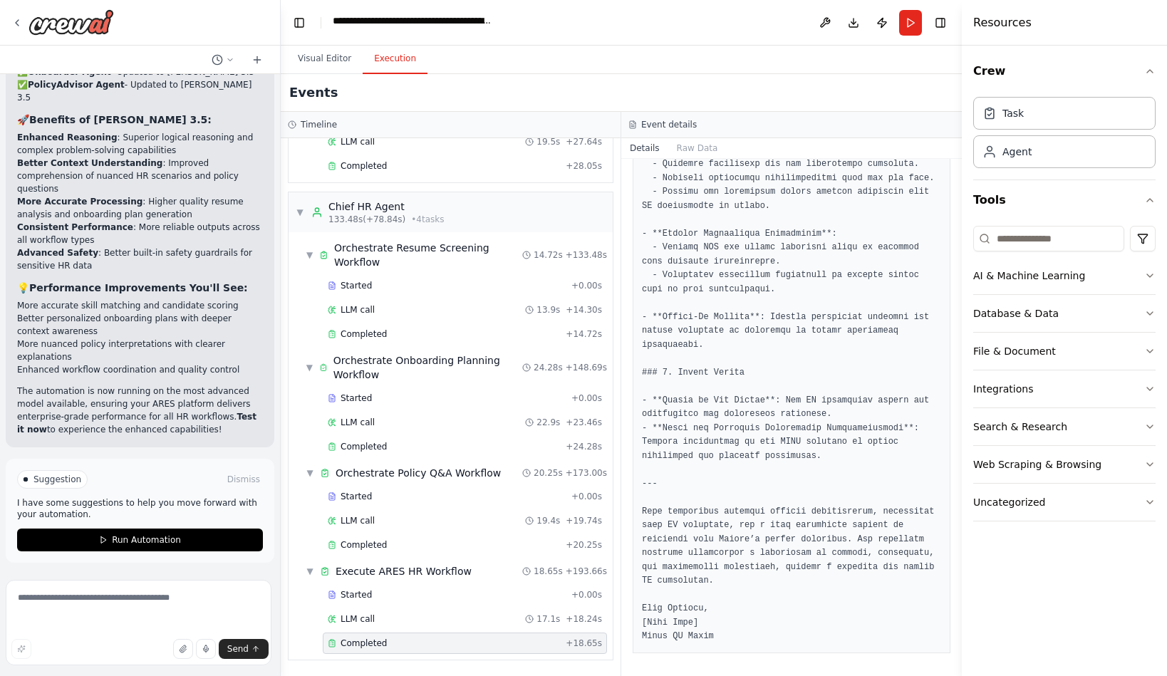
click at [404, 74] on button "Execution" at bounding box center [395, 59] width 65 height 30
click at [899, 26] on button "Run" at bounding box center [910, 23] width 23 height 26
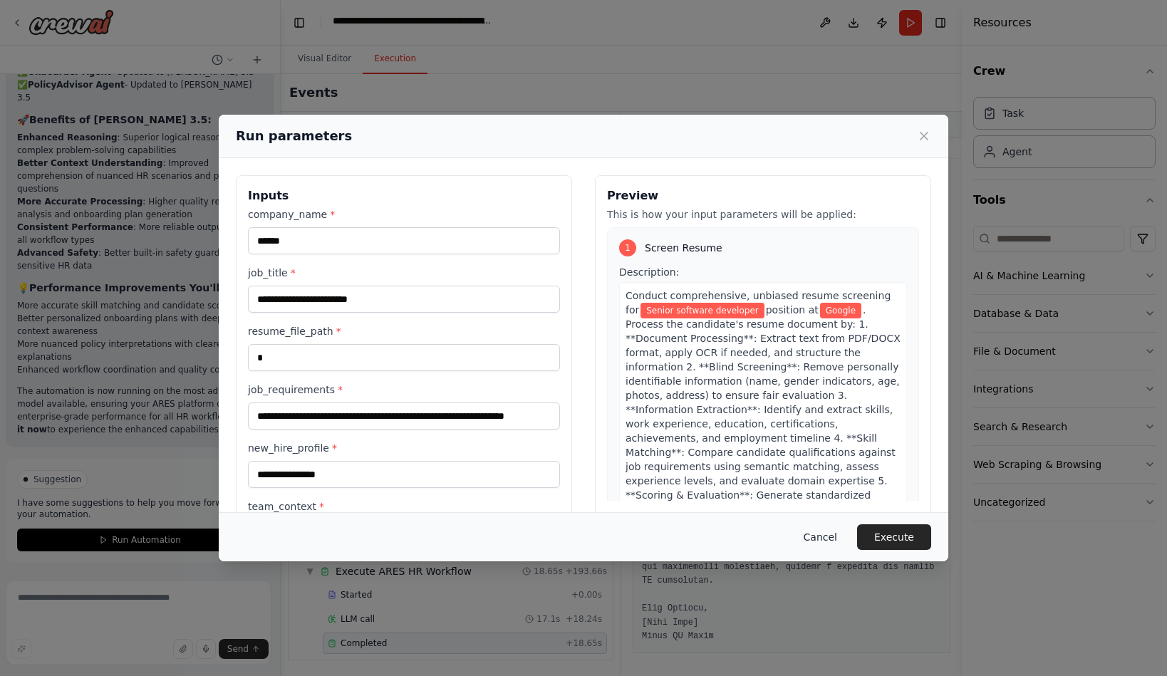
click at [848, 530] on button "Cancel" at bounding box center [820, 537] width 56 height 26
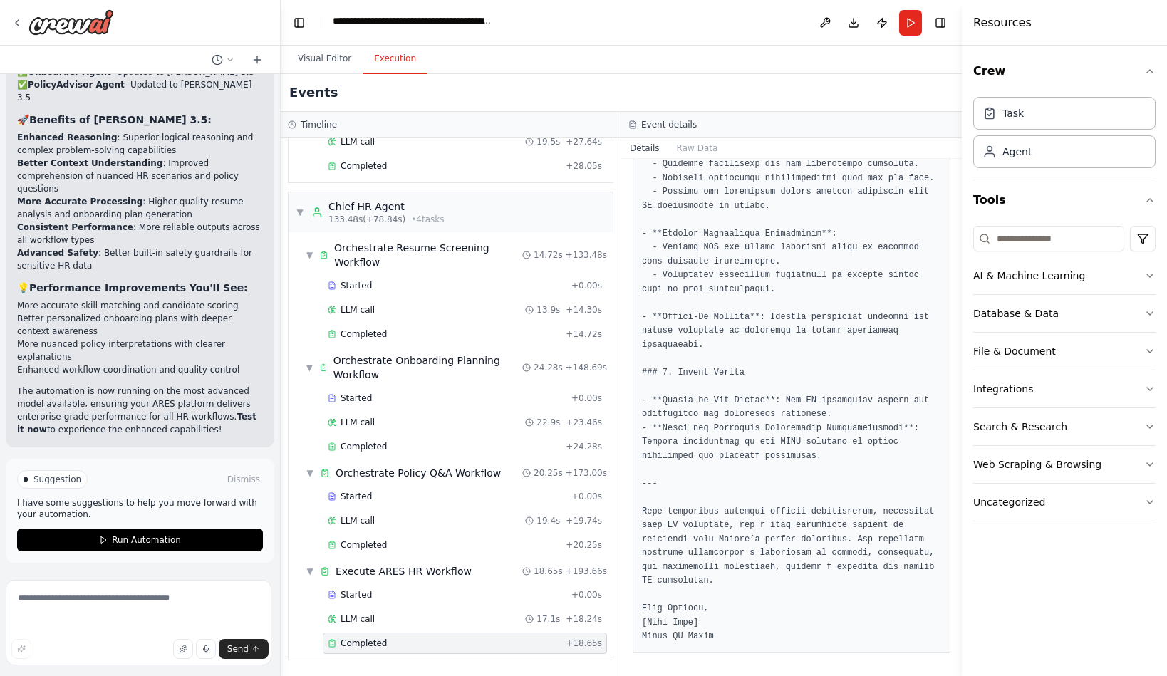
scroll to position [3230, 0]
click at [1144, 357] on icon "button" at bounding box center [1149, 350] width 11 height 11
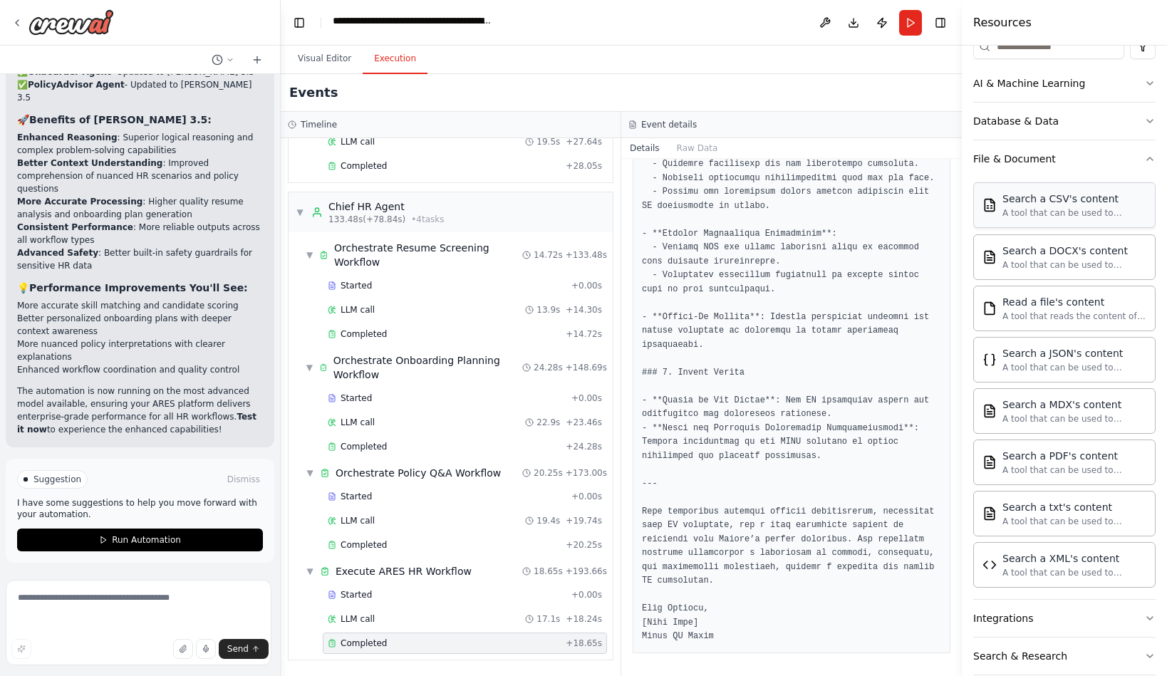
scroll to position [194, 0]
click at [1145, 137] on button "Database & Data" at bounding box center [1064, 118] width 182 height 37
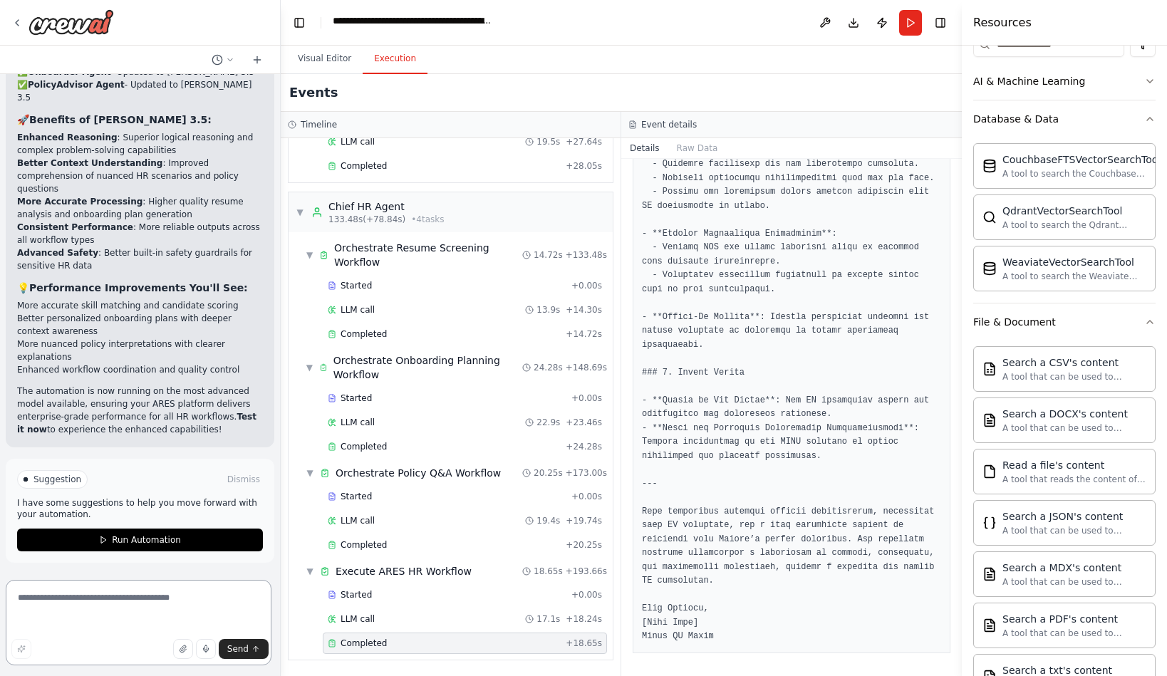
click at [65, 596] on textarea at bounding box center [139, 622] width 266 height 85
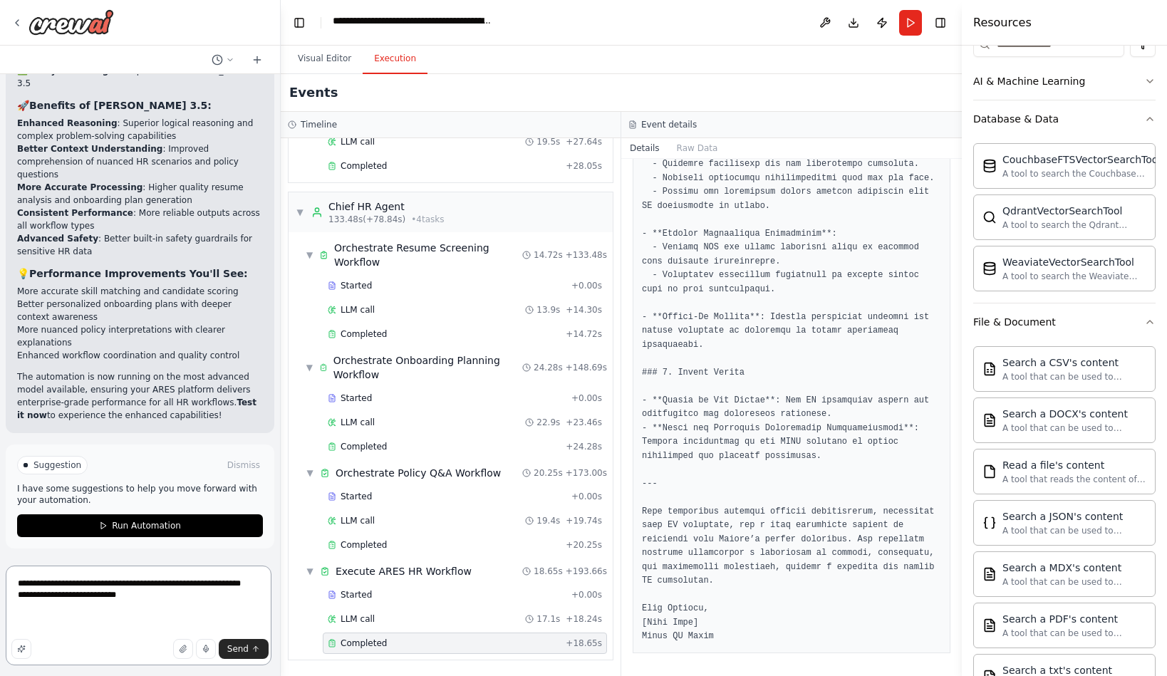
type textarea "**********"
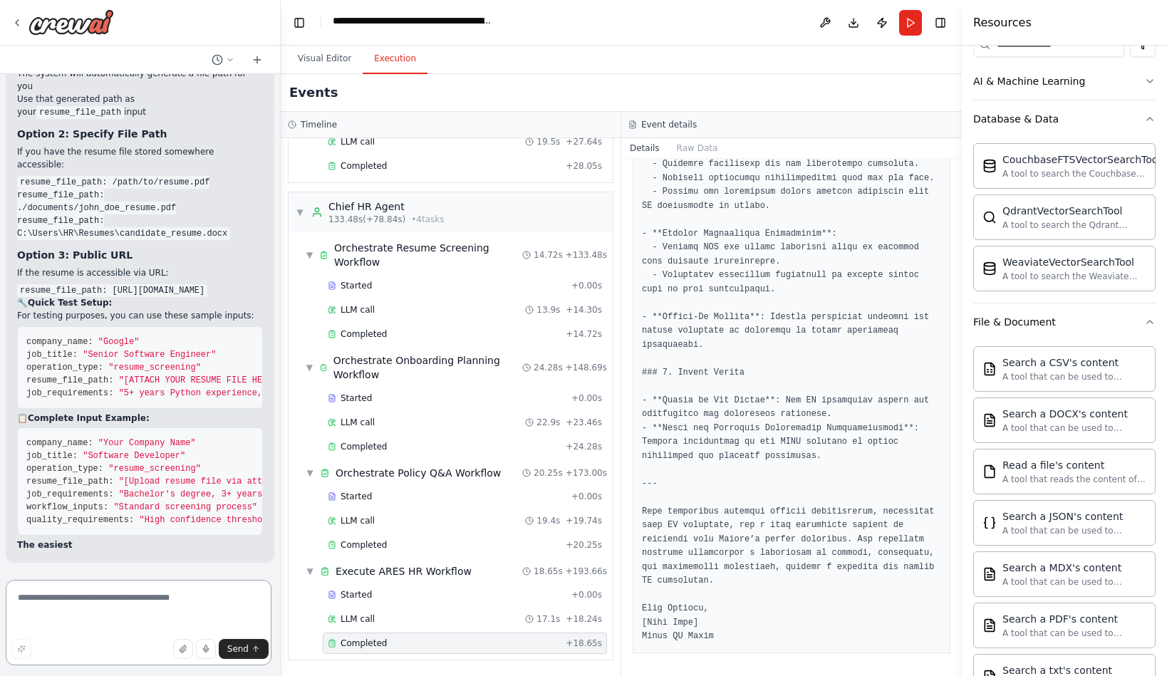
scroll to position [13805, 0]
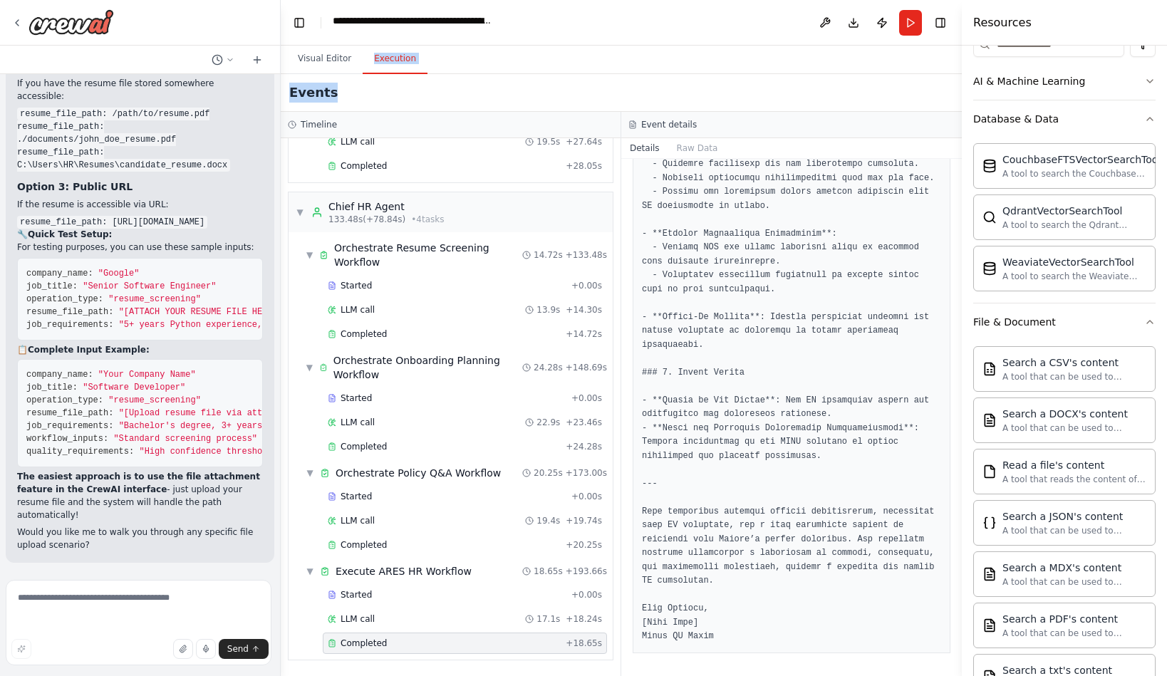
drag, startPoint x: 634, startPoint y: 104, endPoint x: 607, endPoint y: 84, distance: 33.6
click at [607, 84] on div "Visual Editor Execution Version 1 Previous executions Show Tools Hide Agents Tr…" at bounding box center [621, 361] width 681 height 630
click at [336, 74] on button "Visual Editor" at bounding box center [324, 59] width 76 height 30
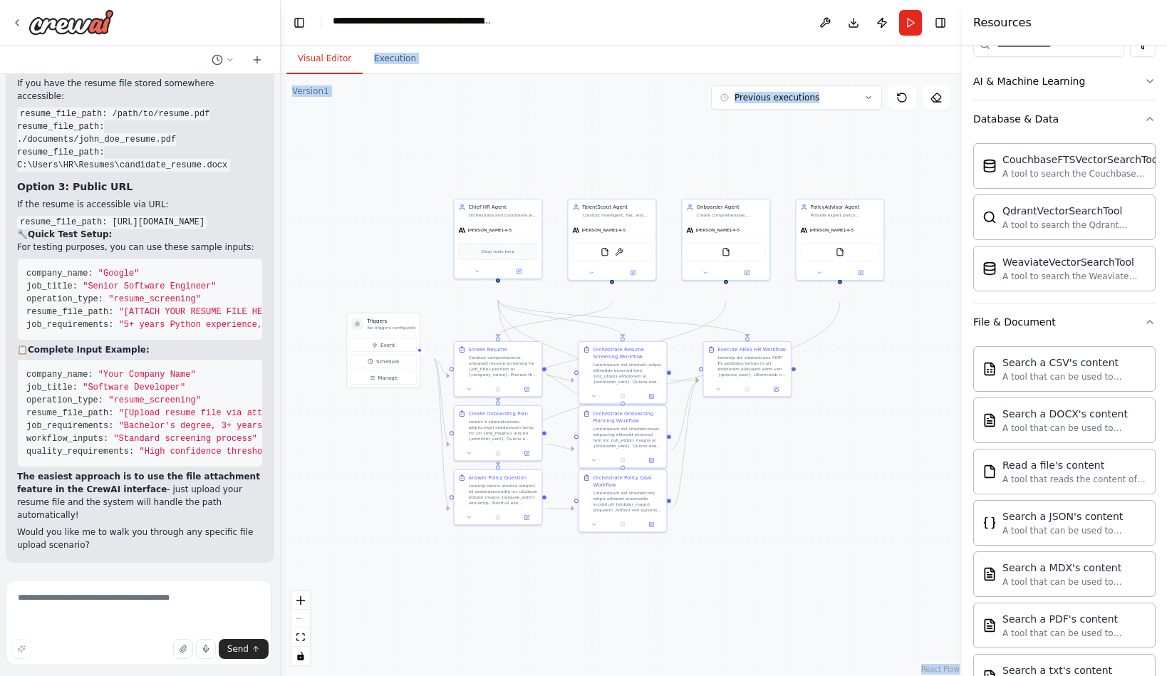
click at [420, 275] on div ".deletable-edge-delete-btn { width: 20px; height: 20px; border: 0px solid #ffff…" at bounding box center [621, 375] width 681 height 602
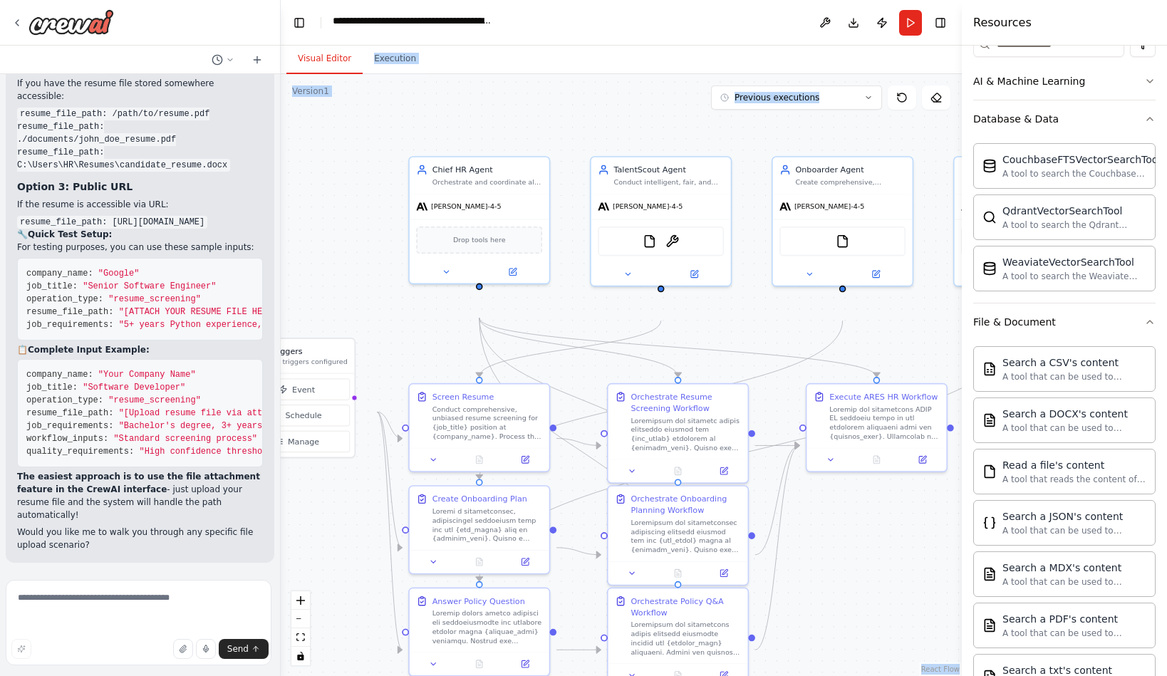
click at [383, 264] on div ".deletable-edge-delete-btn { width: 20px; height: 20px; border: 0px solid #ffff…" at bounding box center [621, 375] width 681 height 602
click at [493, 209] on span "[PERSON_NAME]-4-5" at bounding box center [466, 204] width 70 height 9
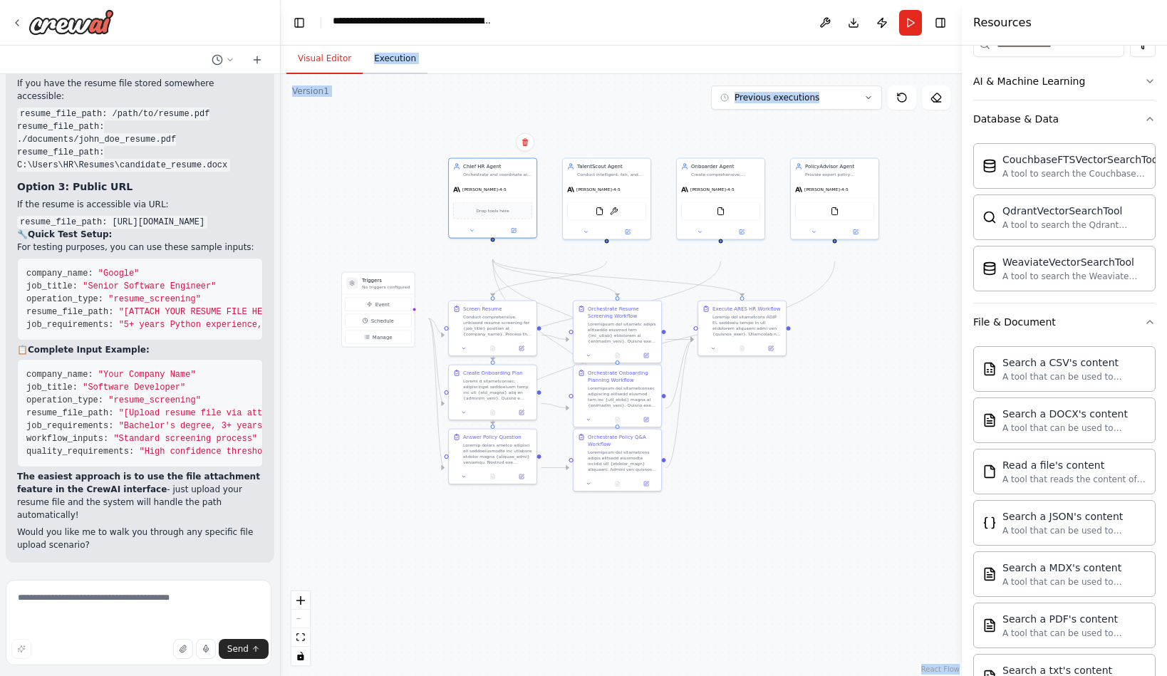
click at [411, 74] on button "Execution" at bounding box center [395, 59] width 65 height 30
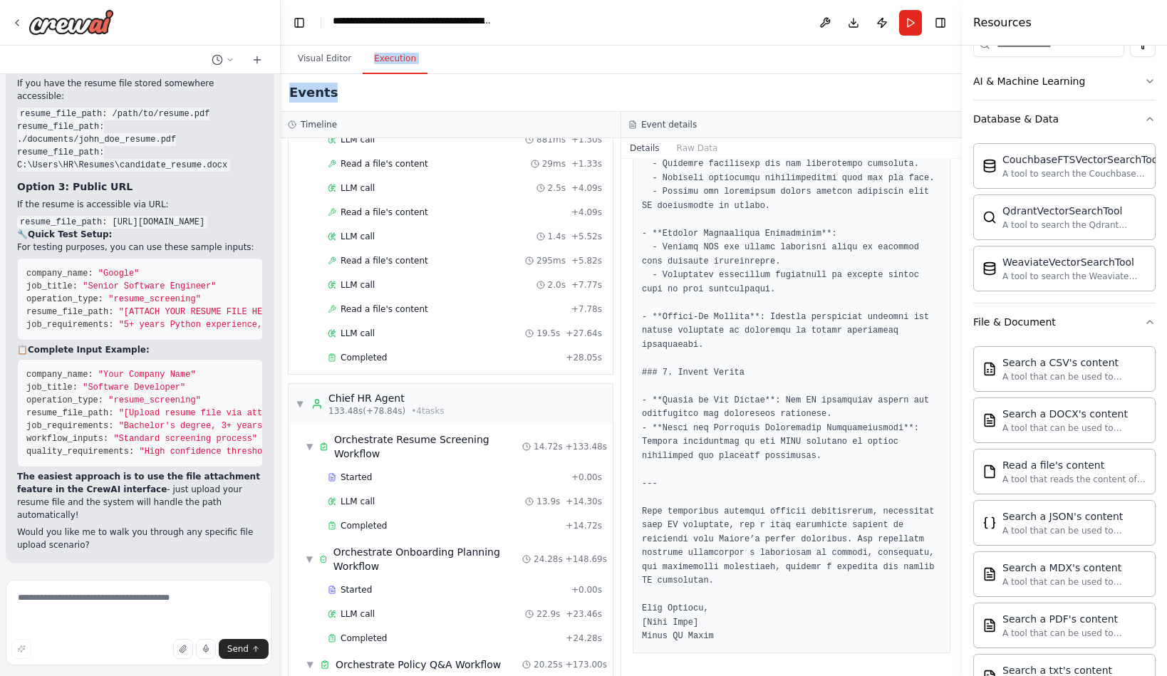
scroll to position [2306, 0]
click at [813, 29] on button at bounding box center [824, 23] width 23 height 26
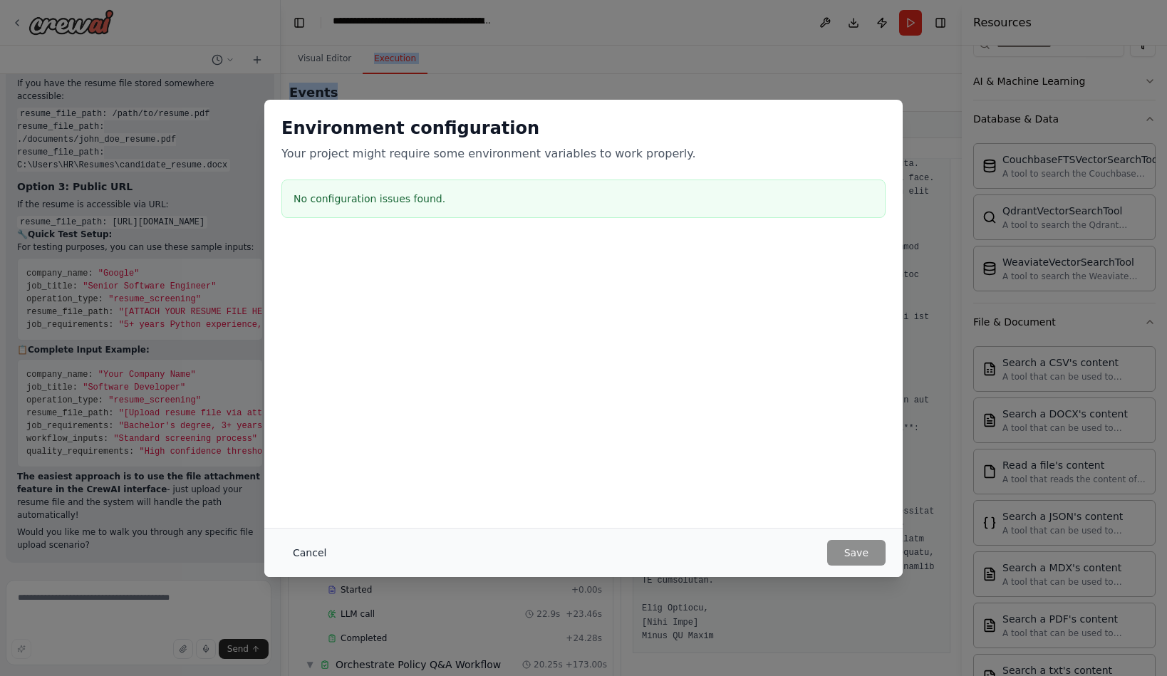
click at [281, 548] on button "Cancel" at bounding box center [309, 553] width 56 height 26
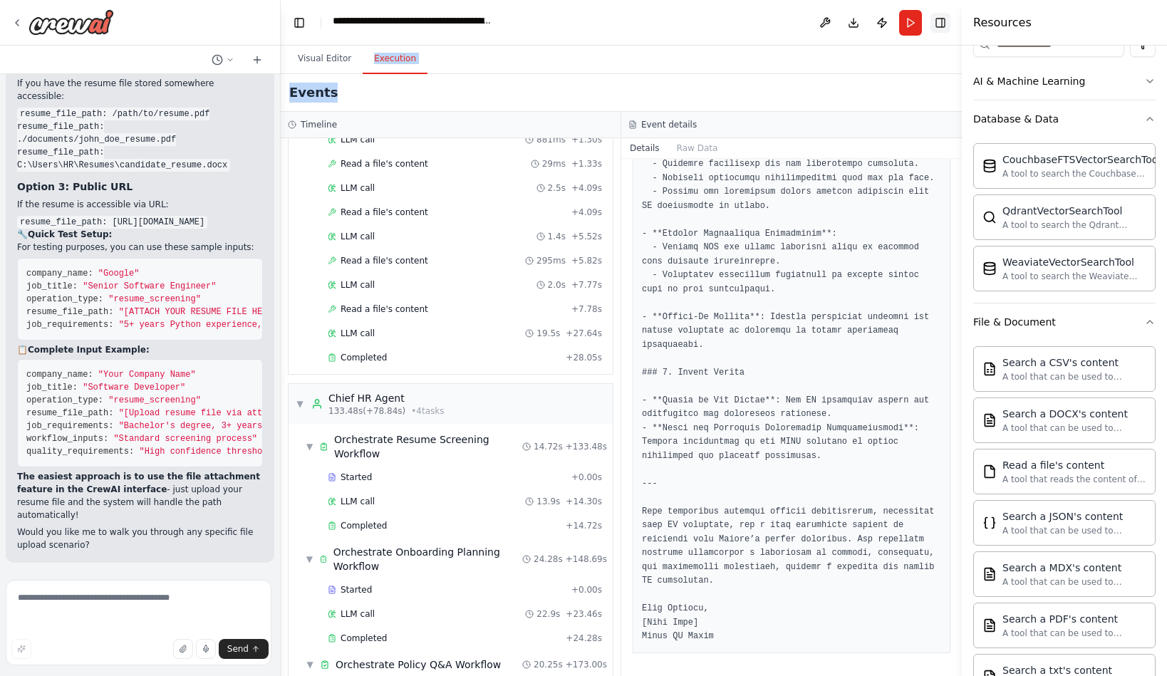
click at [930, 22] on button "Toggle Right Sidebar" at bounding box center [940, 23] width 20 height 20
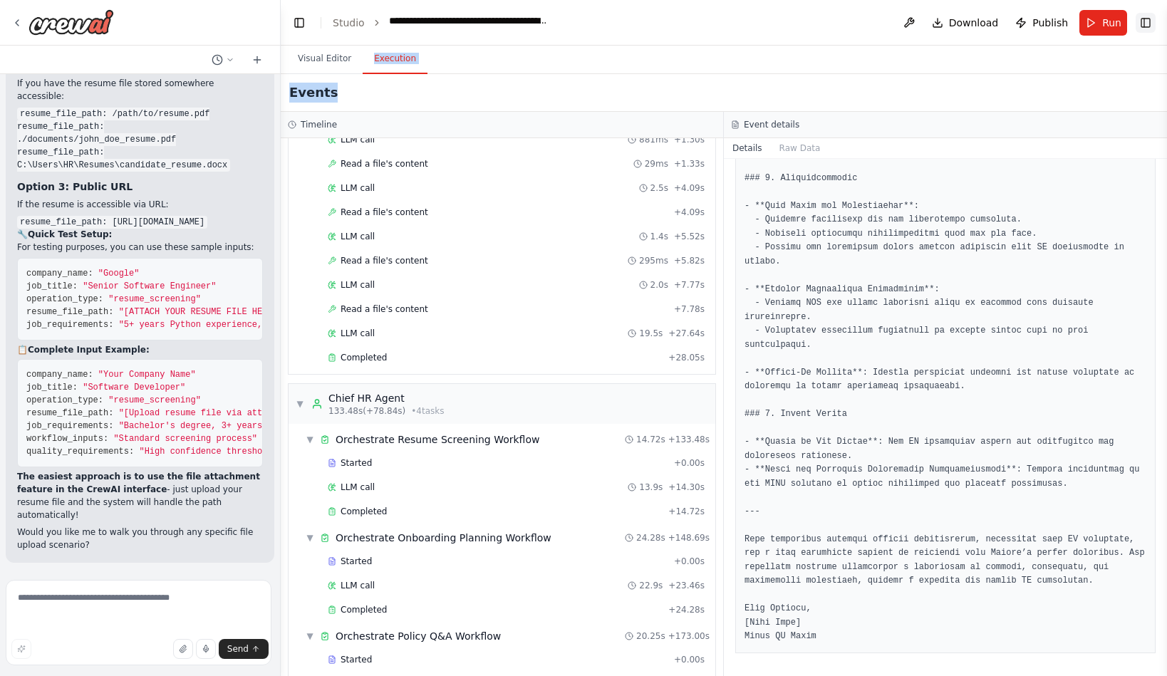
click at [1140, 32] on button "Toggle Right Sidebar" at bounding box center [1145, 23] width 20 height 20
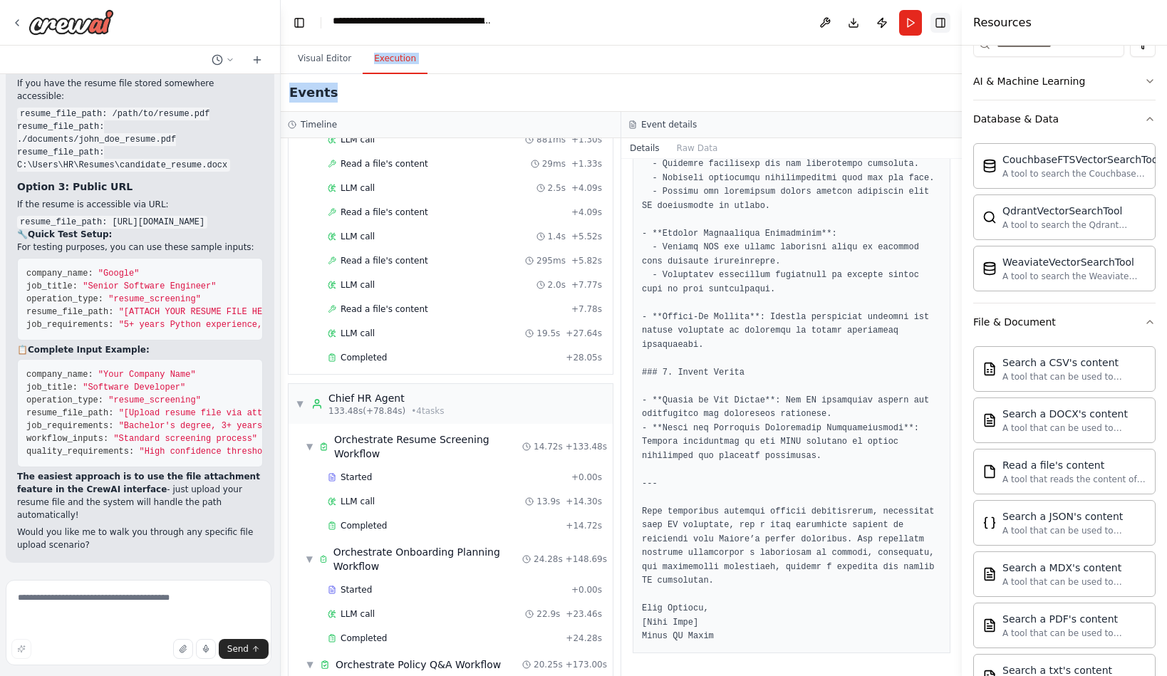
scroll to position [2306, 0]
click at [1130, 137] on button "Database & Data" at bounding box center [1064, 118] width 182 height 37
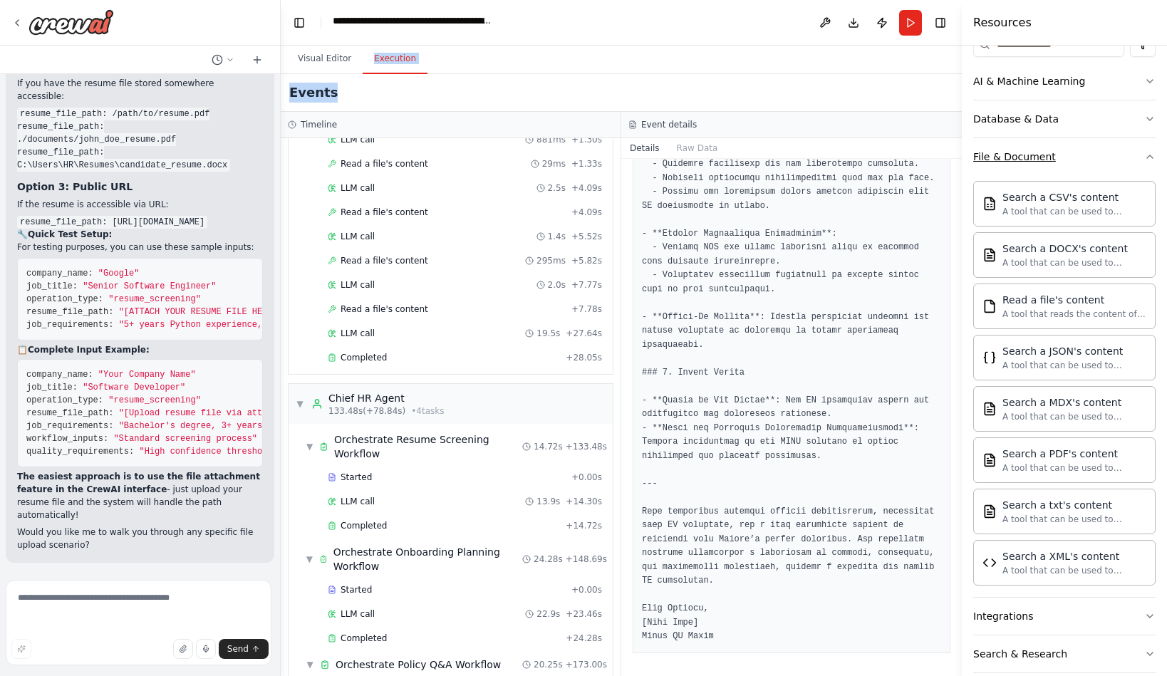
click at [1144, 162] on icon "button" at bounding box center [1149, 156] width 11 height 11
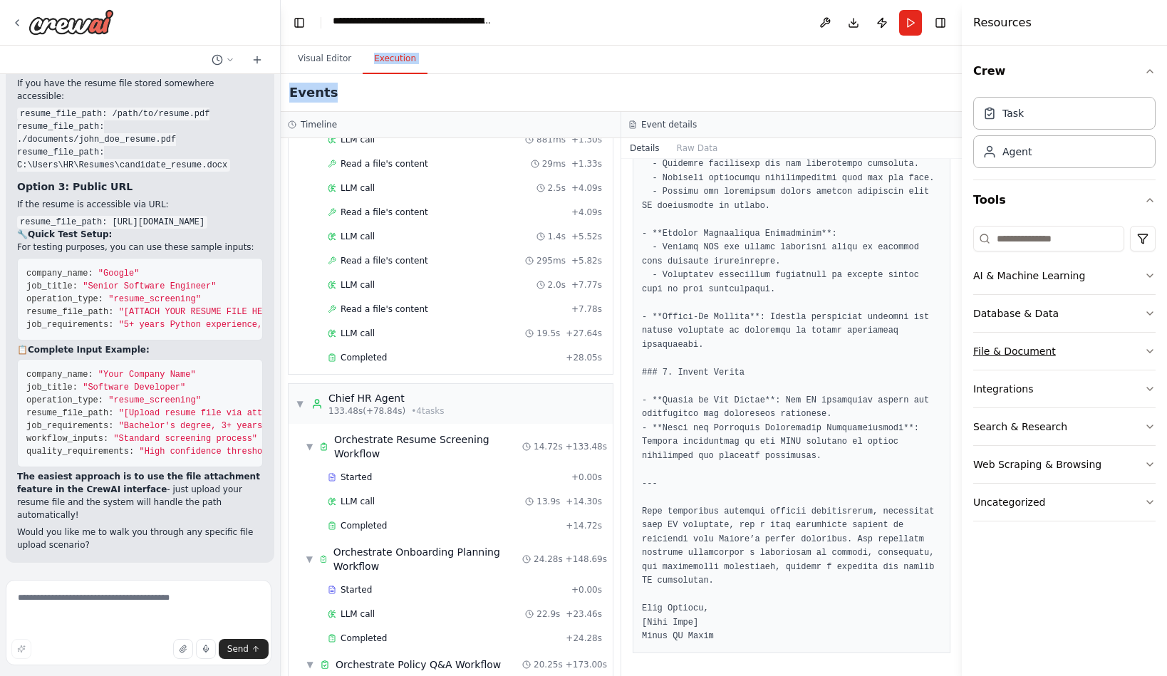
scroll to position [0, 0]
click at [340, 74] on button "Visual Editor" at bounding box center [324, 59] width 76 height 30
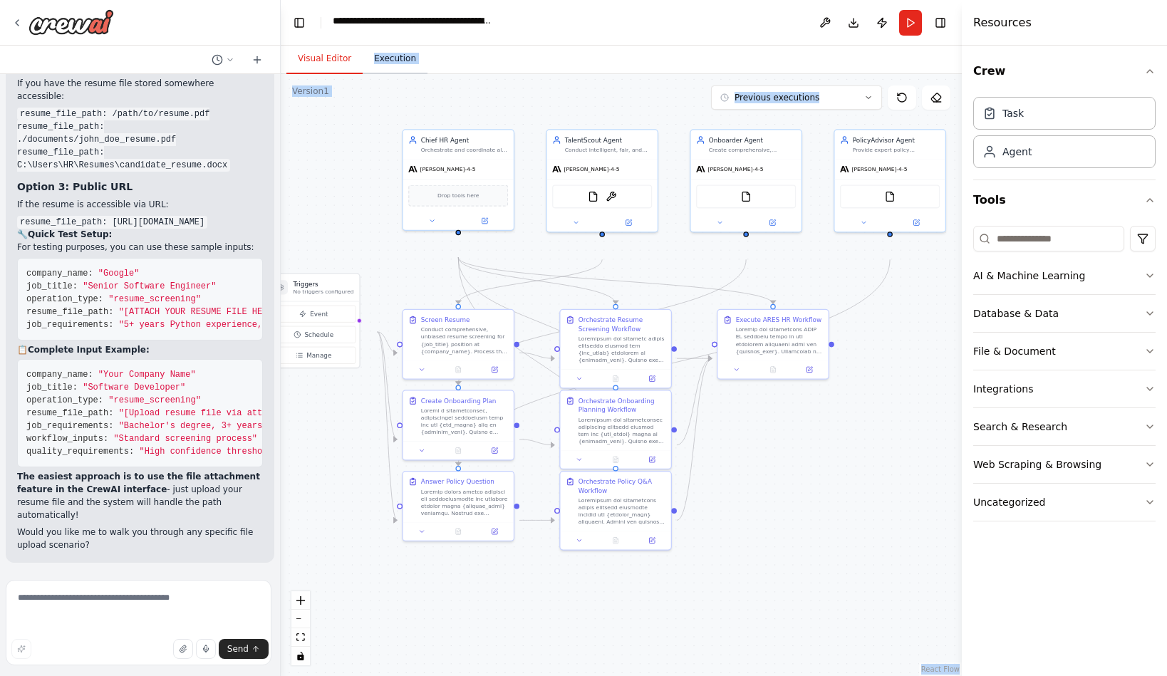
click at [427, 71] on button "Execution" at bounding box center [395, 59] width 65 height 30
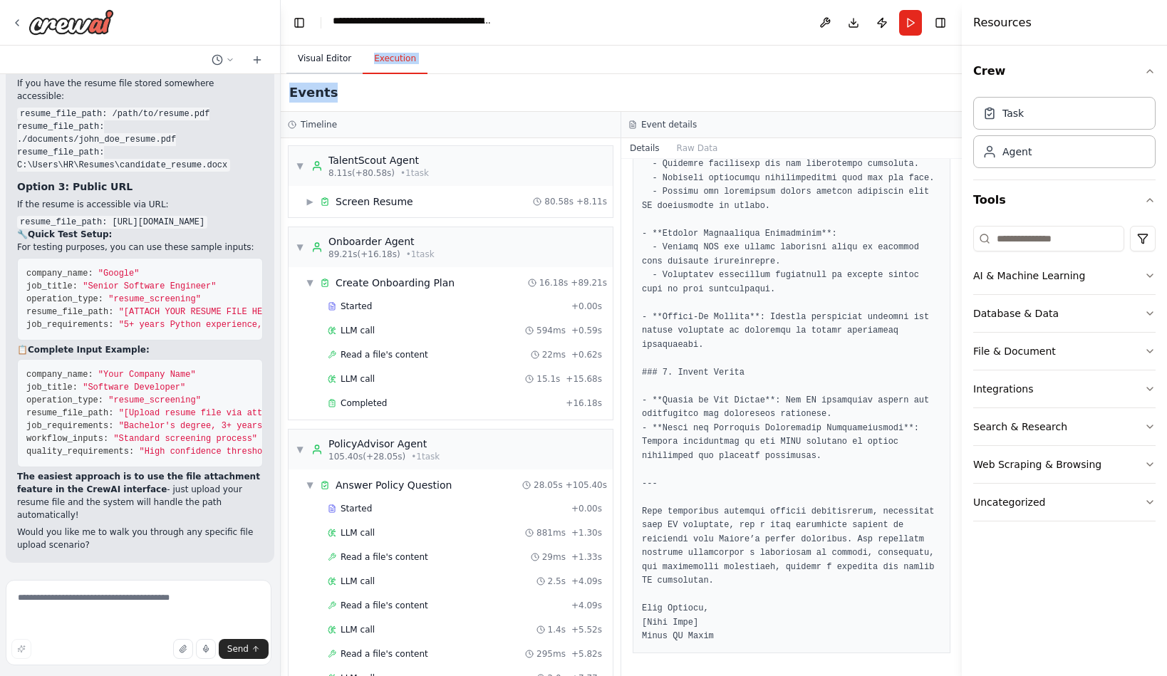
click at [327, 71] on button "Visual Editor" at bounding box center [324, 59] width 76 height 30
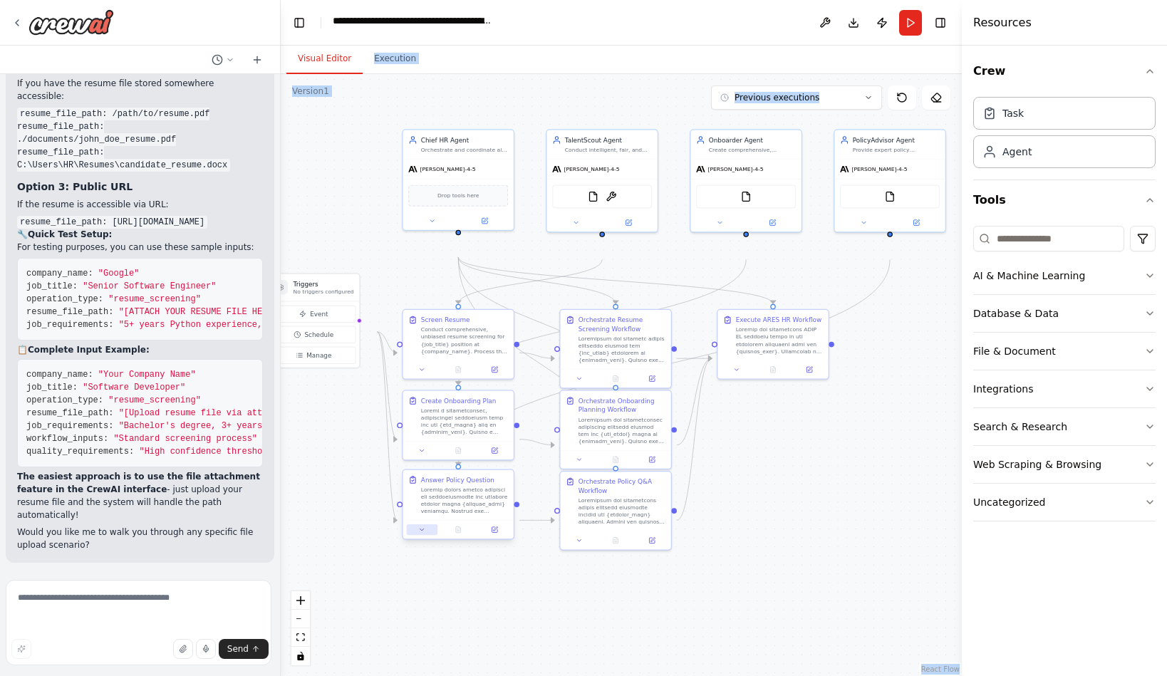
click at [417, 535] on button at bounding box center [422, 529] width 31 height 11
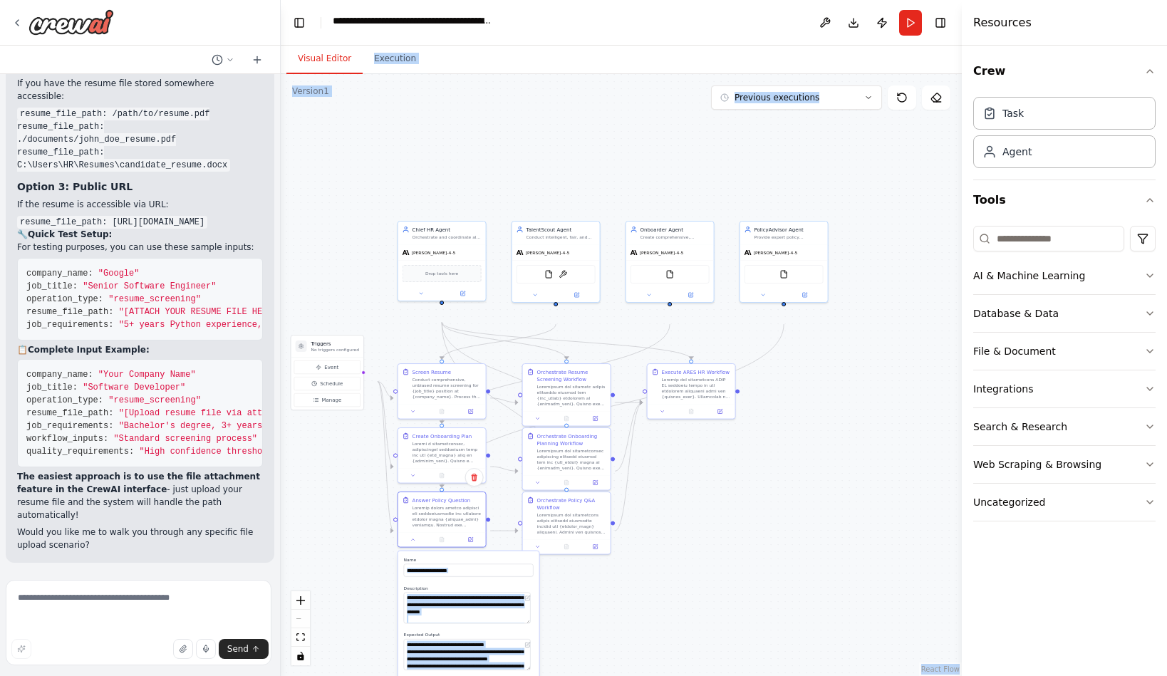
click at [618, 633] on div ".deletable-edge-delete-btn { width: 20px; height: 20px; border: 0px solid #ffff…" at bounding box center [621, 375] width 681 height 602
click at [426, 591] on label "Description" at bounding box center [469, 589] width 130 height 6
click at [443, 526] on div at bounding box center [446, 515] width 69 height 23
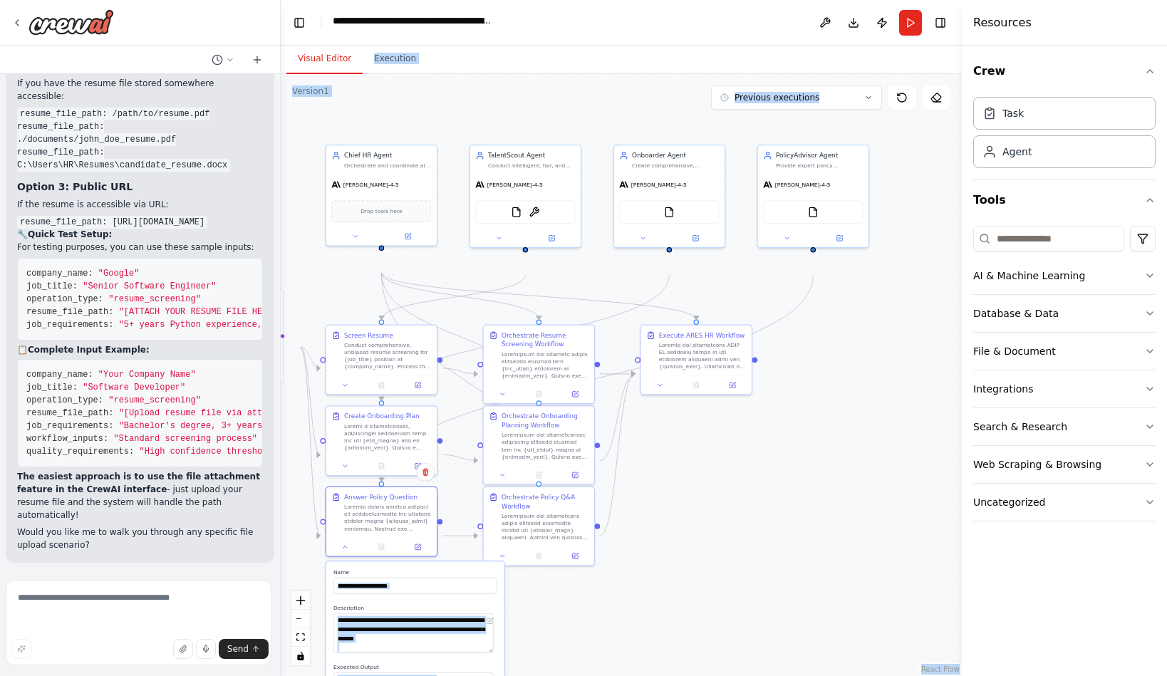
scroll to position [14431, 0]
click at [427, 69] on button "Execution" at bounding box center [395, 59] width 65 height 30
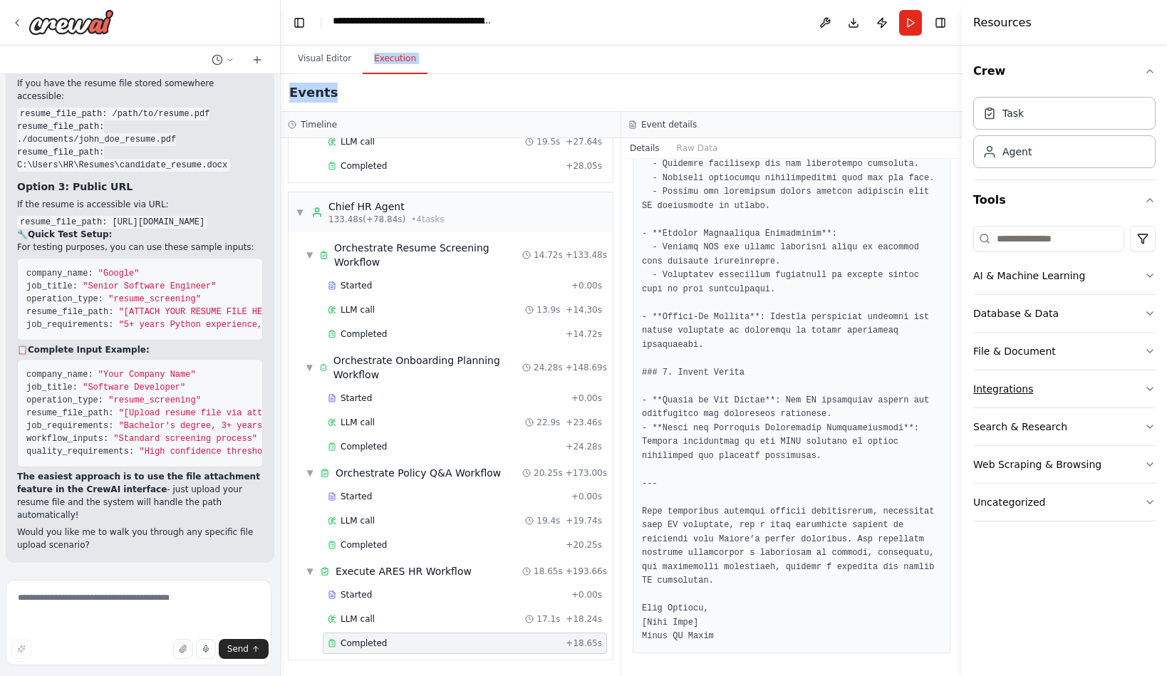
scroll to position [2, 0]
click at [1147, 353] on icon "button" at bounding box center [1150, 351] width 6 height 3
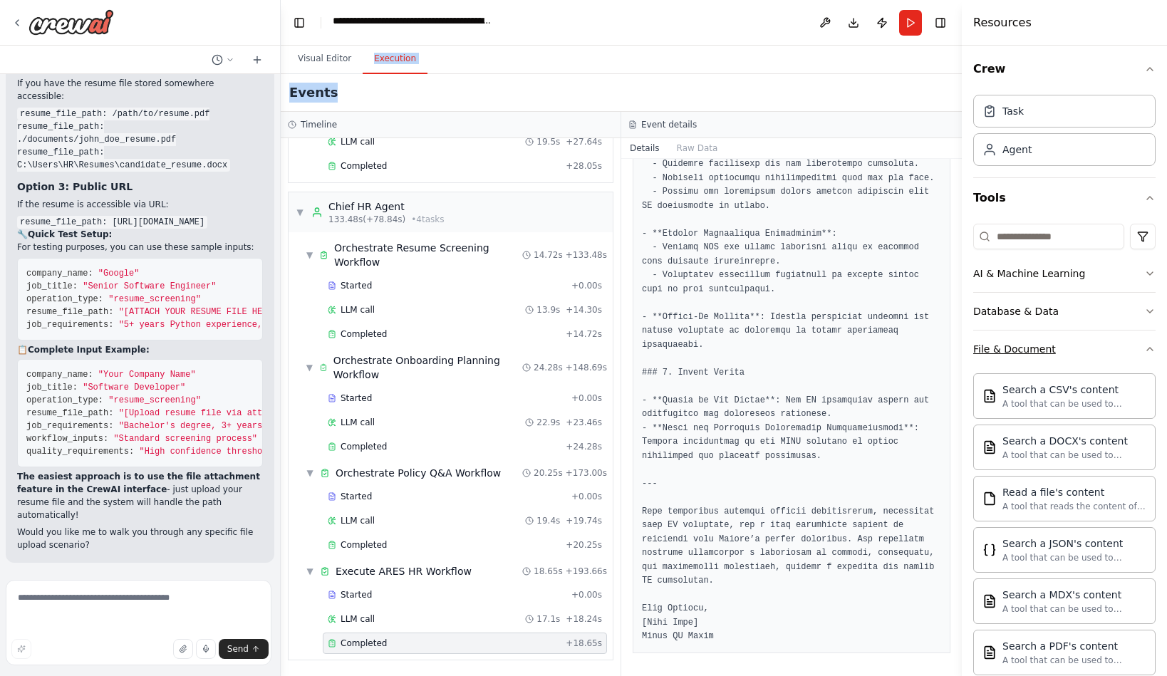
click at [1144, 355] on icon "button" at bounding box center [1149, 348] width 11 height 11
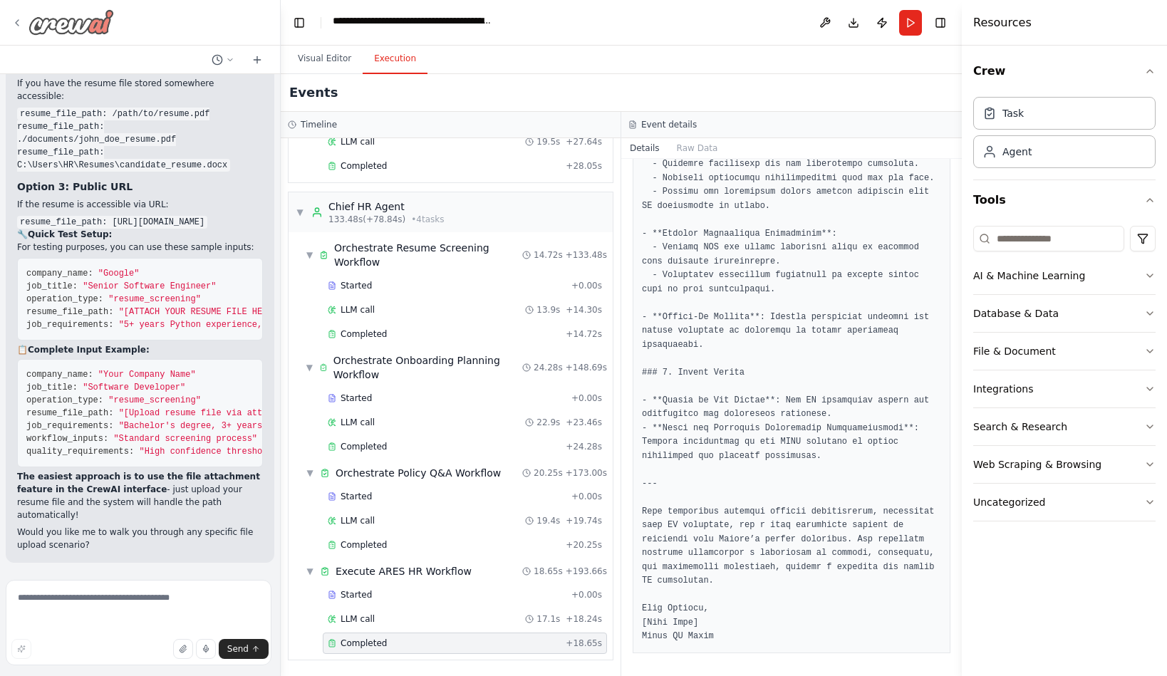
click at [20, 22] on icon at bounding box center [16, 22] width 11 height 11
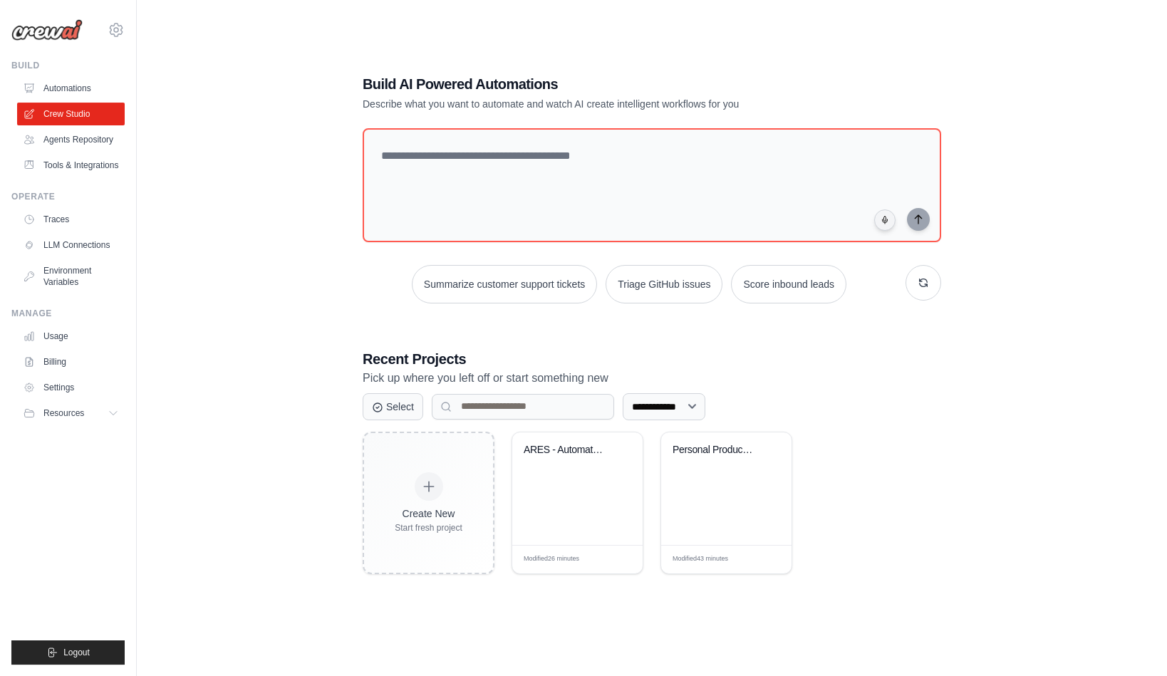
scroll to position [136, 0]
click at [600, 477] on div "ARES - Automated Recruitment & Empl..." at bounding box center [578, 460] width 108 height 33
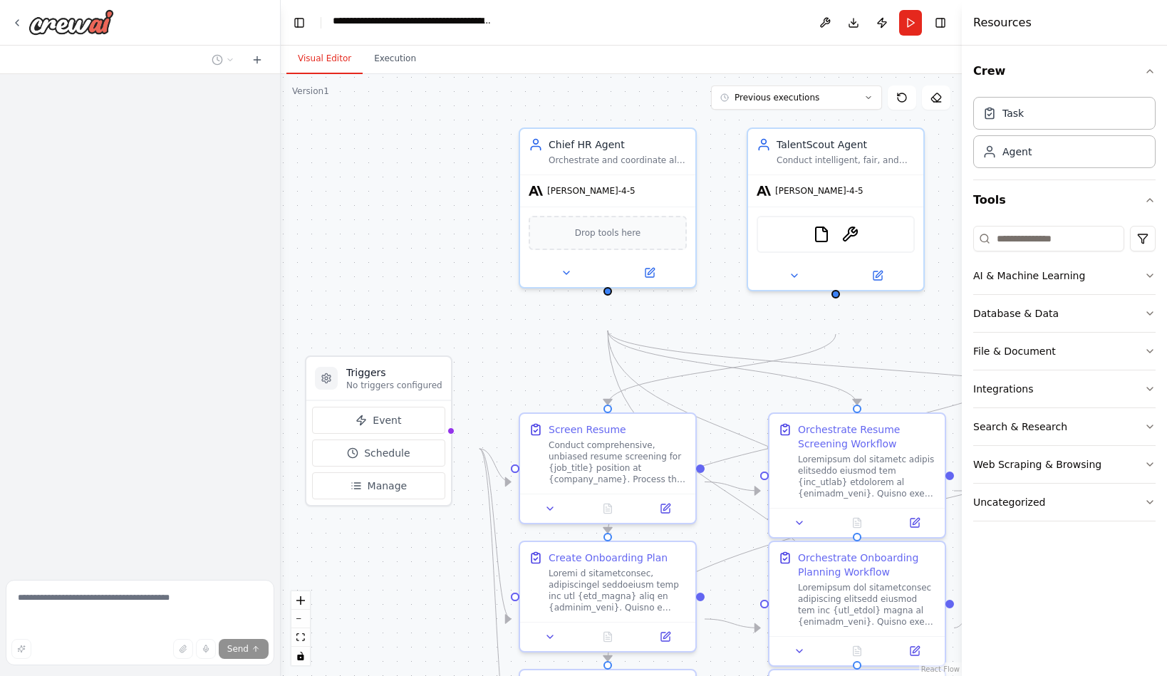
drag, startPoint x: 0, startPoint y: 0, endPoint x: 409, endPoint y: 268, distance: 488.8
click at [409, 268] on div ".deletable-edge-delete-btn { width: 20px; height: 20px; border: 0px solid #ffff…" at bounding box center [621, 375] width 681 height 602
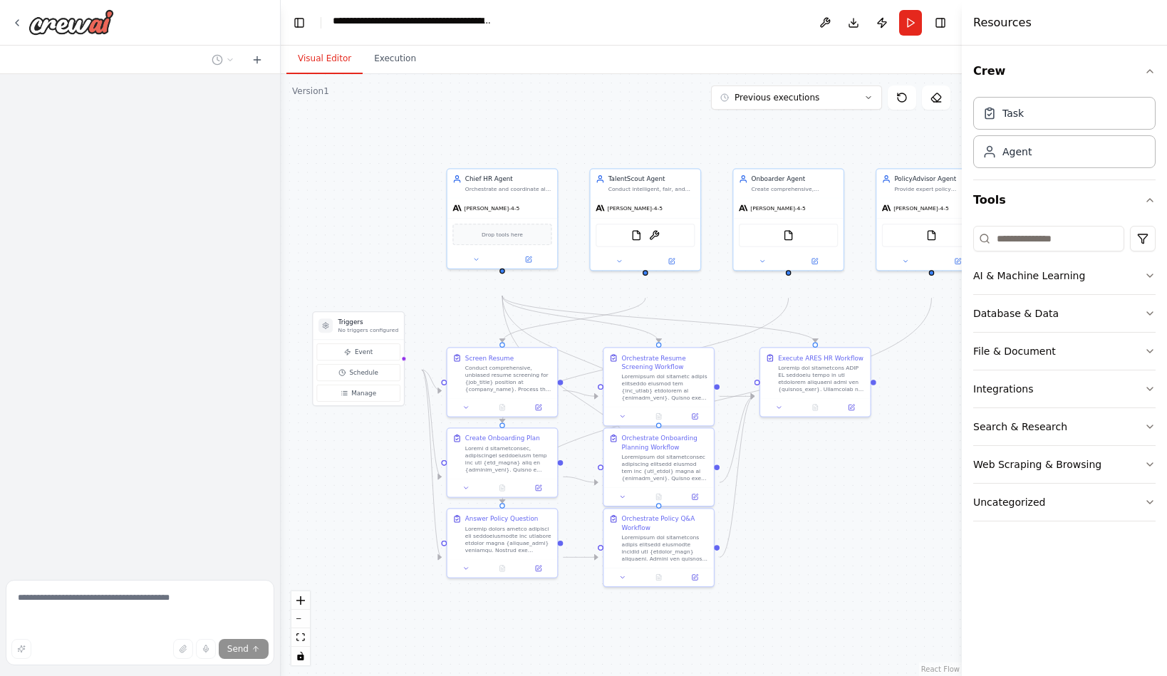
drag, startPoint x: 430, startPoint y: 269, endPoint x: 402, endPoint y: 263, distance: 29.1
click at [402, 263] on div ".deletable-edge-delete-btn { width: 20px; height: 20px; border: 0px solid #ffff…" at bounding box center [621, 375] width 681 height 602
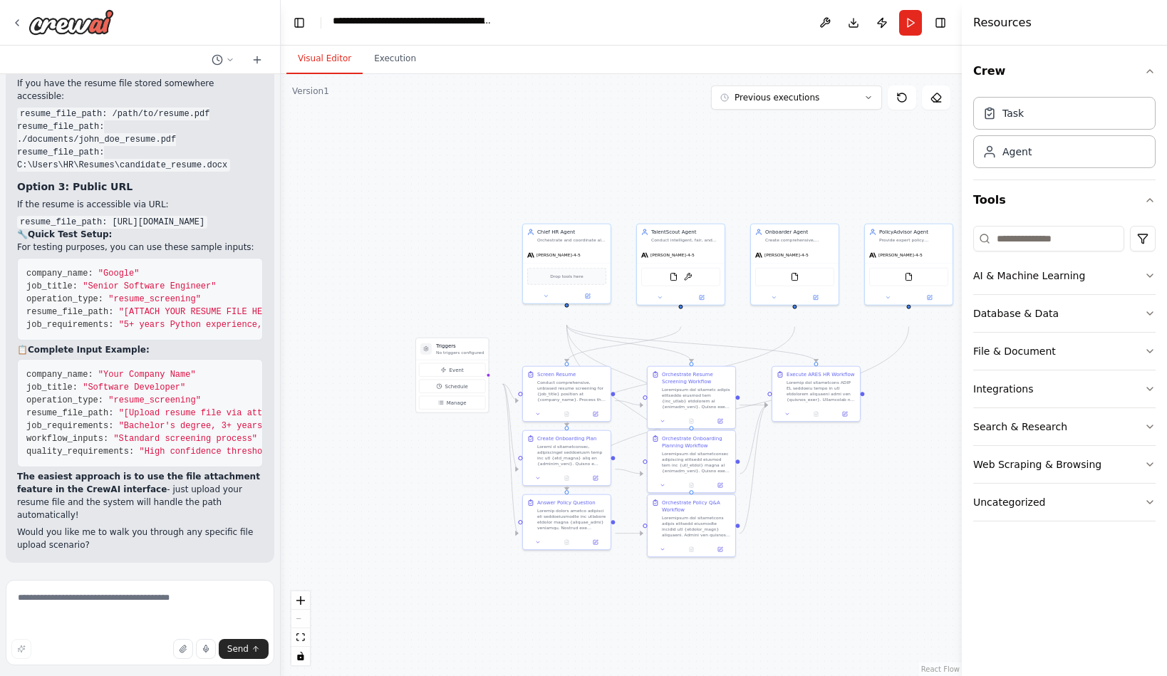
scroll to position [14431, 0]
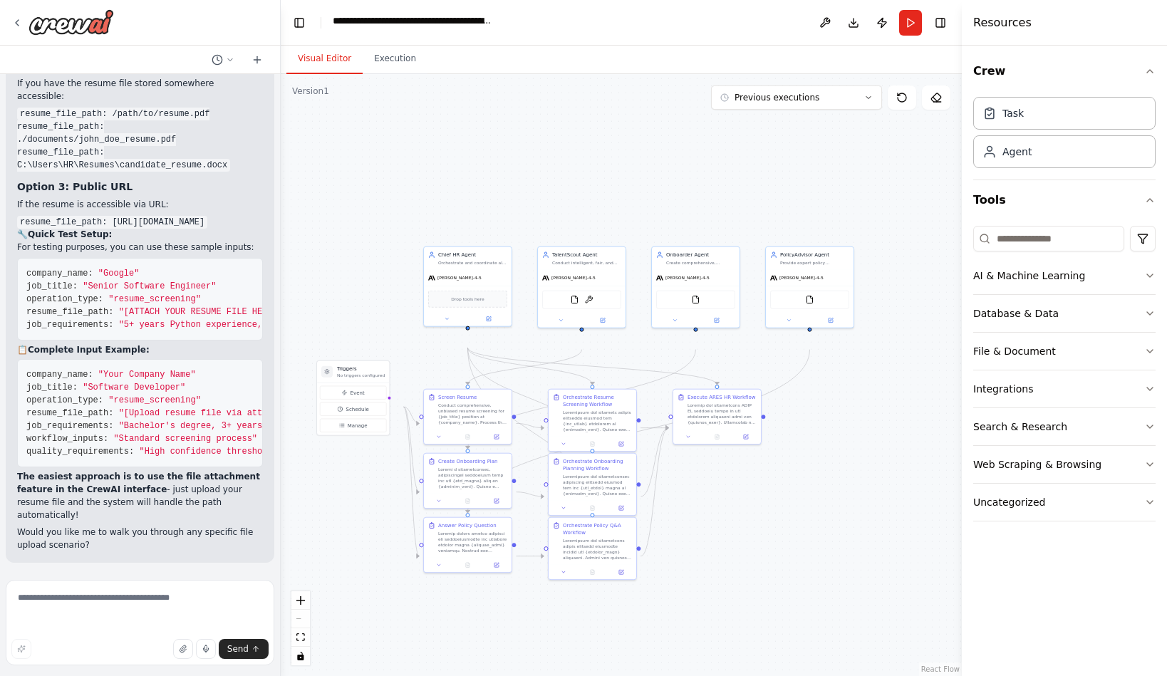
drag, startPoint x: 836, startPoint y: 556, endPoint x: 757, endPoint y: 567, distance: 79.2
click at [761, 569] on div ".deletable-edge-delete-btn { width: 20px; height: 20px; border: 0px solid #ffff…" at bounding box center [621, 375] width 681 height 602
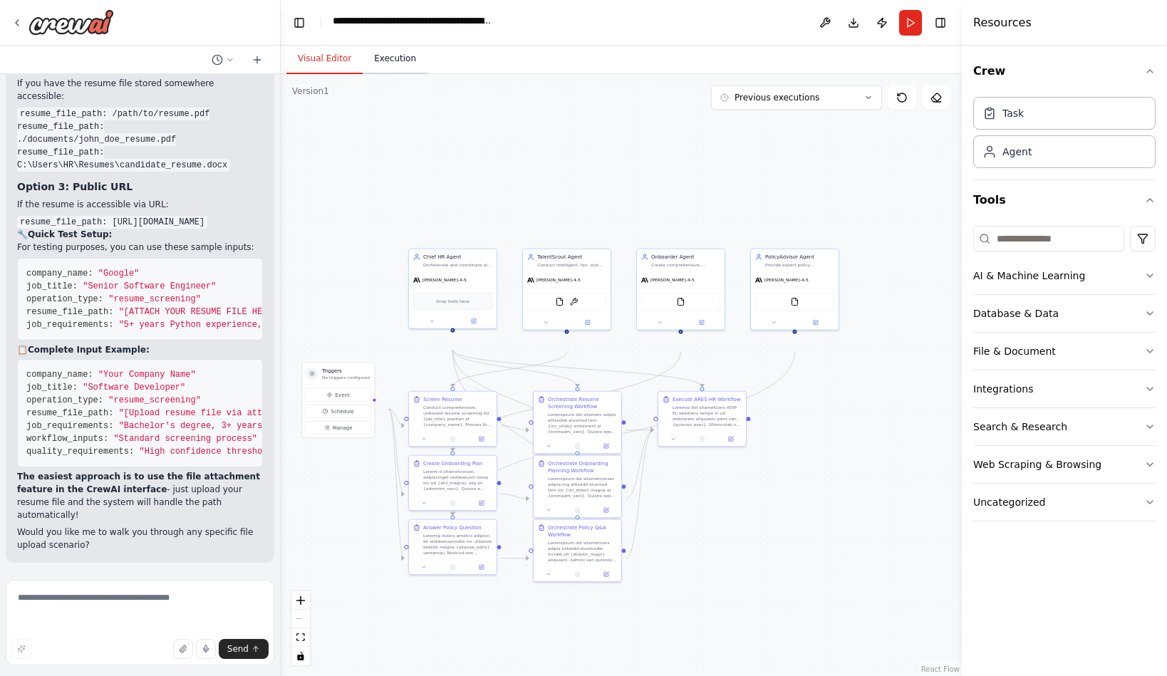
click at [426, 63] on button "Execution" at bounding box center [395, 59] width 65 height 30
click at [333, 74] on button "Visual Editor" at bounding box center [324, 59] width 76 height 30
click at [403, 24] on div "**********" at bounding box center [413, 23] width 160 height 18
click at [420, 114] on div ".deletable-edge-delete-btn { width: 20px; height: 20px; border: 0px solid #ffff…" at bounding box center [621, 375] width 681 height 602
click at [803, 103] on span "Previous executions" at bounding box center [776, 97] width 85 height 11
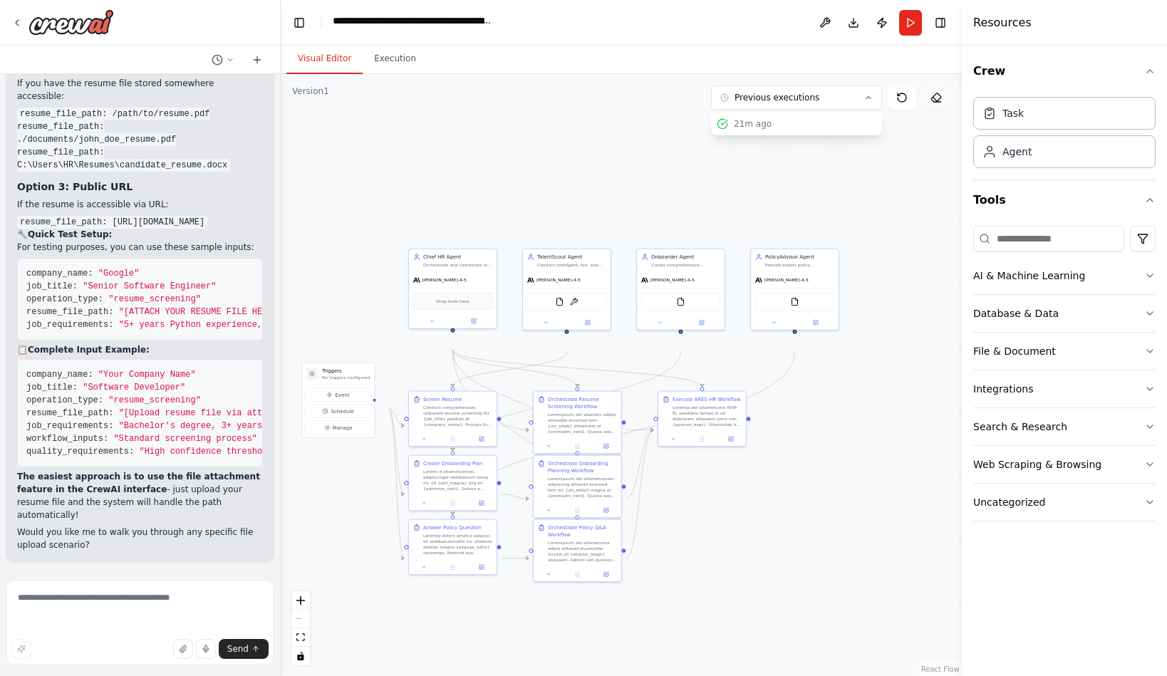
click at [922, 110] on button at bounding box center [936, 97] width 28 height 24
click at [1140, 303] on html "🎯 Advanced Multi-Agent HR Management System: Comprehensive Project Workflow I'l…" at bounding box center [583, 338] width 1167 height 676
click at [1070, 291] on html "🎯 Advanced Multi-Agent HR Management System: Comprehensive Project Workflow I'l…" at bounding box center [583, 338] width 1167 height 676
click at [1069, 251] on input at bounding box center [1048, 239] width 151 height 26
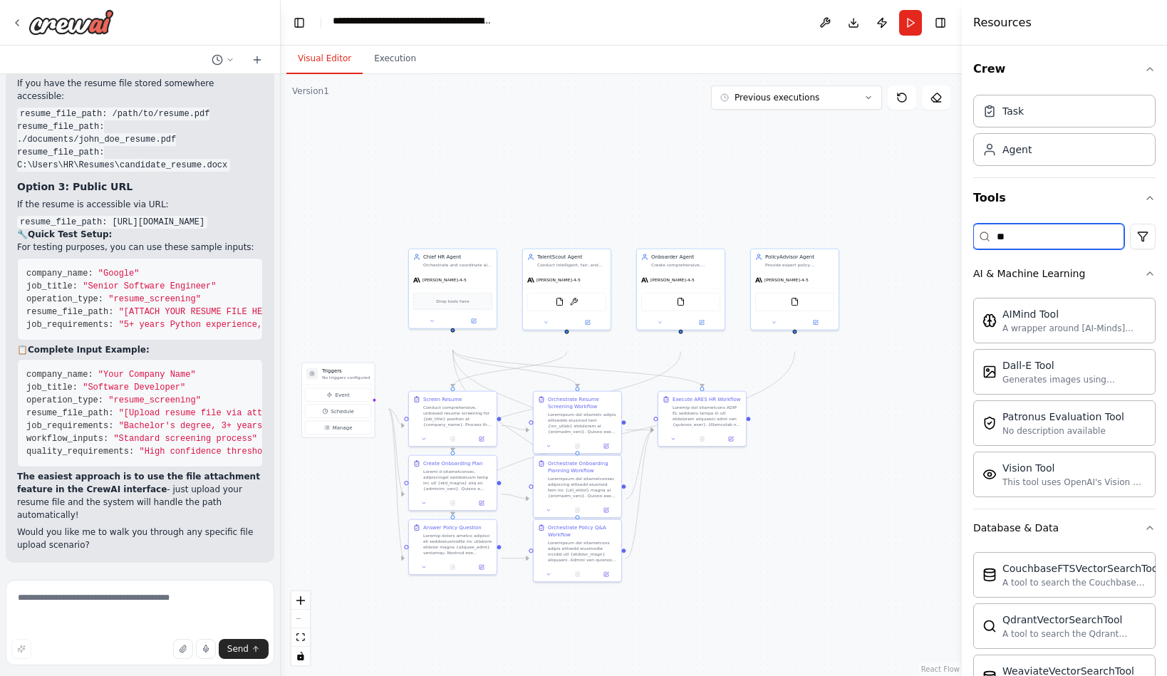
scroll to position [0, 0]
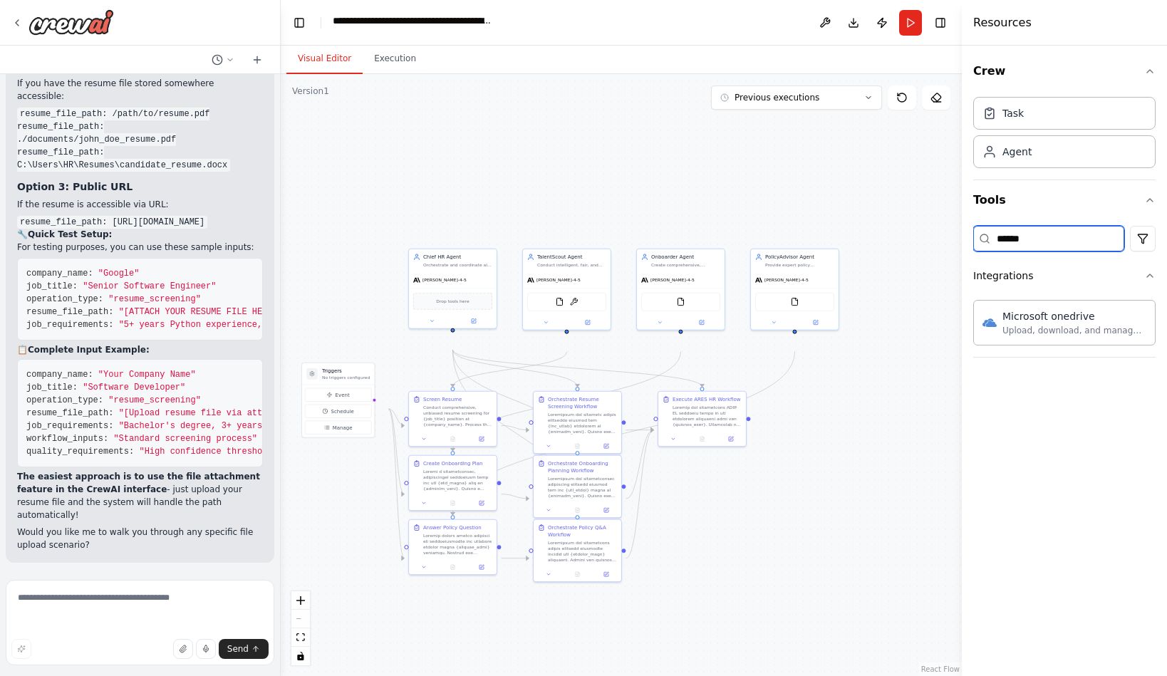
type input "******"
drag, startPoint x: 1068, startPoint y: 499, endPoint x: 600, endPoint y: 524, distance: 469.4
click at [1068, 499] on div "Crew Task Agent Tools ****** Integrations Microsoft onedrive Upload, download, …" at bounding box center [1064, 361] width 205 height 630
click at [102, 603] on textarea at bounding box center [140, 622] width 269 height 85
type textarea "**********"
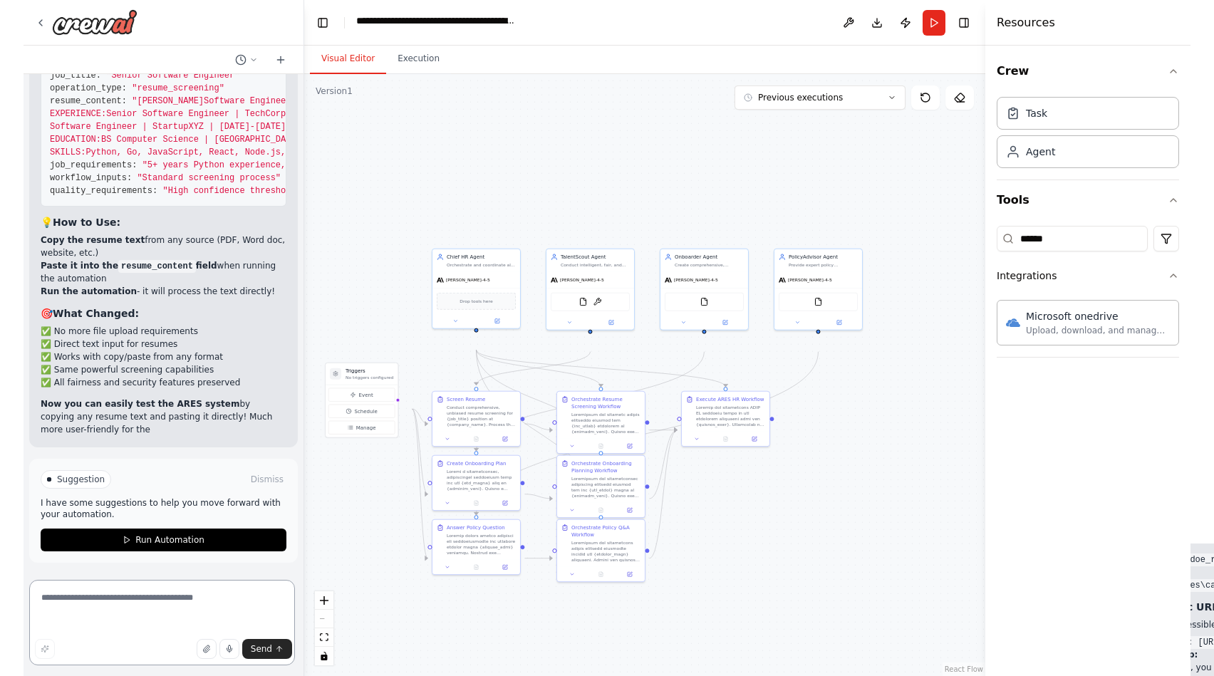
scroll to position [15856, 0]
